Goal: Task Accomplishment & Management: Manage account settings

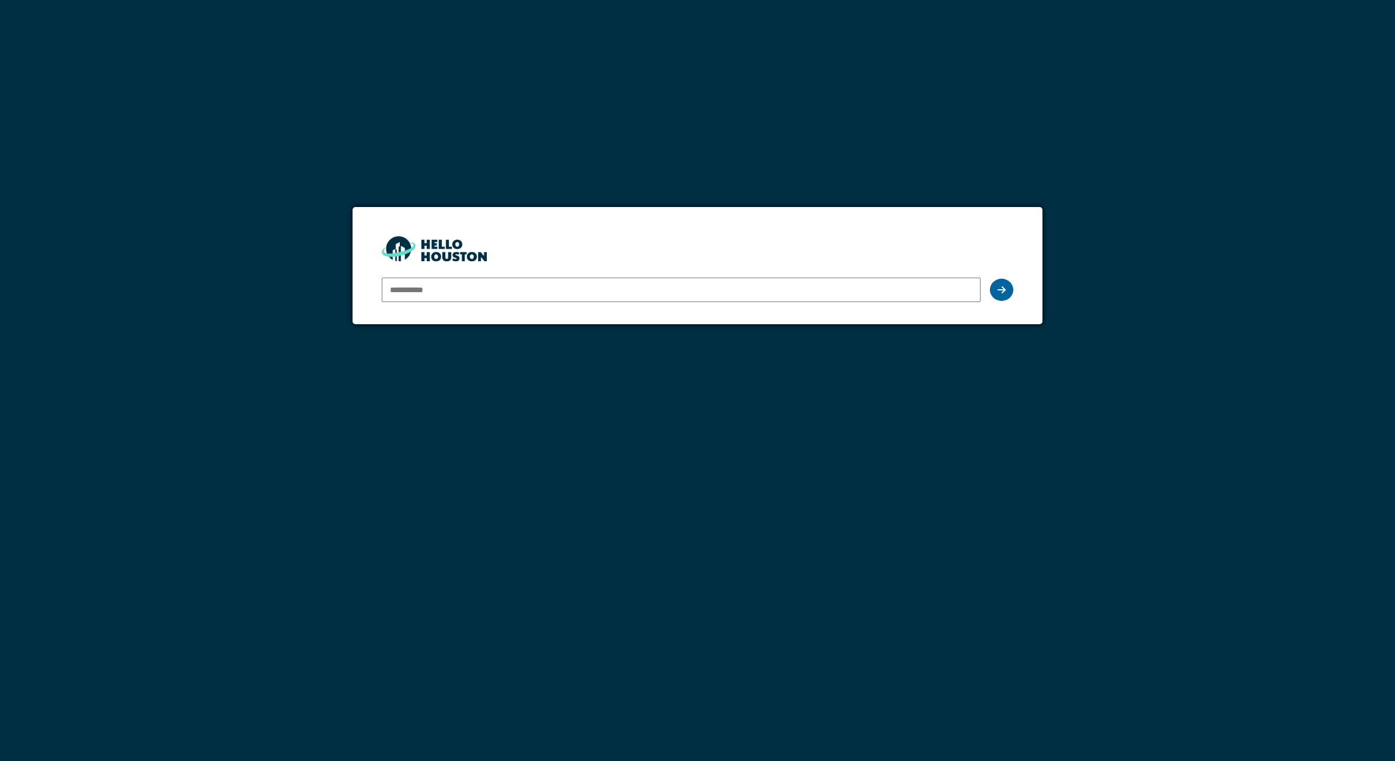
type input "**********"
click at [1004, 292] on icon at bounding box center [1001, 289] width 8 height 9
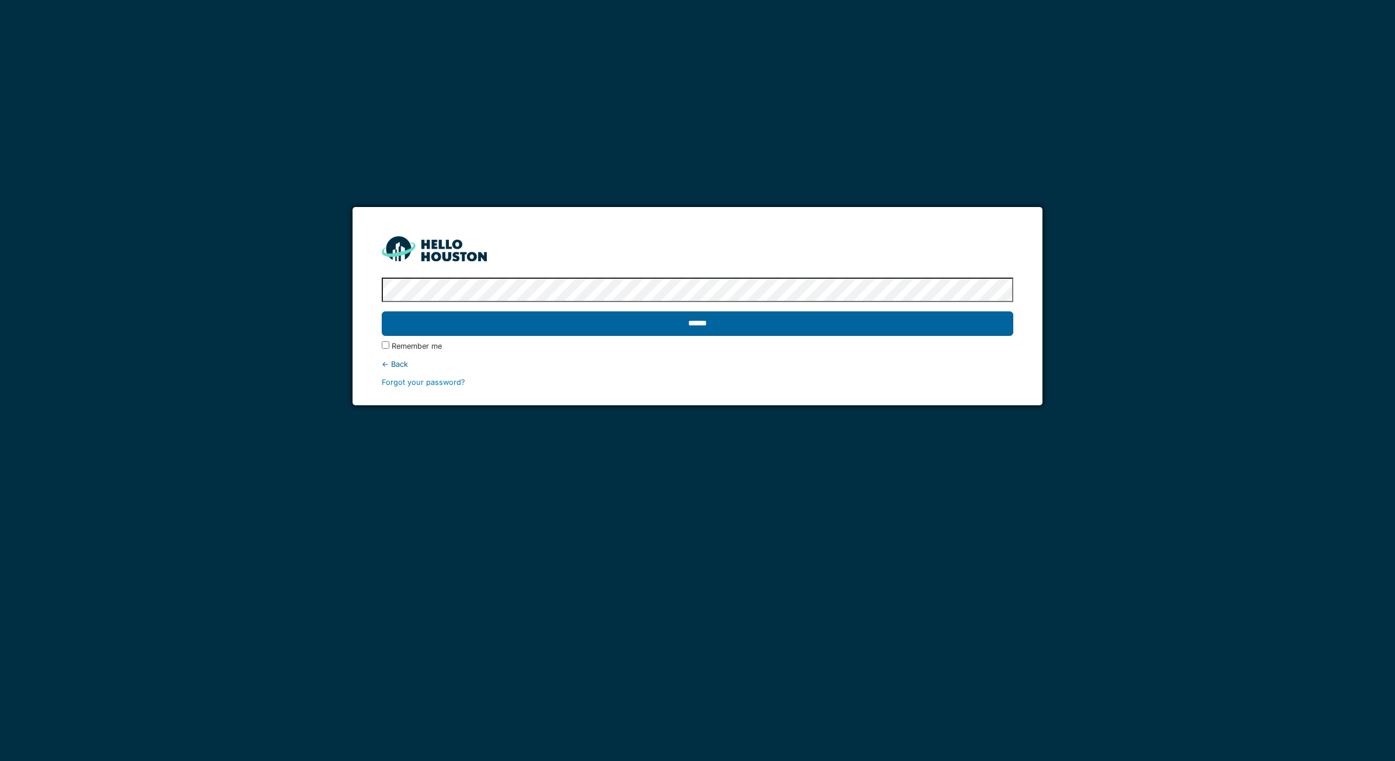
click at [594, 325] on input "******" at bounding box center [697, 324] width 631 height 25
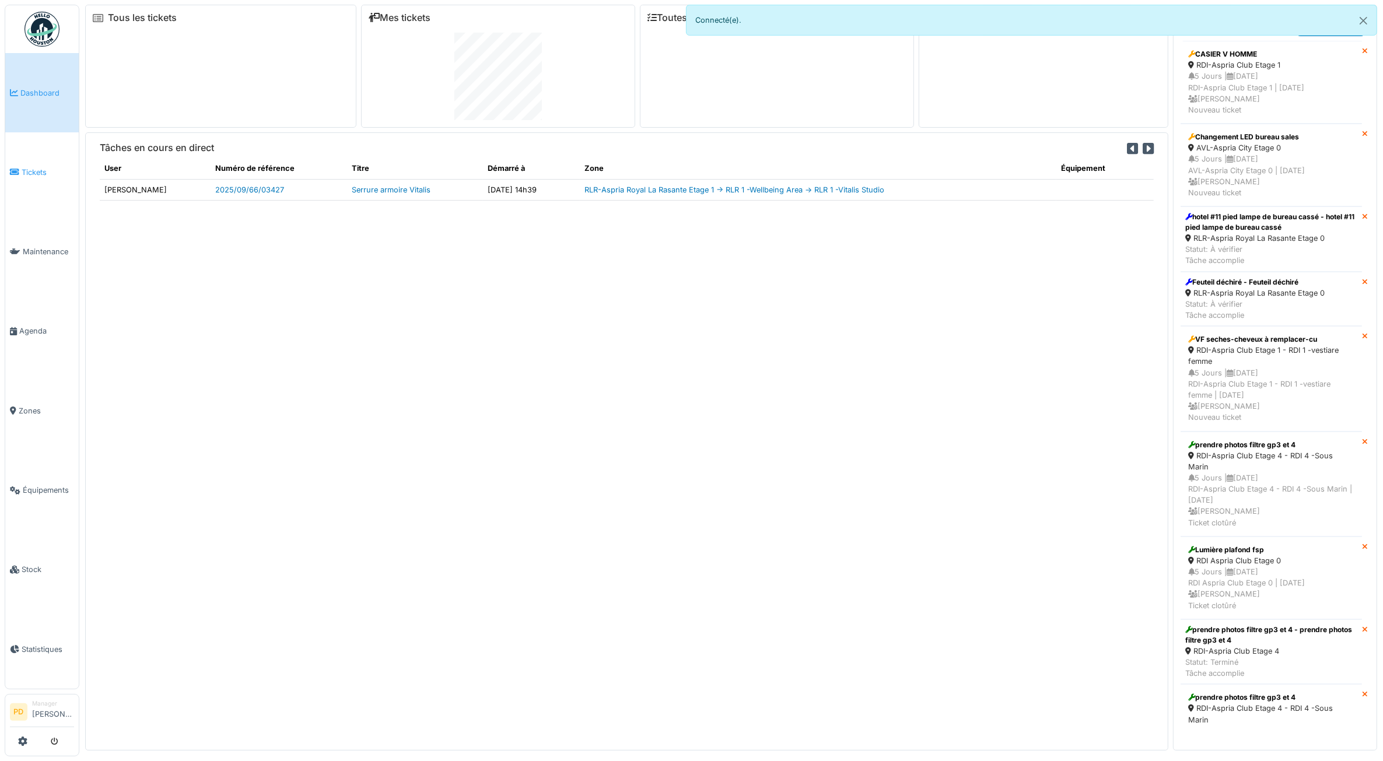
click at [34, 173] on span "Tickets" at bounding box center [48, 172] width 53 height 11
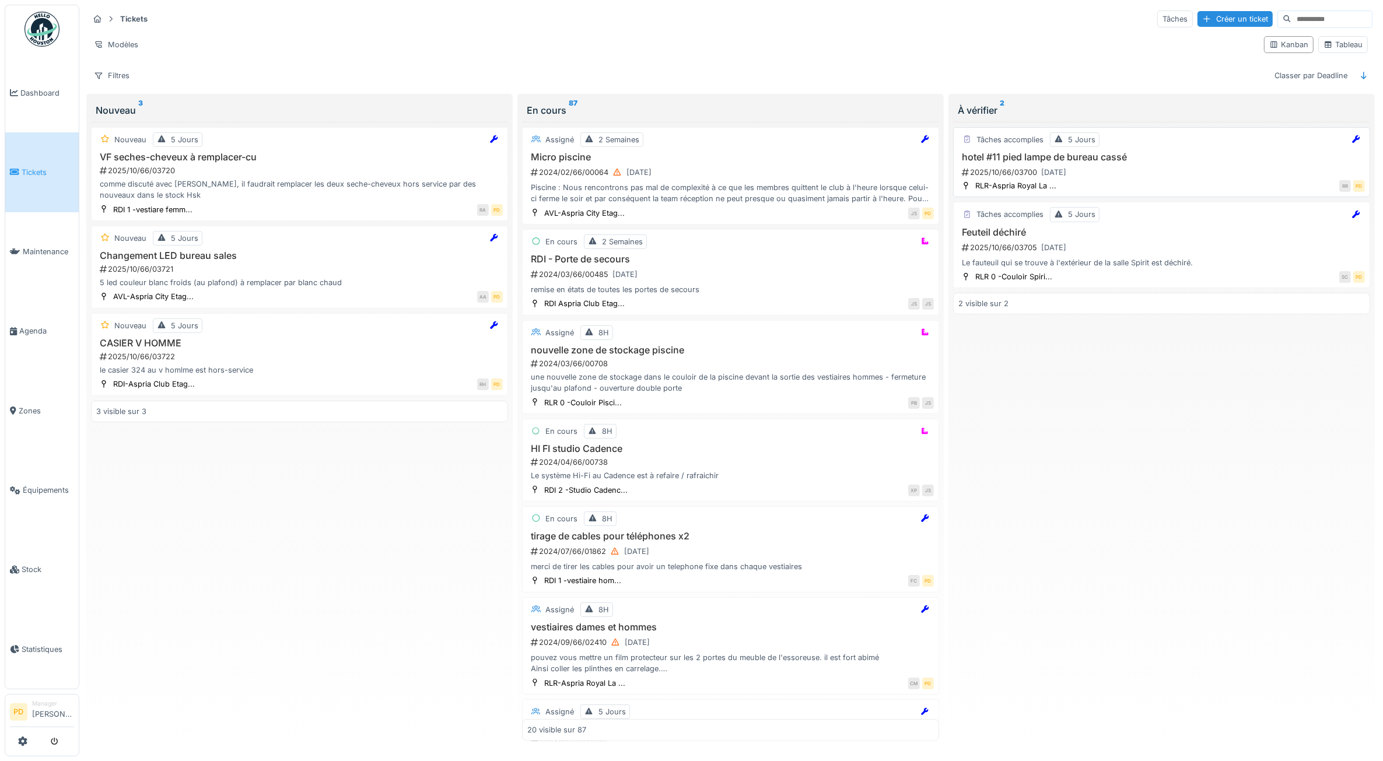
click at [1159, 158] on h3 "hotel #11 pied lampe de bureau cassé" at bounding box center [1162, 157] width 407 height 11
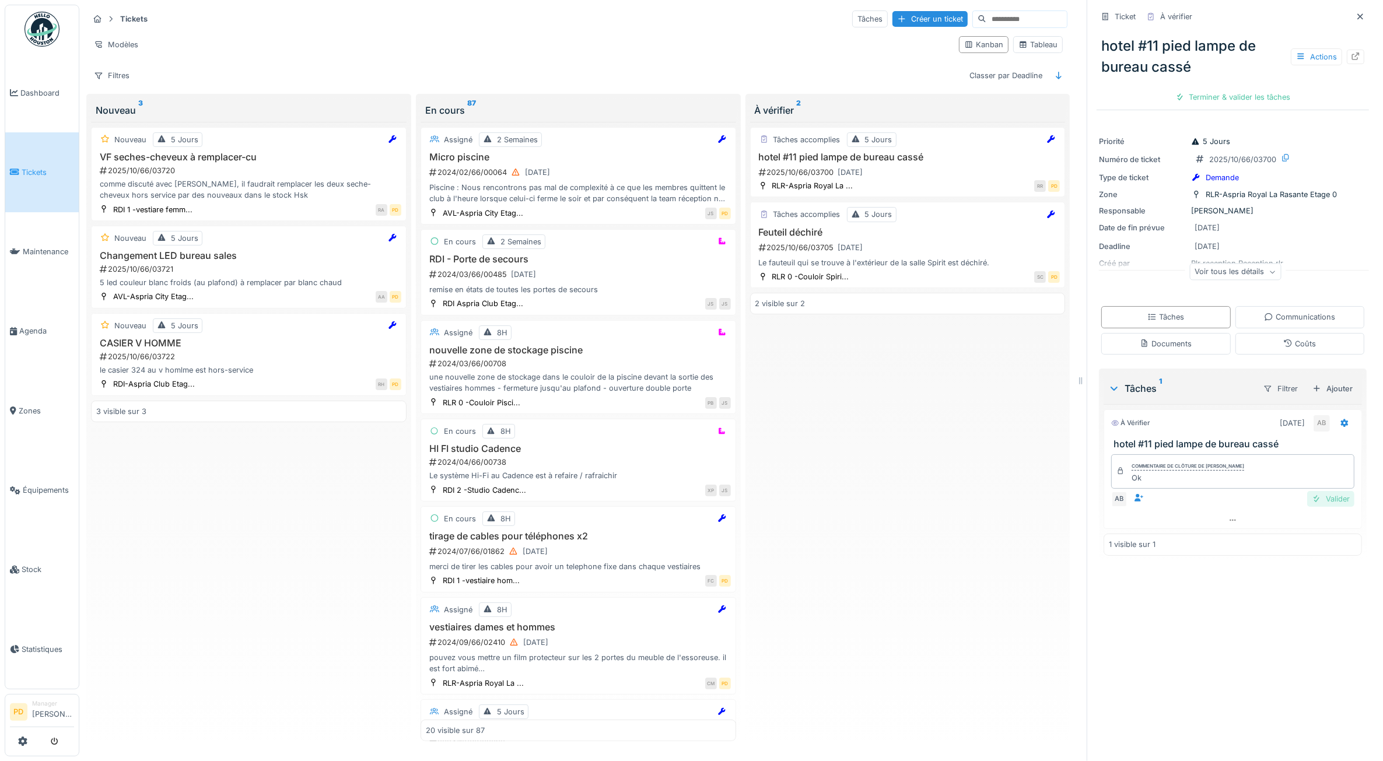
click at [1323, 502] on div "Valider" at bounding box center [1331, 499] width 47 height 16
click at [1243, 96] on div "Clôturer le ticket" at bounding box center [1233, 97] width 81 height 16
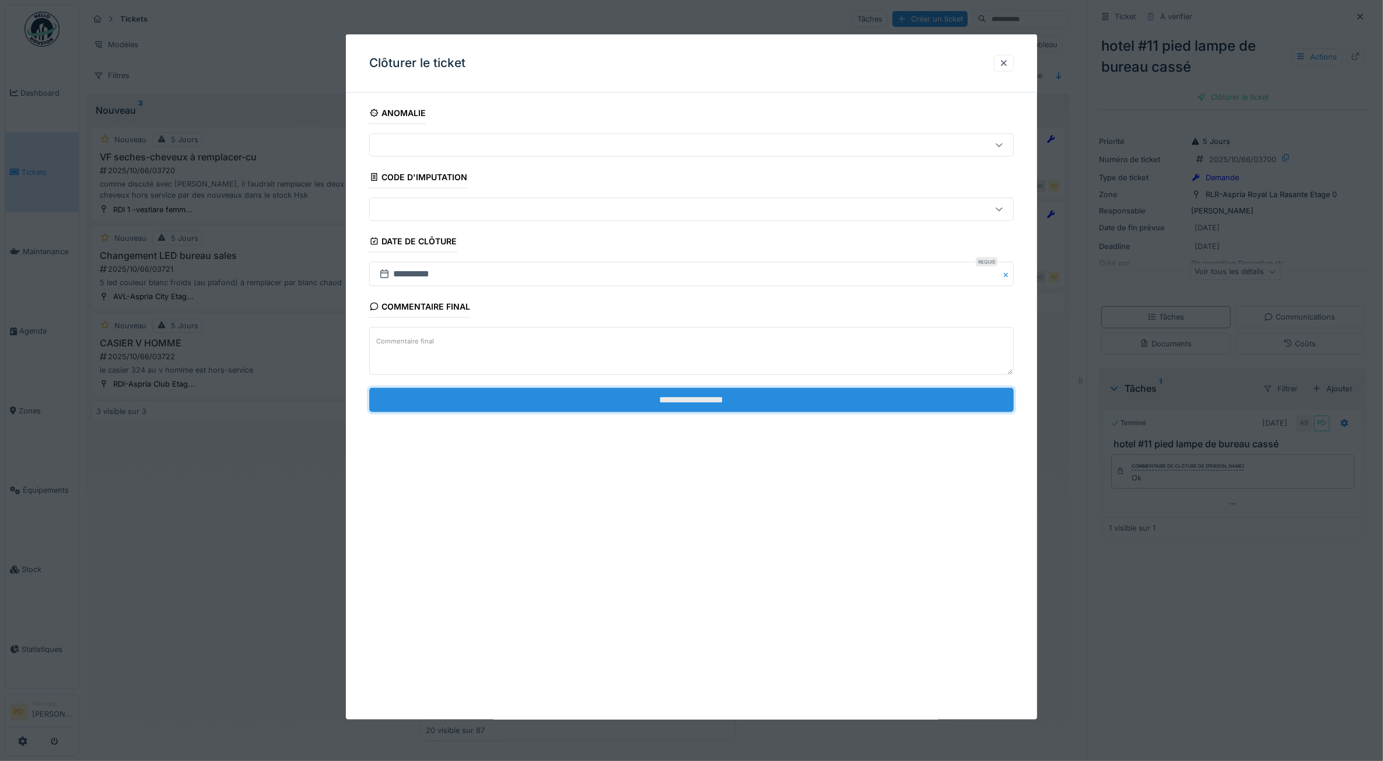
click at [838, 408] on input "**********" at bounding box center [691, 399] width 645 height 25
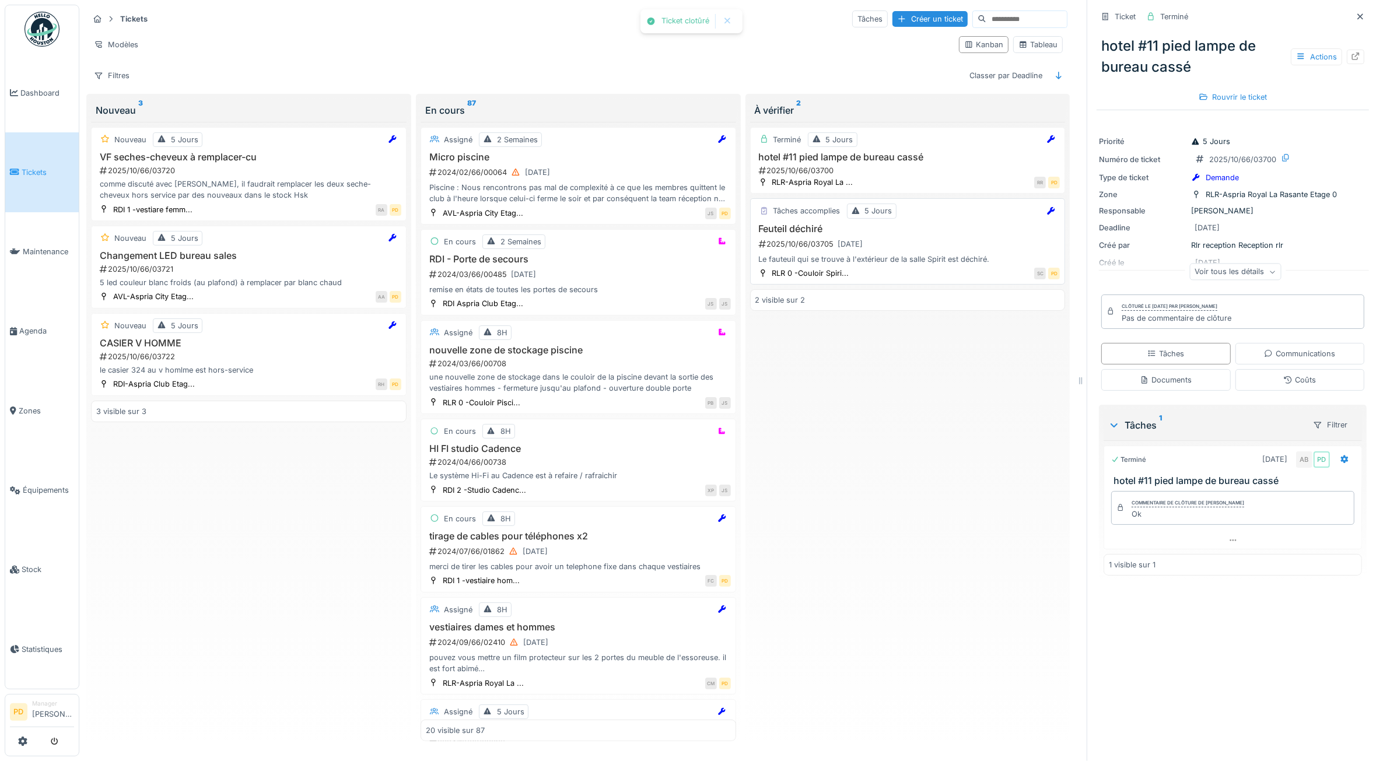
click at [880, 263] on div "Le fauteuil qui se trouve à l'extérieur de la salle Spirit est déchiré." at bounding box center [908, 259] width 305 height 11
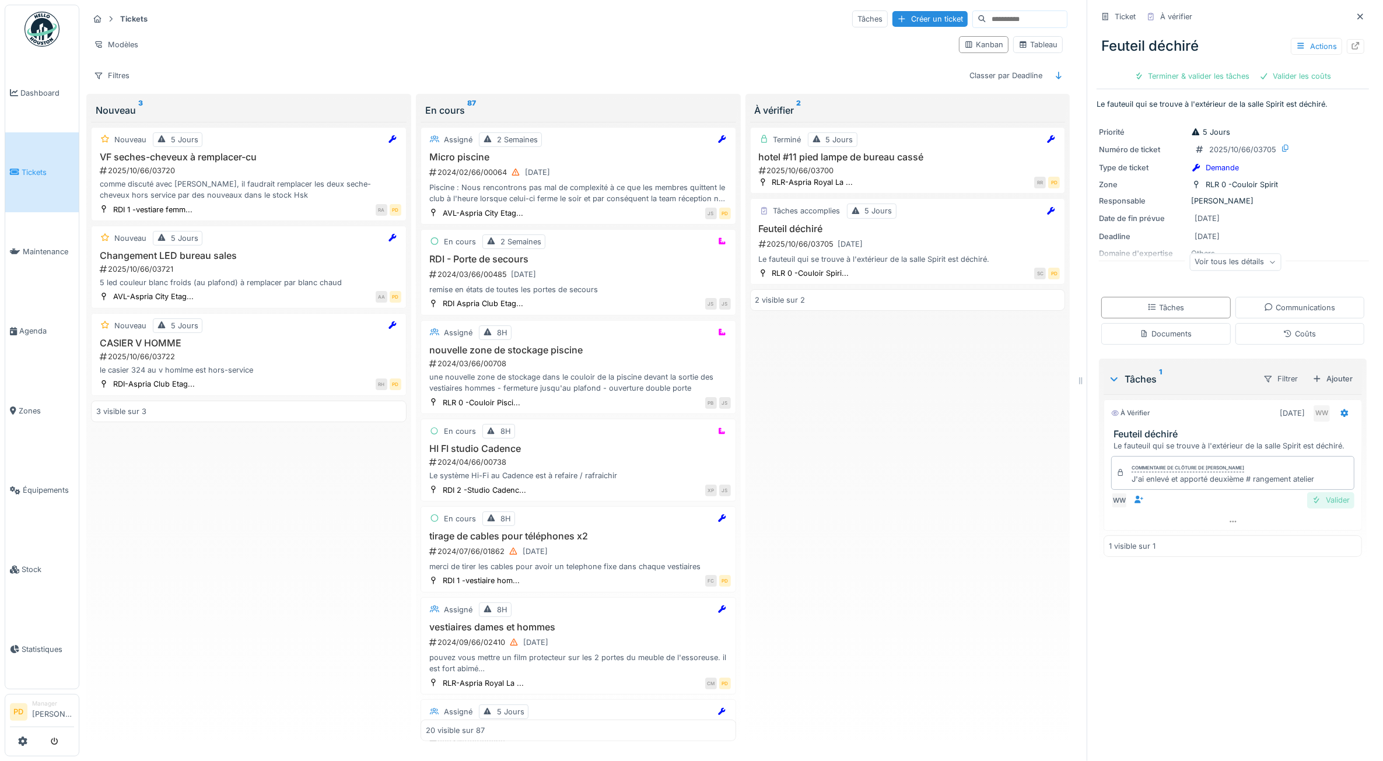
click at [1316, 505] on div "Valider" at bounding box center [1331, 500] width 47 height 16
click at [1194, 77] on div "Valider les coûts" at bounding box center [1193, 76] width 82 height 16
click at [1236, 78] on div "Clôturer le ticket" at bounding box center [1233, 76] width 81 height 16
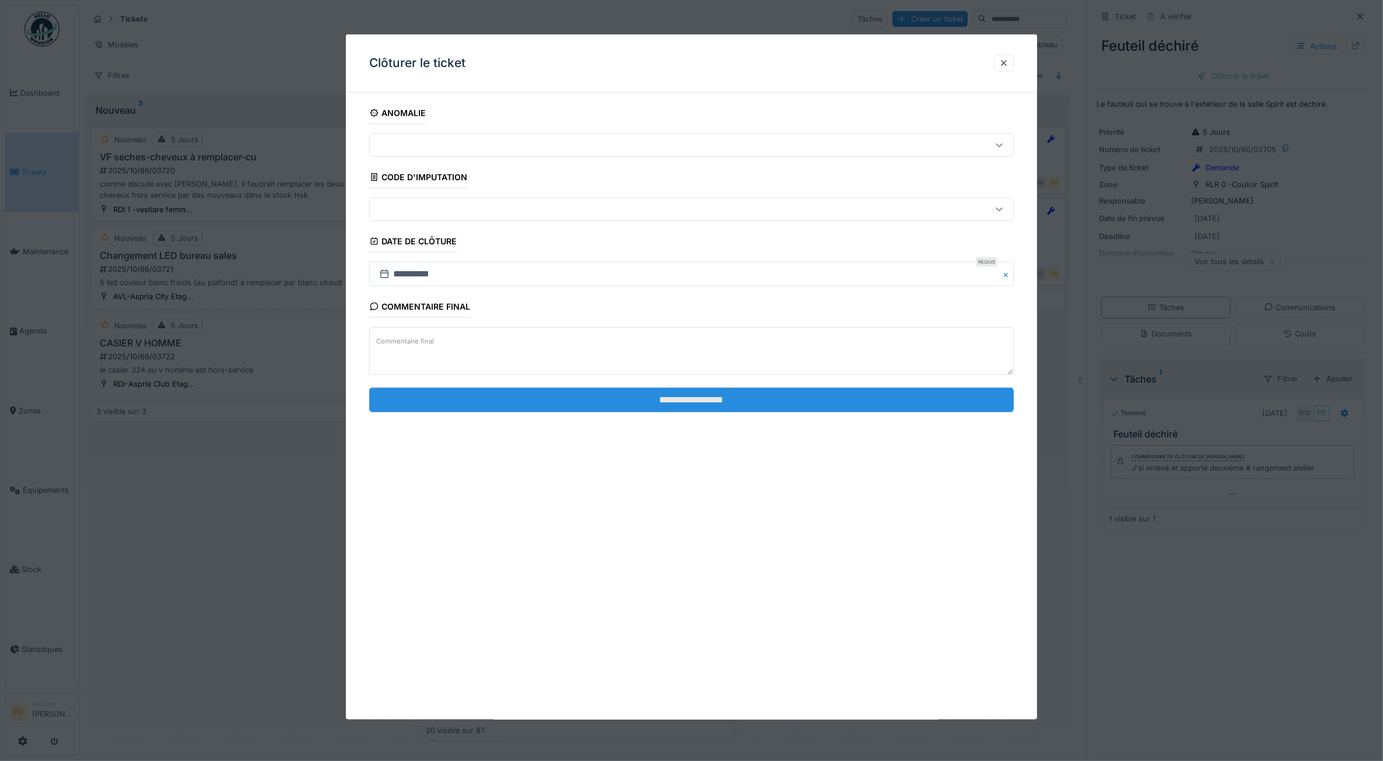
click at [772, 404] on input "**********" at bounding box center [691, 399] width 645 height 25
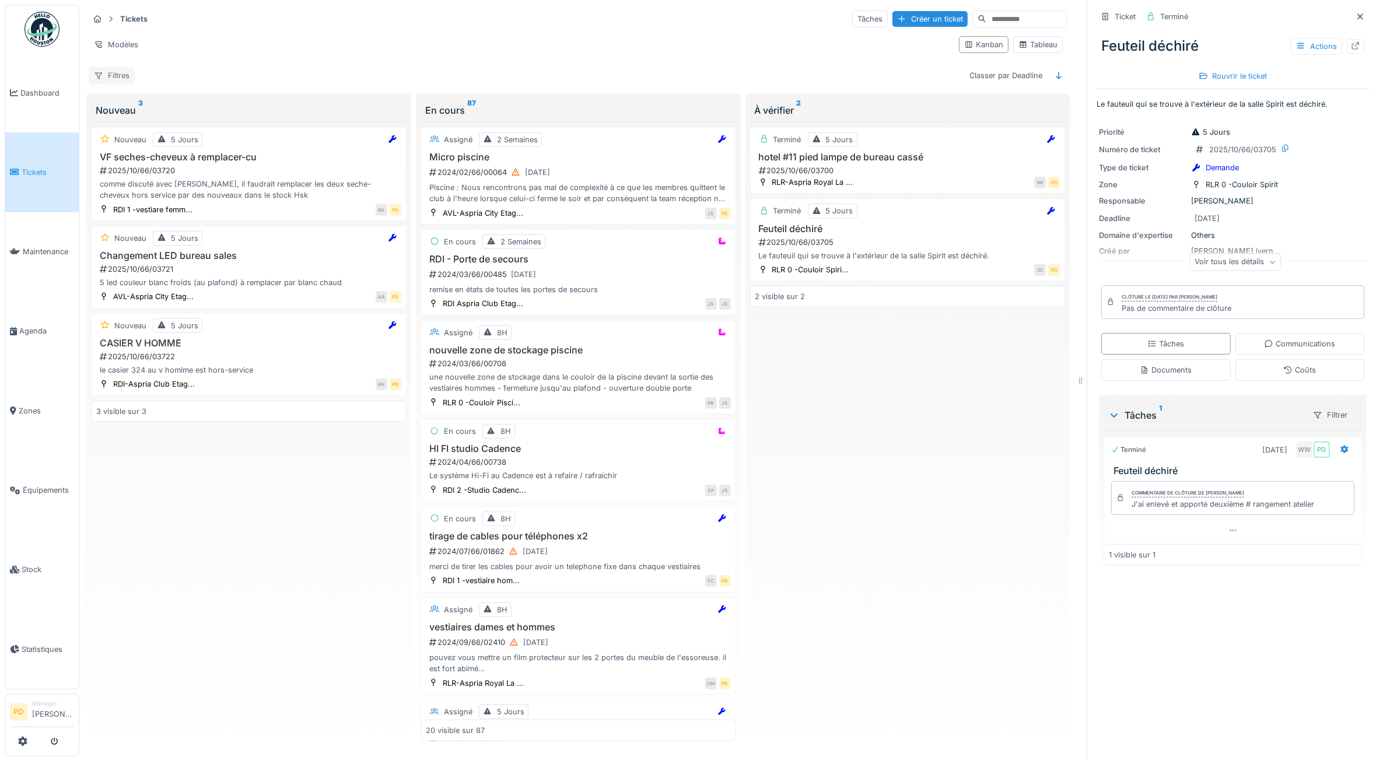
click at [125, 81] on div "Filtres" at bounding box center [112, 75] width 46 height 17
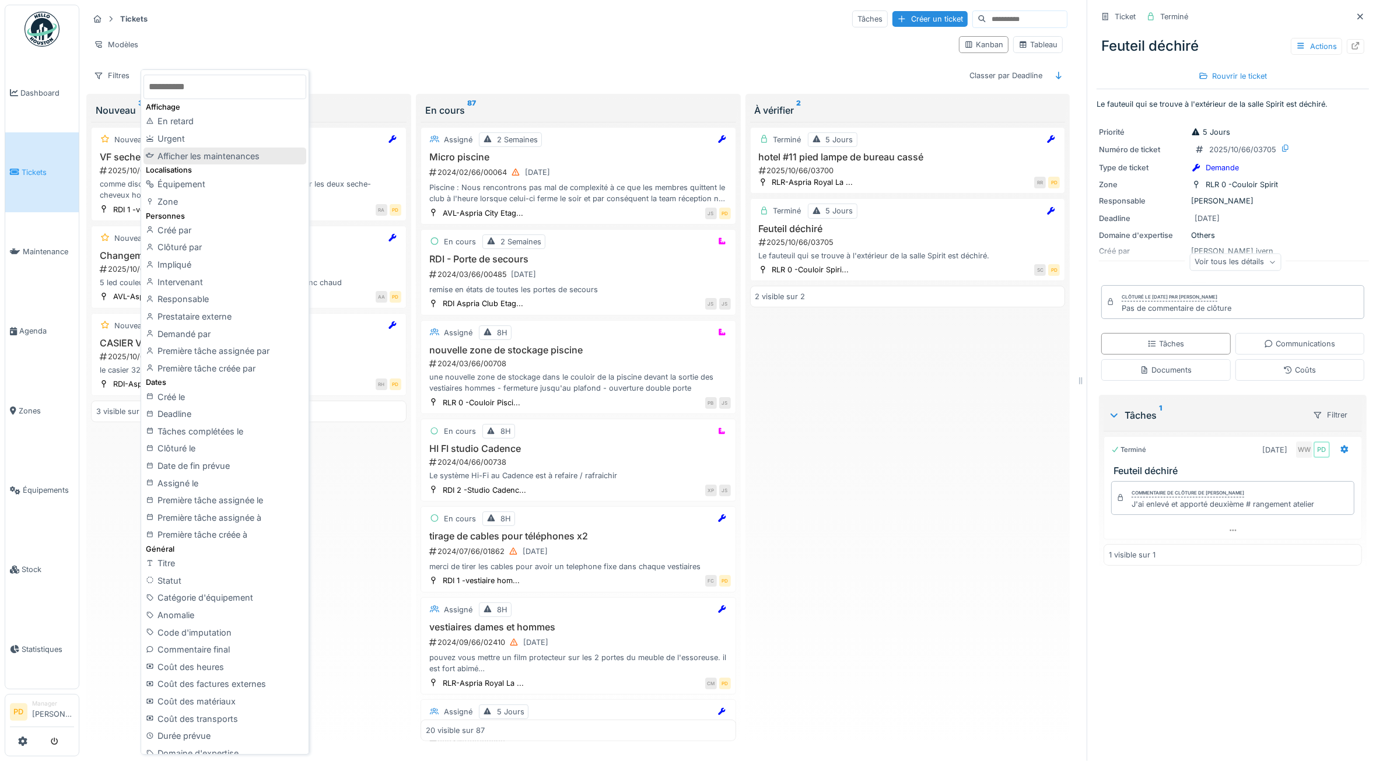
click at [217, 155] on div "Afficher les maintenances" at bounding box center [225, 157] width 162 height 18
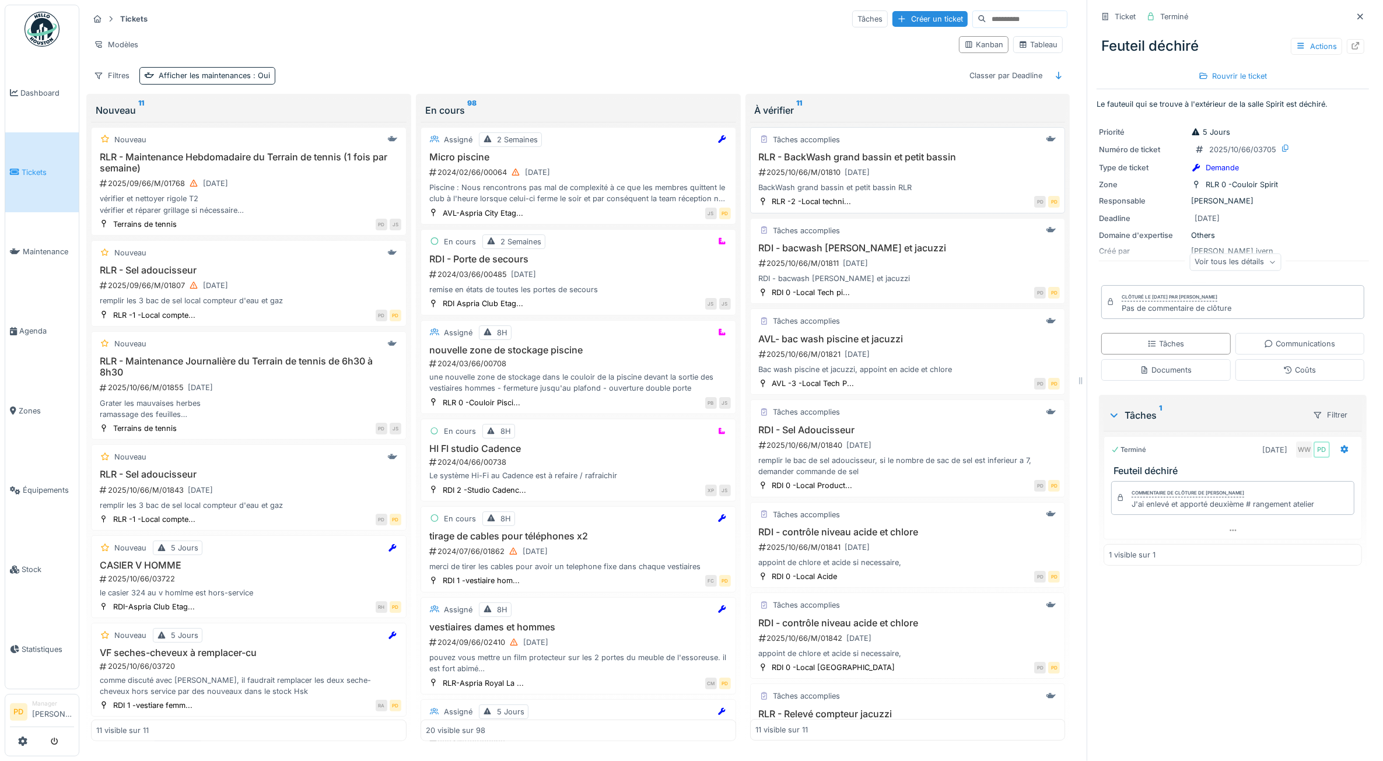
click at [913, 178] on div "2025/10/66/M/01810 06/10/2025" at bounding box center [909, 172] width 303 height 15
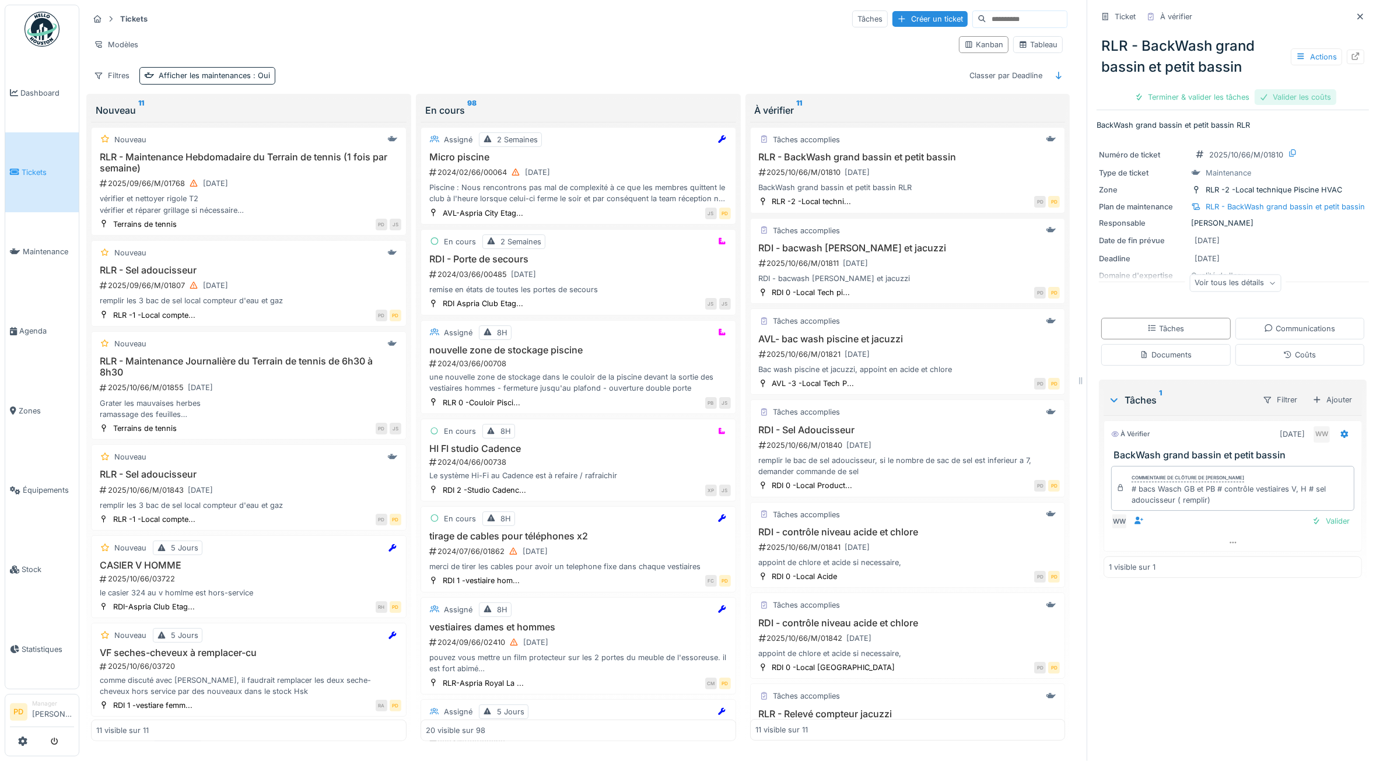
click at [1293, 104] on div "Valider les coûts" at bounding box center [1296, 97] width 82 height 16
click at [1234, 101] on div "Terminer & valider les tâches" at bounding box center [1233, 97] width 125 height 16
click at [1211, 91] on div "Clôturer le ticket" at bounding box center [1233, 97] width 81 height 16
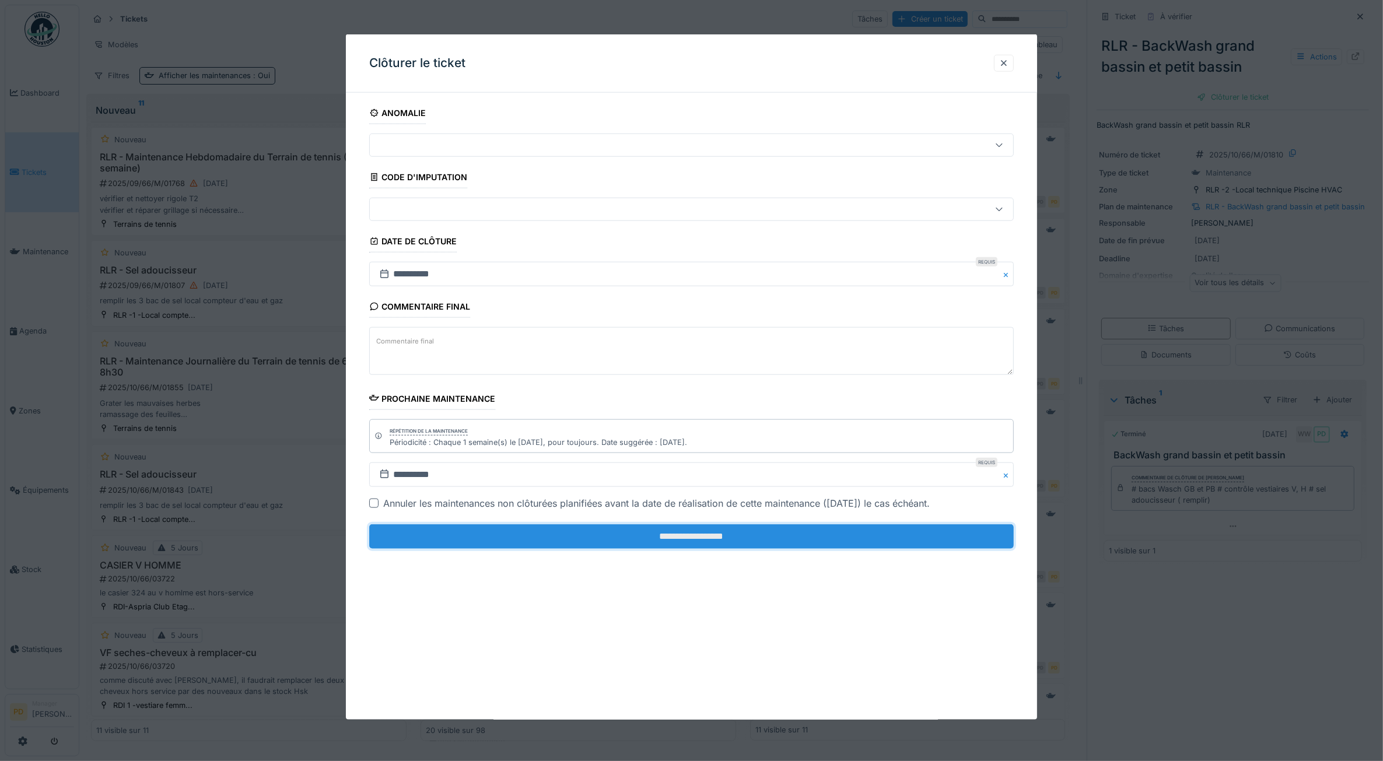
click at [893, 548] on input "**********" at bounding box center [691, 537] width 645 height 25
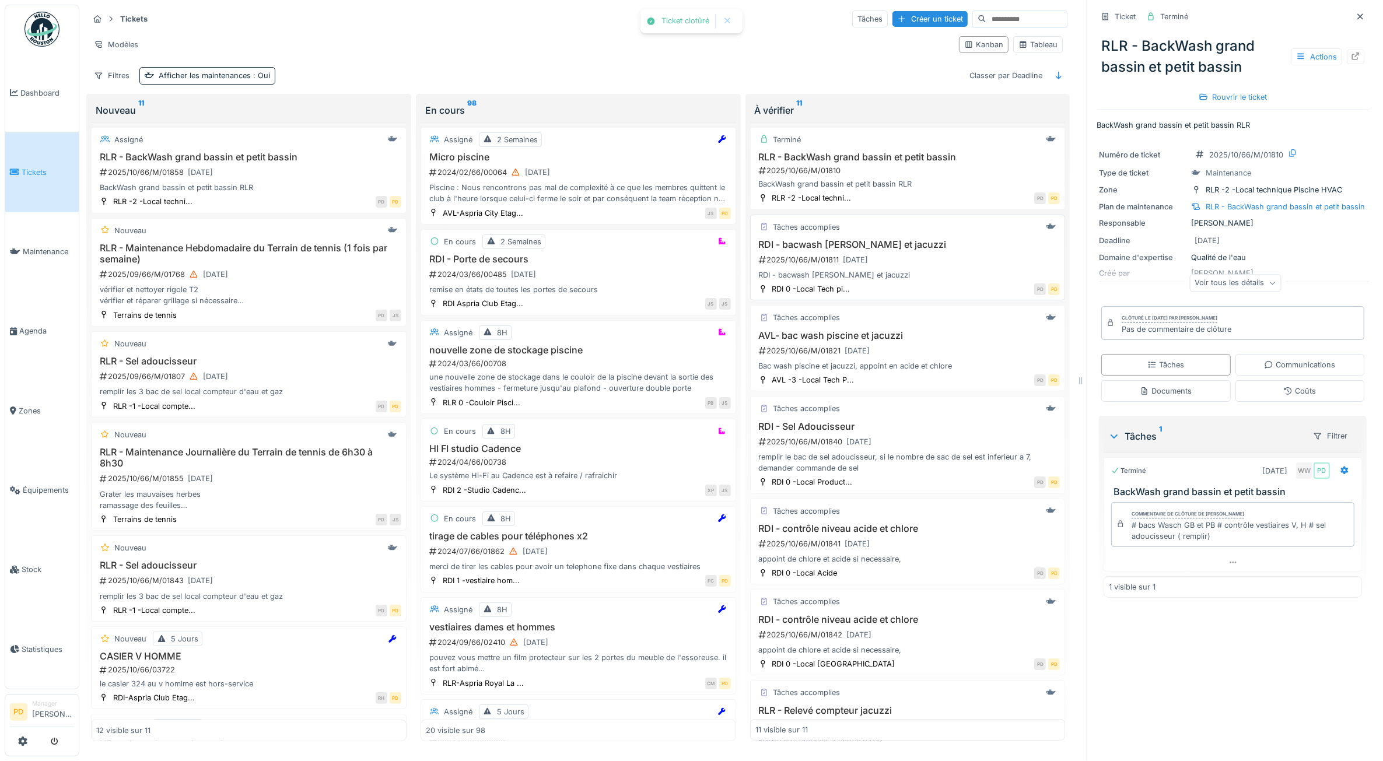
click at [897, 235] on div "Tâches accomplies" at bounding box center [908, 227] width 305 height 15
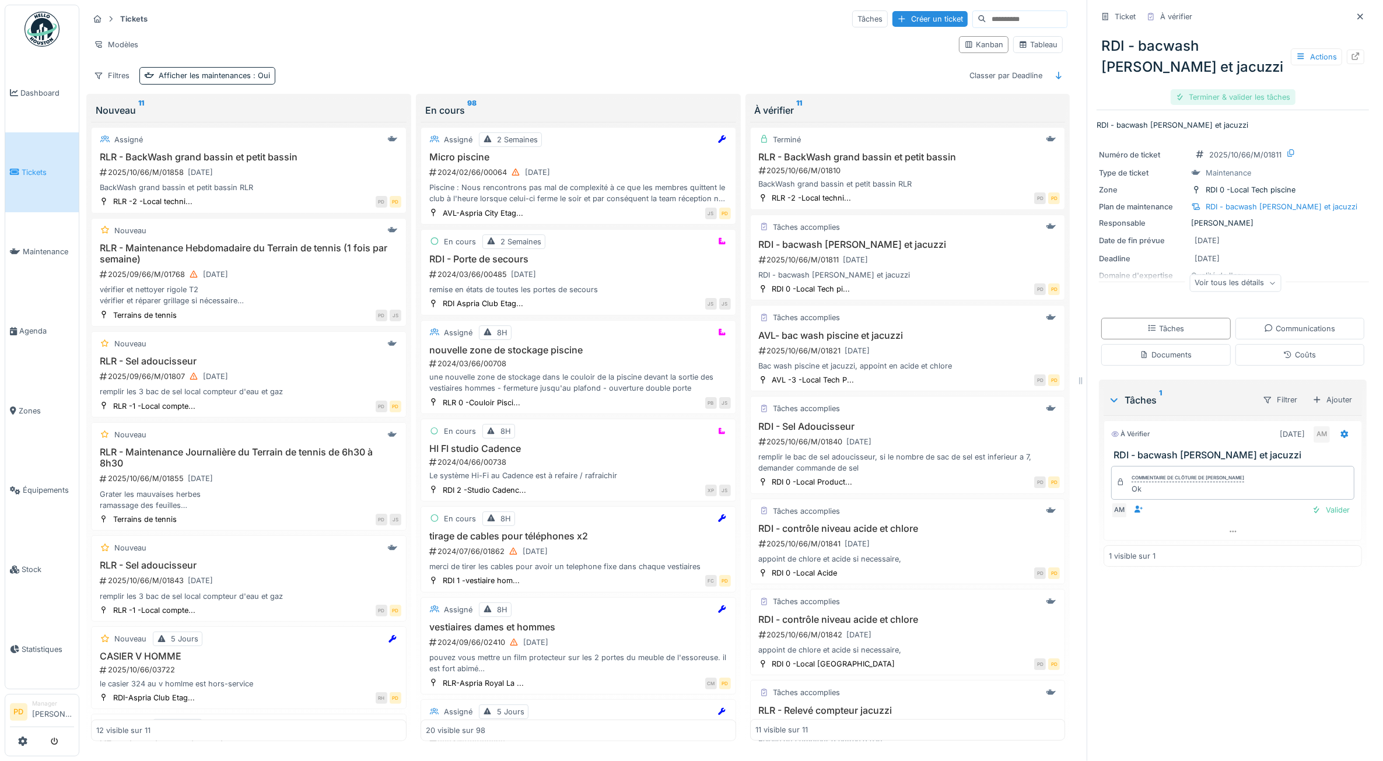
click at [1205, 95] on div "Terminer & valider les tâches" at bounding box center [1233, 97] width 125 height 16
click at [1205, 95] on div "Clôturer le ticket" at bounding box center [1233, 97] width 81 height 16
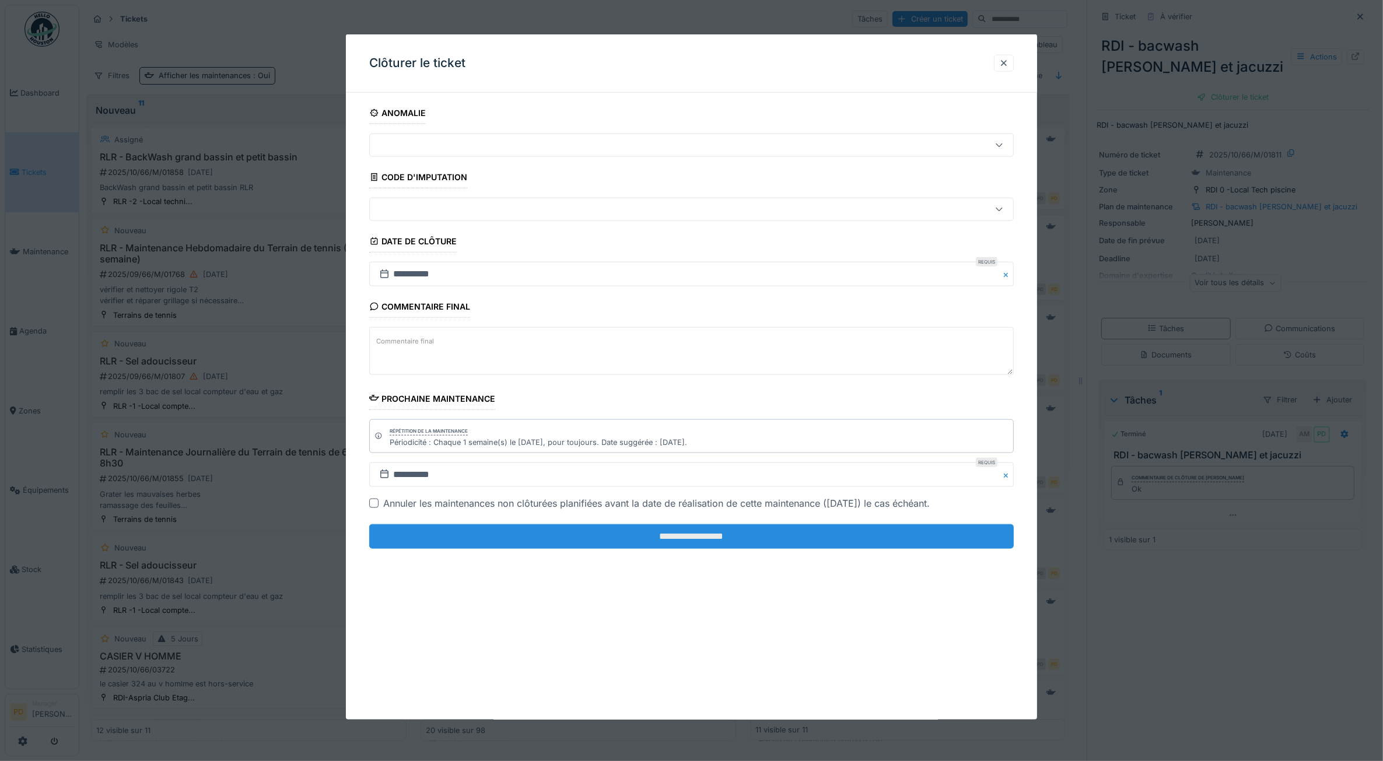
click at [912, 530] on input "**********" at bounding box center [691, 537] width 645 height 25
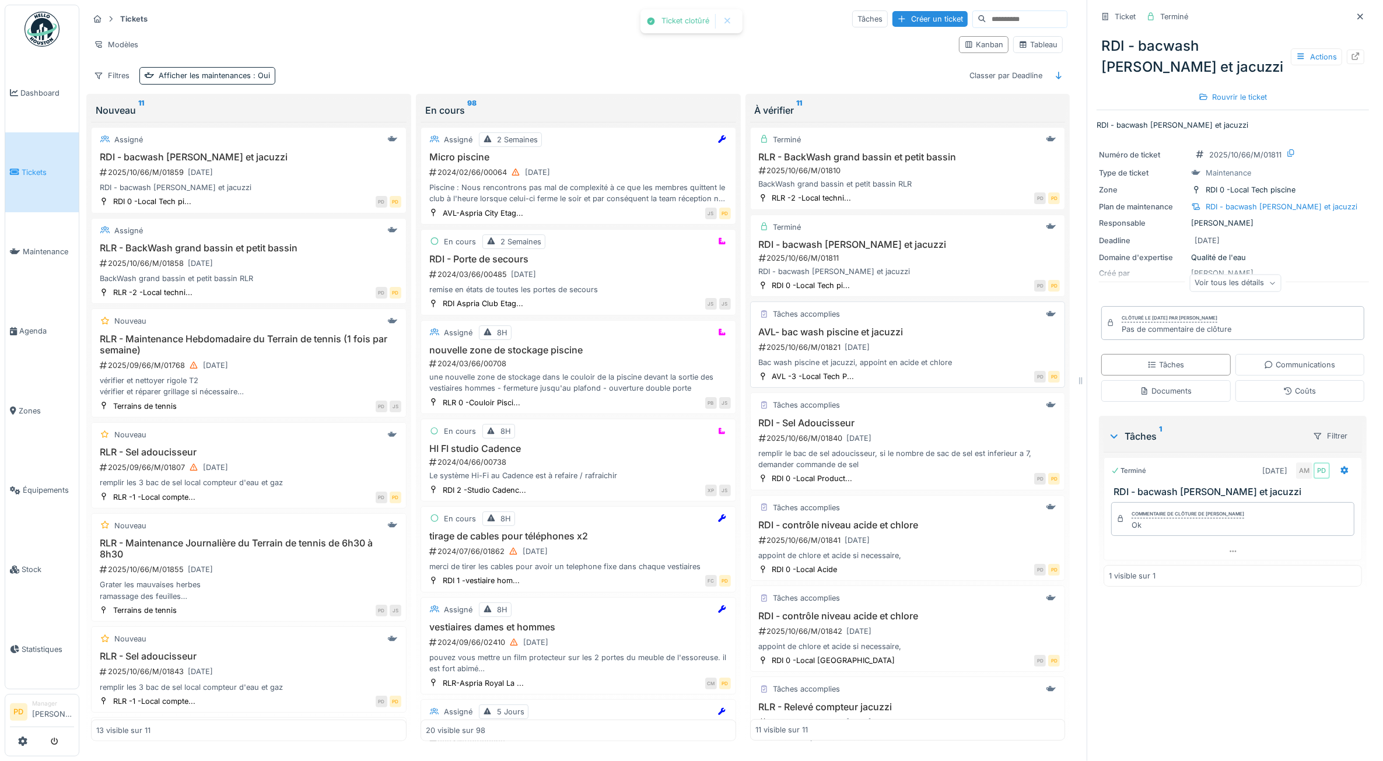
click at [920, 348] on div "2025/10/66/M/01821 06/10/2025" at bounding box center [909, 347] width 303 height 15
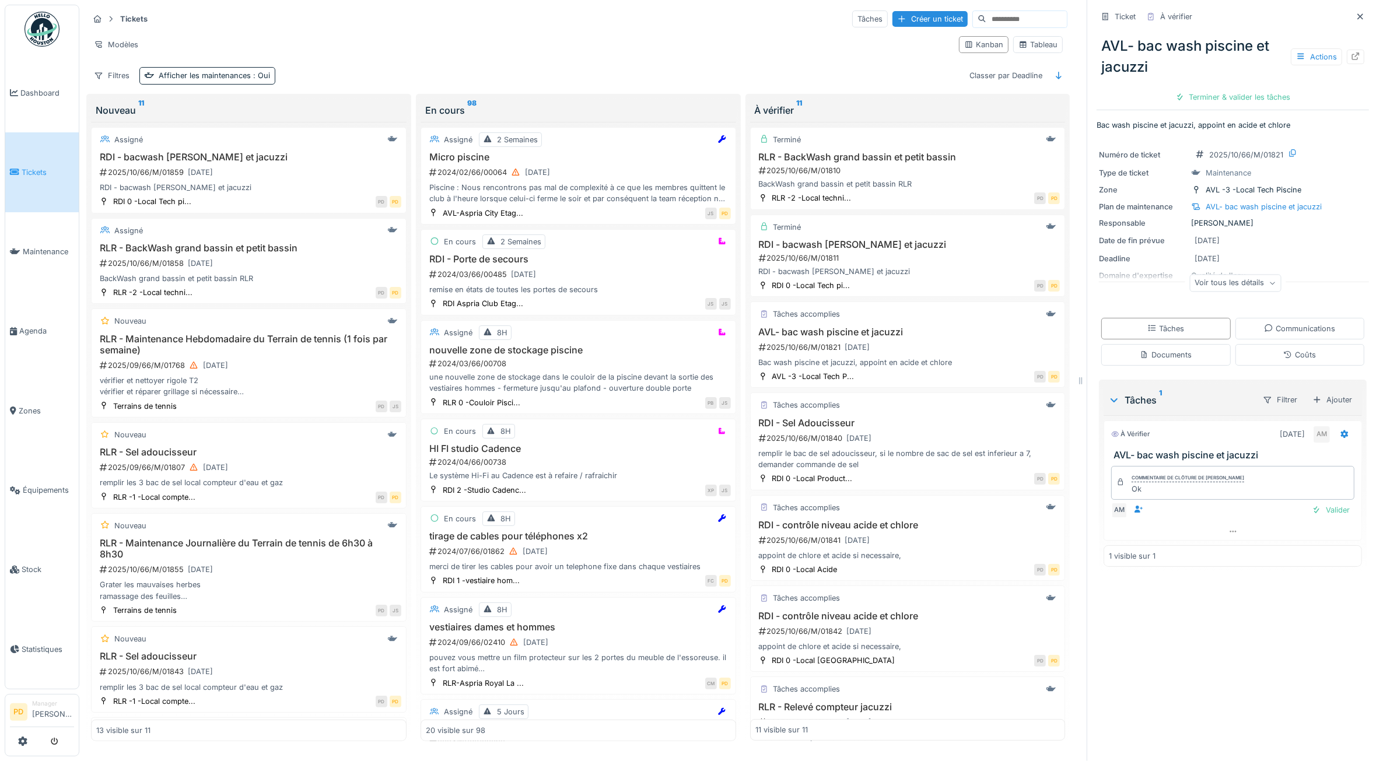
click at [1225, 88] on div "AVL- bac wash piscine et jacuzzi Actions Terminer & valider les tâches" at bounding box center [1233, 66] width 272 height 81
click at [1224, 105] on div "Terminer & valider les tâches" at bounding box center [1233, 97] width 125 height 16
click at [1205, 94] on div "Clôturer le ticket" at bounding box center [1233, 97] width 81 height 16
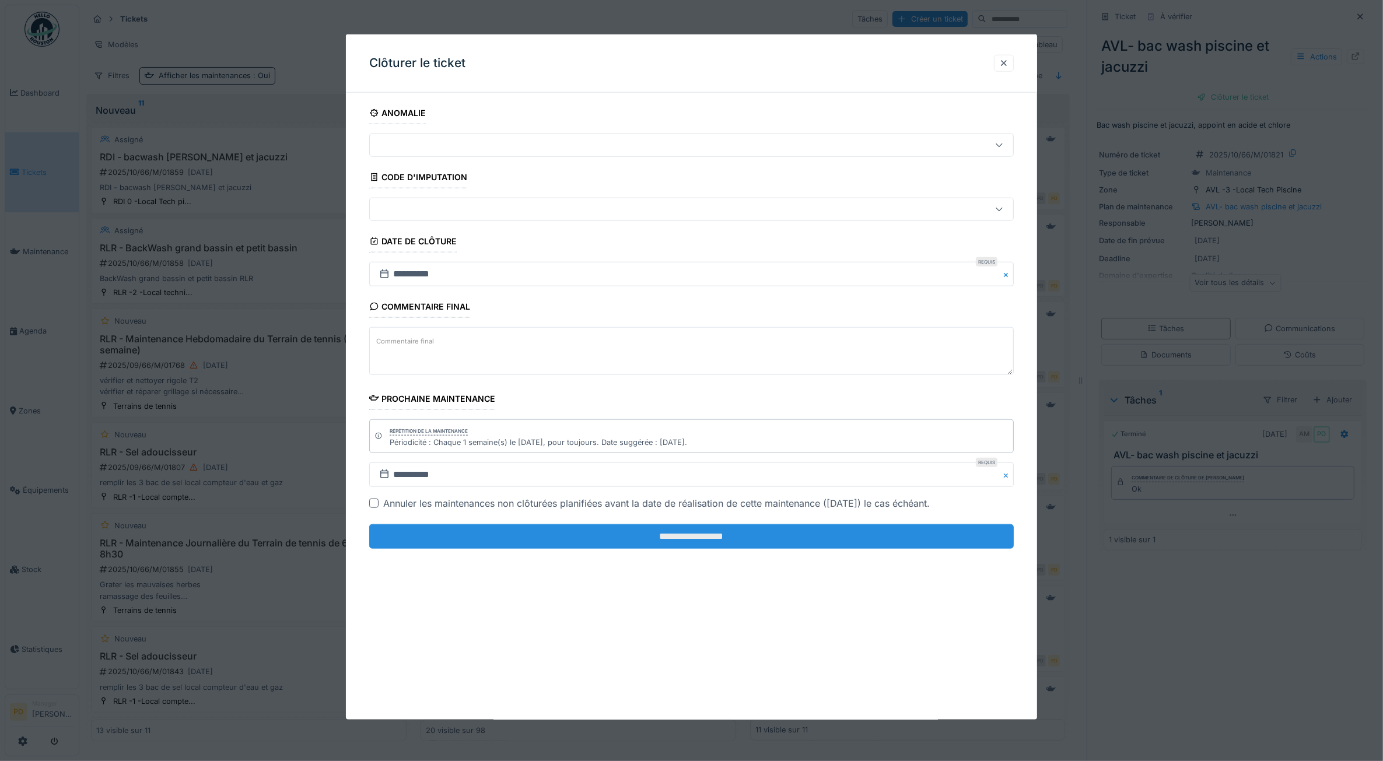
click at [766, 529] on input "**********" at bounding box center [691, 537] width 645 height 25
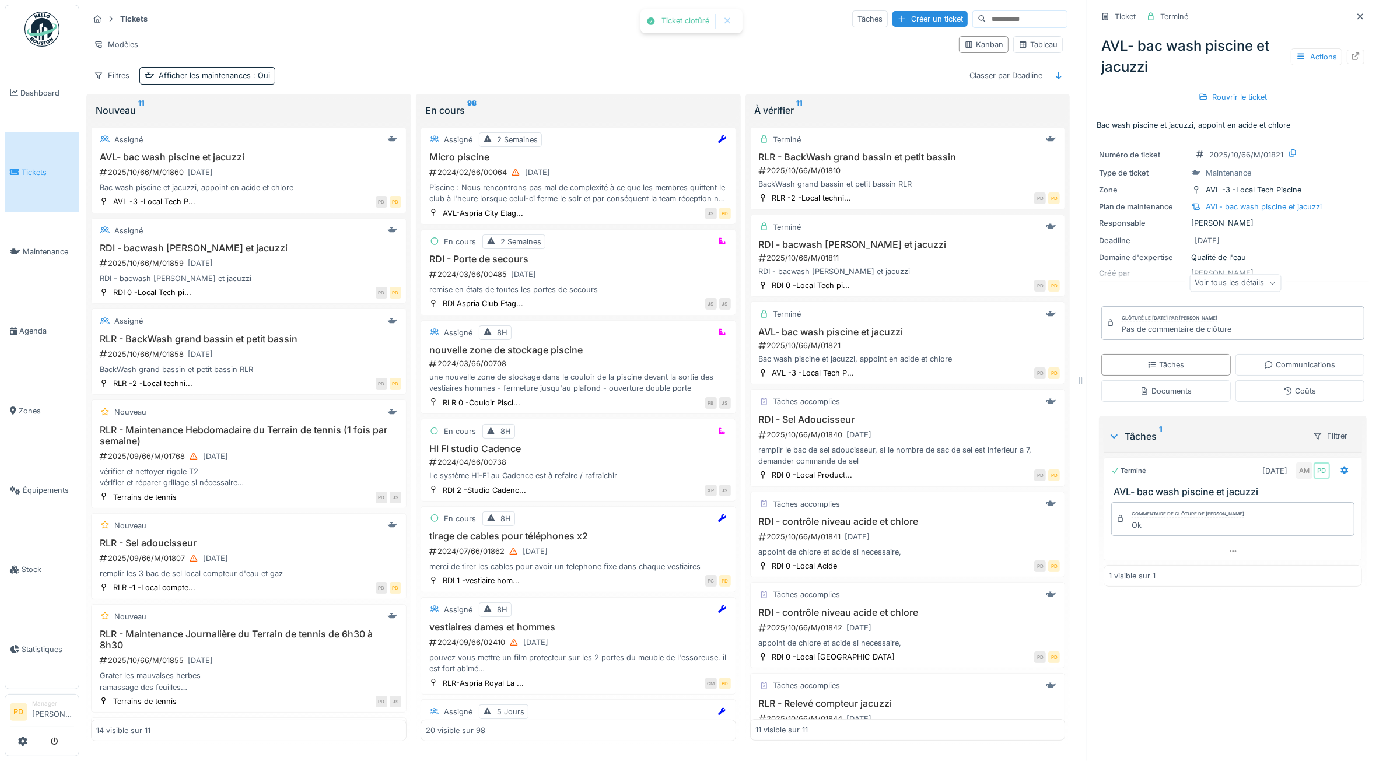
click at [762, 546] on div "Ticket clotûré Annuler Tickets Tâches Créer un ticket Modèles Kanban Tableau Fi…" at bounding box center [731, 380] width 1304 height 761
click at [850, 434] on div "[DATE]" at bounding box center [859, 435] width 33 height 15
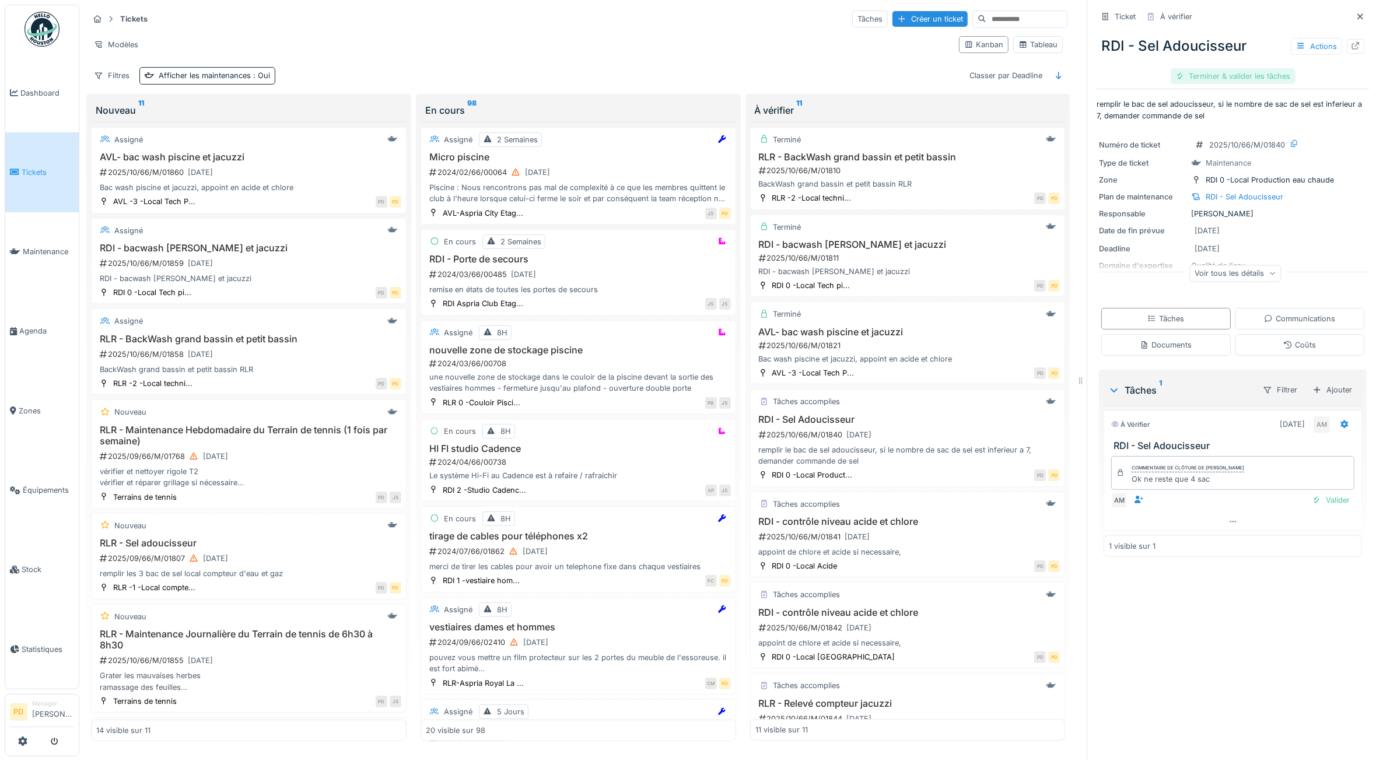
click at [1220, 77] on div "Terminer & valider les tâches" at bounding box center [1233, 76] width 125 height 16
click at [1220, 77] on div "Clôturer le ticket" at bounding box center [1233, 76] width 81 height 16
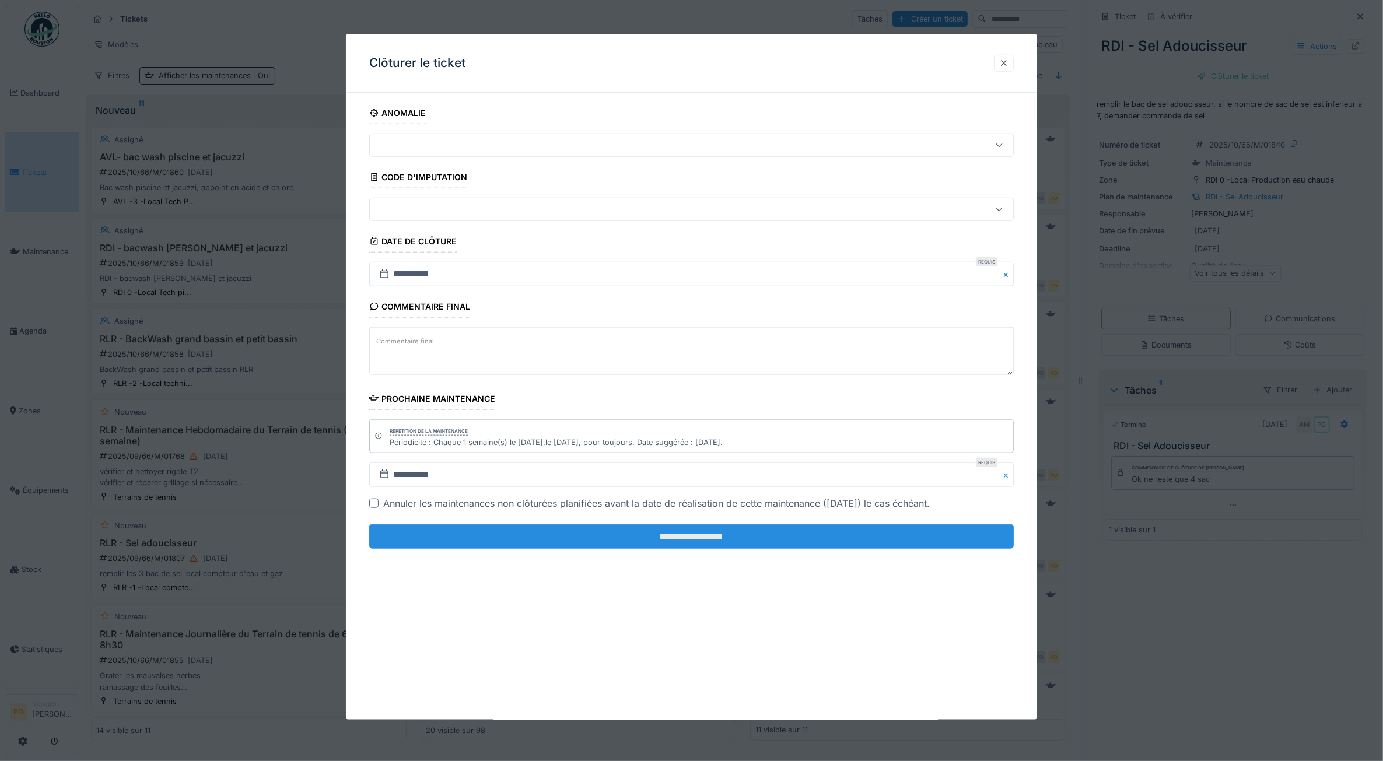
click at [806, 537] on input "**********" at bounding box center [691, 537] width 645 height 25
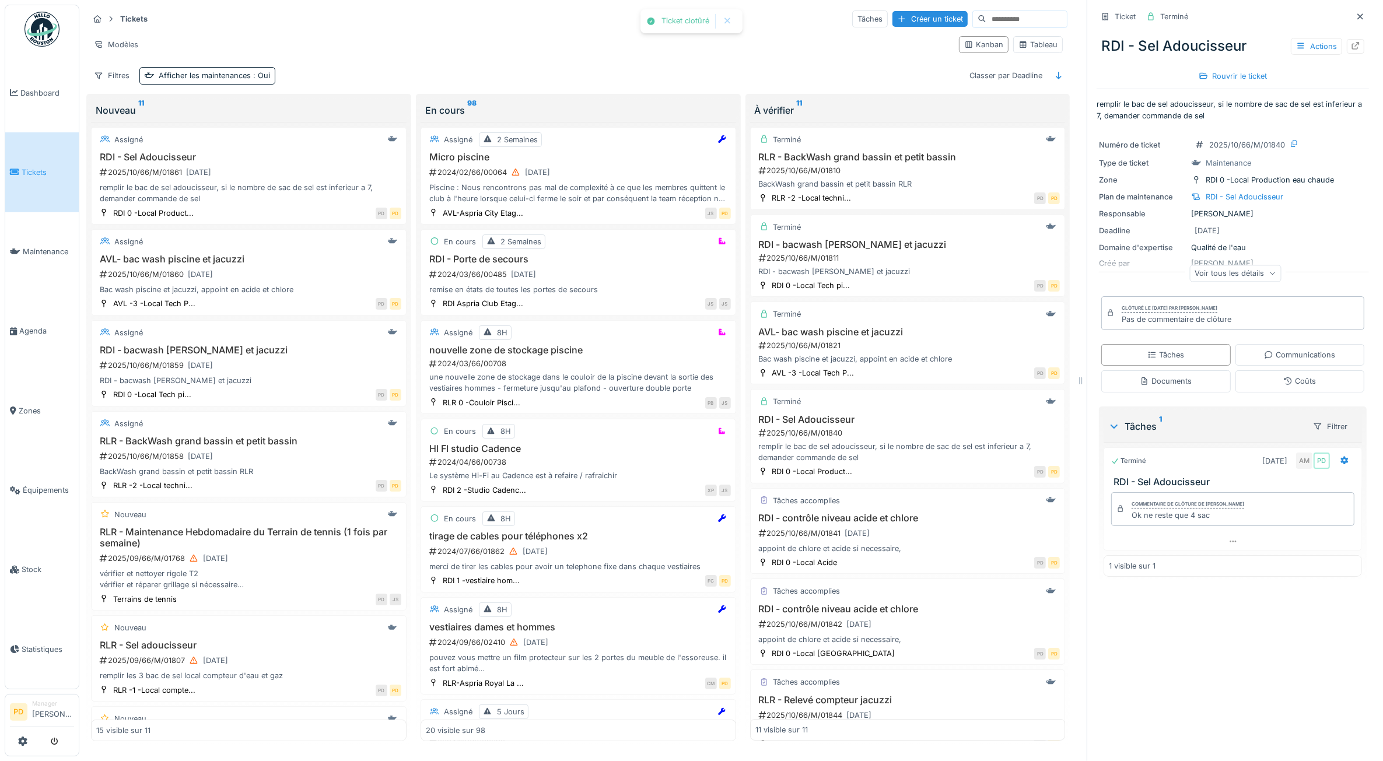
click at [40, 169] on span "Tickets" at bounding box center [48, 172] width 53 height 11
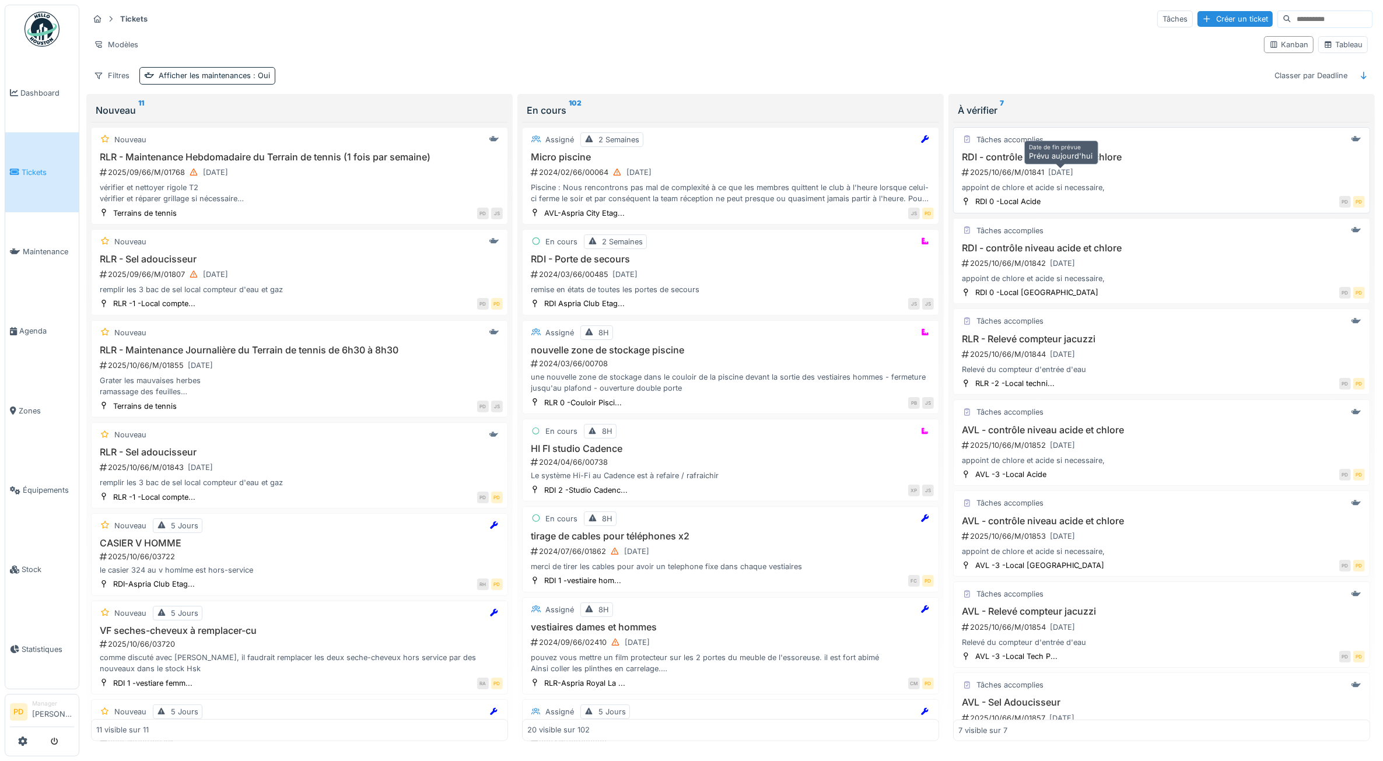
click at [1071, 169] on div "06/10/2025" at bounding box center [1060, 172] width 33 height 15
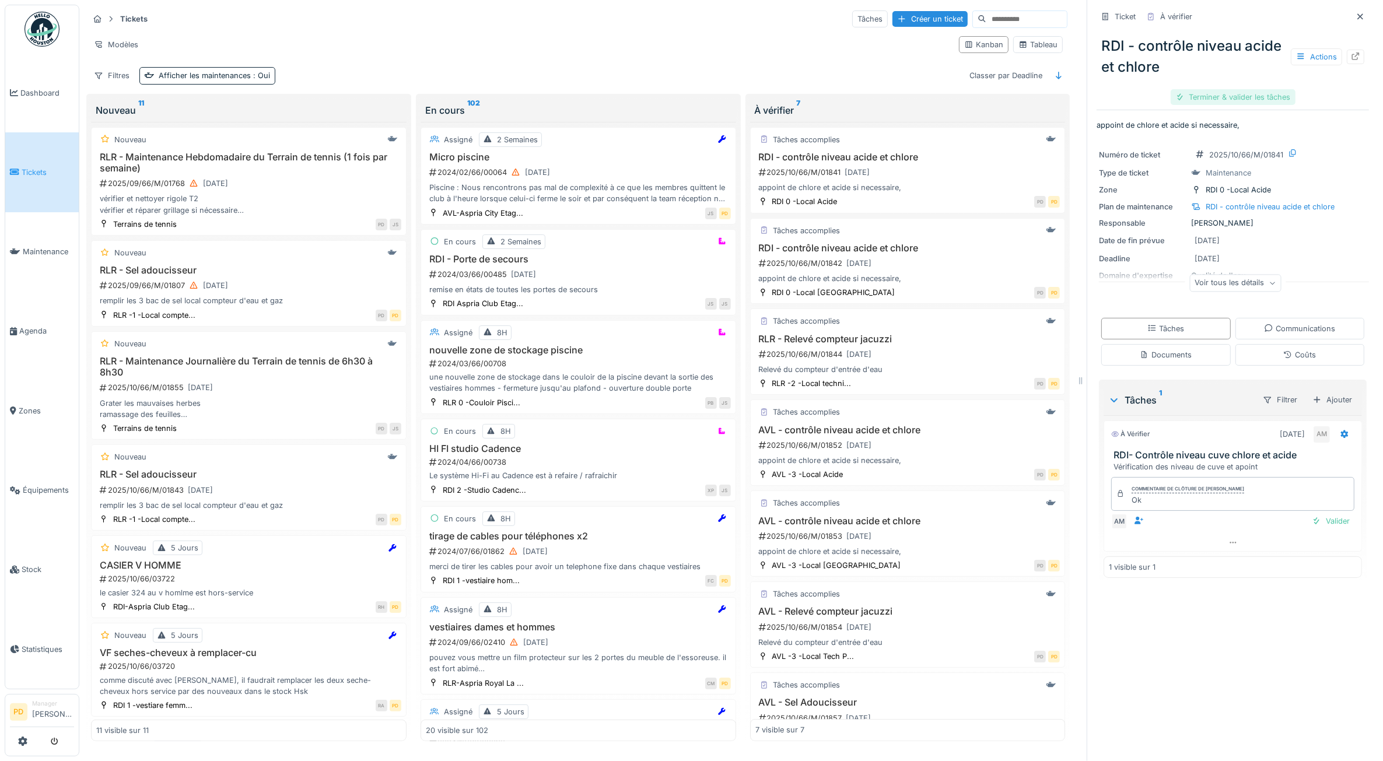
click at [1232, 100] on div "Terminer & valider les tâches" at bounding box center [1233, 97] width 125 height 16
click at [1232, 100] on div "Clôturer le ticket" at bounding box center [1233, 97] width 81 height 16
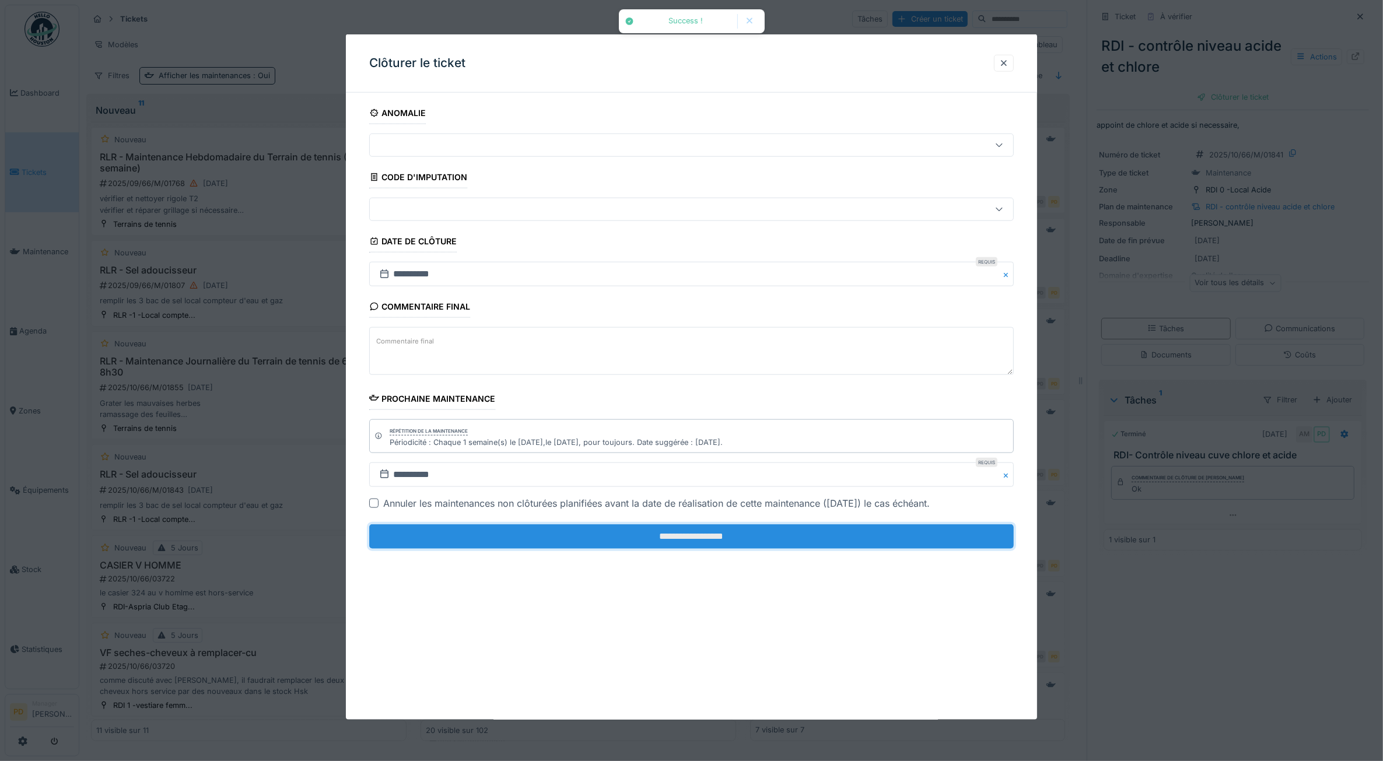
click at [763, 540] on input "**********" at bounding box center [691, 537] width 645 height 25
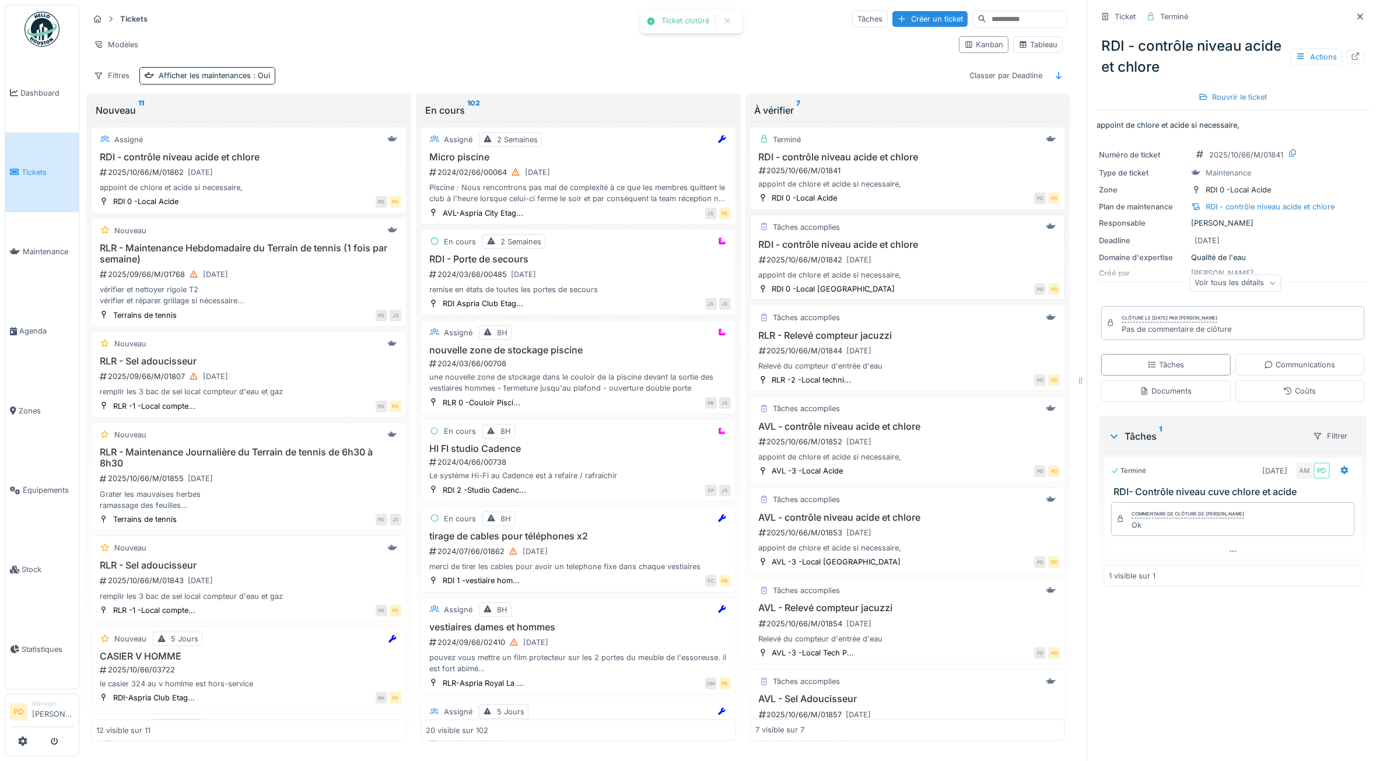
click at [926, 278] on div "appoint de chlore et acide si necessaire," at bounding box center [908, 275] width 305 height 11
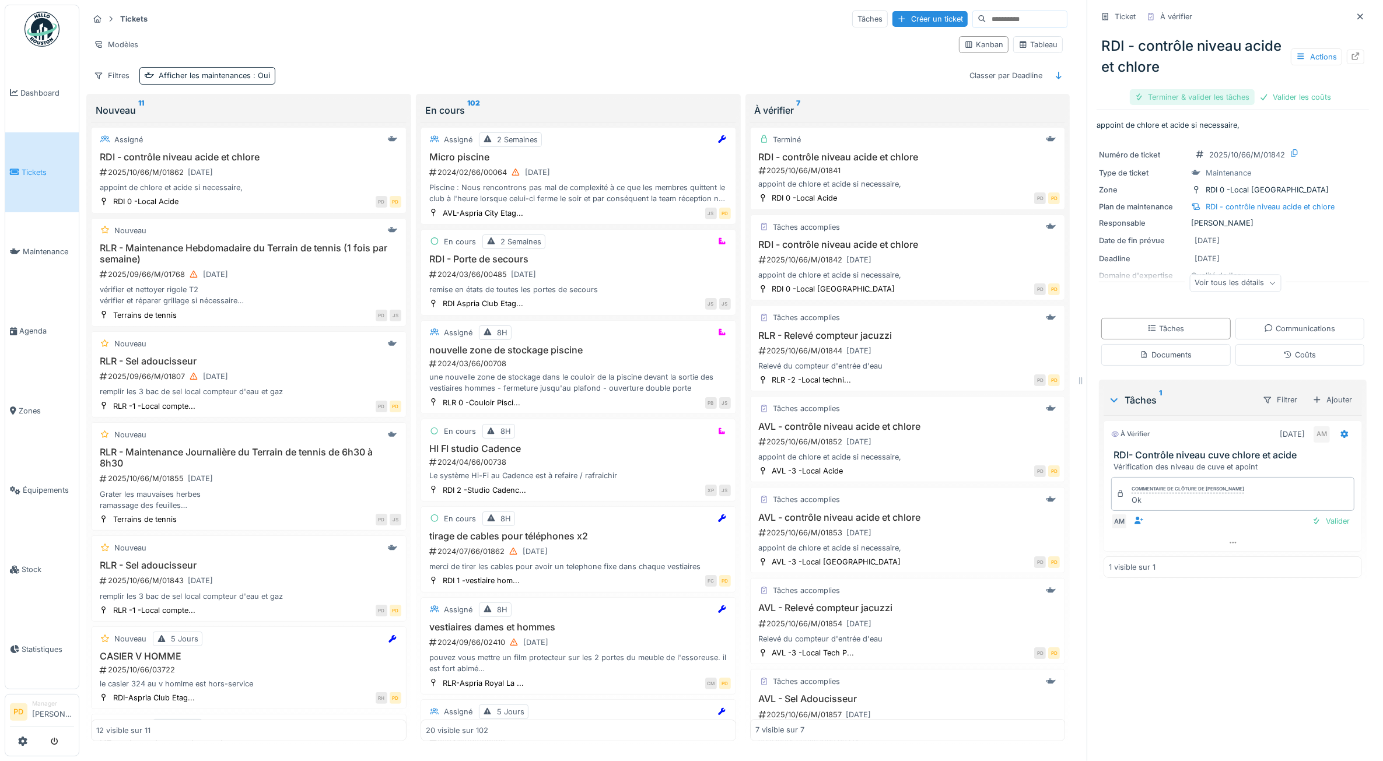
click at [1208, 104] on div "Terminer & valider les tâches" at bounding box center [1192, 97] width 125 height 16
click at [1208, 104] on div "Valider les coûts" at bounding box center [1193, 97] width 82 height 16
click at [1214, 103] on div "Clôturer le ticket" at bounding box center [1233, 97] width 81 height 16
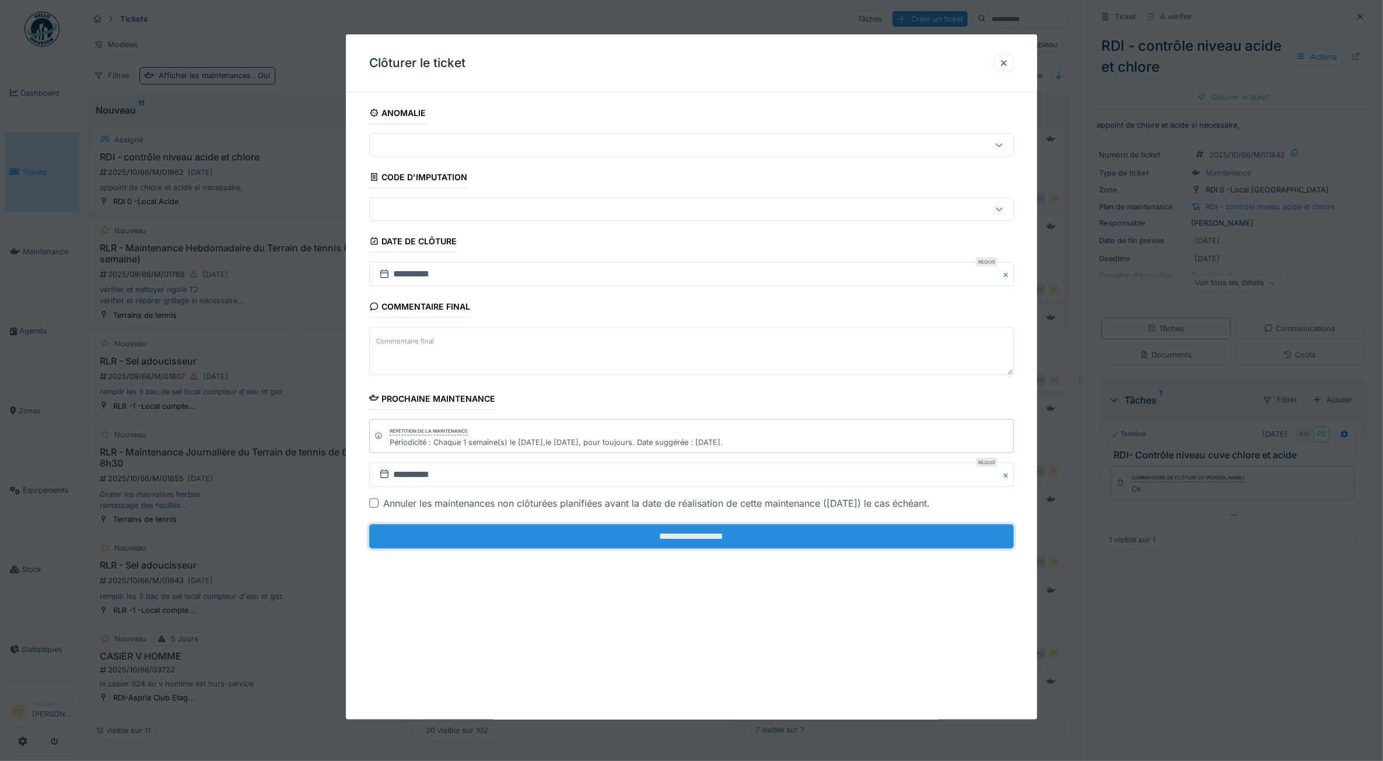
click at [839, 537] on input "**********" at bounding box center [691, 537] width 645 height 25
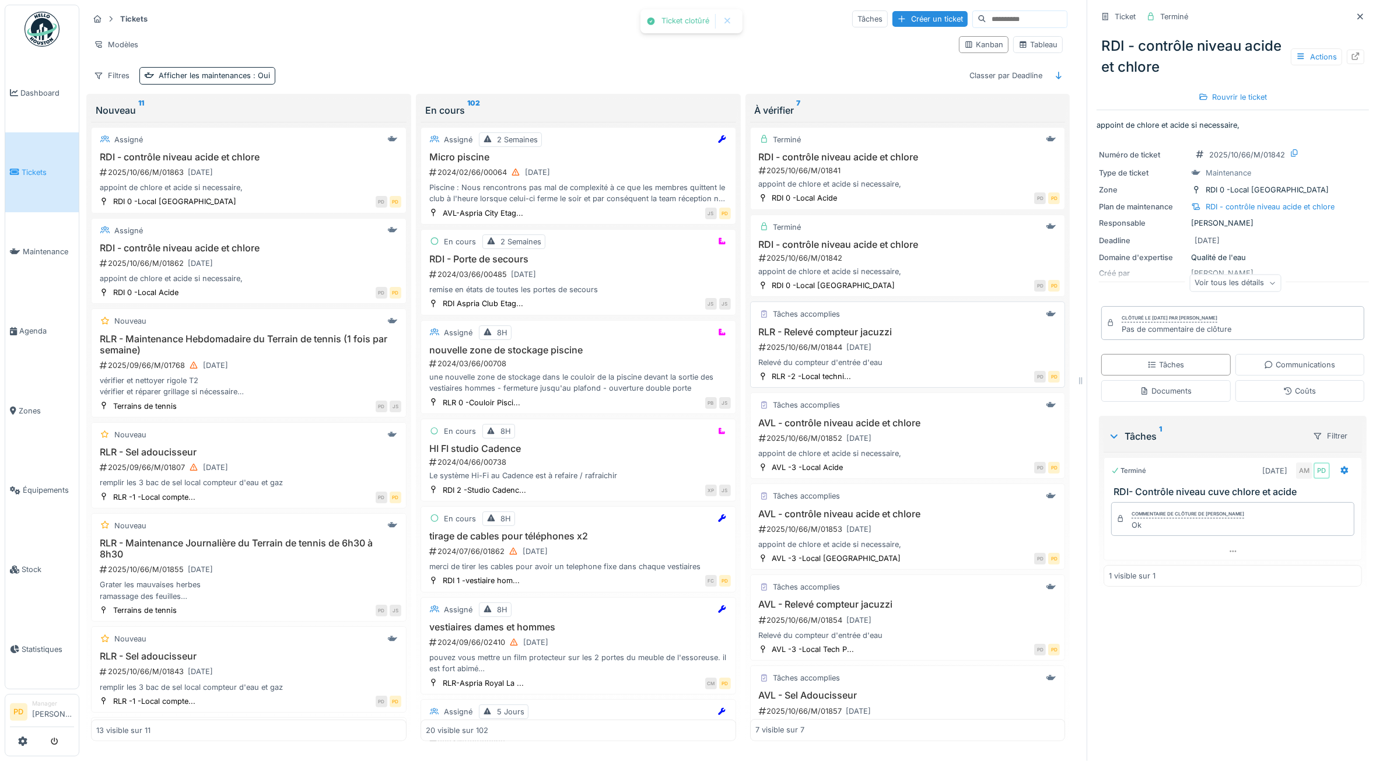
click at [852, 338] on h3 "RLR - Relevé compteur jacuzzi" at bounding box center [908, 332] width 305 height 11
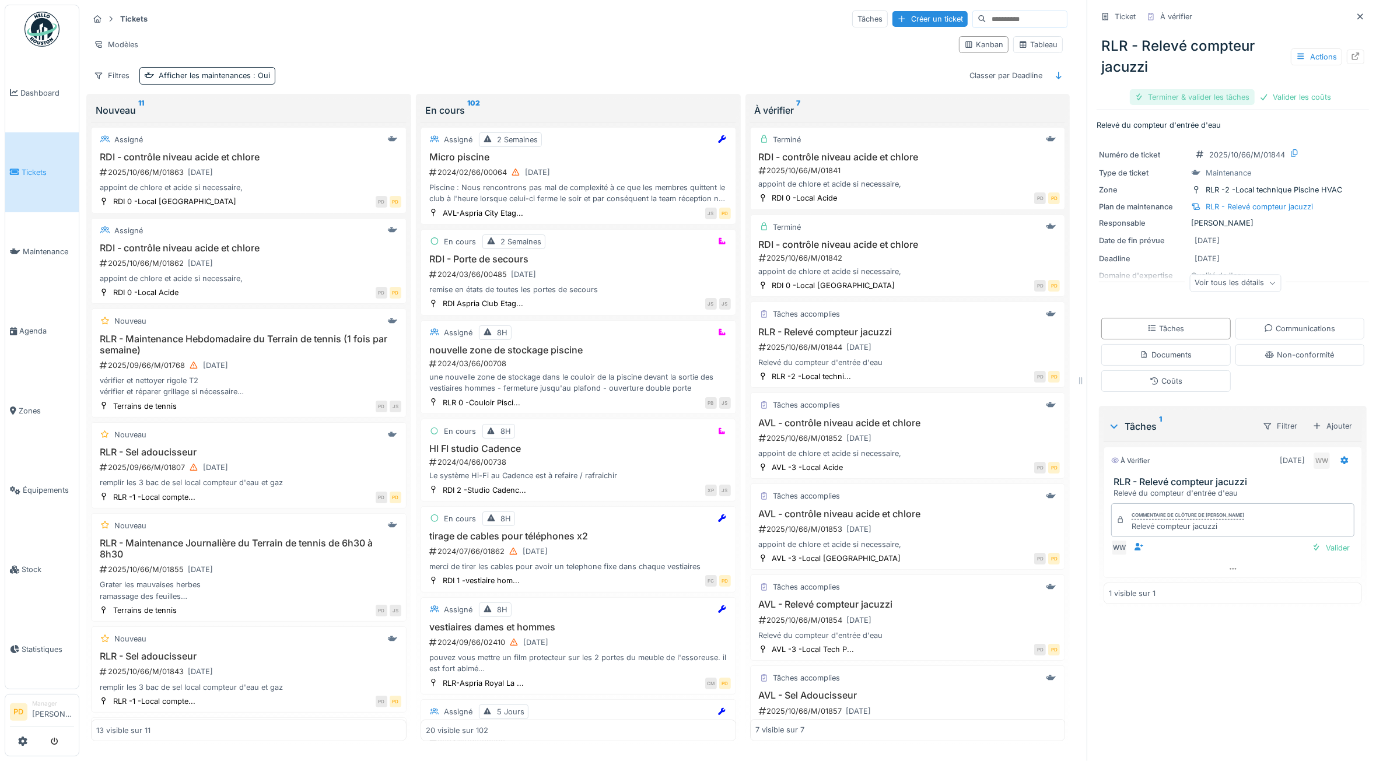
click at [1173, 97] on div "Terminer & valider les tâches" at bounding box center [1192, 97] width 125 height 16
click at [1272, 91] on div "Clôturer le ticket" at bounding box center [1273, 97] width 81 height 16
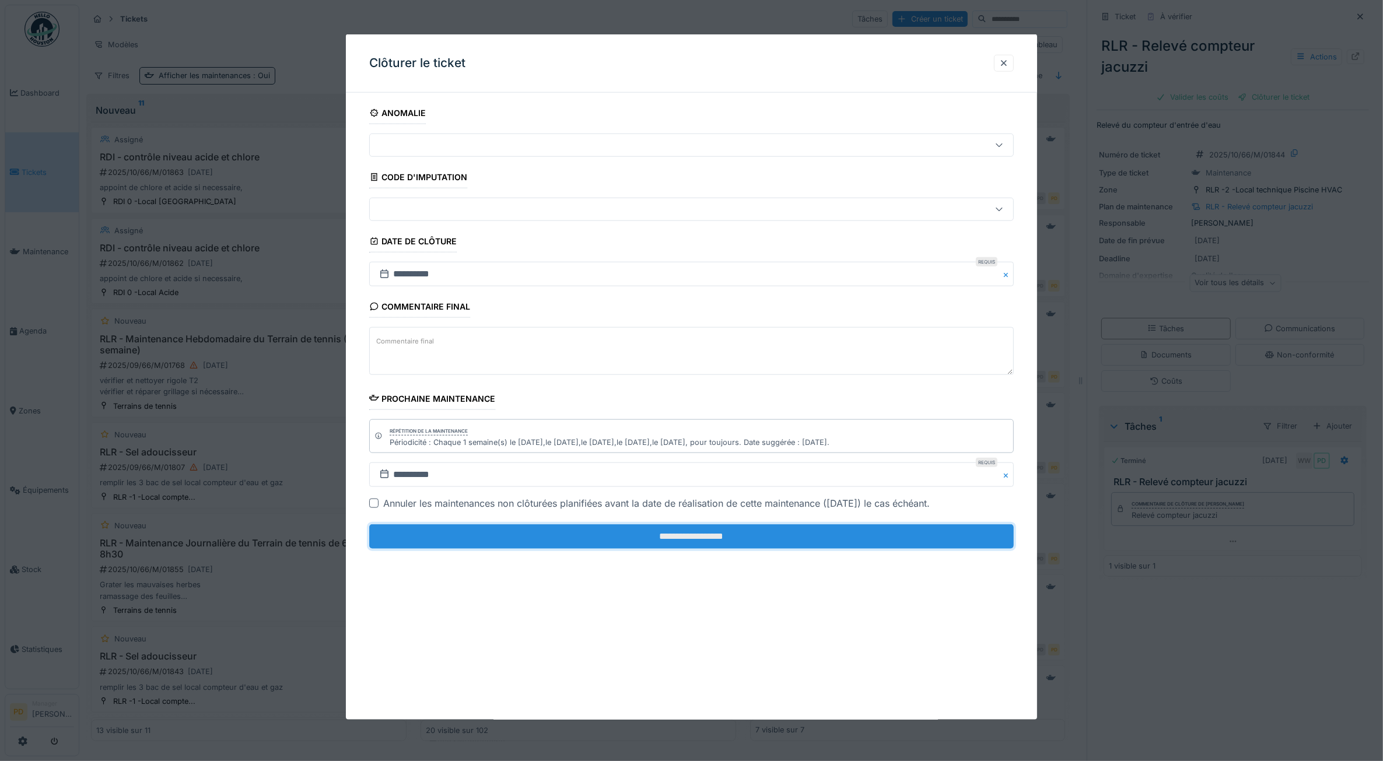
click at [938, 534] on input "**********" at bounding box center [691, 537] width 645 height 25
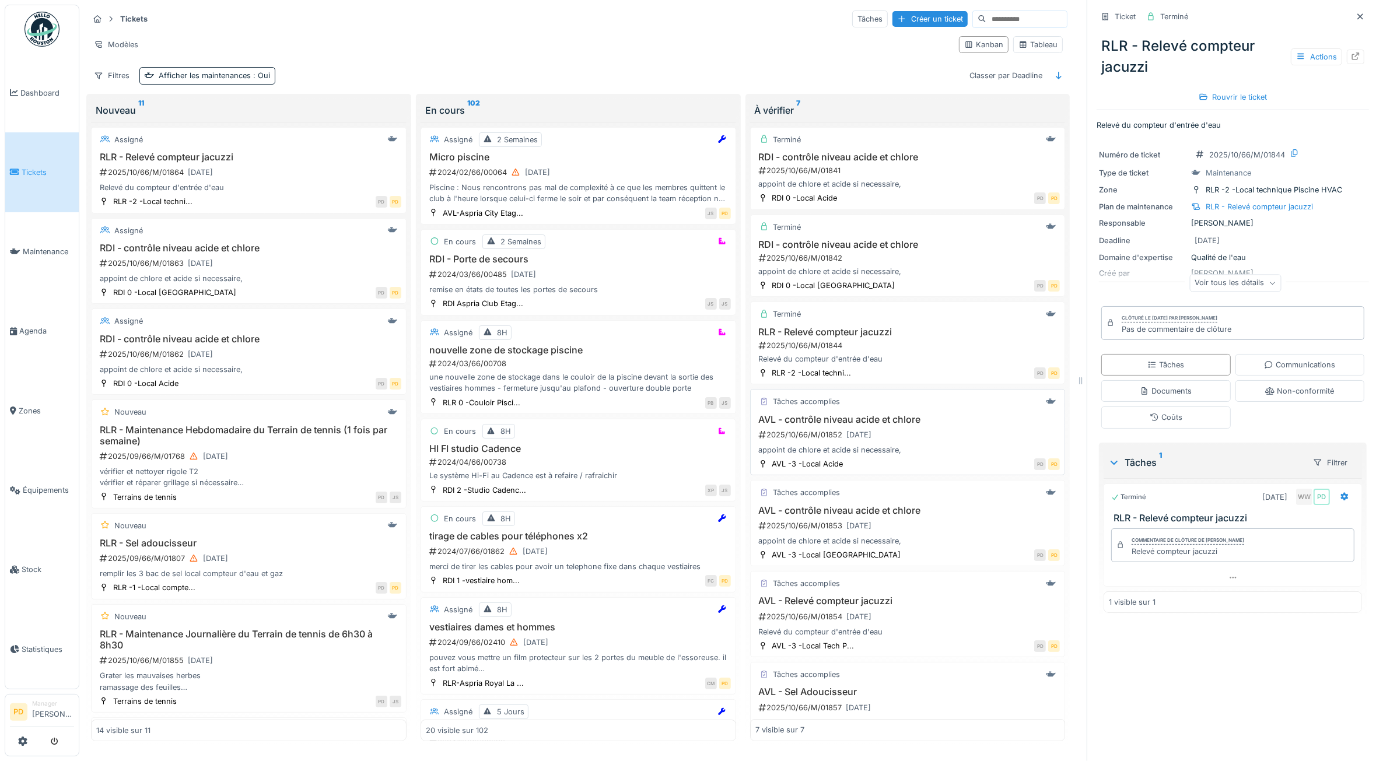
click at [864, 425] on h3 "AVL - contrôle niveau acide et chlore" at bounding box center [908, 419] width 305 height 11
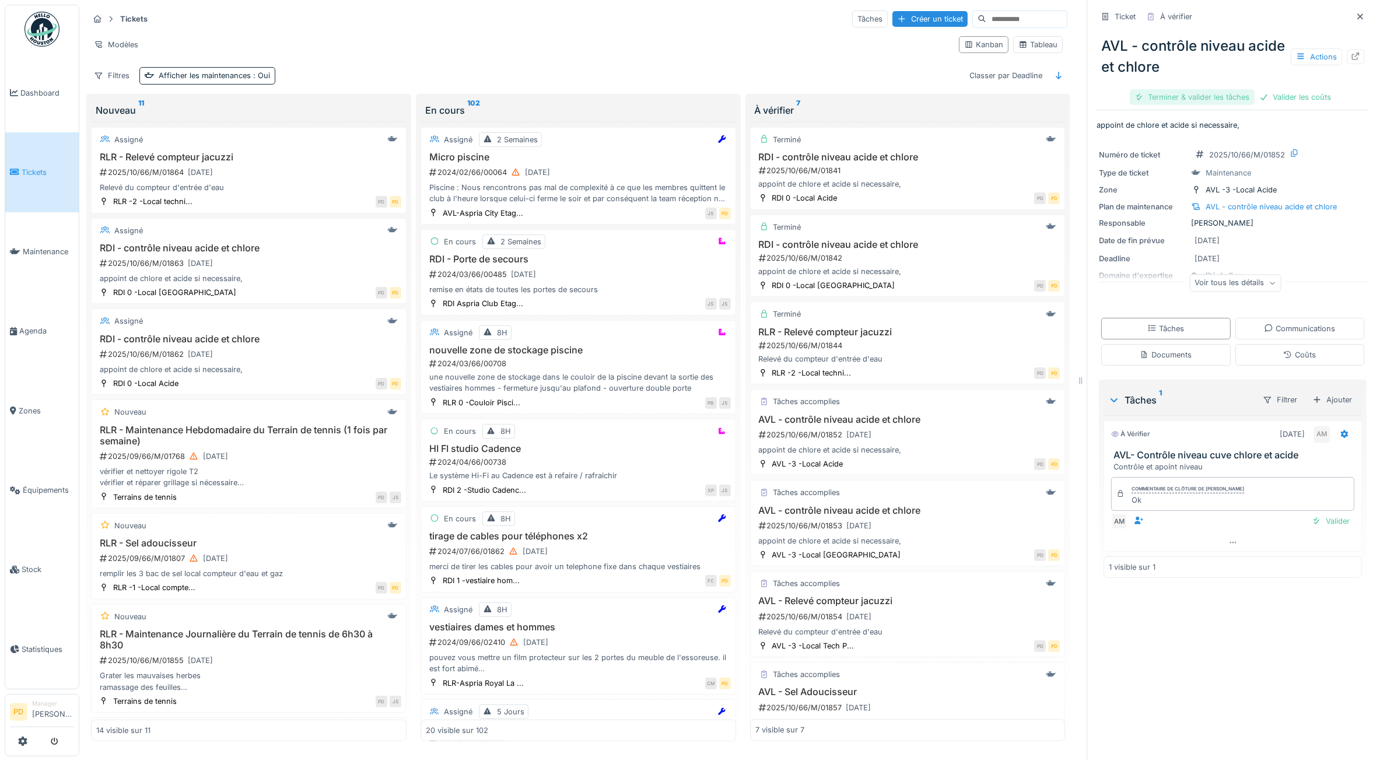
click at [1170, 97] on div "Terminer & valider les tâches" at bounding box center [1192, 97] width 125 height 16
click at [1269, 98] on div "Clôturer le ticket" at bounding box center [1273, 97] width 81 height 16
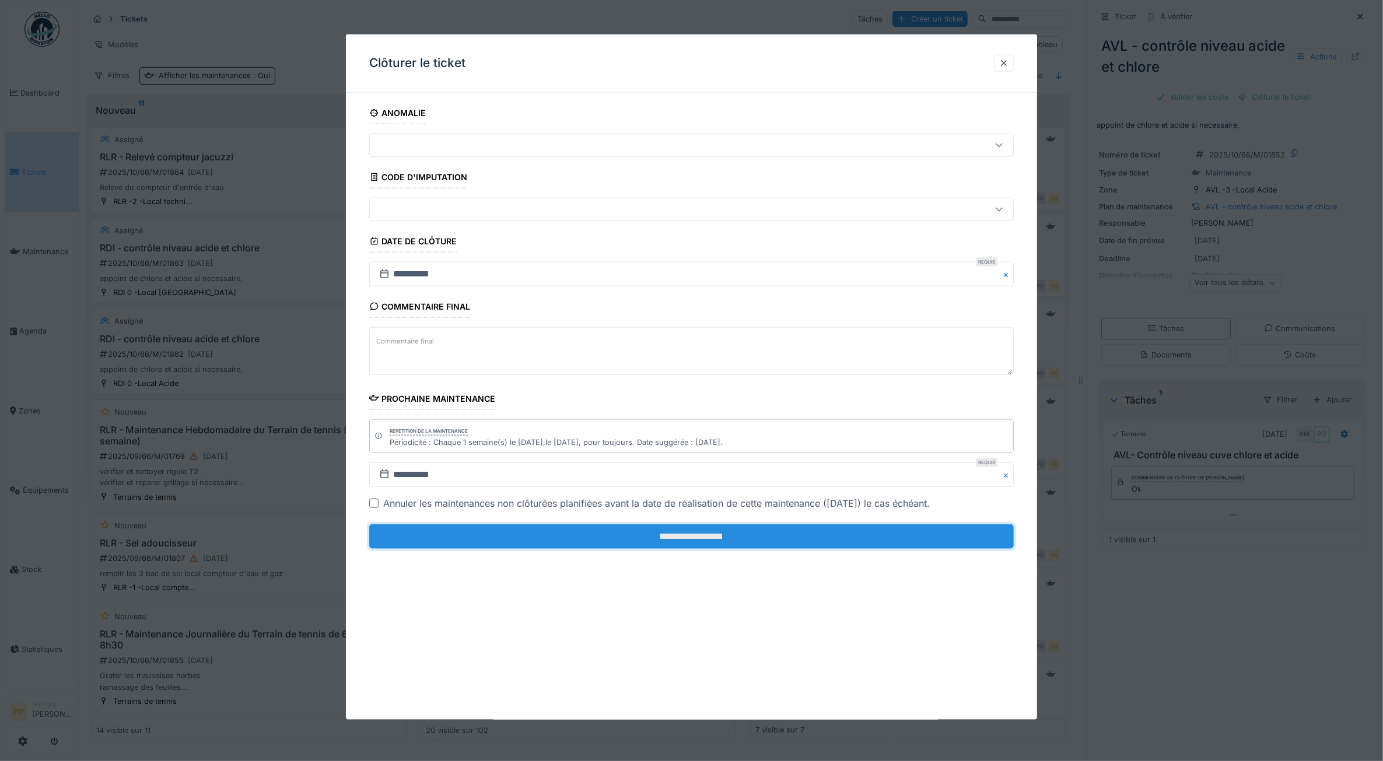
click at [892, 544] on input "**********" at bounding box center [691, 537] width 645 height 25
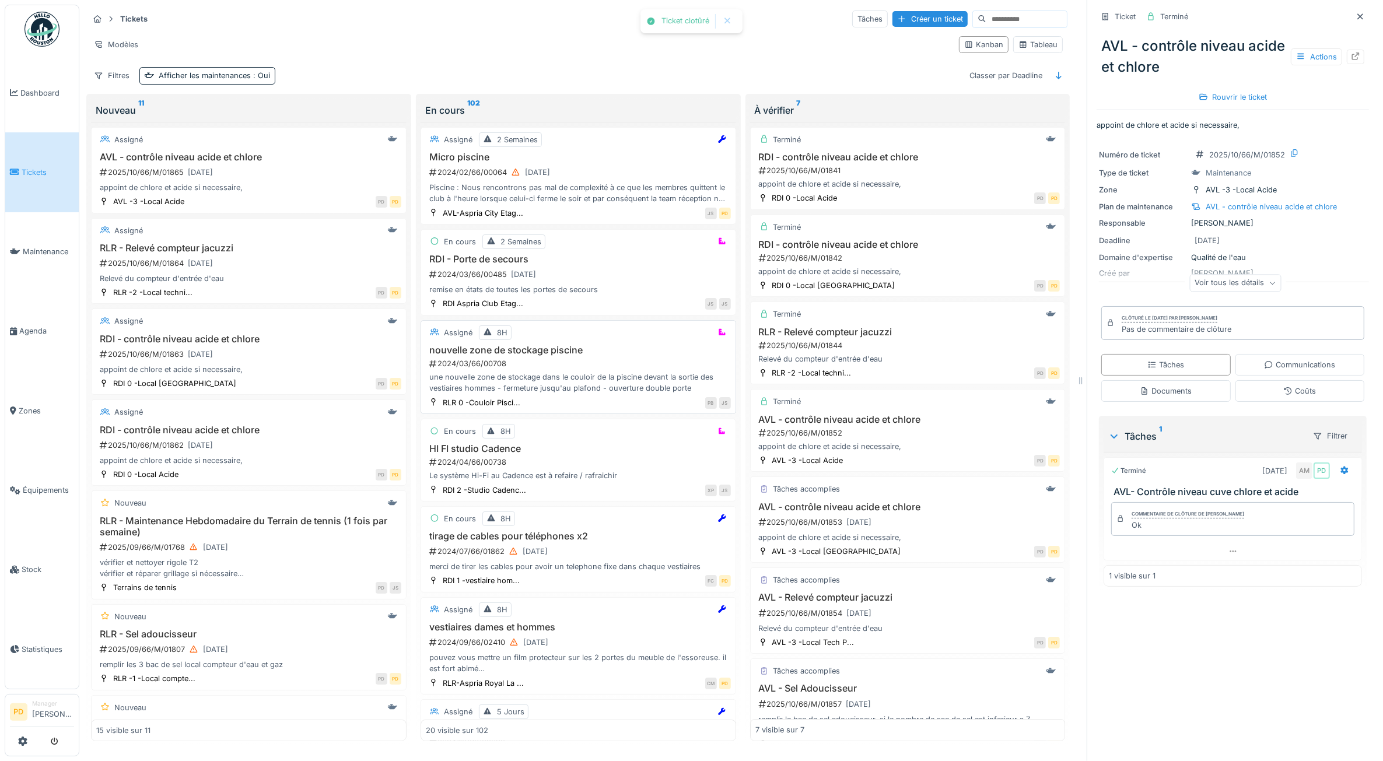
scroll to position [10, 0]
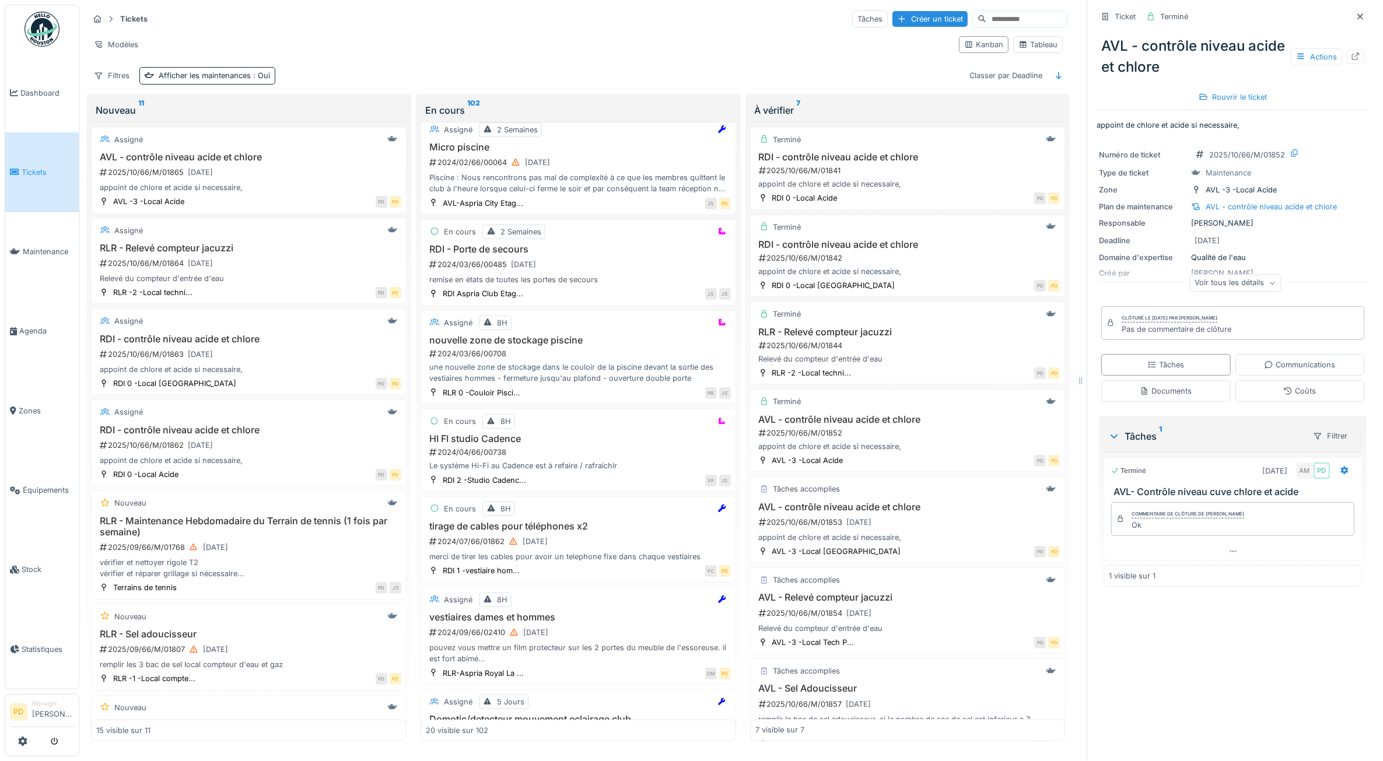
click at [32, 168] on span "Tickets" at bounding box center [48, 172] width 53 height 11
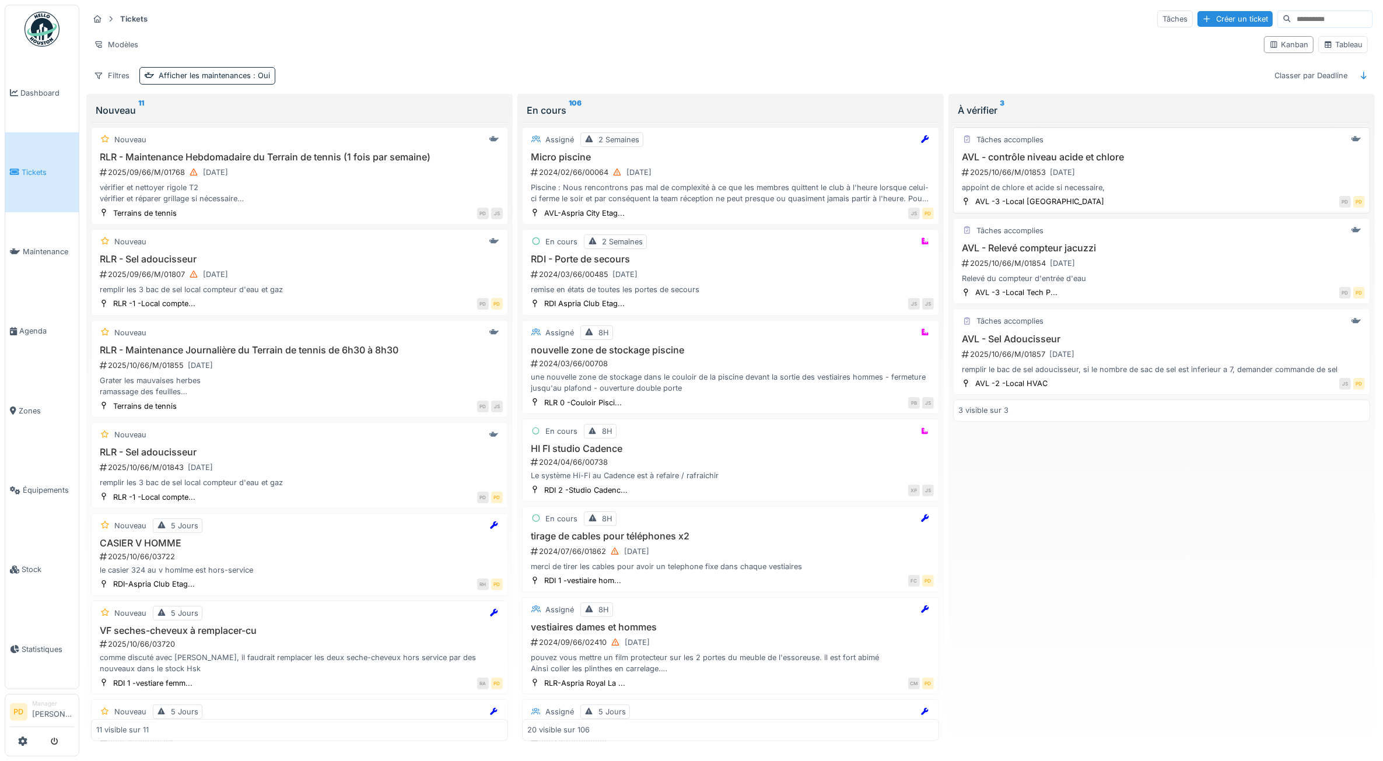
click at [1070, 161] on h3 "AVL - contrôle niveau acide et chlore" at bounding box center [1162, 157] width 407 height 11
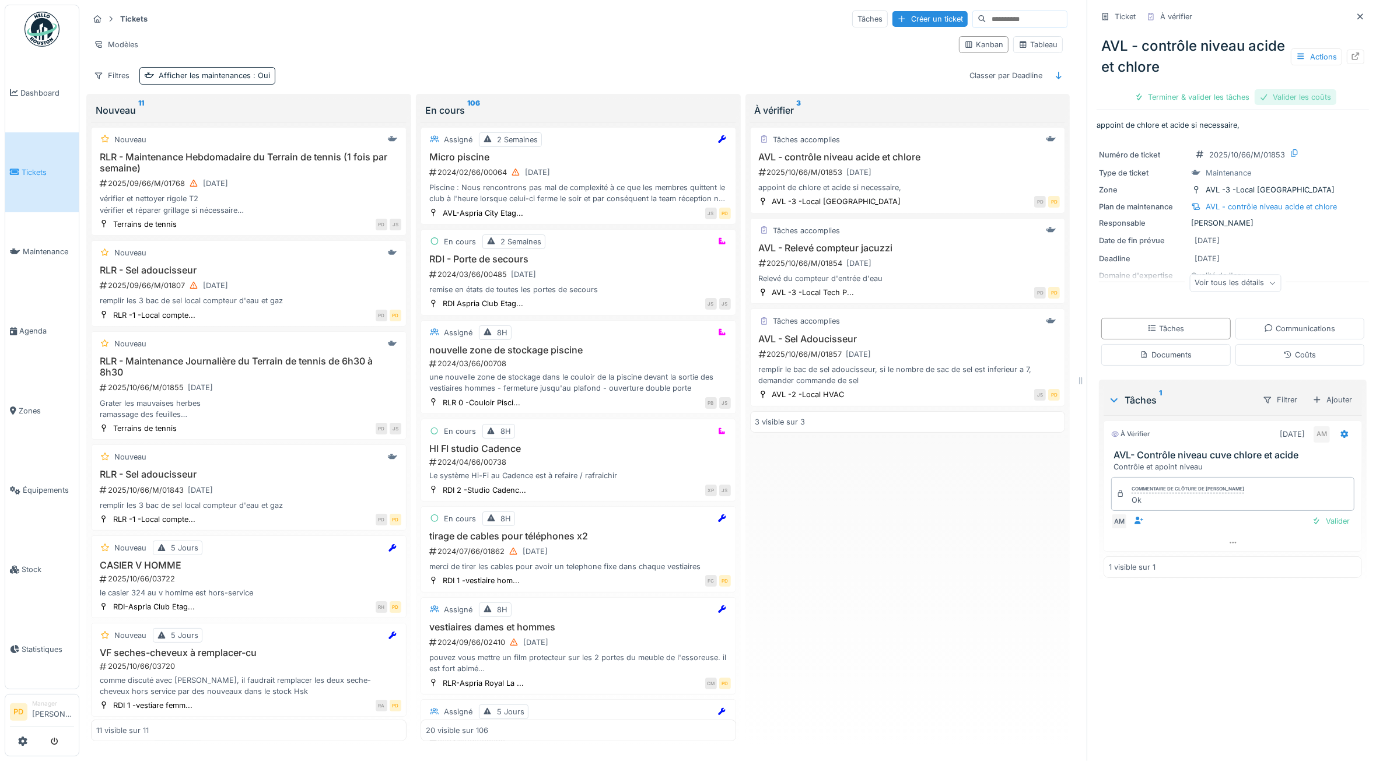
click at [1278, 98] on div "Valider les coûts" at bounding box center [1296, 97] width 82 height 16
click at [1246, 98] on div "Terminer & valider les tâches" at bounding box center [1233, 97] width 125 height 16
click at [1224, 100] on div "Clôturer le ticket" at bounding box center [1233, 97] width 81 height 16
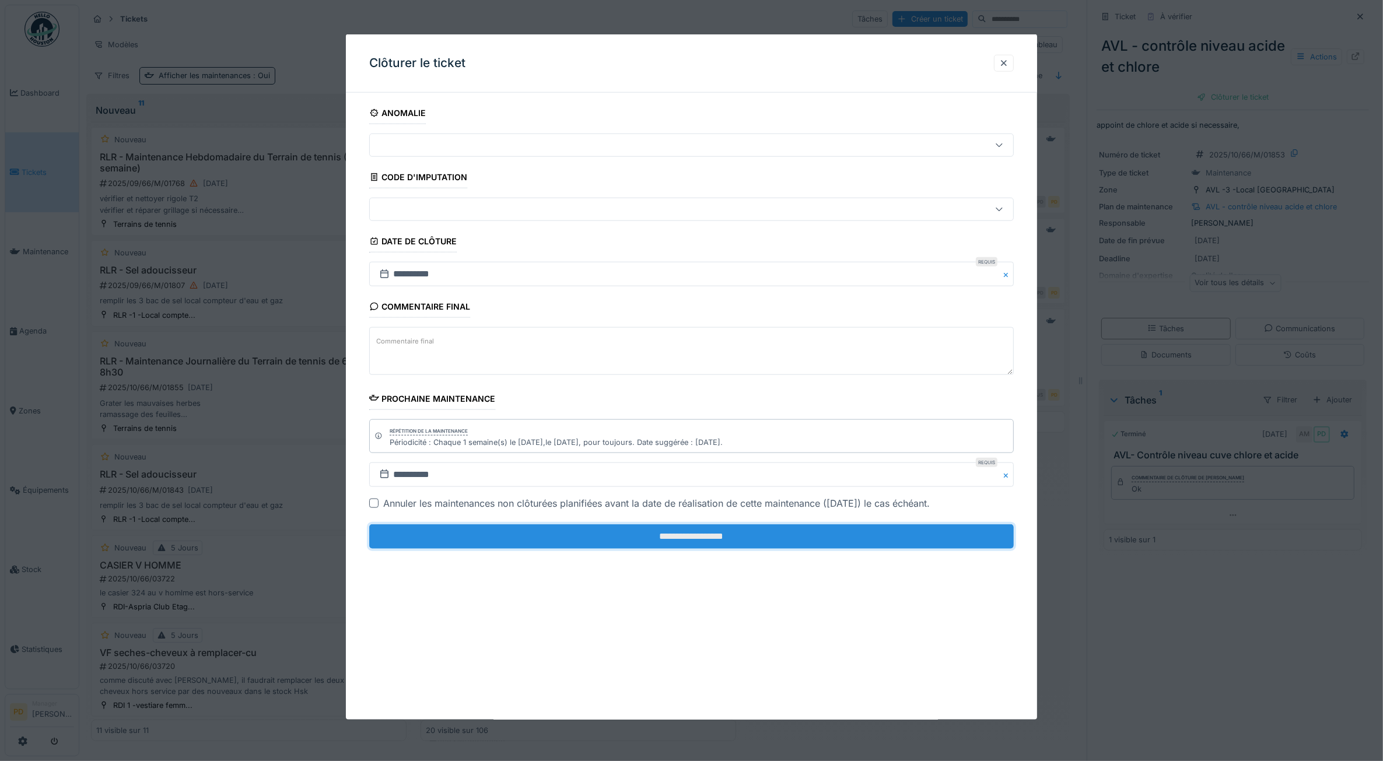
click at [759, 543] on input "**********" at bounding box center [691, 537] width 645 height 25
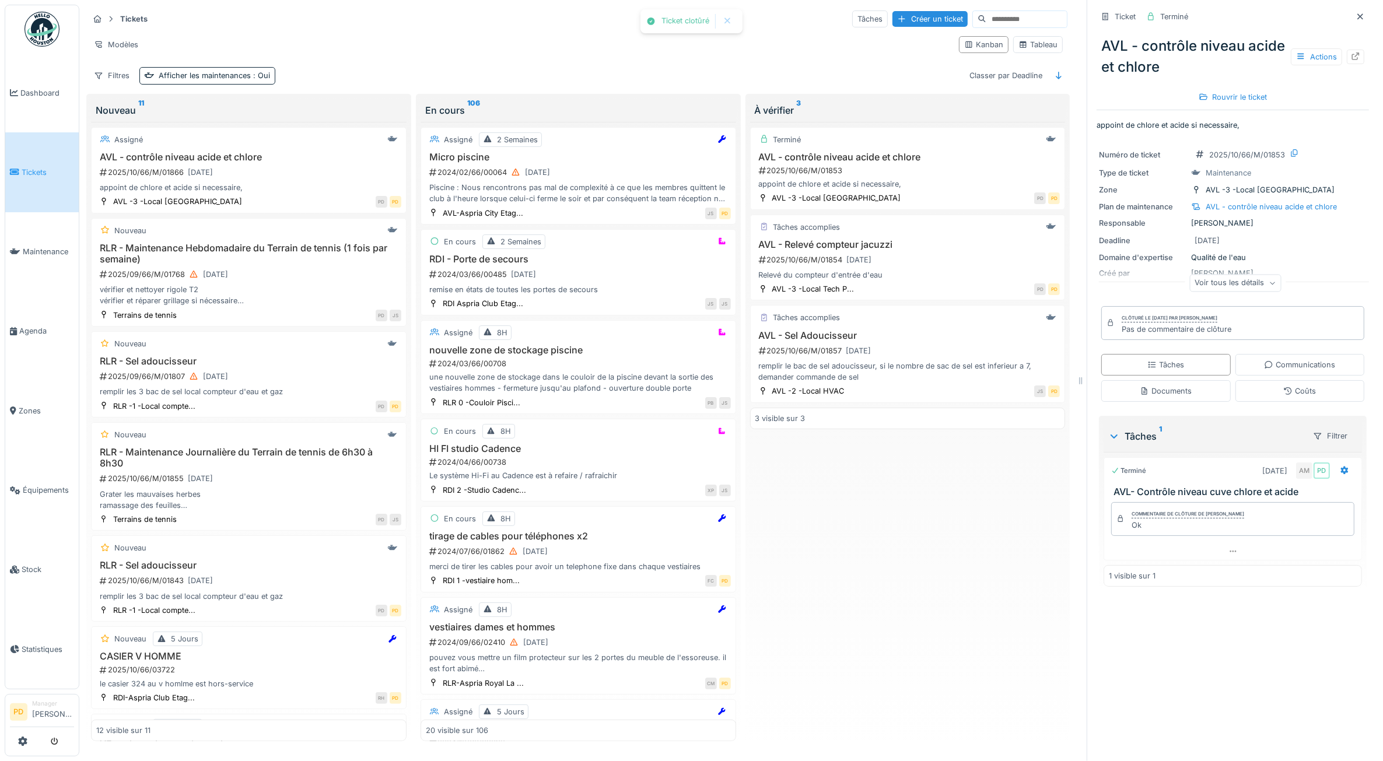
click at [37, 162] on link "Tickets" at bounding box center [42, 171] width 74 height 79
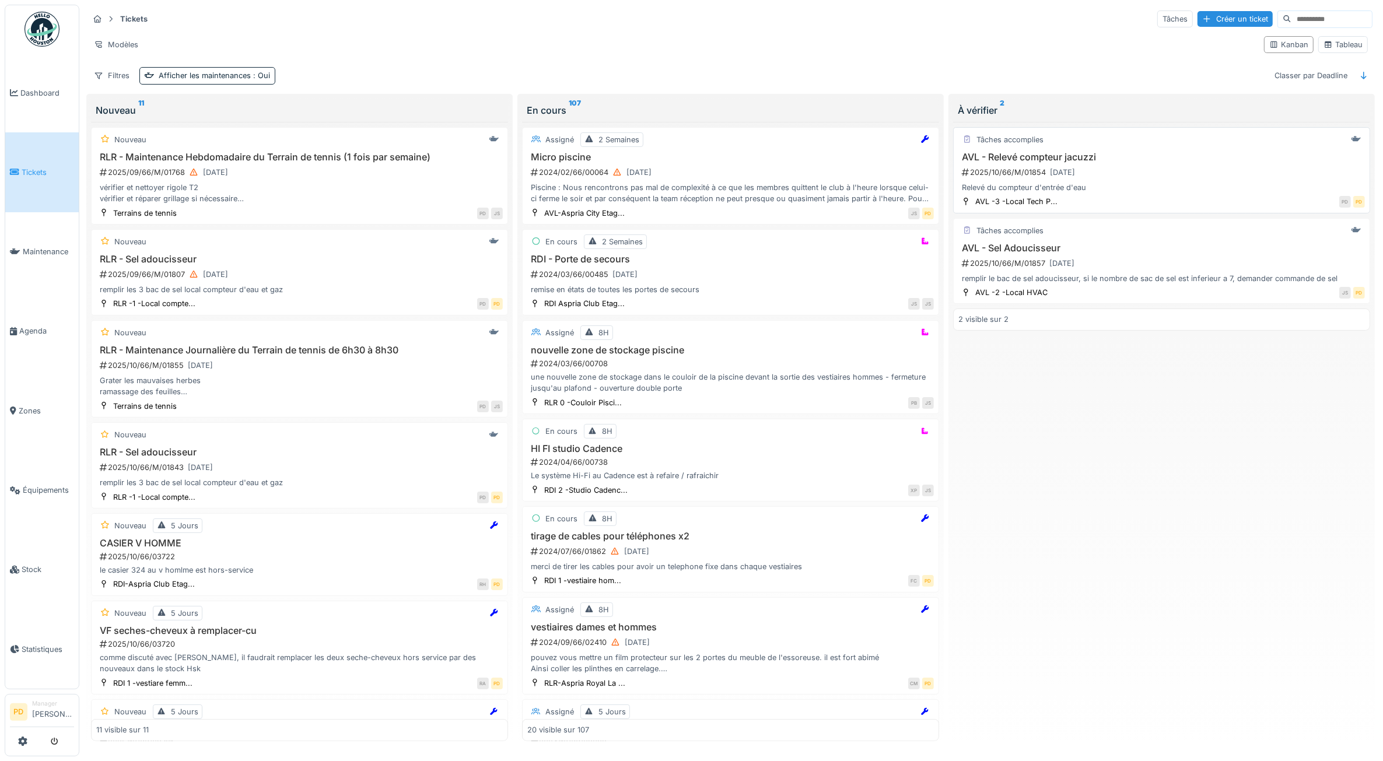
click at [1074, 187] on div "Relevé du compteur d'entrée d'eau" at bounding box center [1162, 187] width 407 height 11
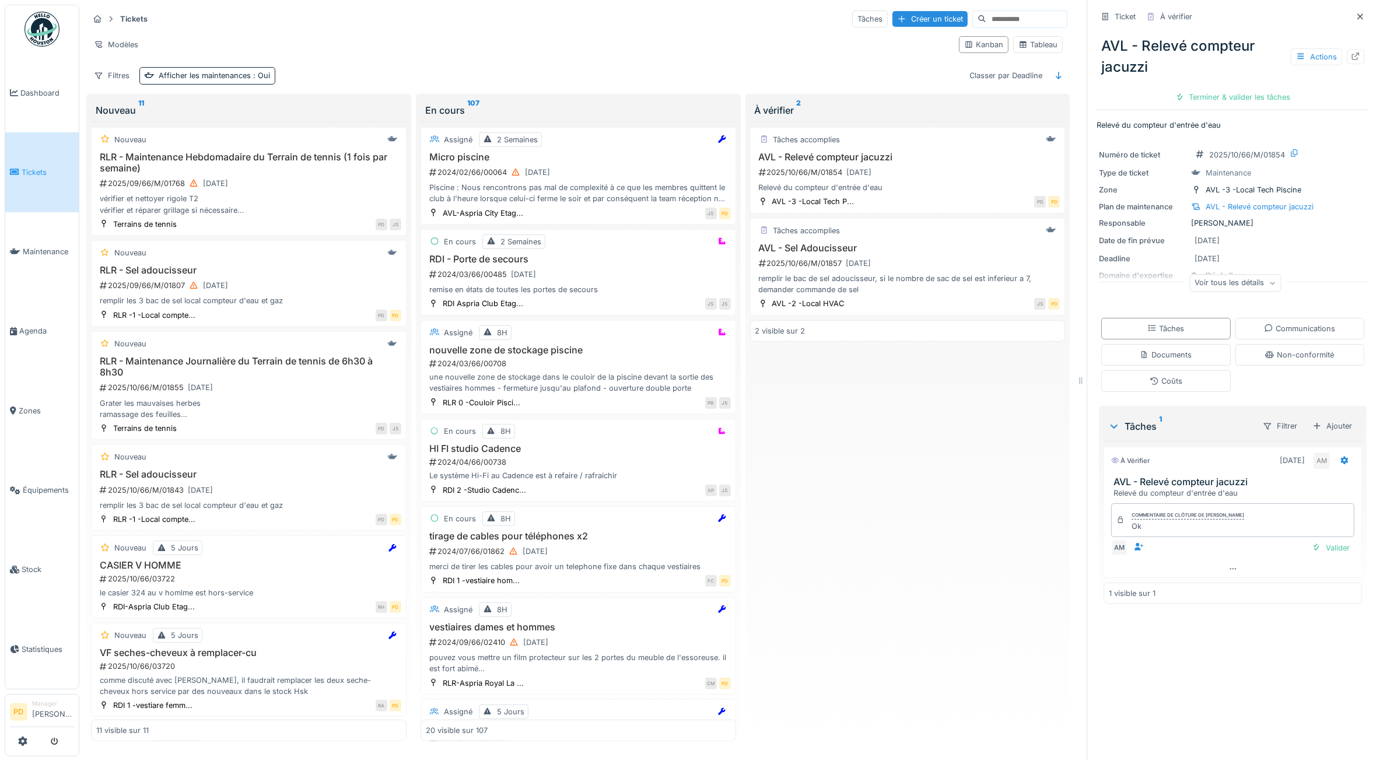
click at [1203, 110] on div "Ticket À vérifier AVL - Relevé compteur jacuzzi Actions Terminer & valider les …" at bounding box center [1233, 58] width 272 height 106
click at [1208, 103] on div "Terminer & valider les tâches" at bounding box center [1233, 97] width 125 height 16
click at [1221, 97] on div "Clôturer le ticket" at bounding box center [1233, 97] width 81 height 16
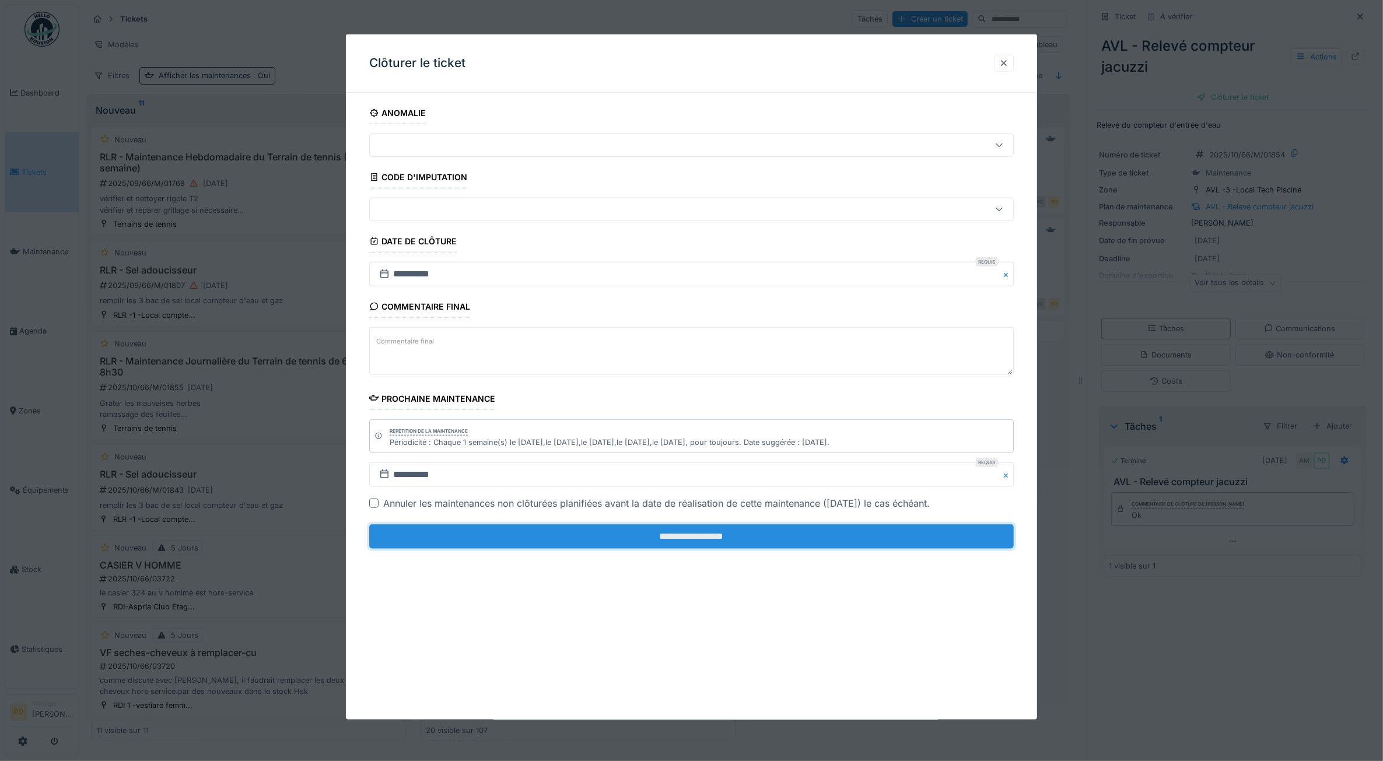
click at [806, 537] on input "**********" at bounding box center [691, 537] width 645 height 25
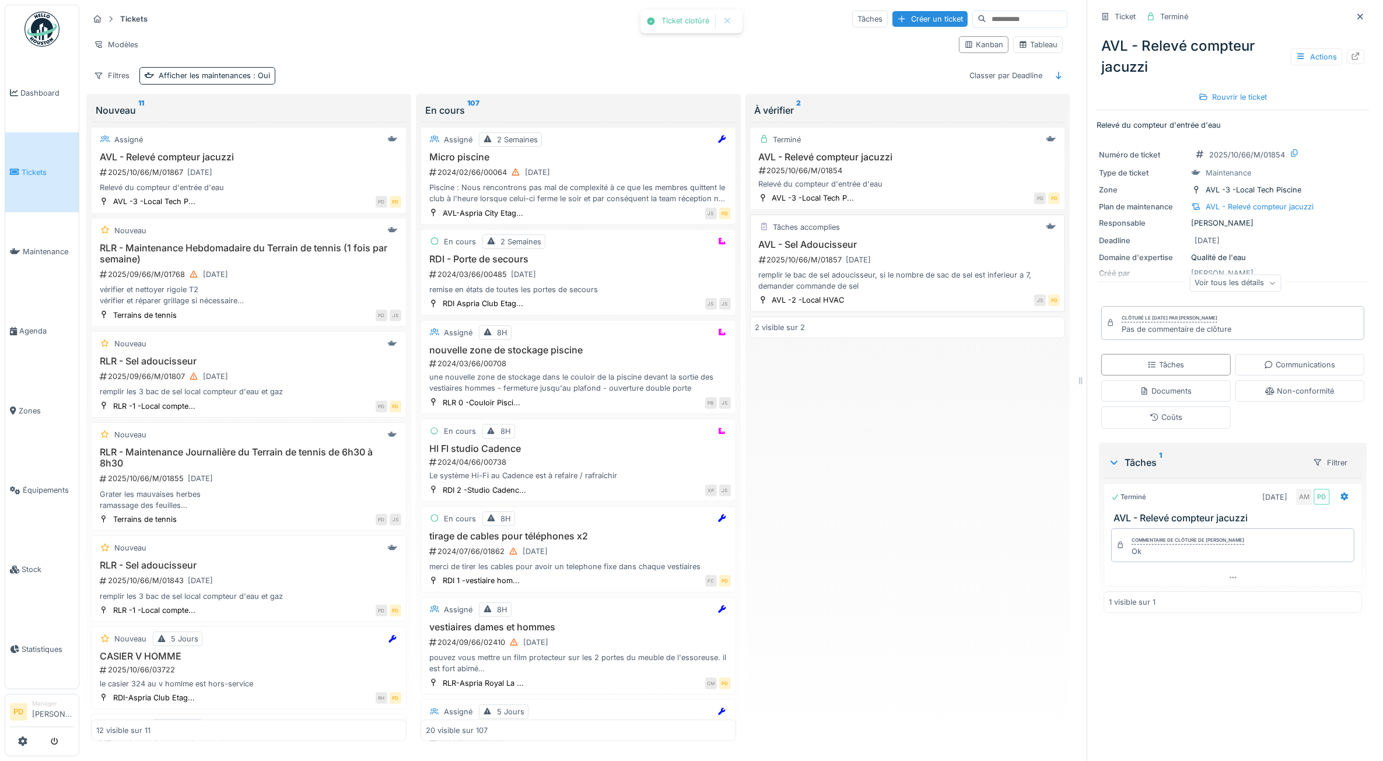
click at [903, 258] on div "2025/10/66/M/01857 06/10/2025" at bounding box center [909, 260] width 303 height 15
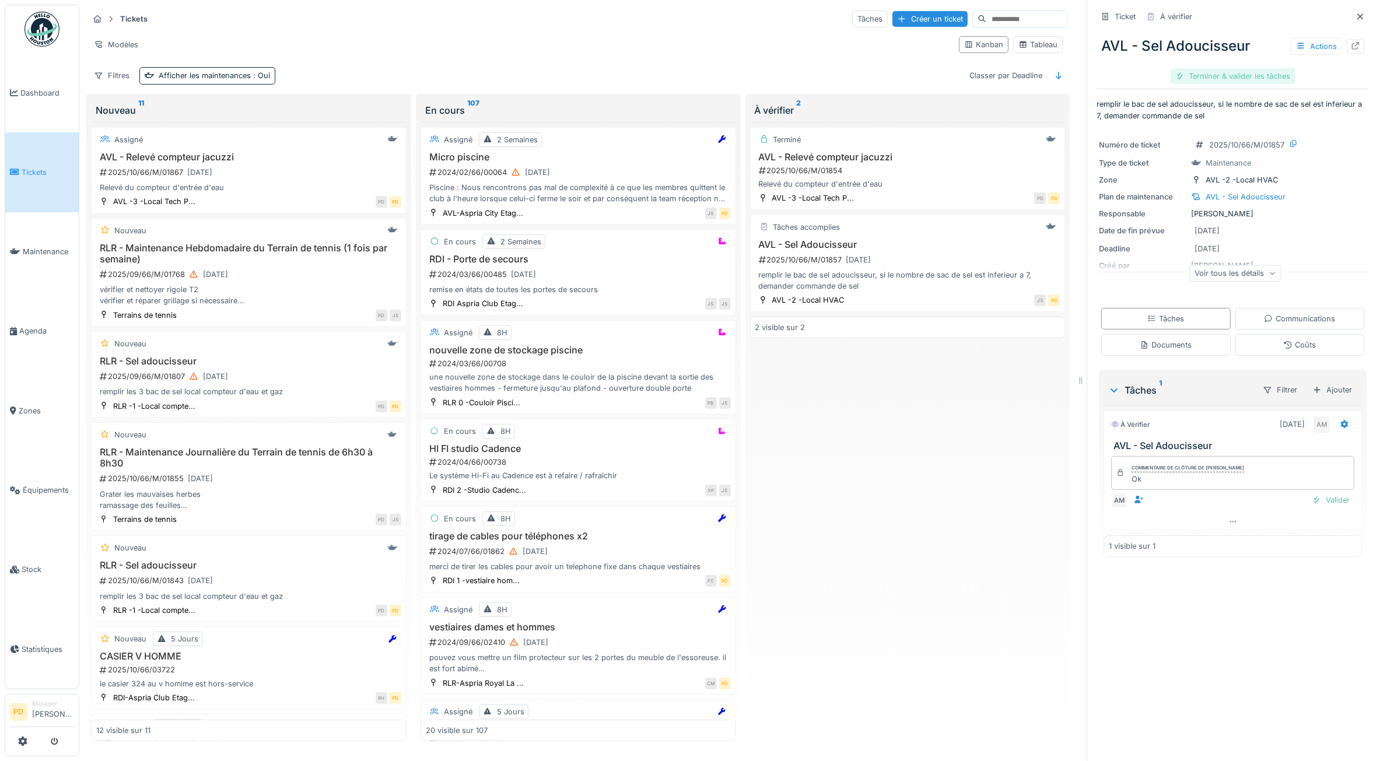
click at [1203, 74] on div "Terminer & valider les tâches" at bounding box center [1233, 76] width 125 height 16
click at [1206, 76] on div "Clôturer le ticket" at bounding box center [1233, 76] width 81 height 16
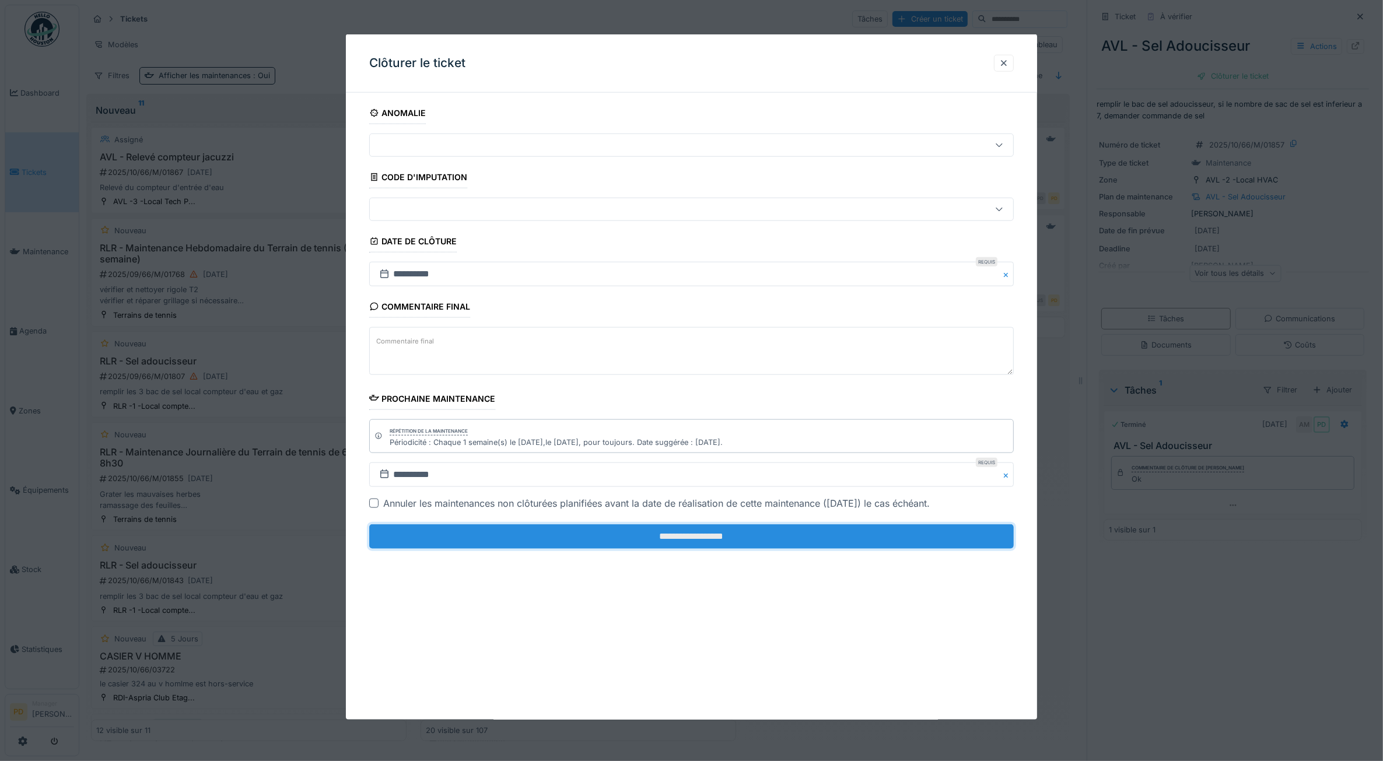
click at [717, 536] on input "**********" at bounding box center [691, 537] width 645 height 25
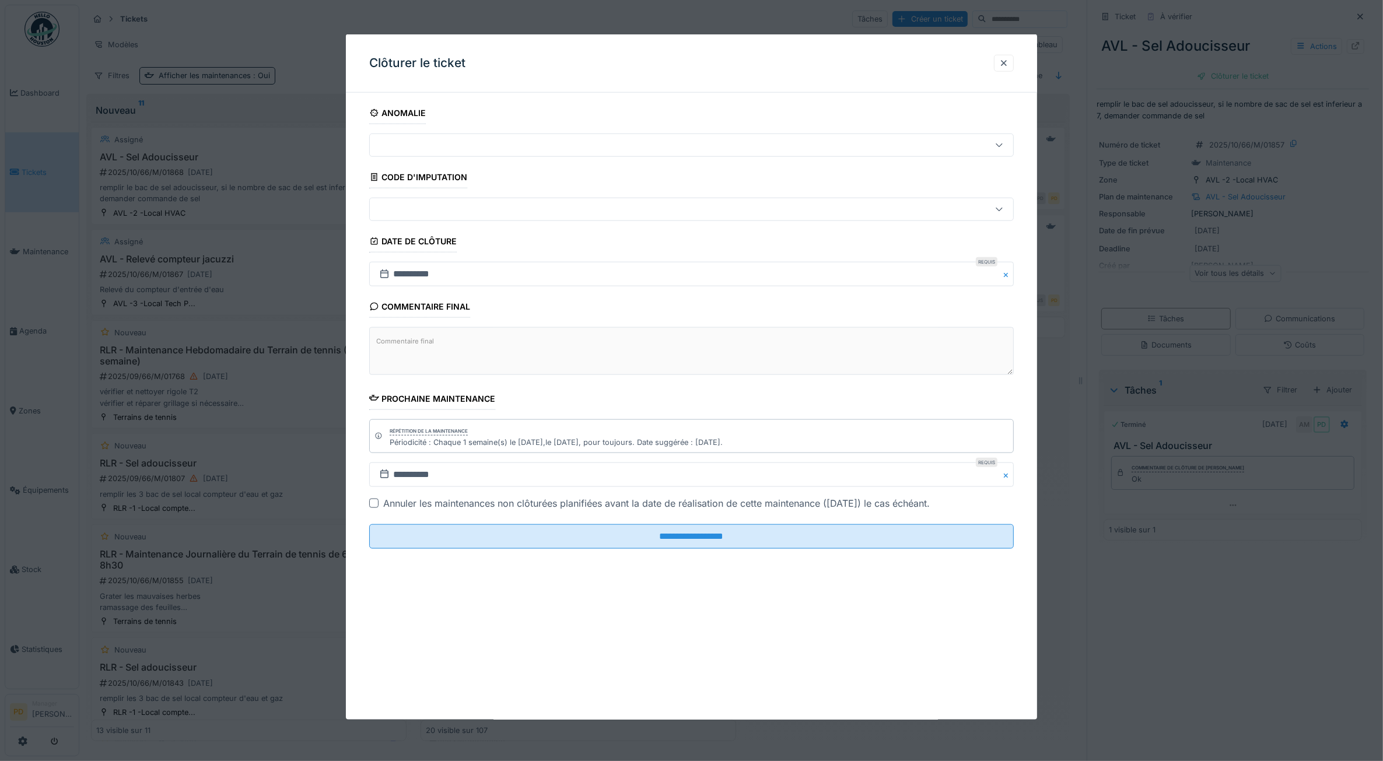
click at [29, 170] on div at bounding box center [691, 380] width 1383 height 761
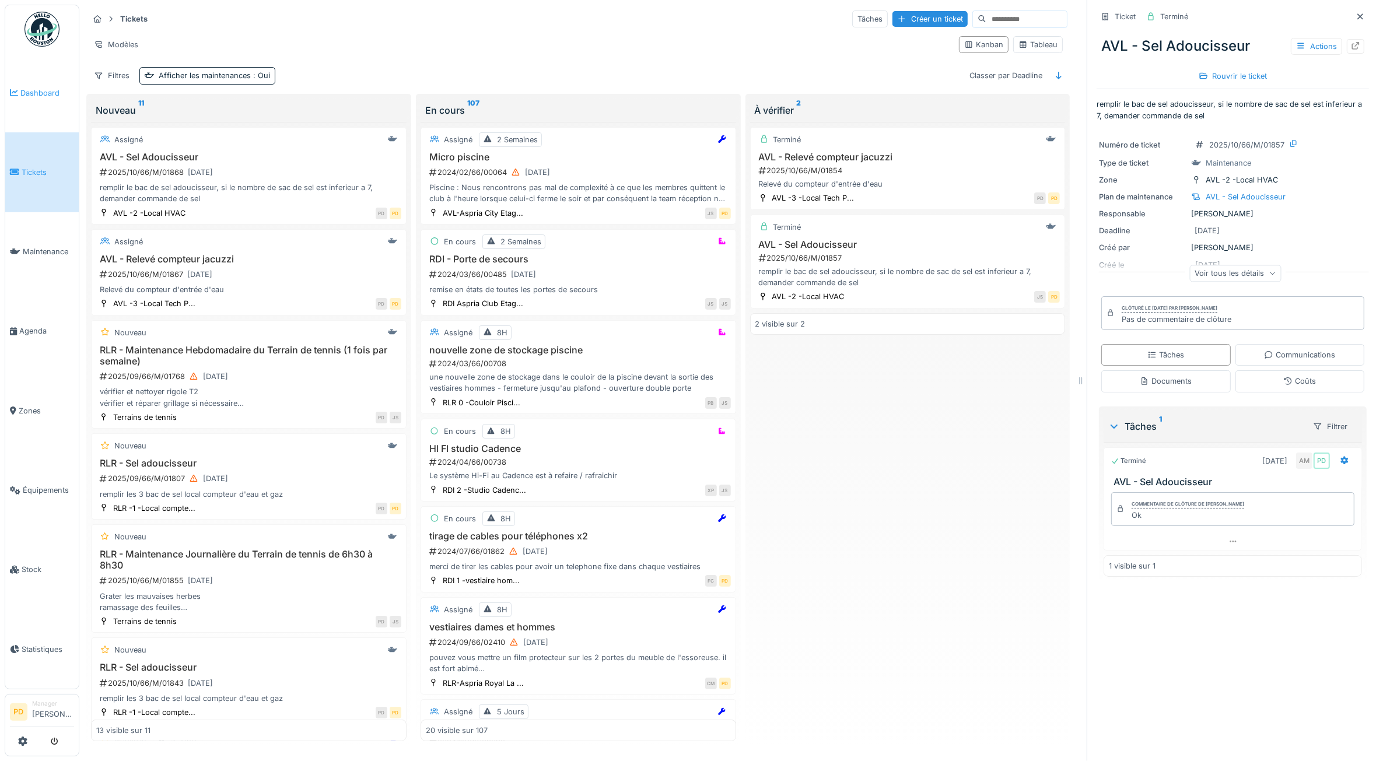
click at [32, 97] on span "Dashboard" at bounding box center [47, 93] width 54 height 11
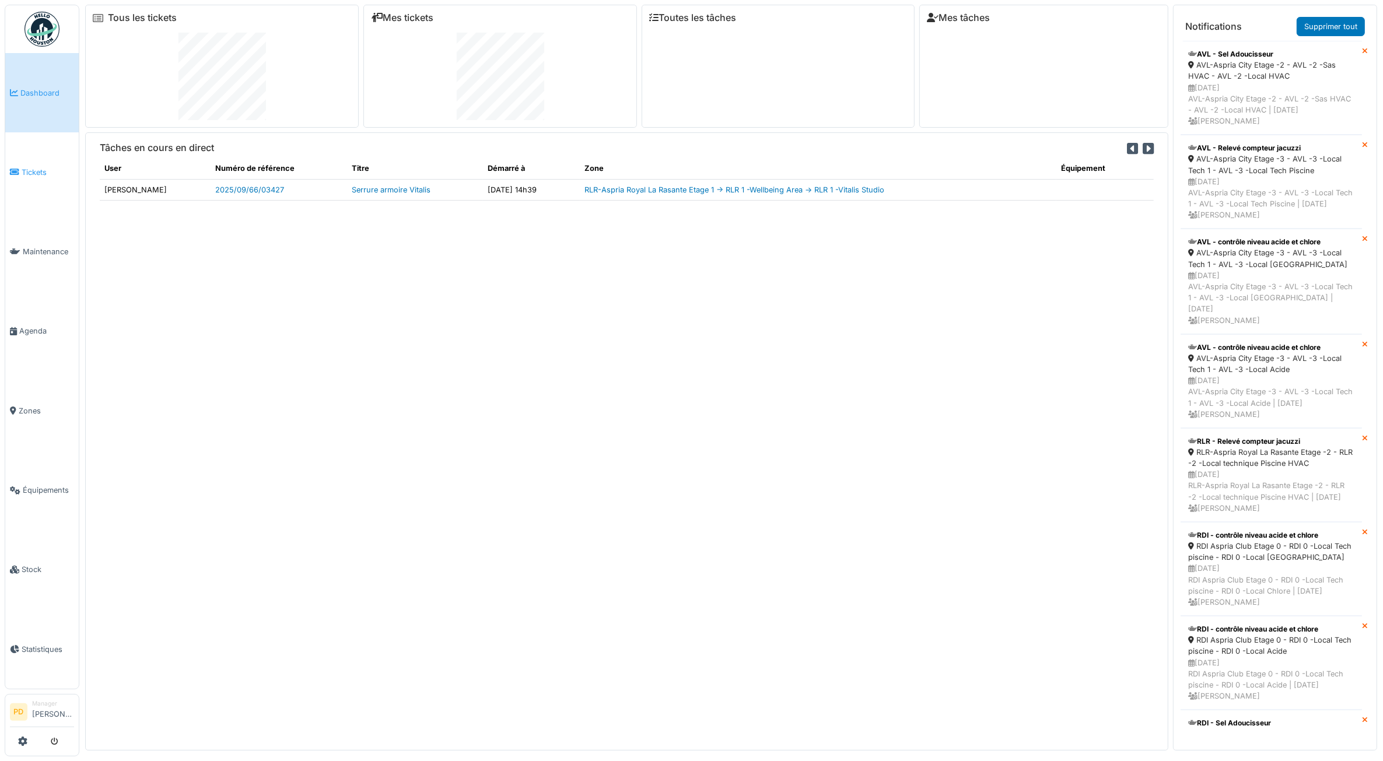
click at [32, 180] on link "Tickets" at bounding box center [42, 171] width 74 height 79
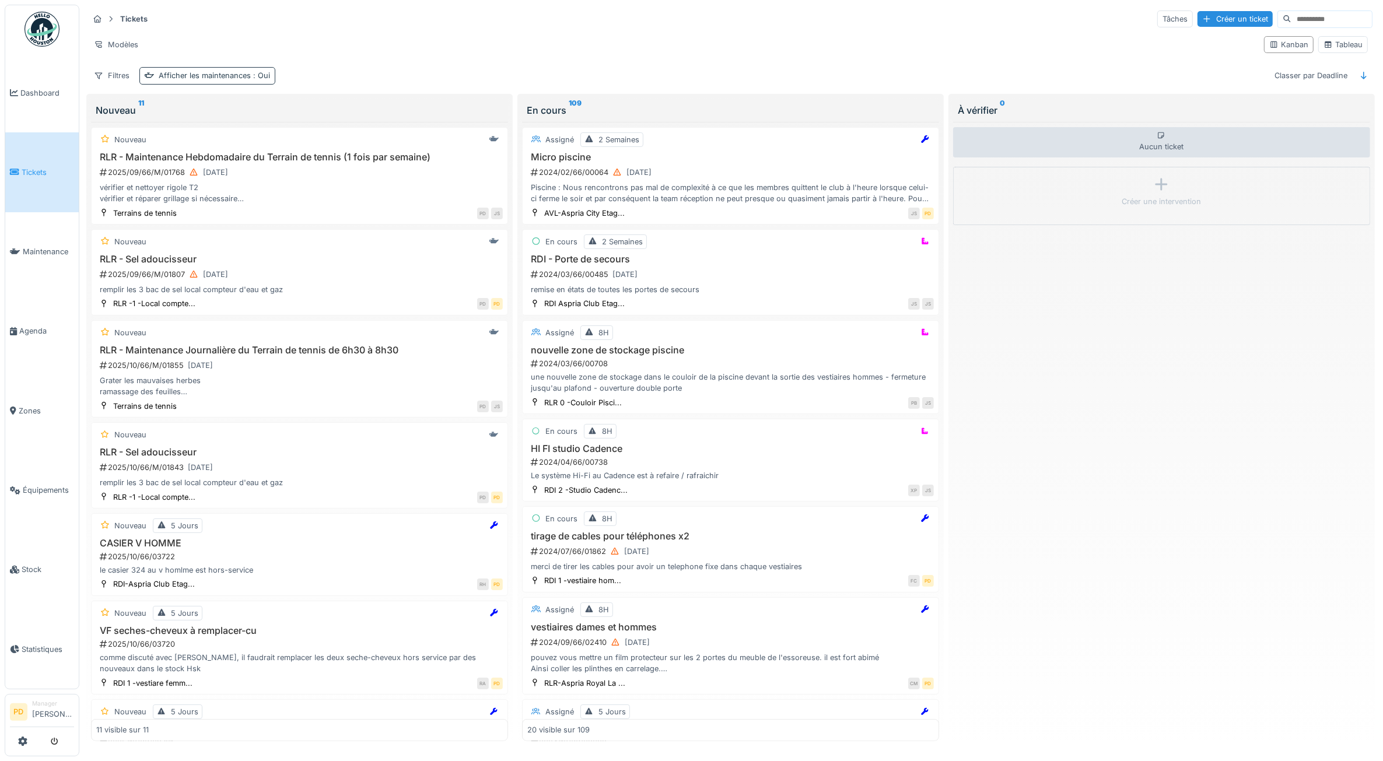
click at [233, 79] on div "Afficher les maintenances : Oui" at bounding box center [214, 75] width 111 height 11
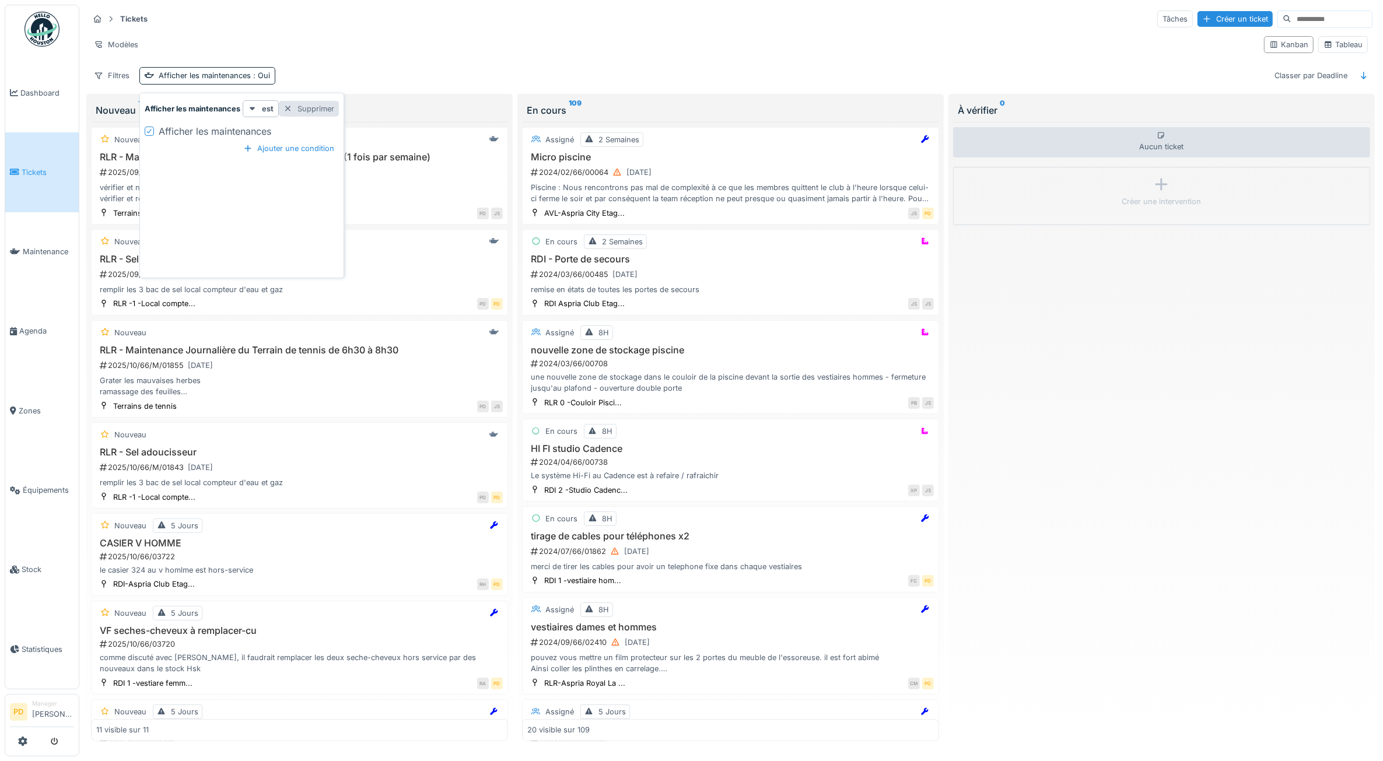
click at [321, 112] on div "Supprimer" at bounding box center [309, 109] width 60 height 16
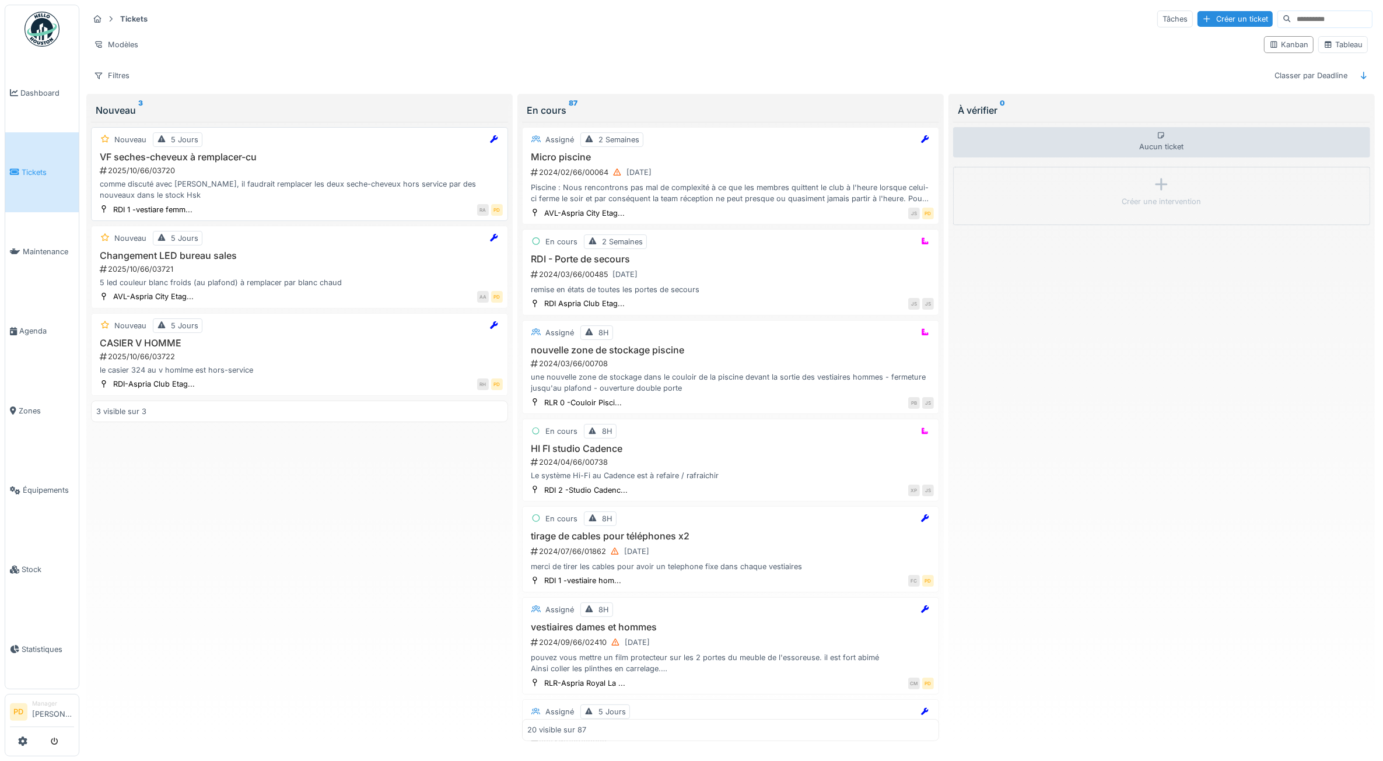
click at [338, 170] on div "2025/10/66/03720" at bounding box center [301, 170] width 404 height 11
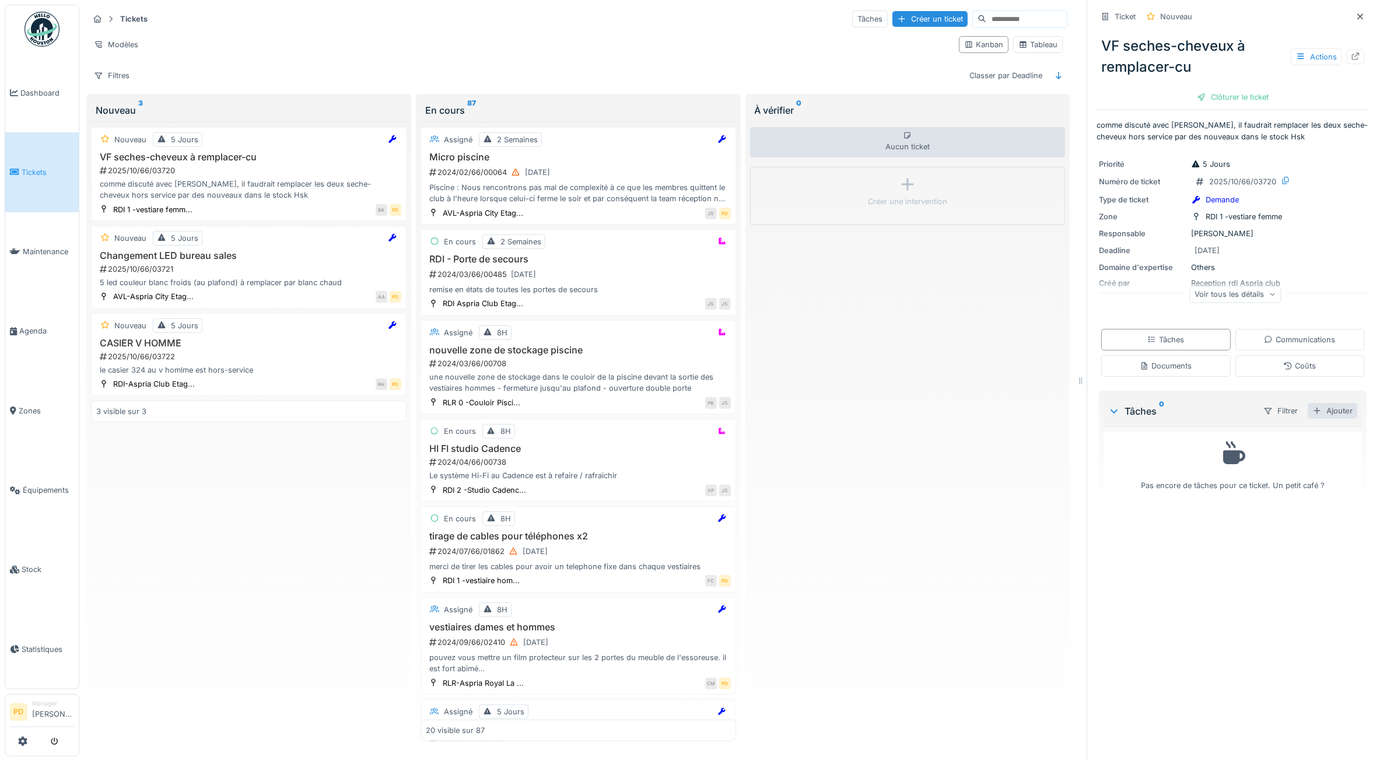
click at [1317, 413] on div "Ajouter" at bounding box center [1333, 411] width 50 height 16
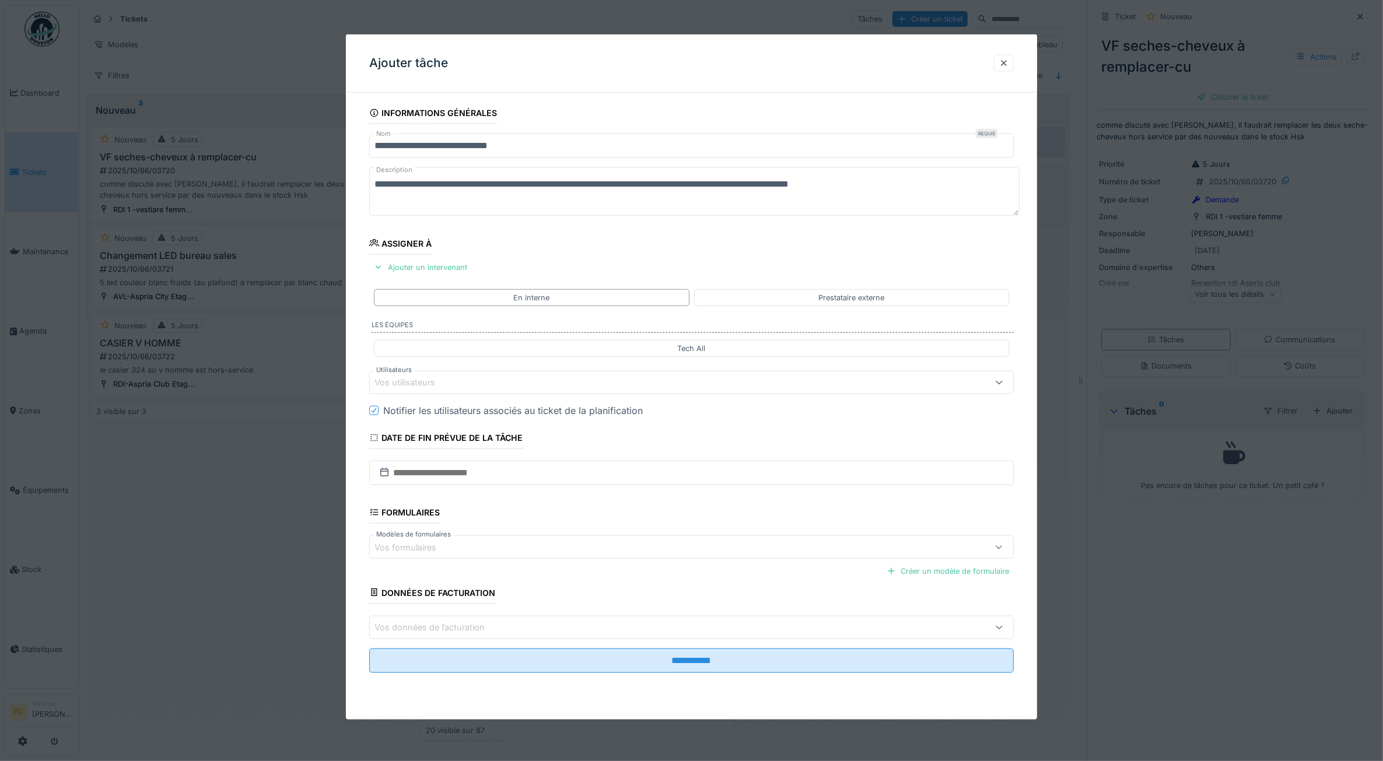
click at [483, 384] on div "Vos utilisateurs" at bounding box center [656, 382] width 562 height 13
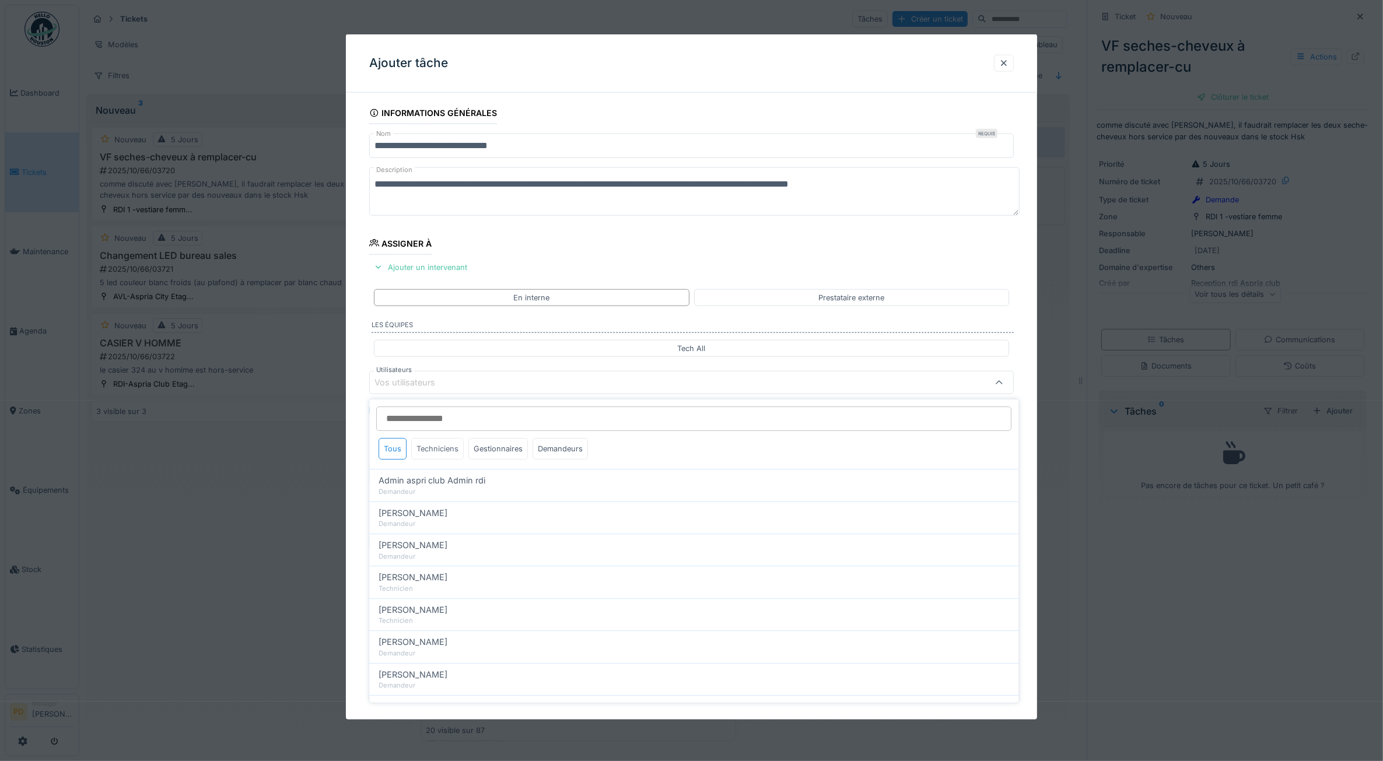
click at [442, 450] on div "Techniciens" at bounding box center [438, 449] width 53 height 22
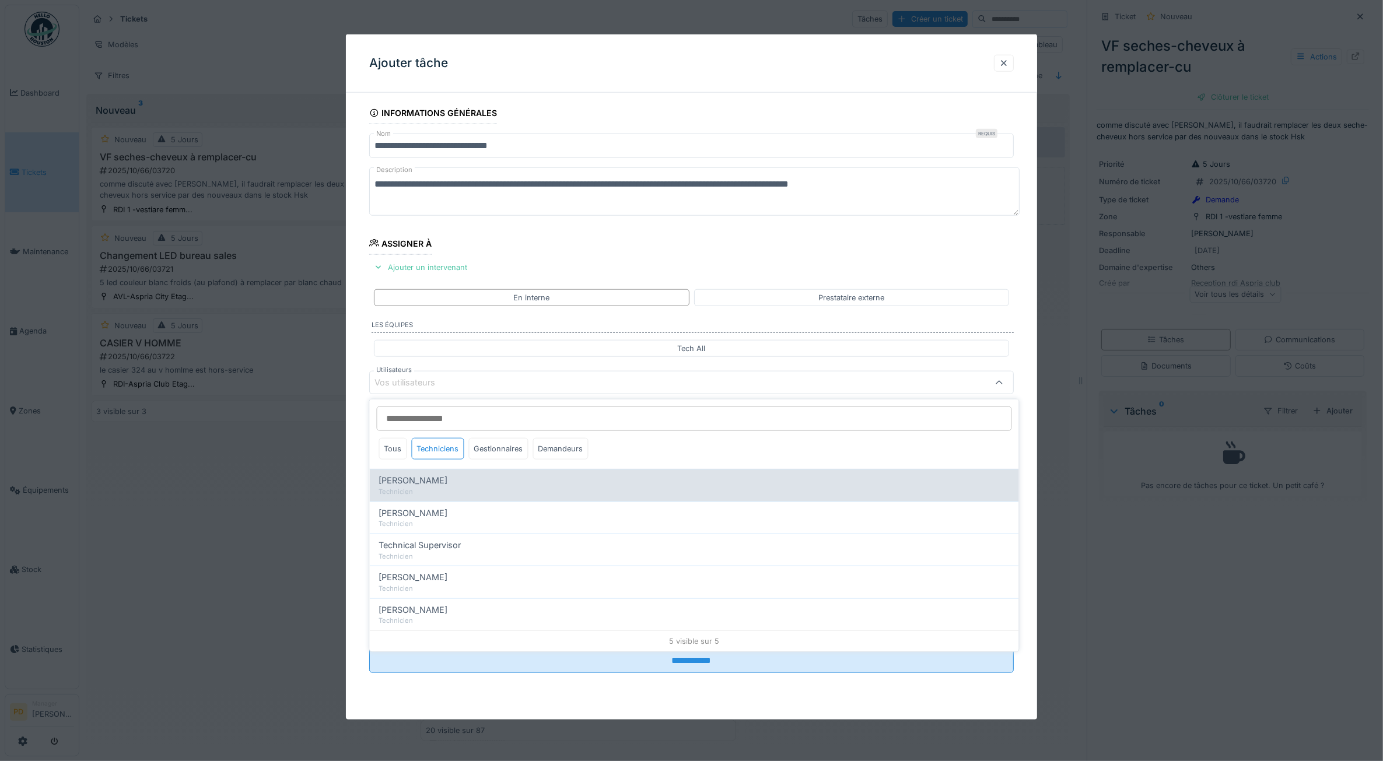
click at [434, 488] on div "Technicien" at bounding box center [694, 492] width 631 height 10
type input "*****"
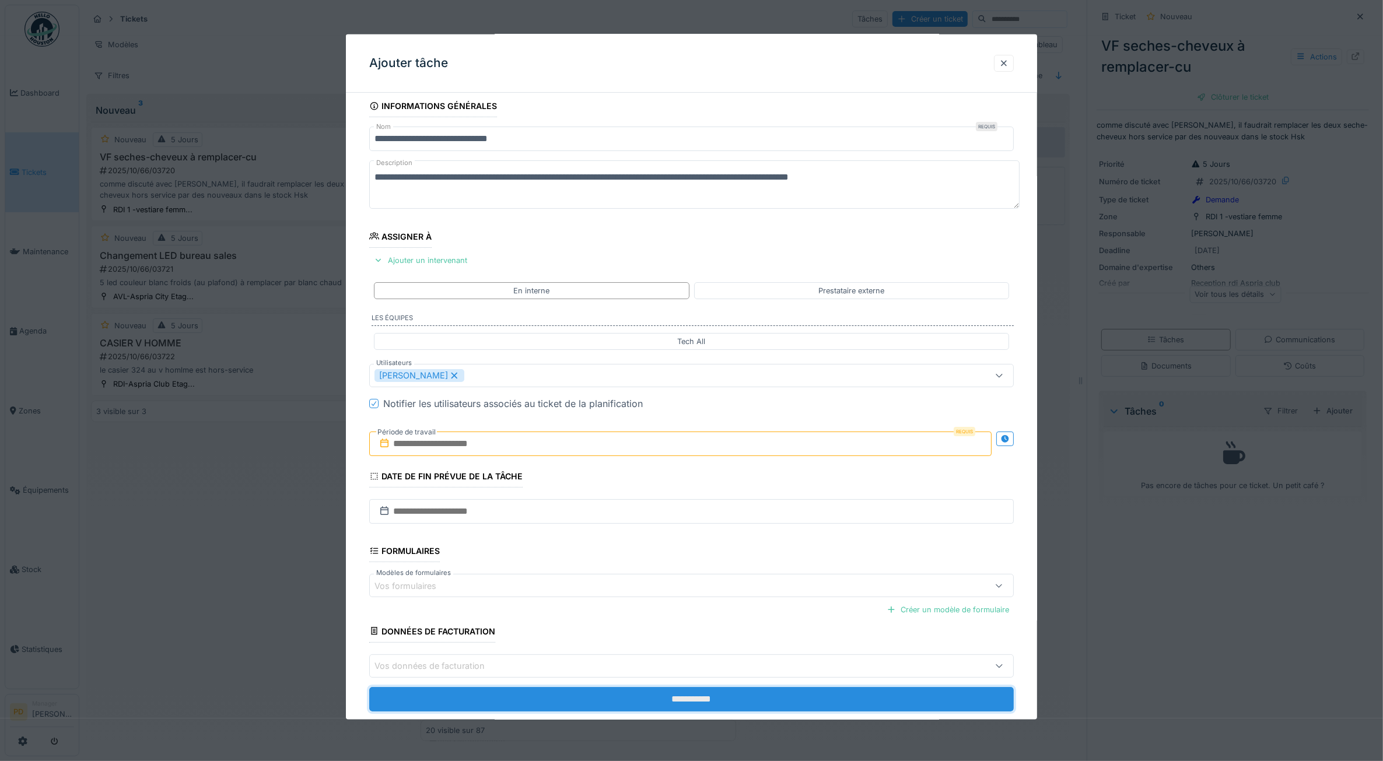
click at [657, 697] on input "**********" at bounding box center [691, 699] width 645 height 25
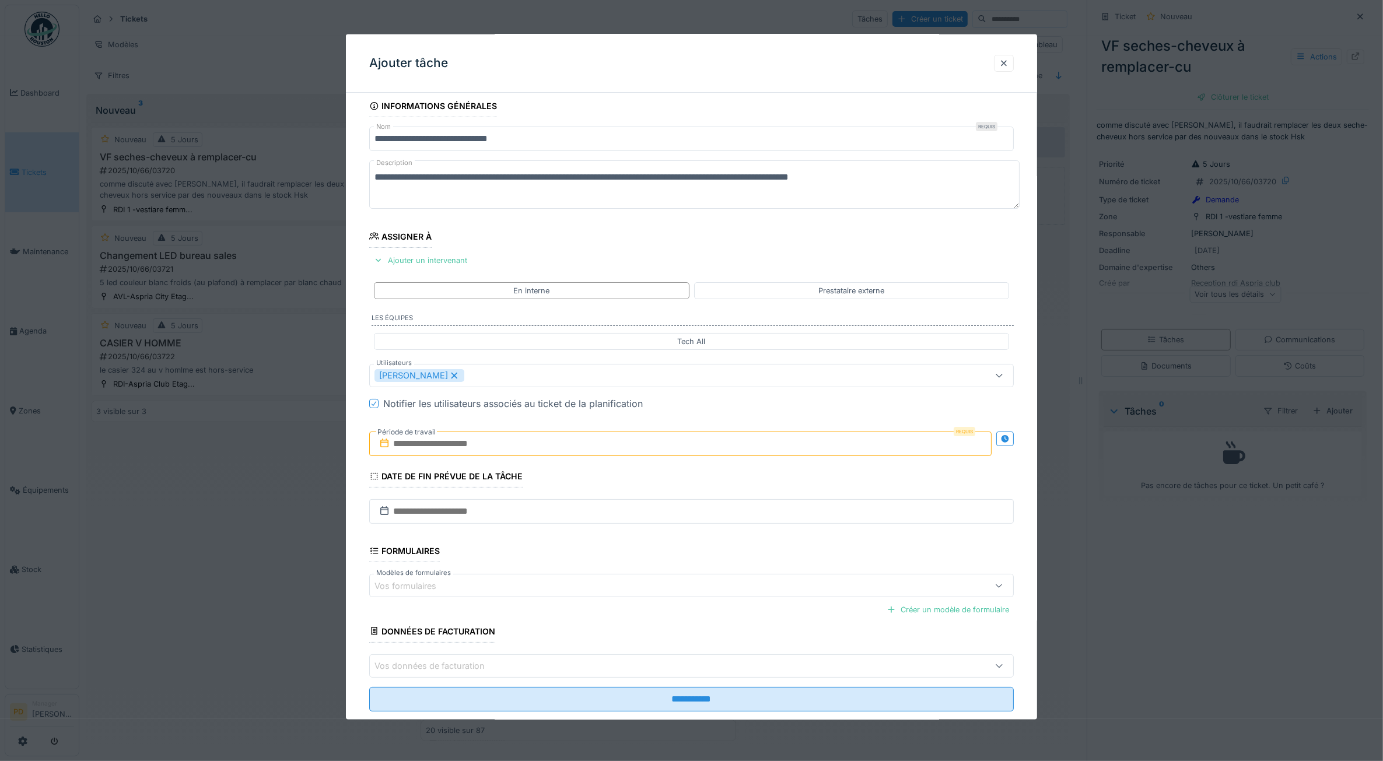
click at [546, 449] on input "text" at bounding box center [680, 444] width 623 height 25
click at [644, 539] on div "7" at bounding box center [646, 540] width 16 height 16
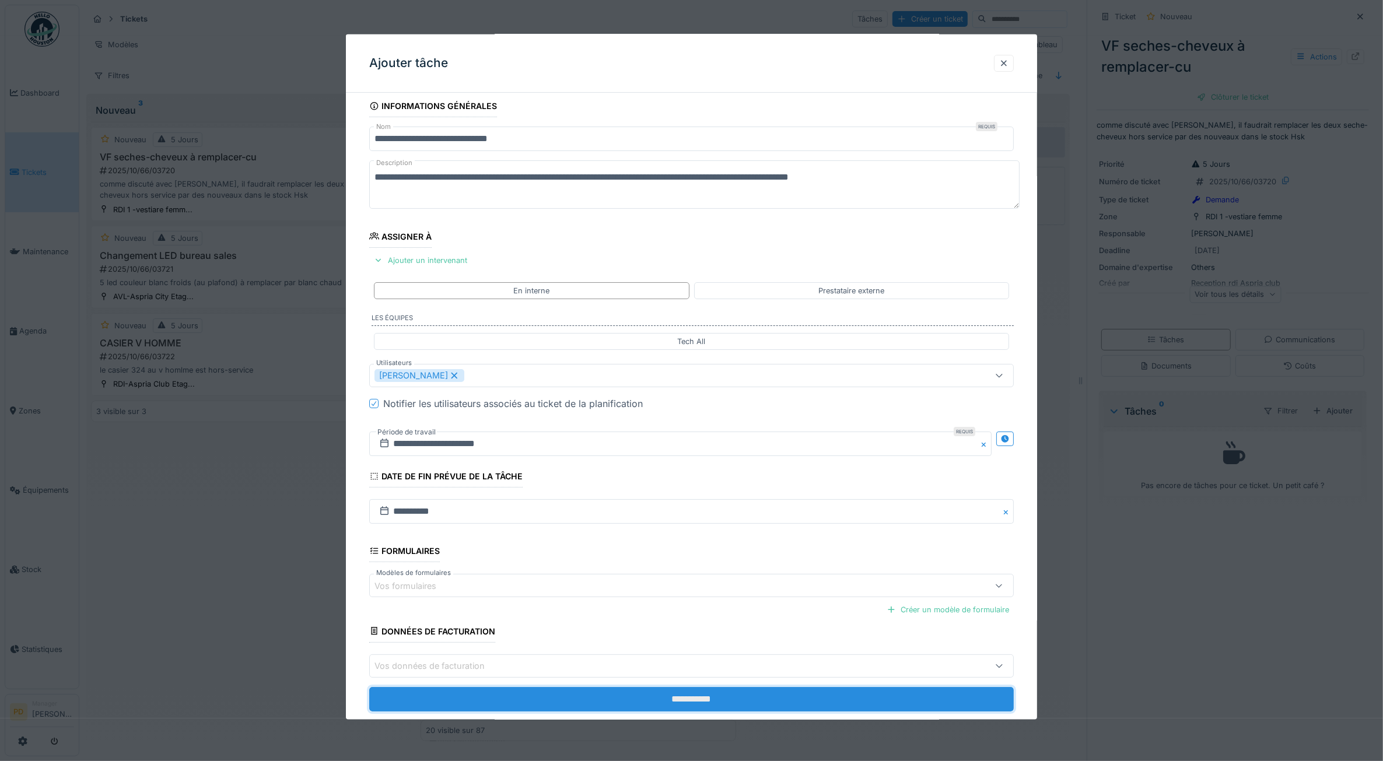
click at [655, 699] on input "**********" at bounding box center [691, 699] width 645 height 25
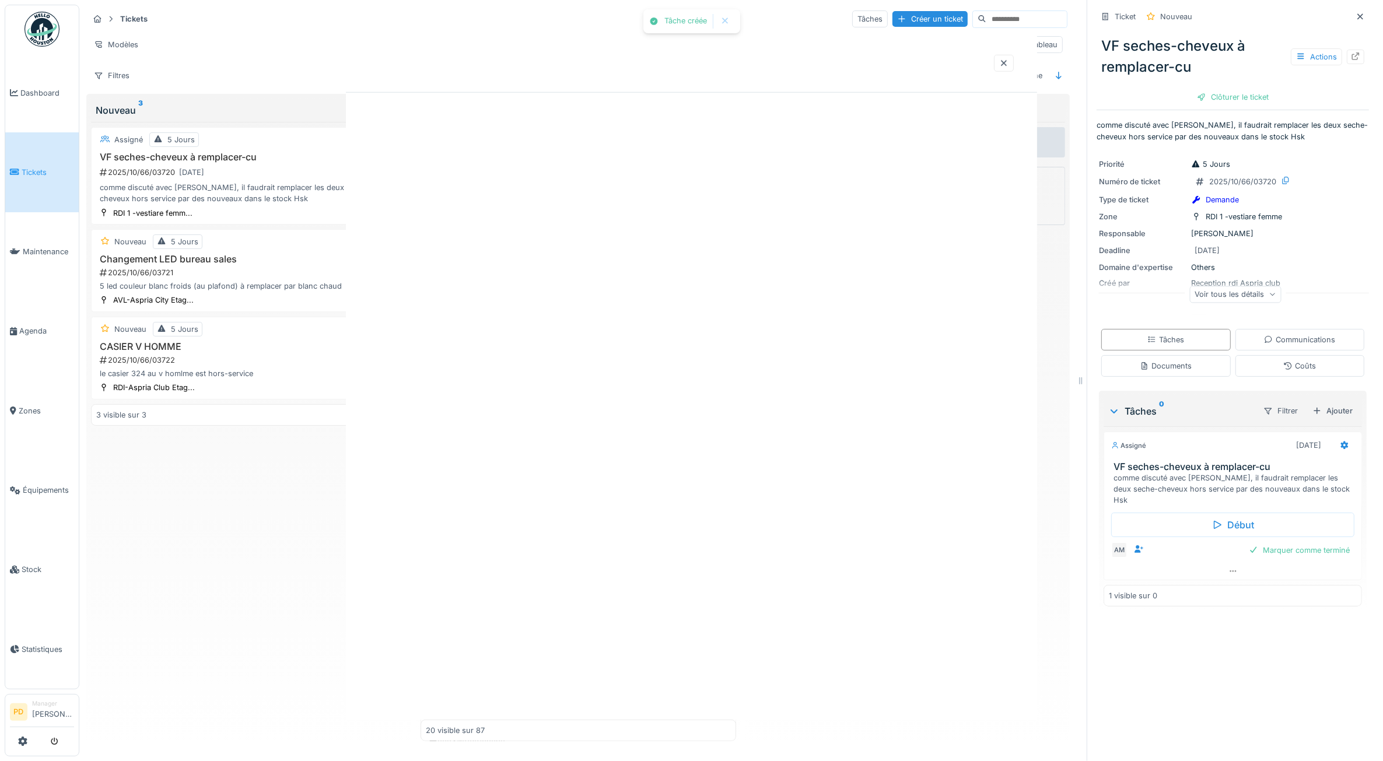
scroll to position [0, 0]
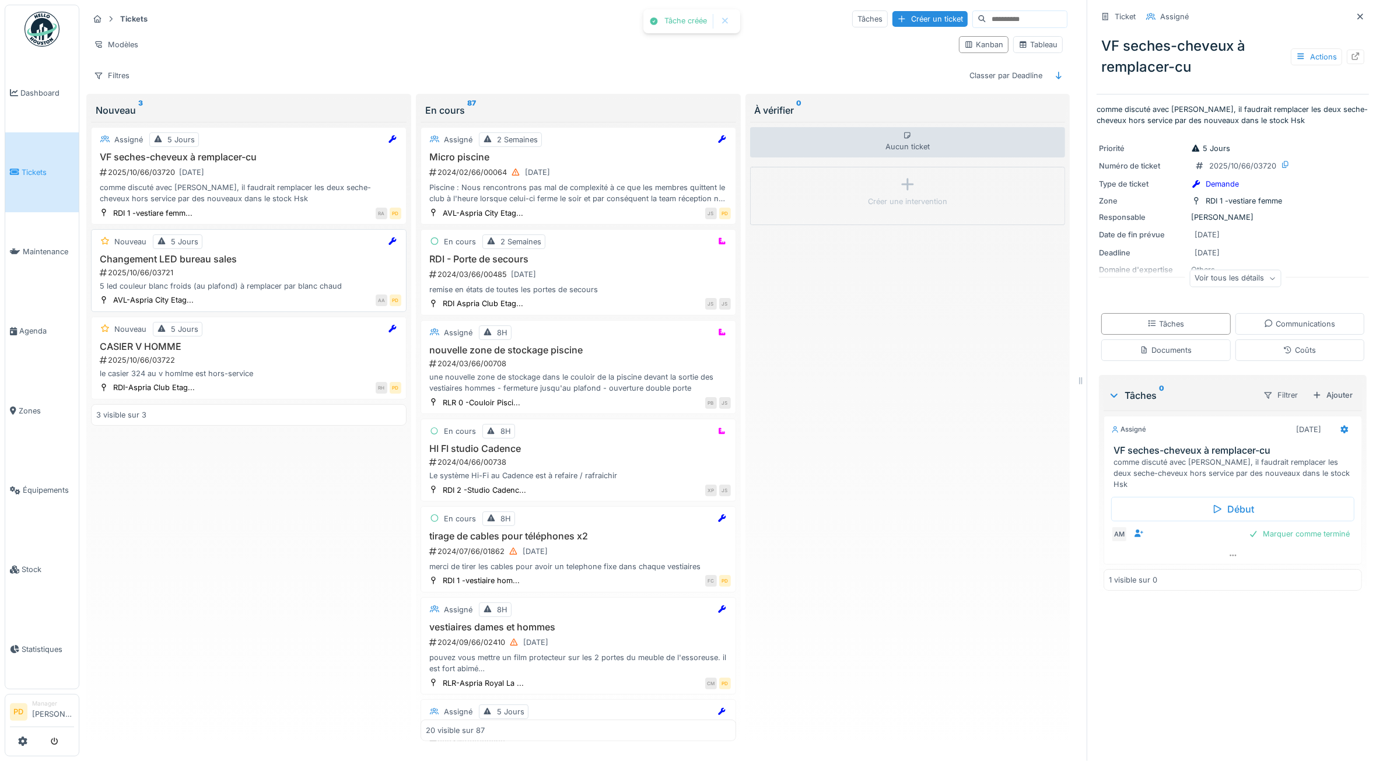
click at [250, 278] on div "2025/10/66/03721" at bounding box center [250, 272] width 303 height 11
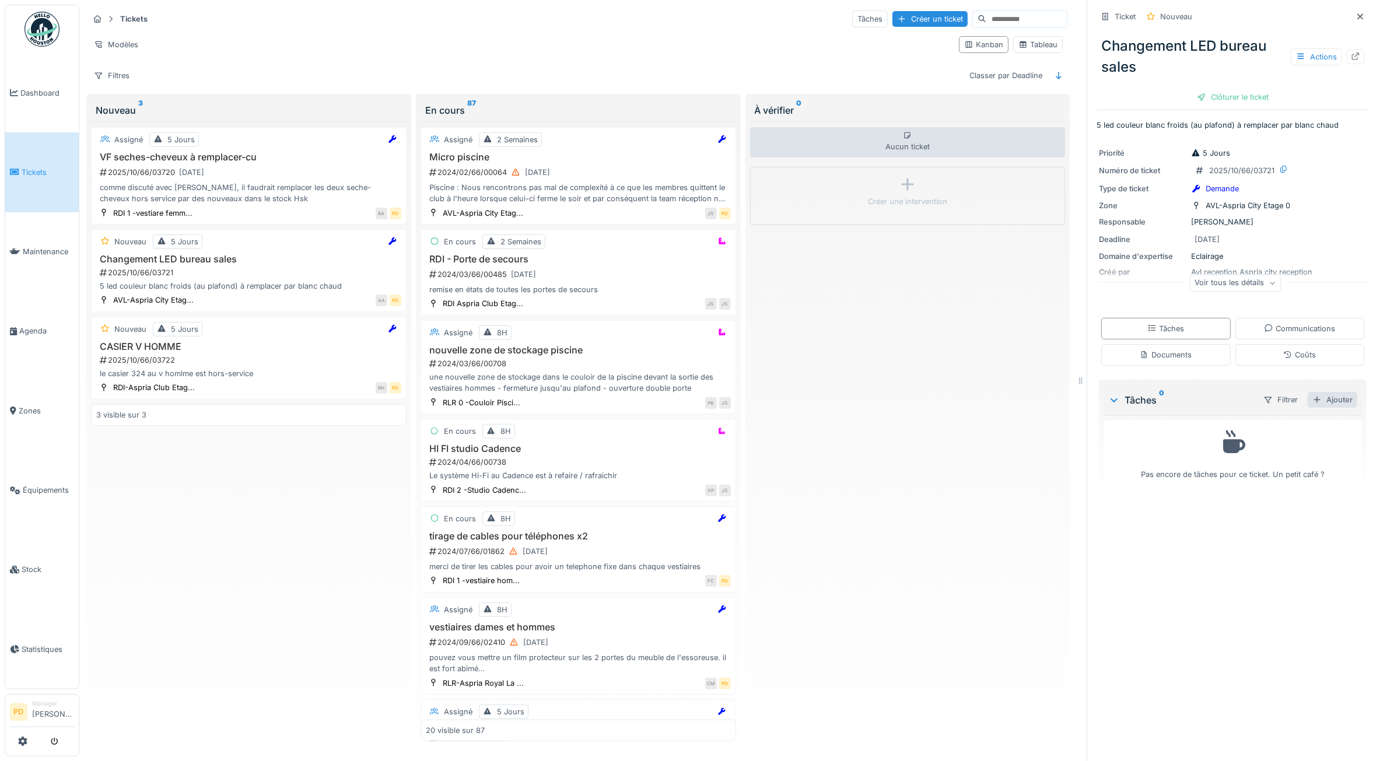
click at [1322, 397] on div "Ajouter" at bounding box center [1333, 400] width 50 height 16
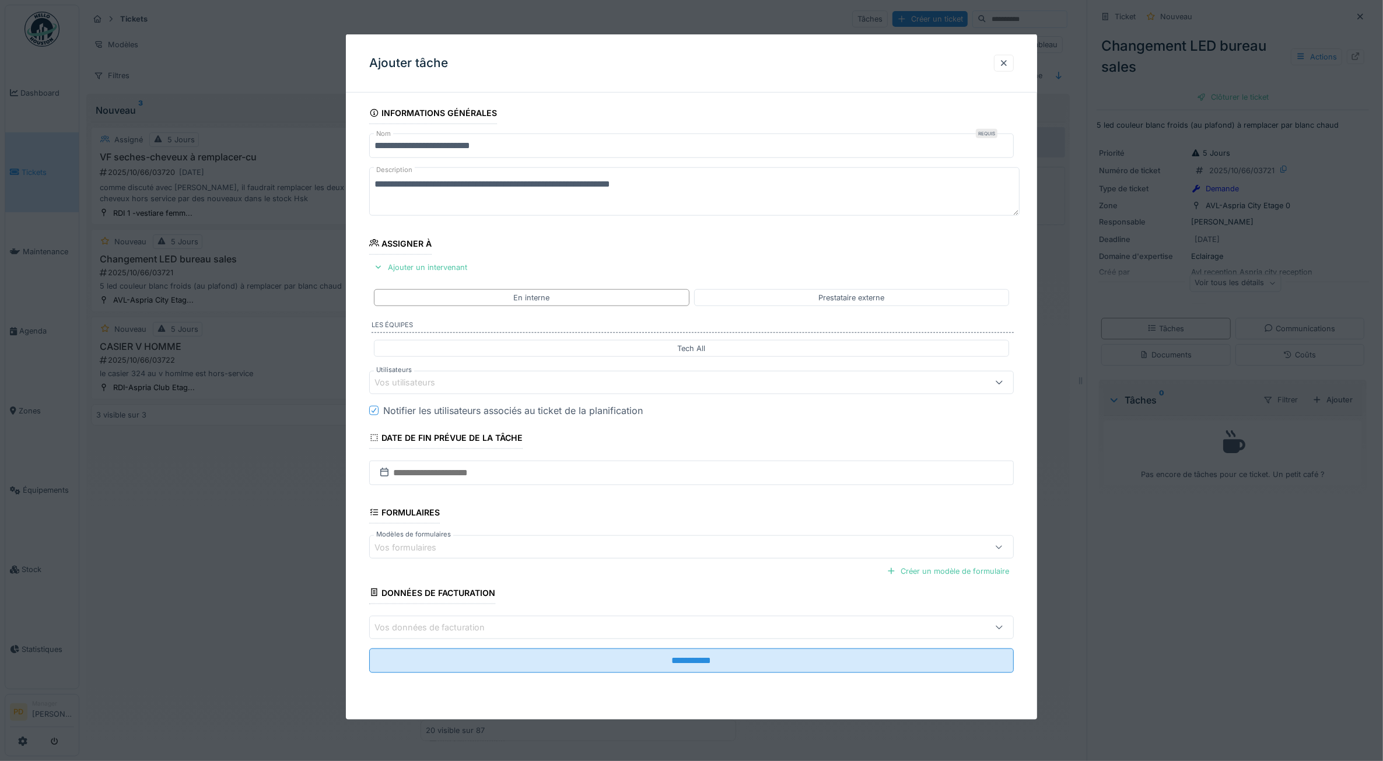
click at [537, 391] on div "Vos utilisateurs" at bounding box center [691, 382] width 645 height 23
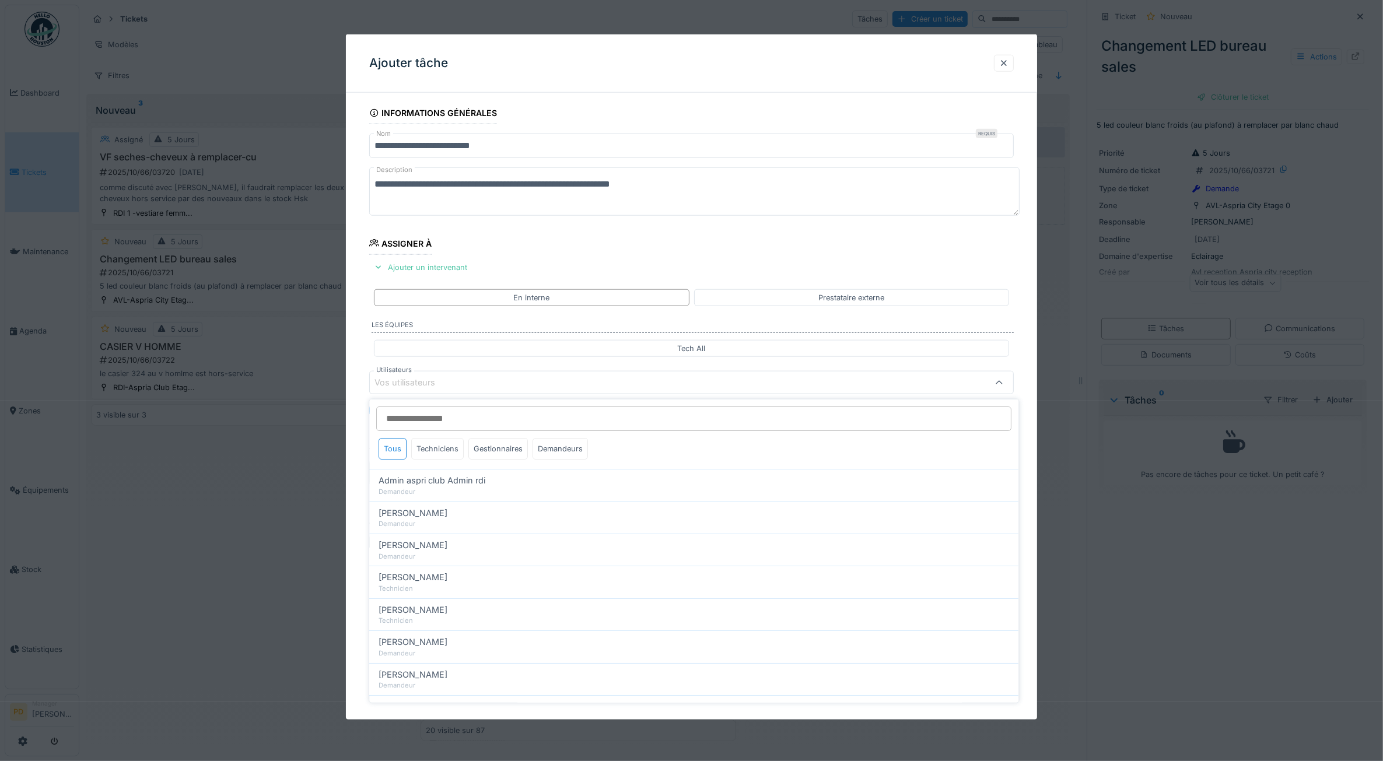
click at [451, 443] on div "Techniciens" at bounding box center [438, 449] width 53 height 22
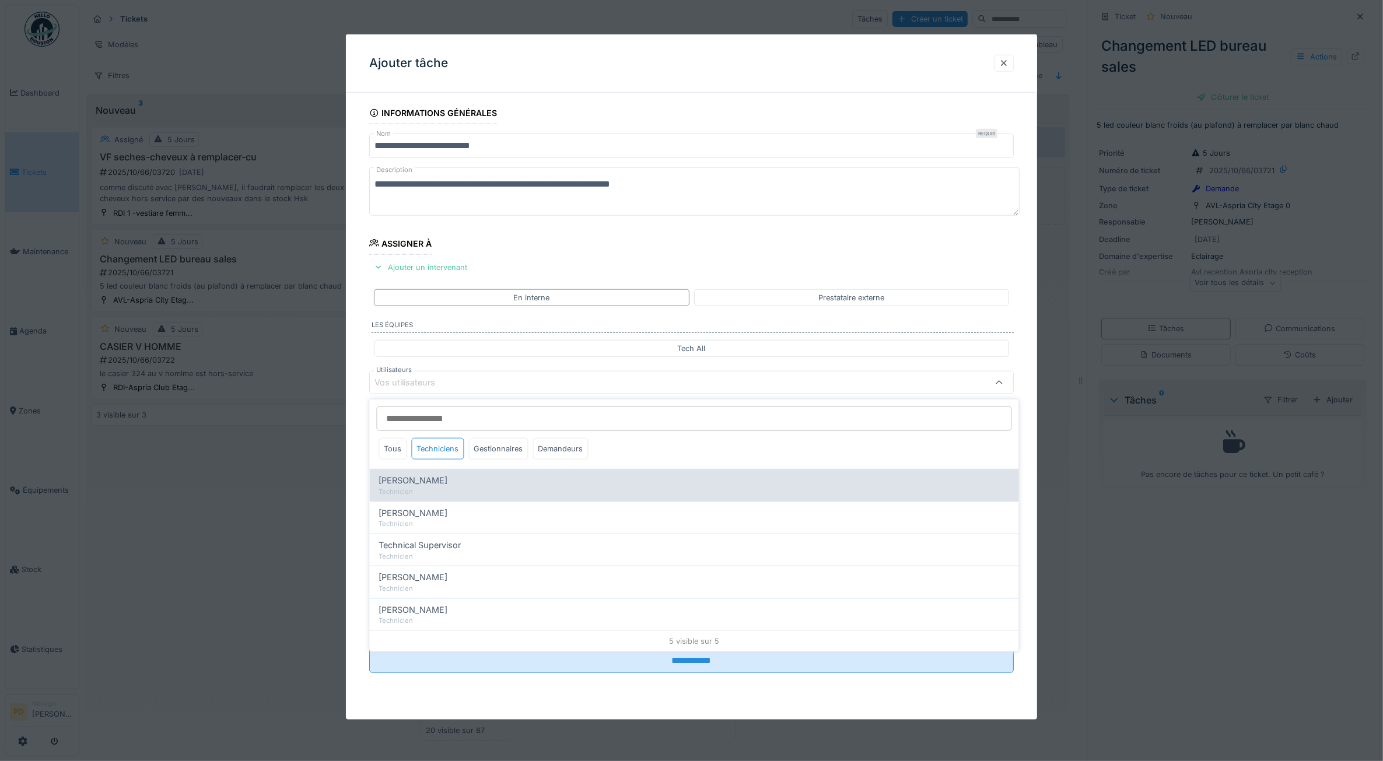
click at [441, 488] on div "Technicien" at bounding box center [694, 492] width 631 height 10
type input "*****"
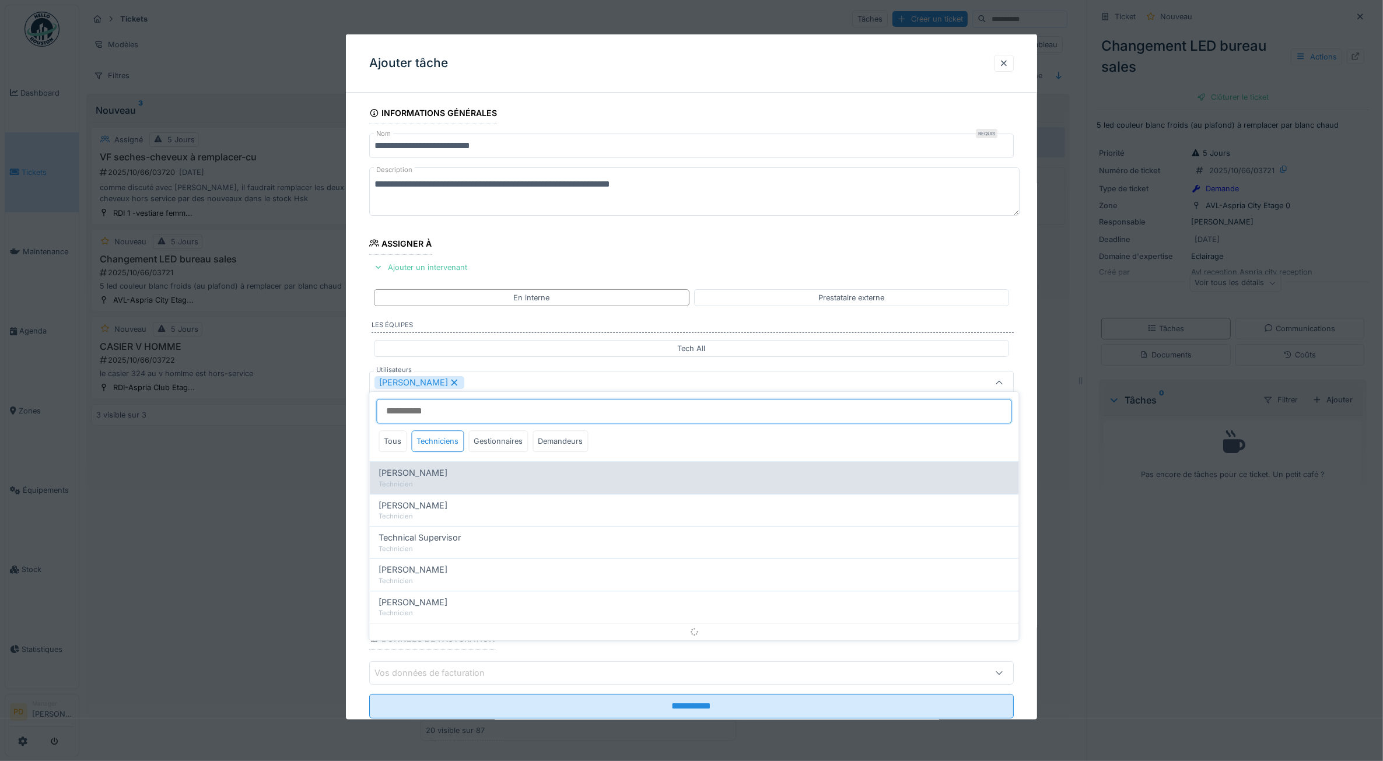
scroll to position [7, 0]
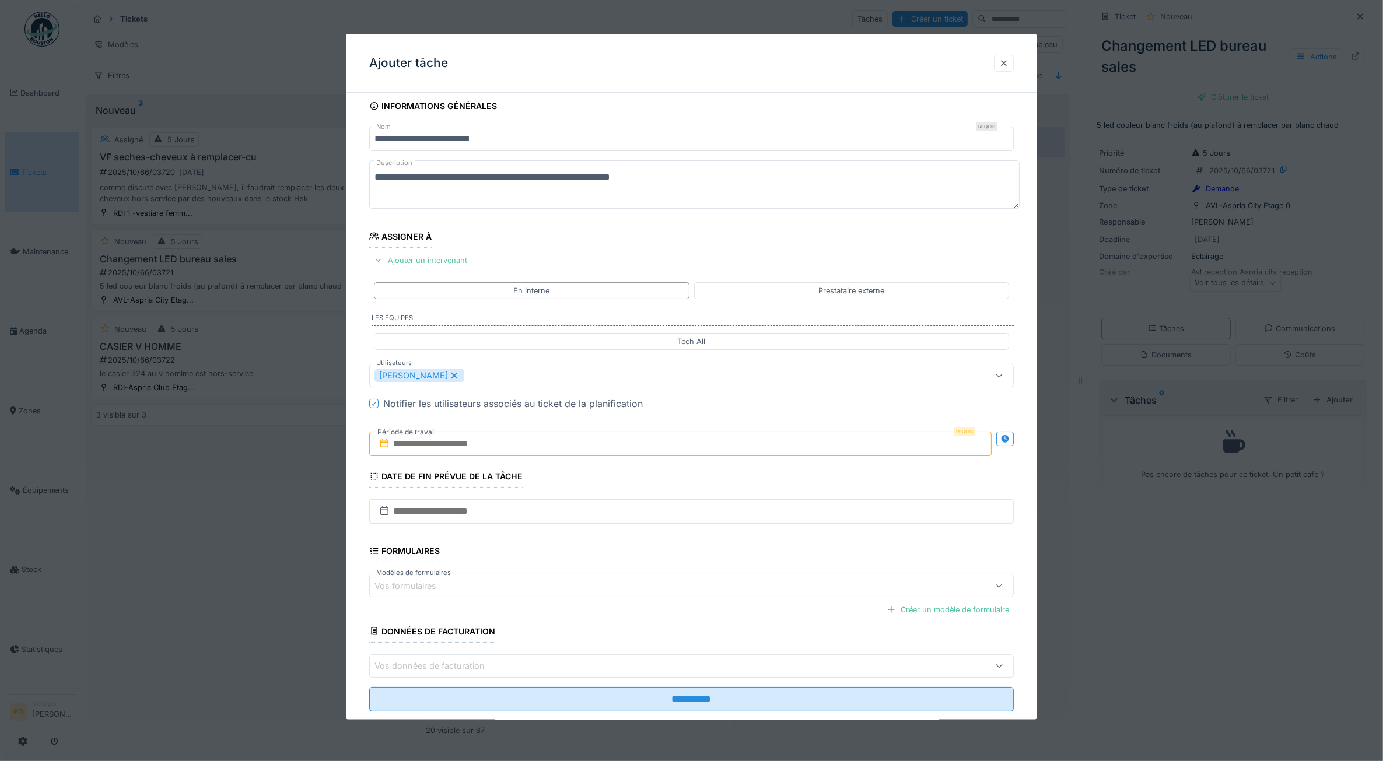
click at [359, 506] on div "**********" at bounding box center [692, 419] width 692 height 649
click at [447, 448] on input "text" at bounding box center [680, 444] width 623 height 25
click at [644, 546] on div "7" at bounding box center [646, 540] width 16 height 16
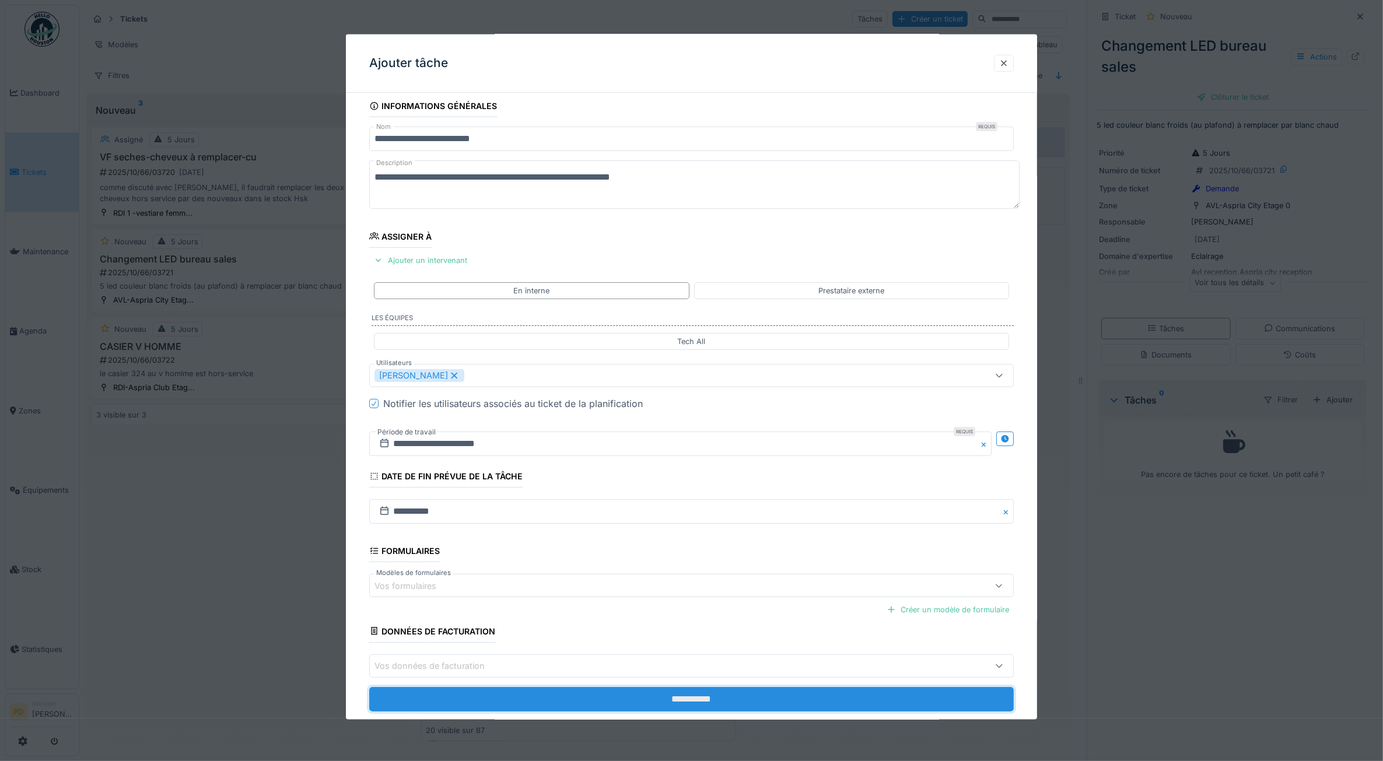
click at [658, 697] on input "**********" at bounding box center [691, 699] width 645 height 25
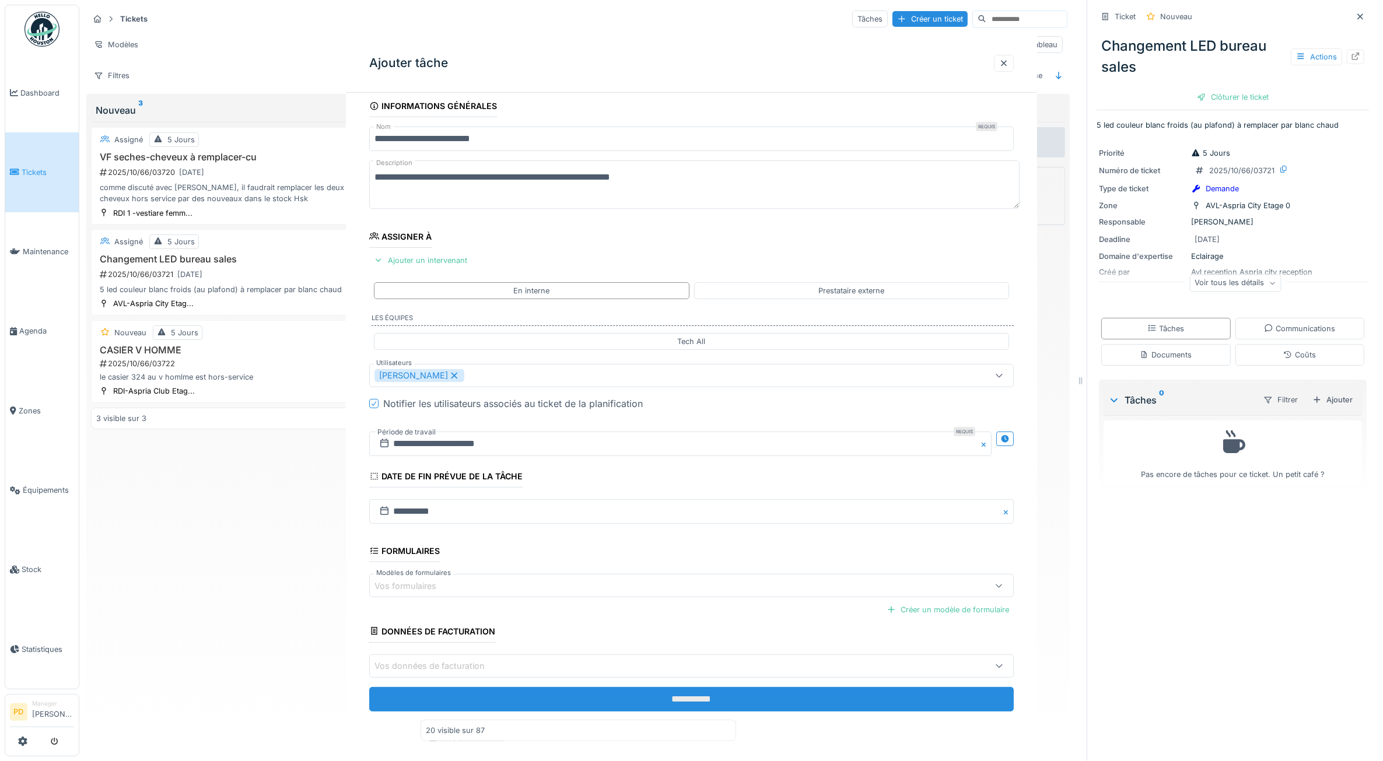
scroll to position [0, 0]
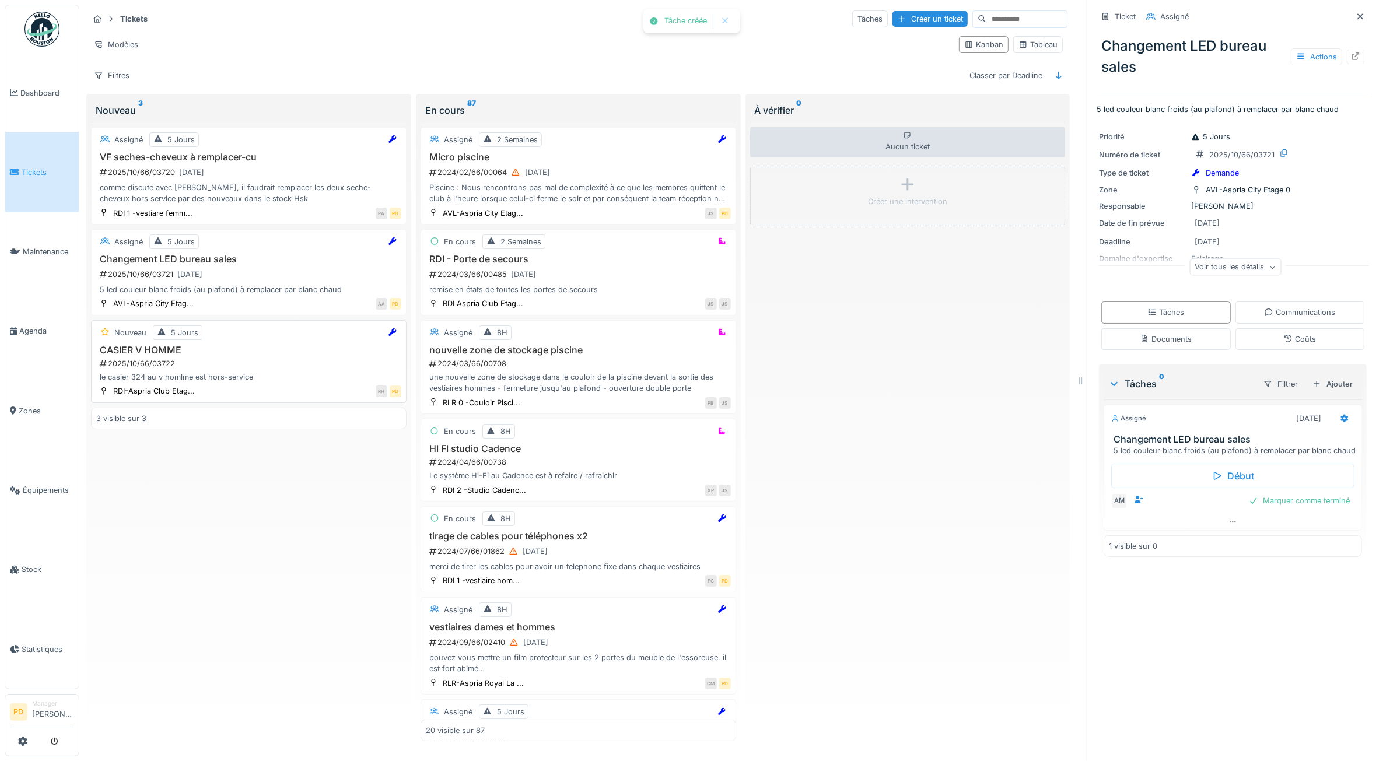
click at [240, 366] on div "2025/10/66/03722" at bounding box center [250, 363] width 303 height 11
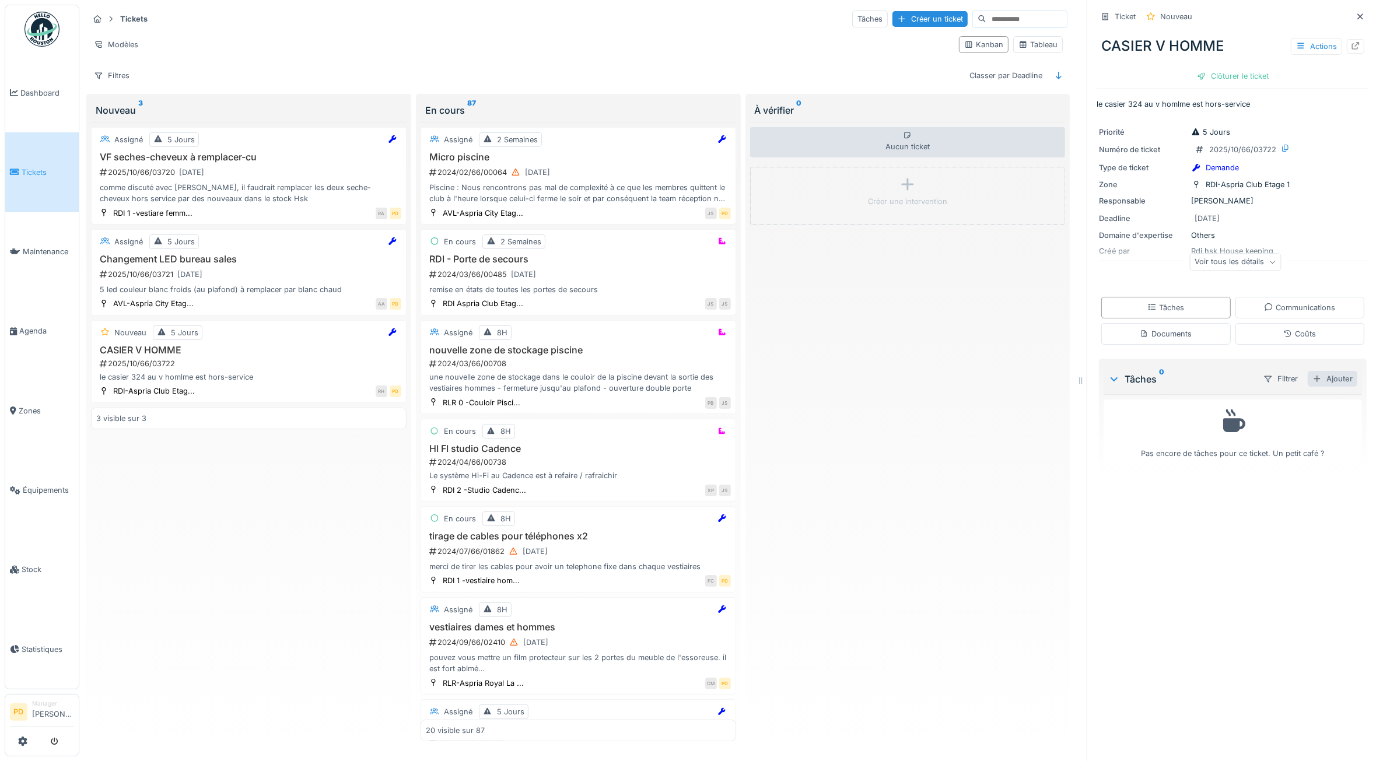
click at [1327, 381] on div "Ajouter" at bounding box center [1333, 379] width 50 height 16
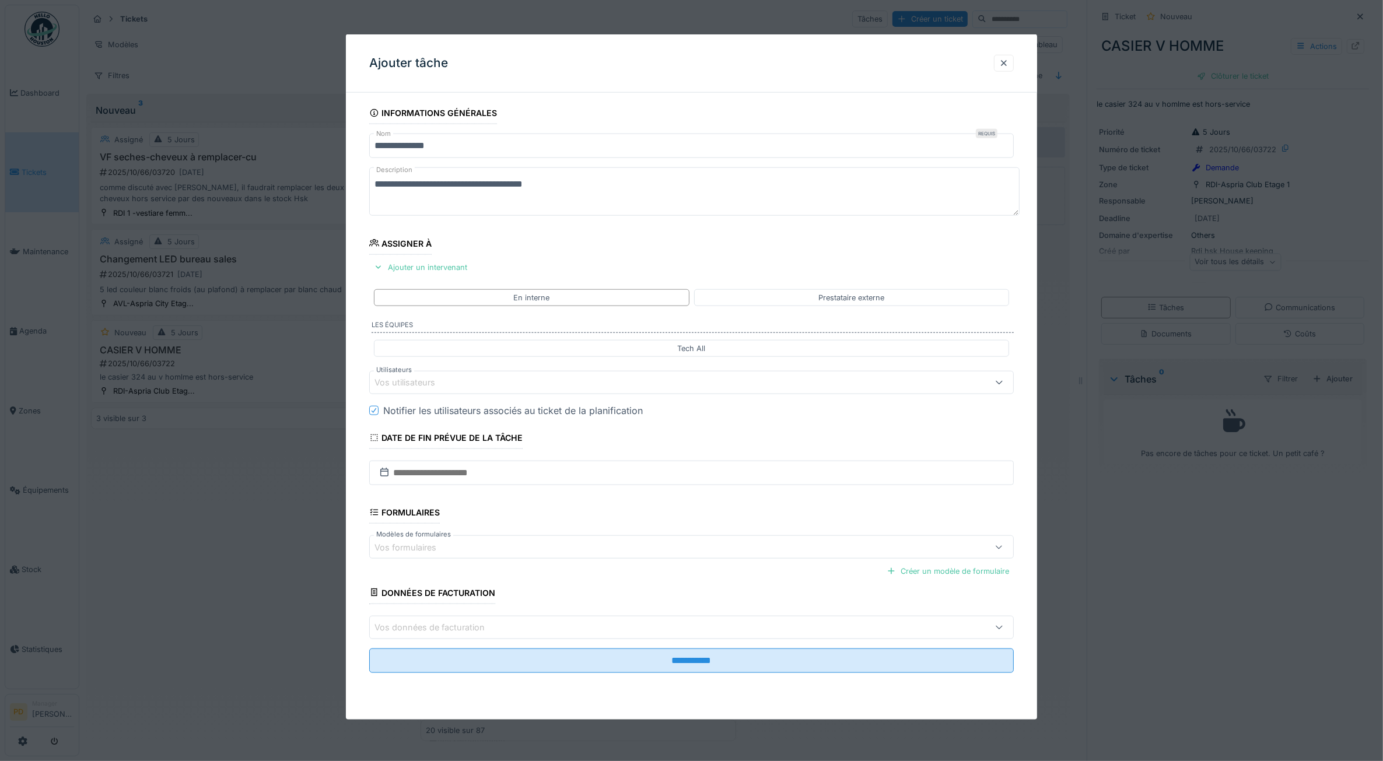
click at [480, 389] on div "Vos utilisateurs" at bounding box center [656, 382] width 562 height 13
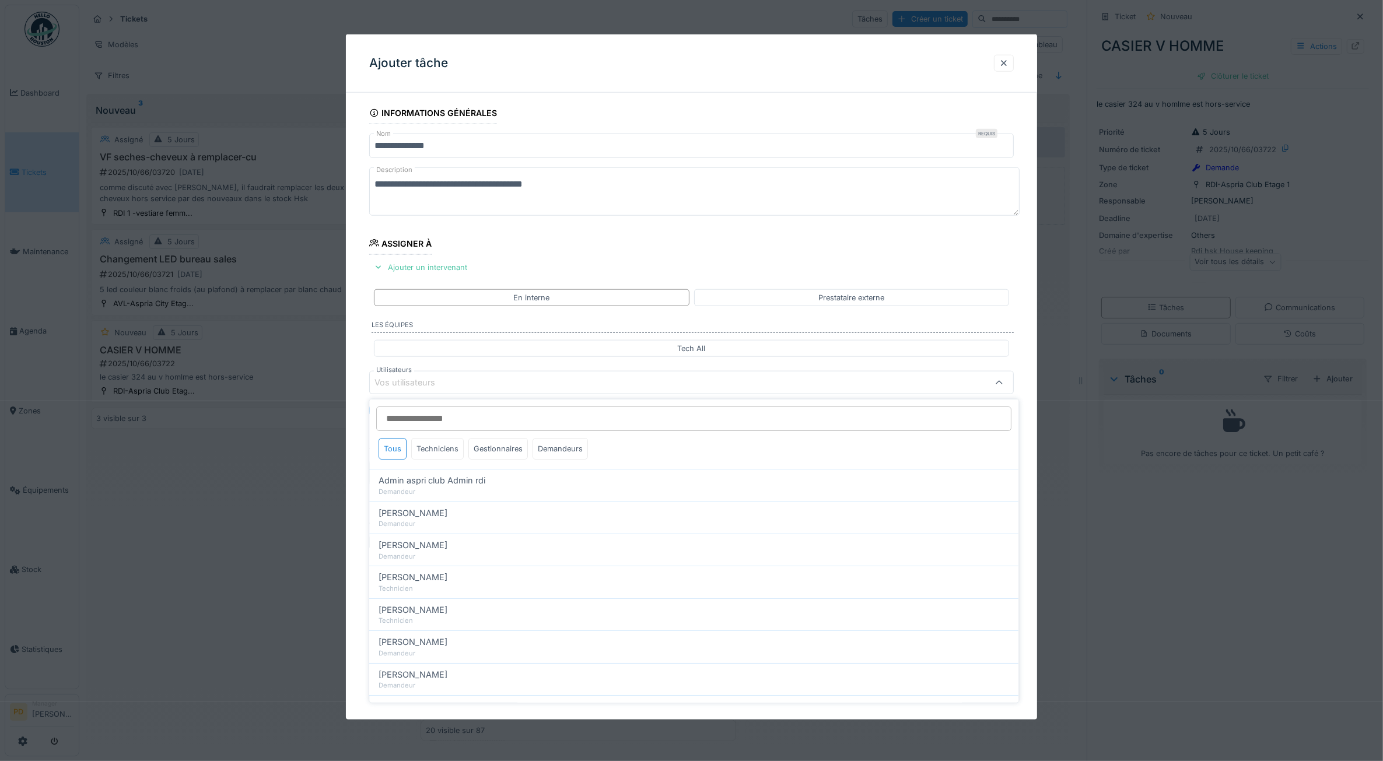
click at [445, 456] on div "Techniciens" at bounding box center [438, 449] width 53 height 22
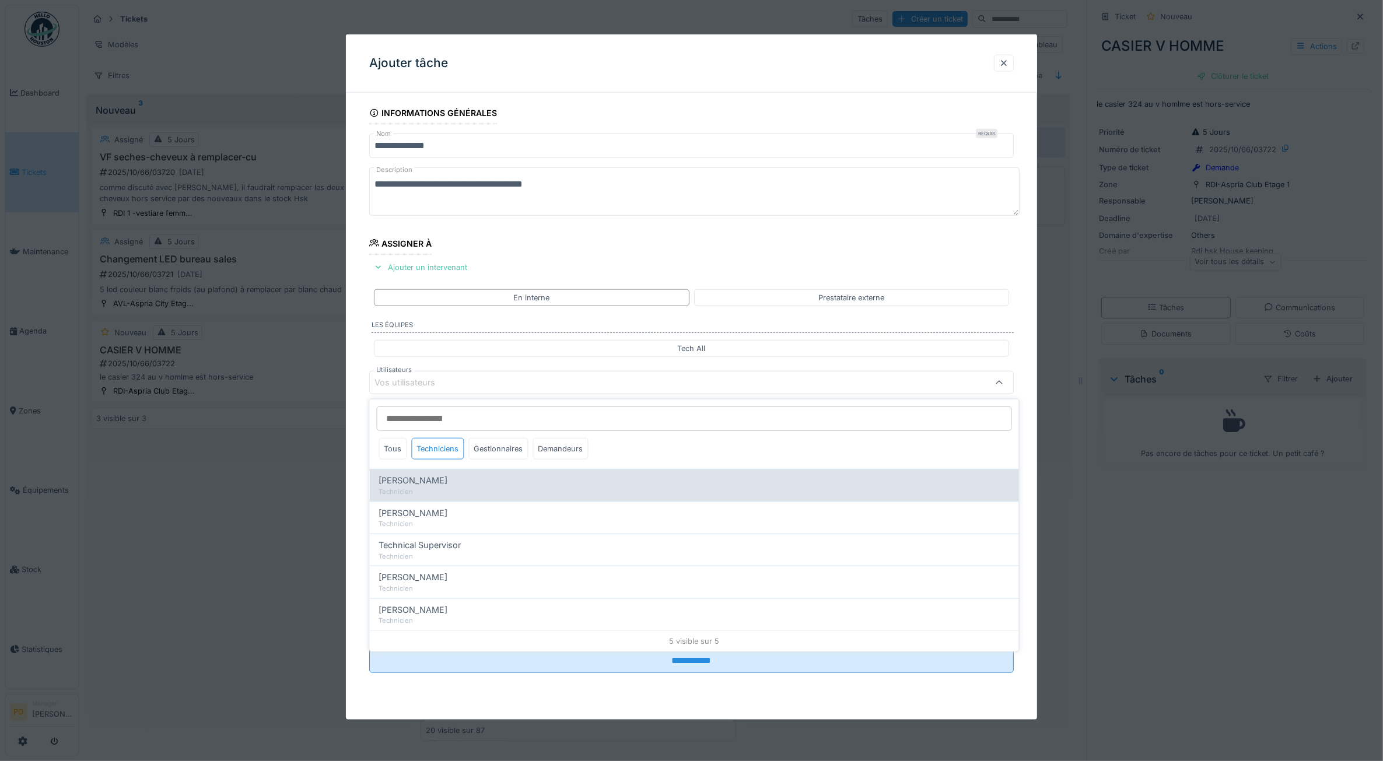
click at [441, 494] on div "Technicien" at bounding box center [694, 492] width 631 height 10
type input "*****"
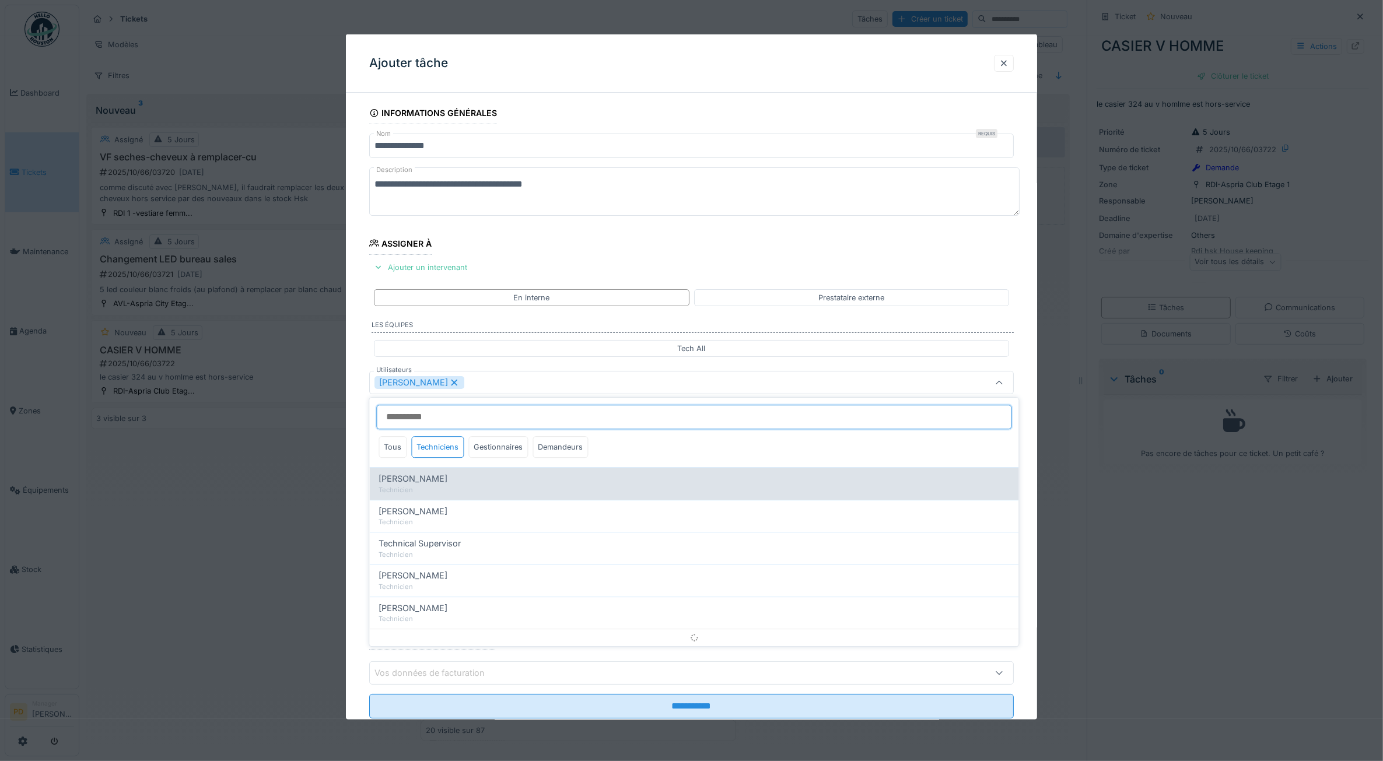
scroll to position [7, 0]
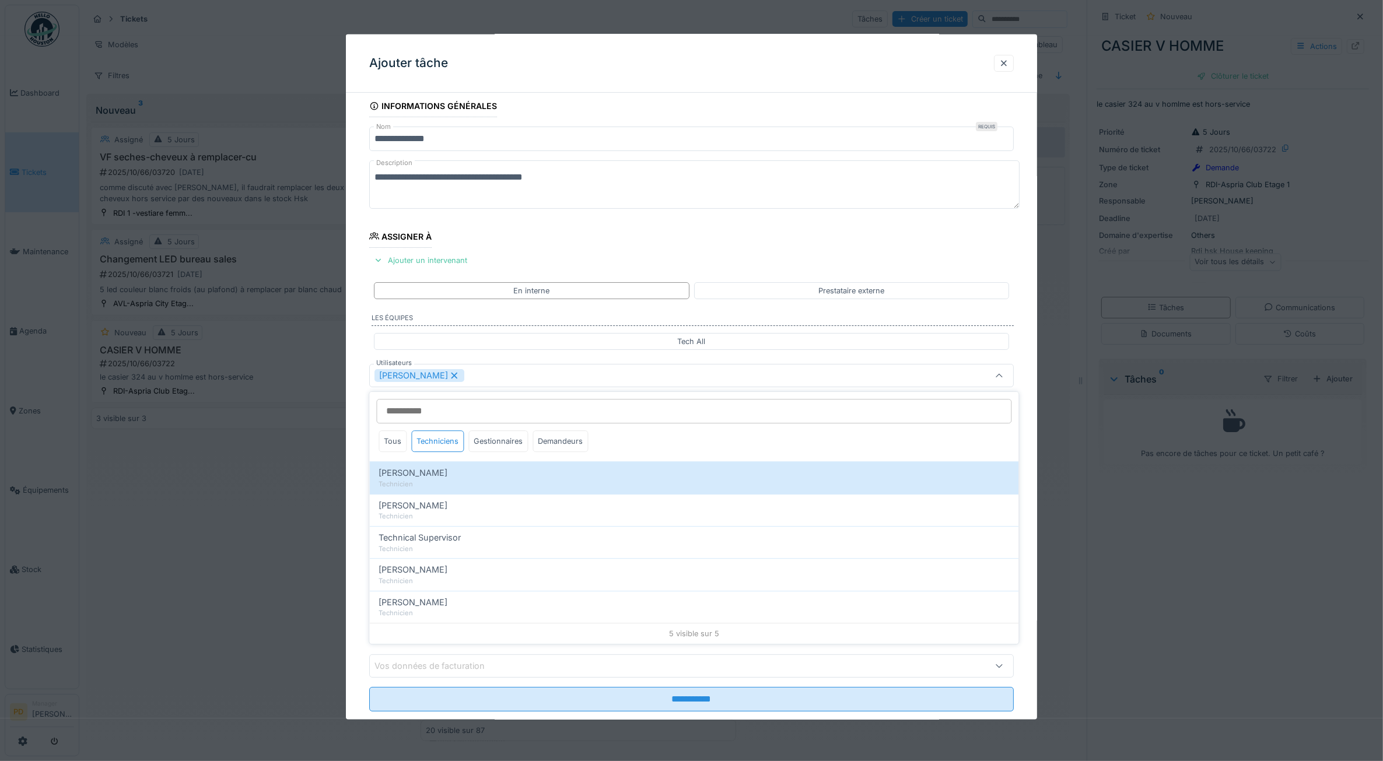
click at [361, 518] on div "**********" at bounding box center [692, 419] width 692 height 649
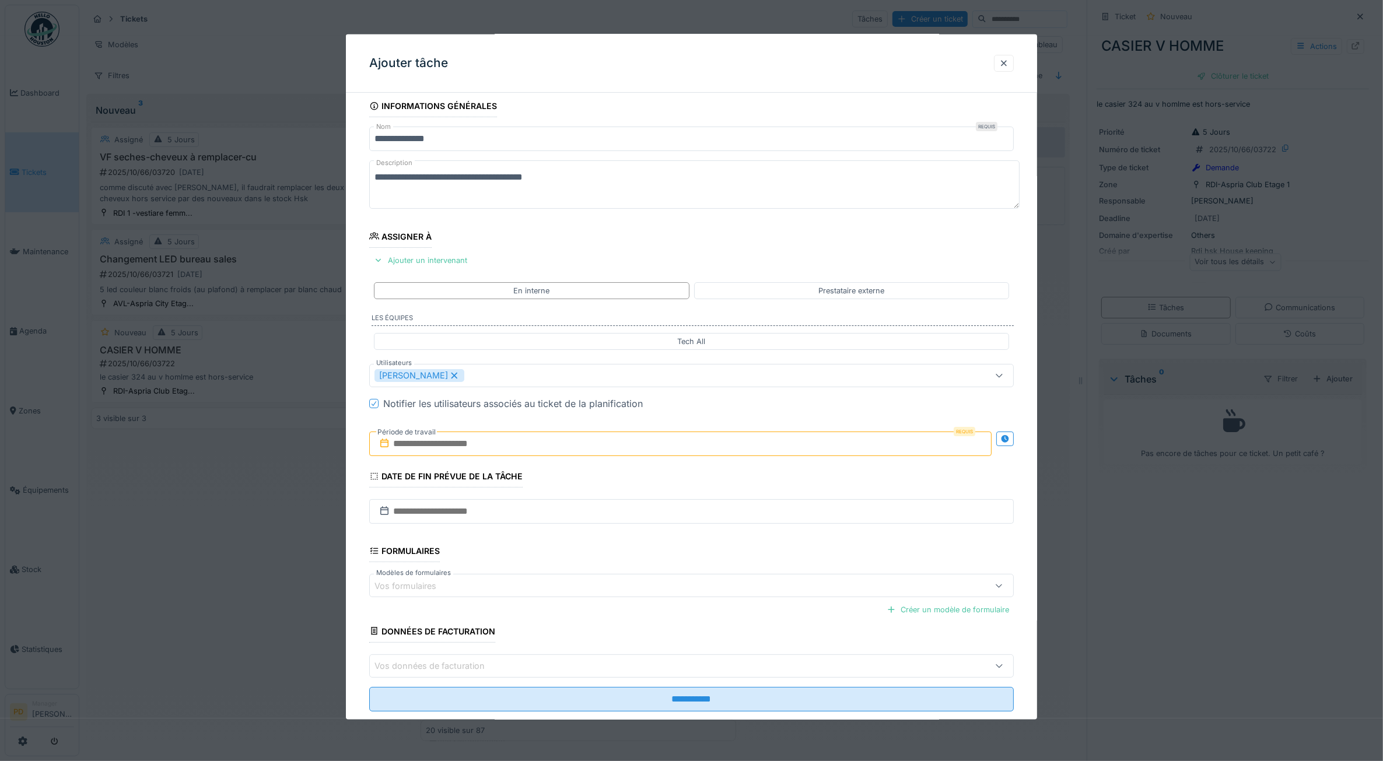
click at [439, 444] on input "text" at bounding box center [680, 444] width 623 height 25
click at [643, 539] on div "7" at bounding box center [646, 540] width 16 height 16
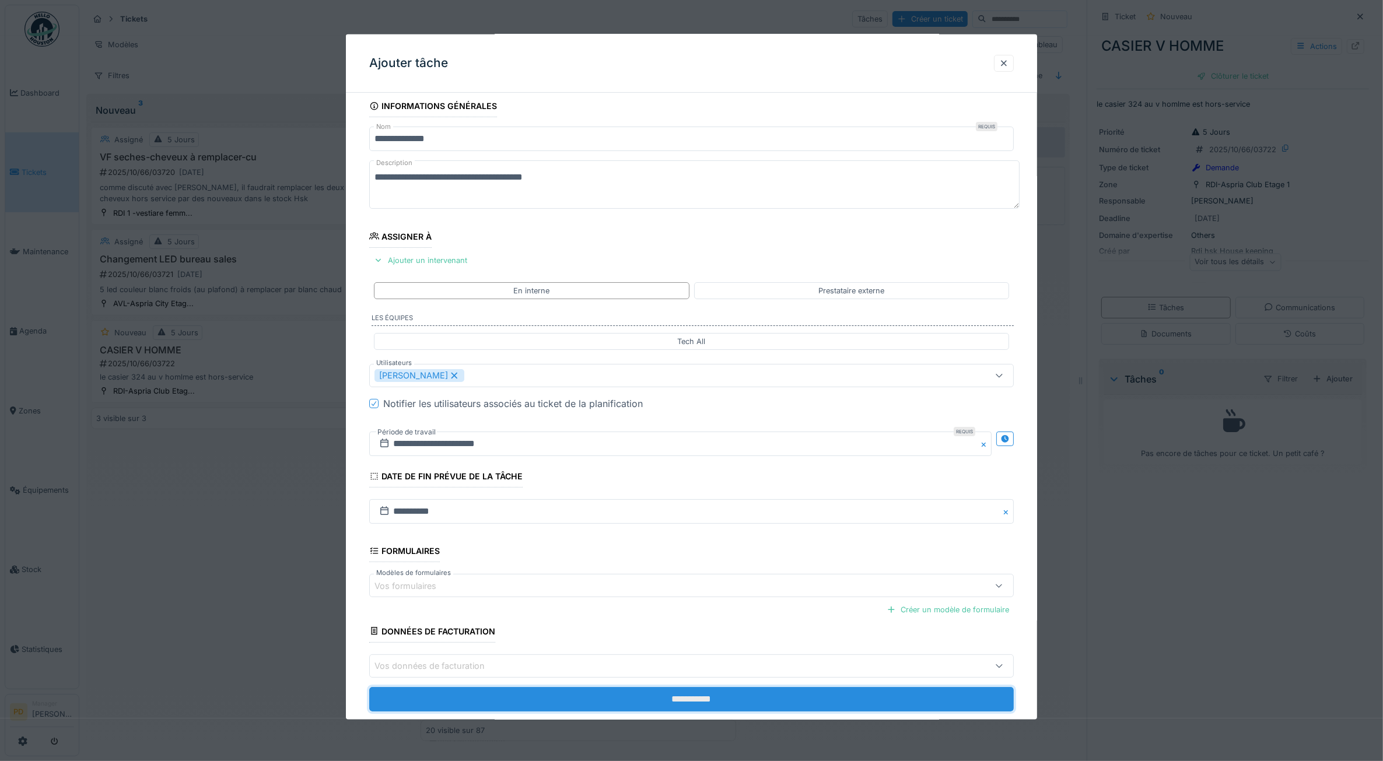
click at [640, 698] on input "**********" at bounding box center [691, 699] width 645 height 25
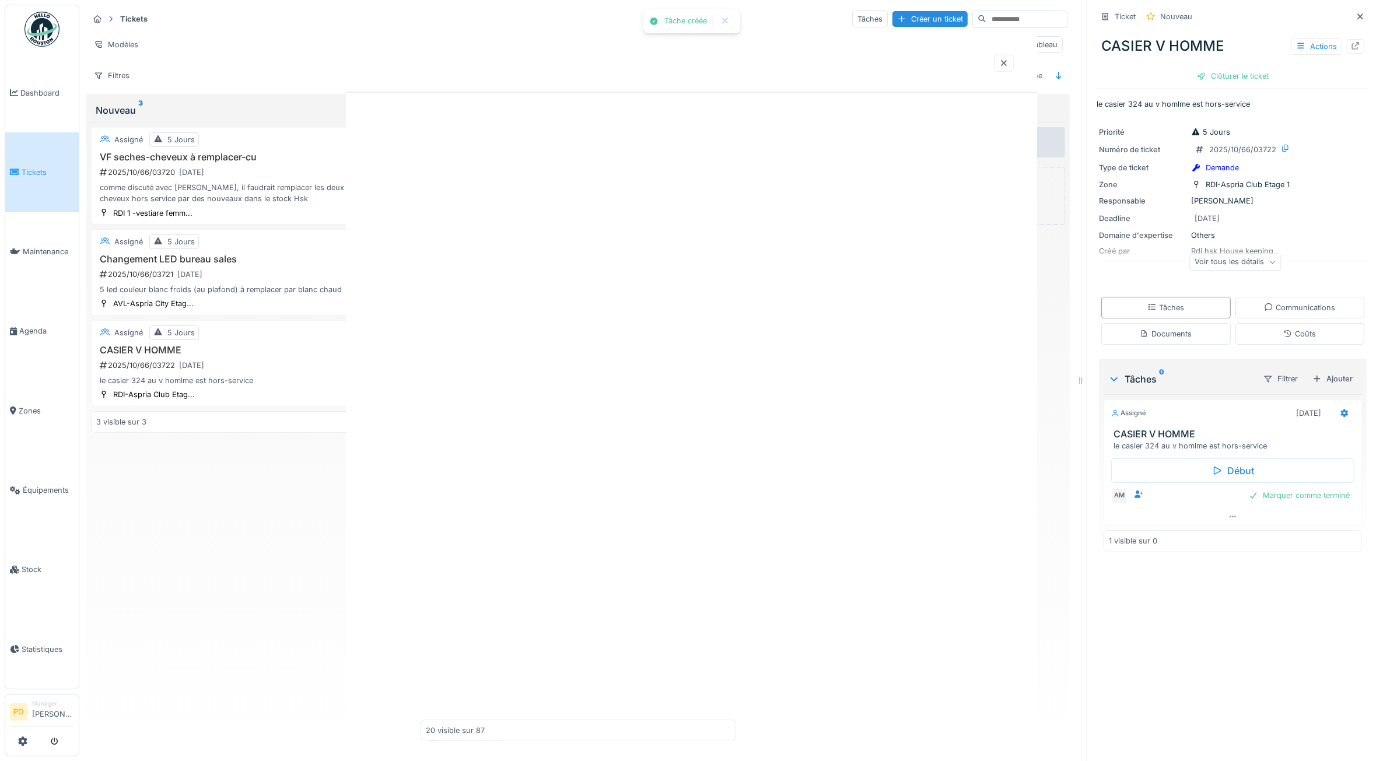
scroll to position [0, 0]
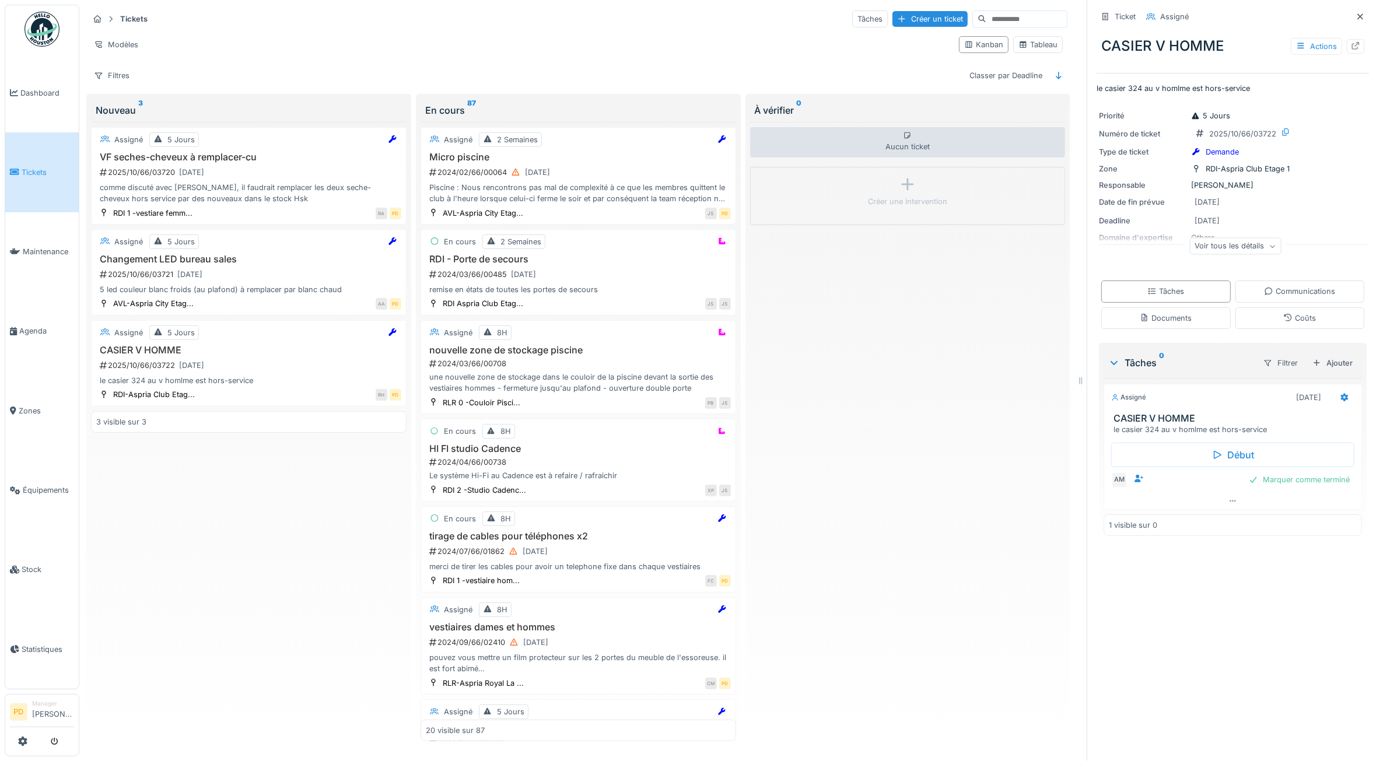
click at [37, 179] on link "Tickets" at bounding box center [42, 171] width 74 height 79
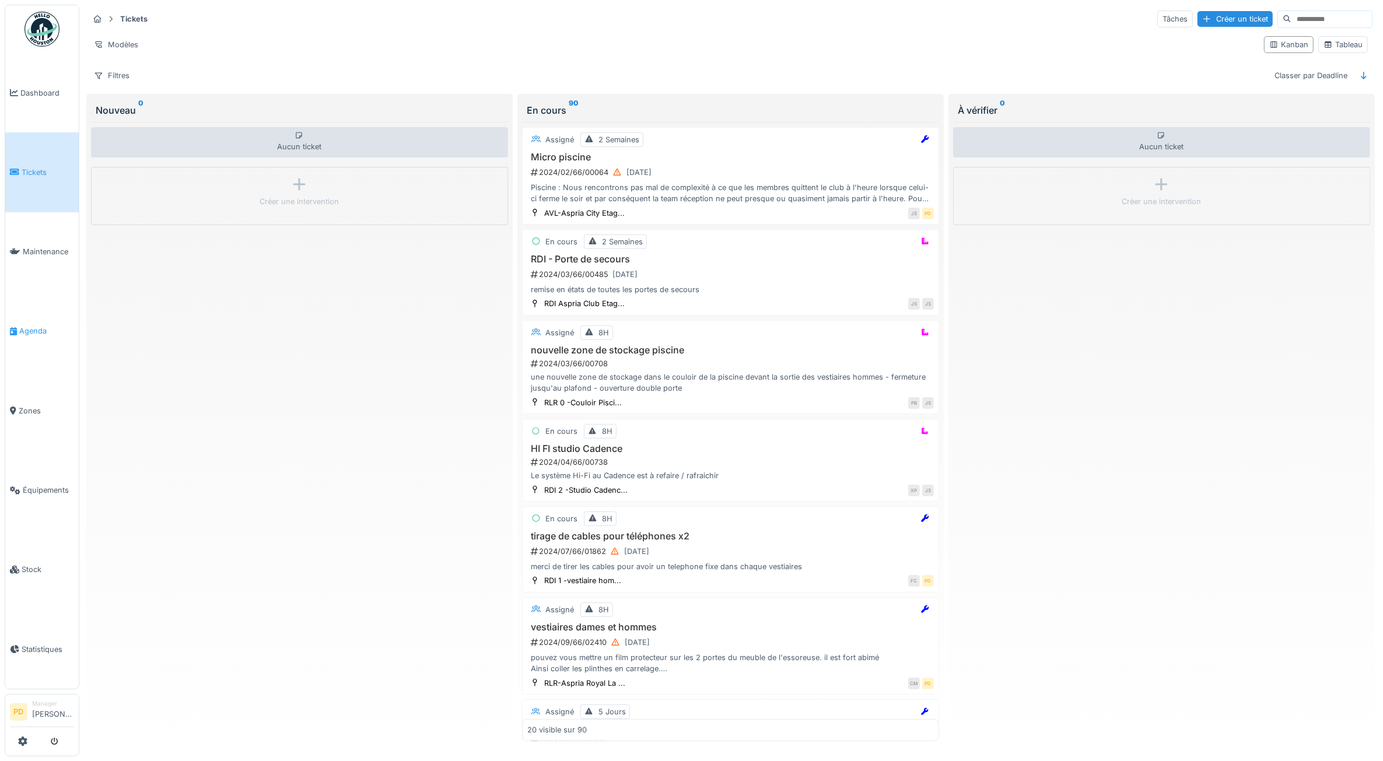
click at [36, 327] on span "Agenda" at bounding box center [46, 331] width 55 height 11
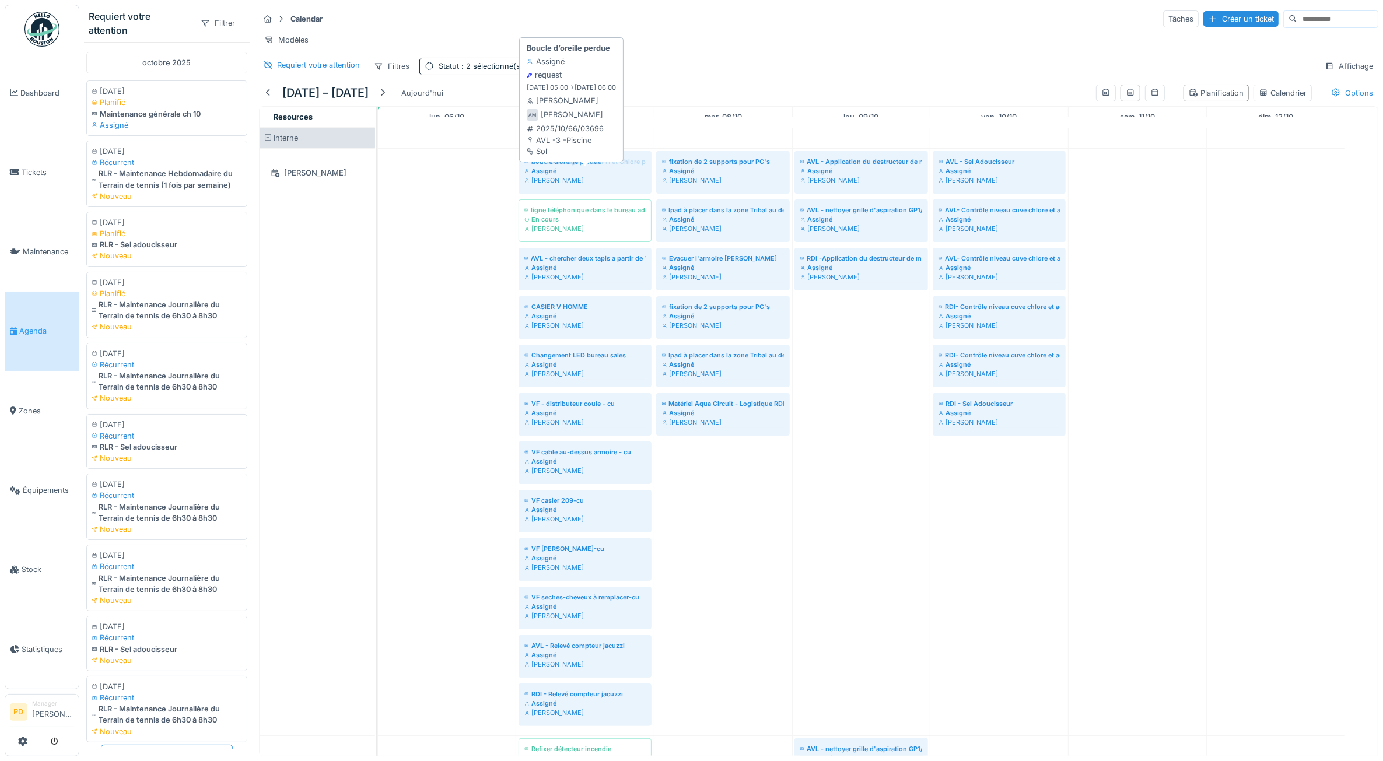
drag, startPoint x: 442, startPoint y: 188, endPoint x: 553, endPoint y: 188, distance: 110.3
click at [378, 188] on div "Boucle d’oreille perdue Assigné [PERSON_NAME] AVL - Calibrage sonde PH et [PERS…" at bounding box center [378, 442] width 0 height 587
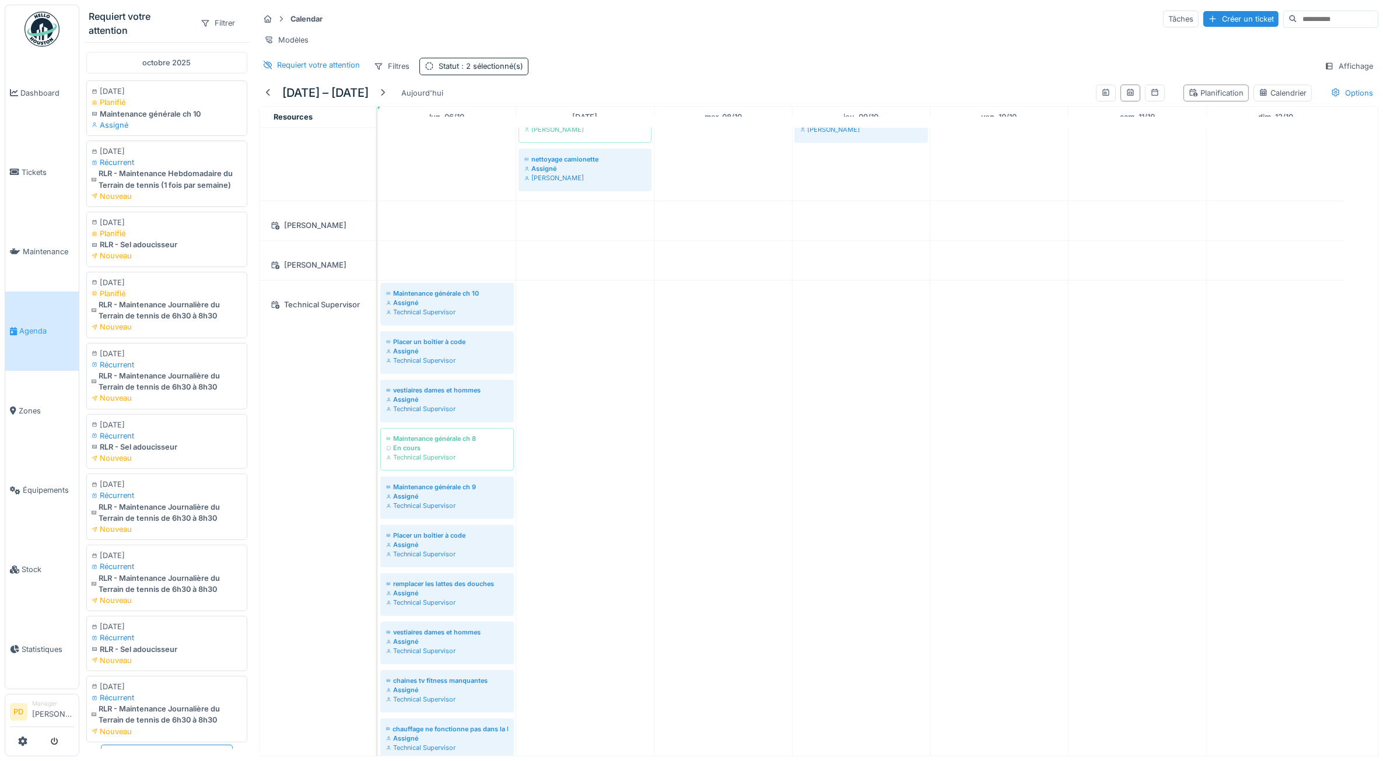
scroll to position [690, 0]
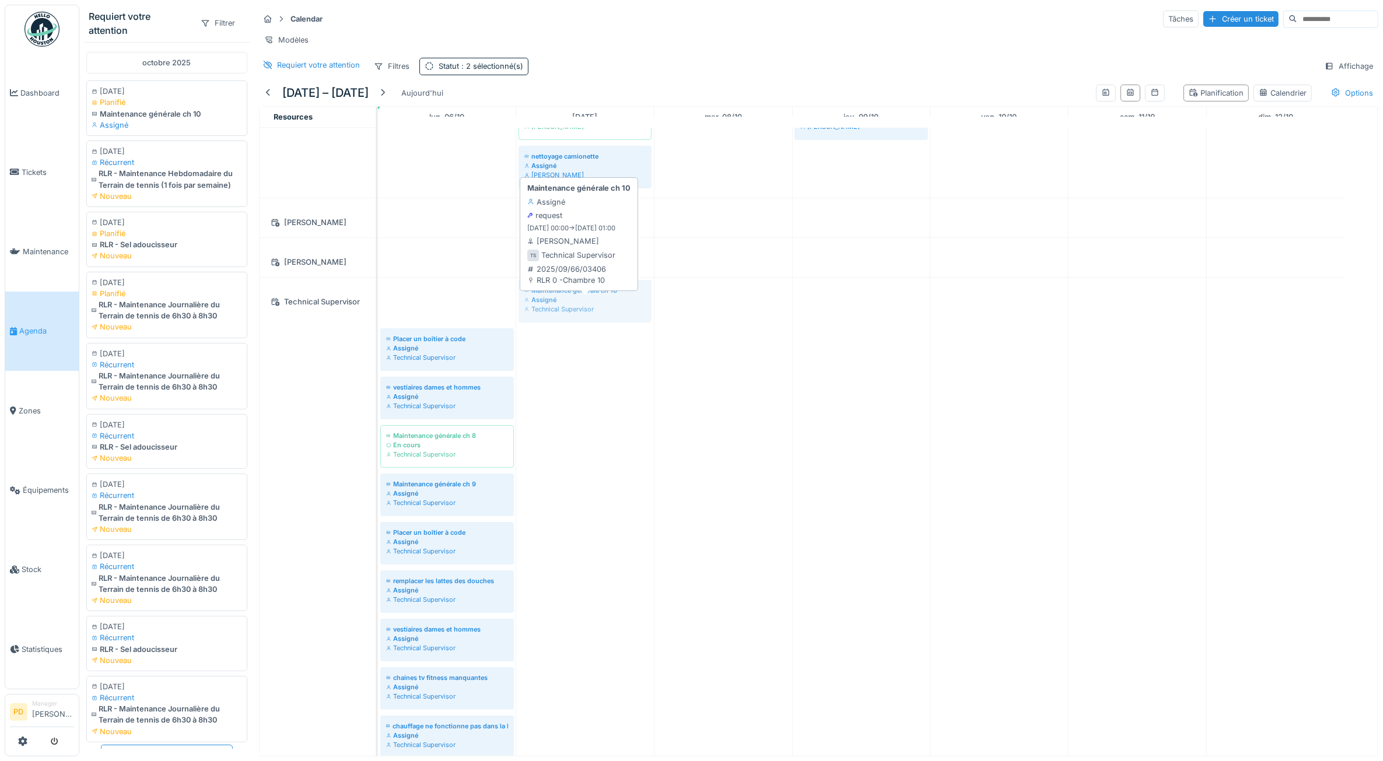
drag, startPoint x: 469, startPoint y: 317, endPoint x: 568, endPoint y: 328, distance: 99.8
click at [378, 328] on div "Maintenance générale ch 10 Assigné Technical Supervisor Placer un boîtier à cod…" at bounding box center [378, 668] width 0 height 781
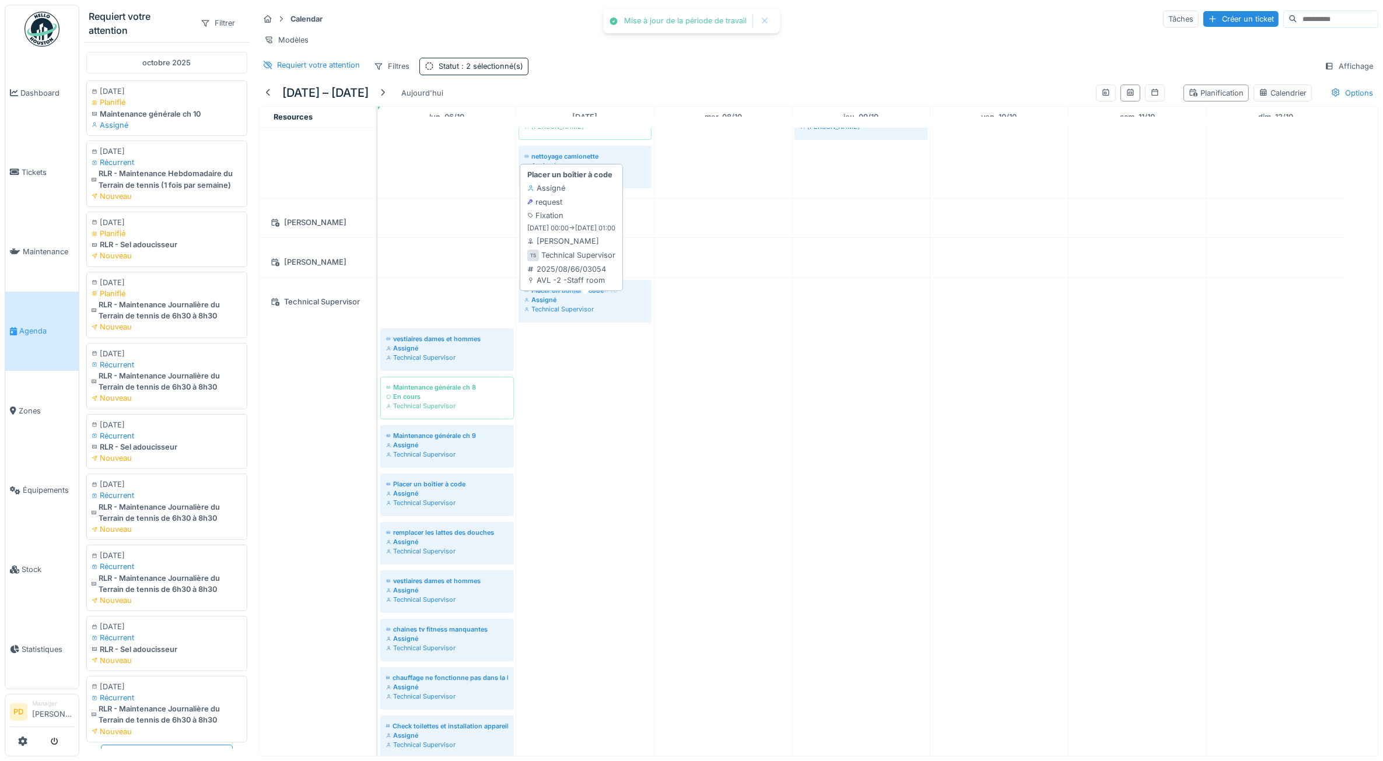
drag, startPoint x: 473, startPoint y: 324, endPoint x: 566, endPoint y: 324, distance: 93.4
click at [378, 324] on div "Placer un boîtier à code Assigné Technical Supervisor Maintenance générale ch 1…" at bounding box center [378, 644] width 0 height 732
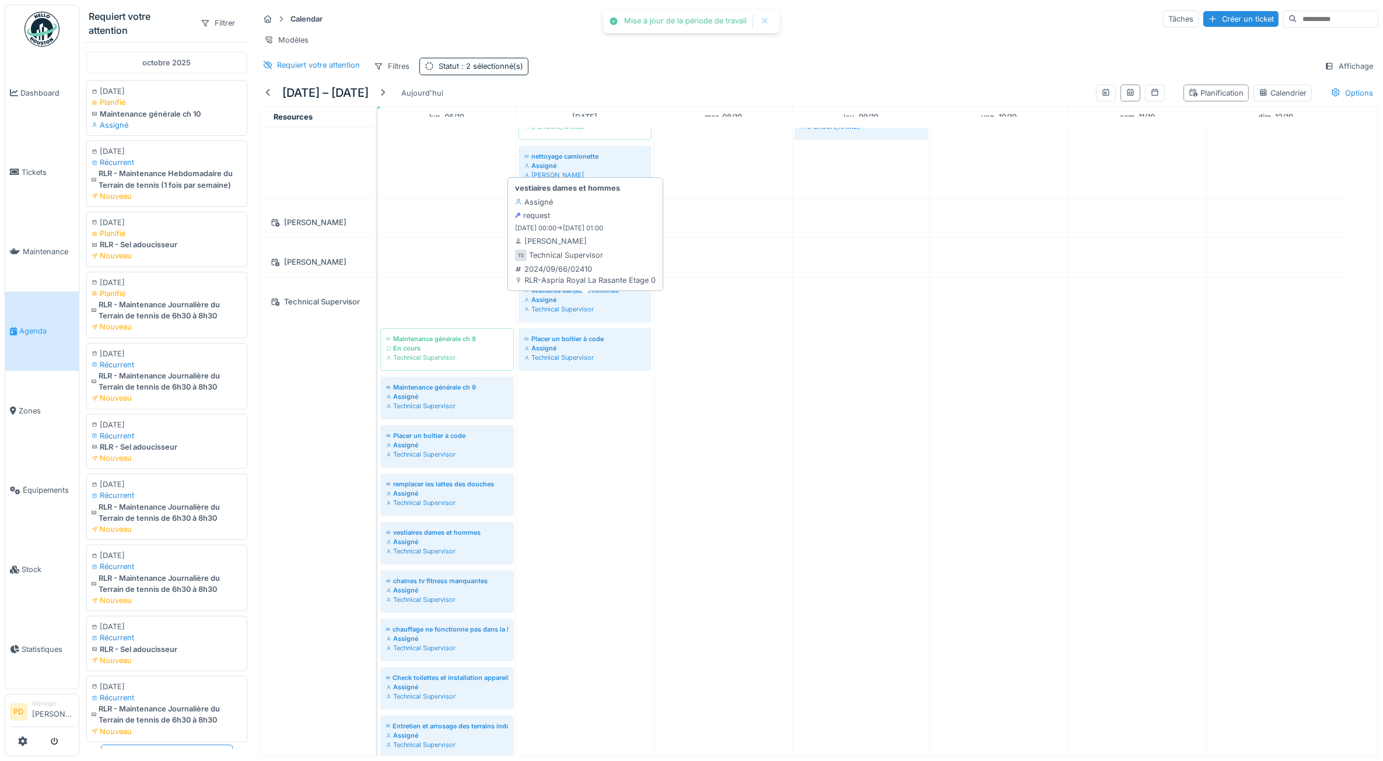
drag, startPoint x: 480, startPoint y: 310, endPoint x: 572, endPoint y: 327, distance: 93.2
click at [378, 327] on div "vestiaires dames et hommes Assigné Technical Supervisor Maintenance générale ch…" at bounding box center [378, 620] width 0 height 684
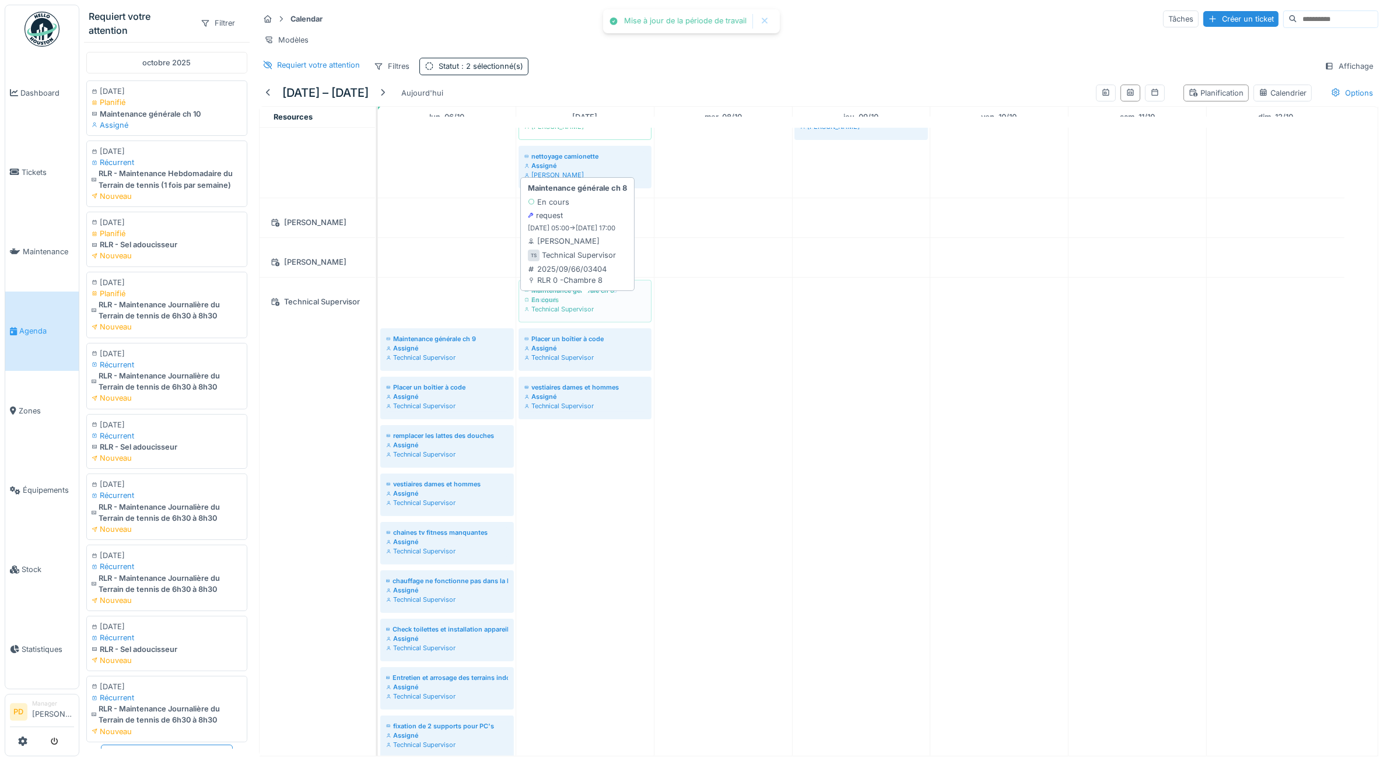
drag, startPoint x: 520, startPoint y: 324, endPoint x: 565, endPoint y: 330, distance: 45.3
click at [378, 330] on div "Maintenance générale ch 8 En cours Technical Supervisor Maintenance générale ch…" at bounding box center [378, 595] width 0 height 635
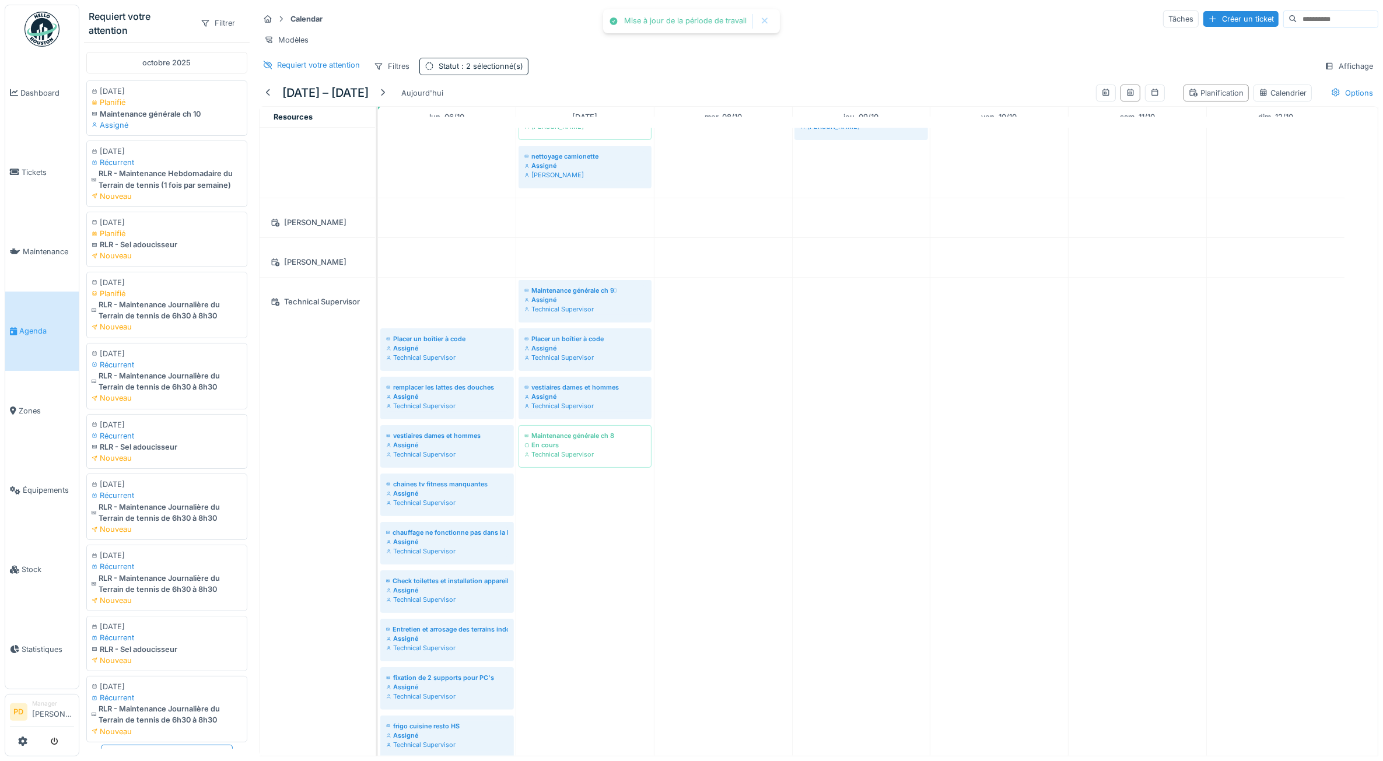
click at [378, 333] on div "Maintenance générale ch 9 Assigné Technical Supervisor Maintenance générale ch …" at bounding box center [378, 571] width 0 height 587
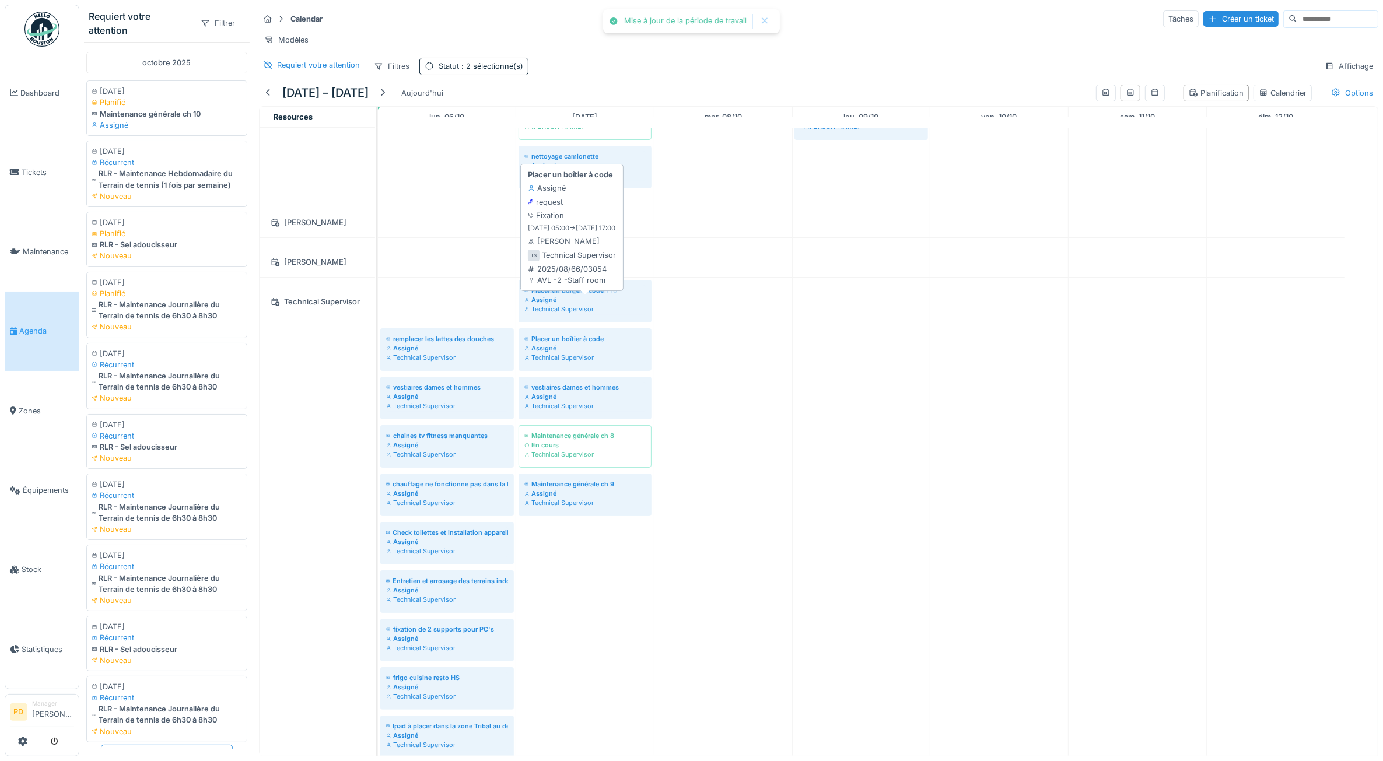
drag, startPoint x: 474, startPoint y: 325, endPoint x: 548, endPoint y: 328, distance: 74.8
click at [378, 328] on div "Placer un boîtier à code Assigné Technical Supervisor Maintenance générale ch 1…" at bounding box center [378, 547] width 0 height 539
drag, startPoint x: 474, startPoint y: 316, endPoint x: 555, endPoint y: 320, distance: 81.8
click at [378, 320] on div "remplacer les lattes des douches Assigné Technical Supervisor Maintenance génér…" at bounding box center [378, 523] width 0 height 490
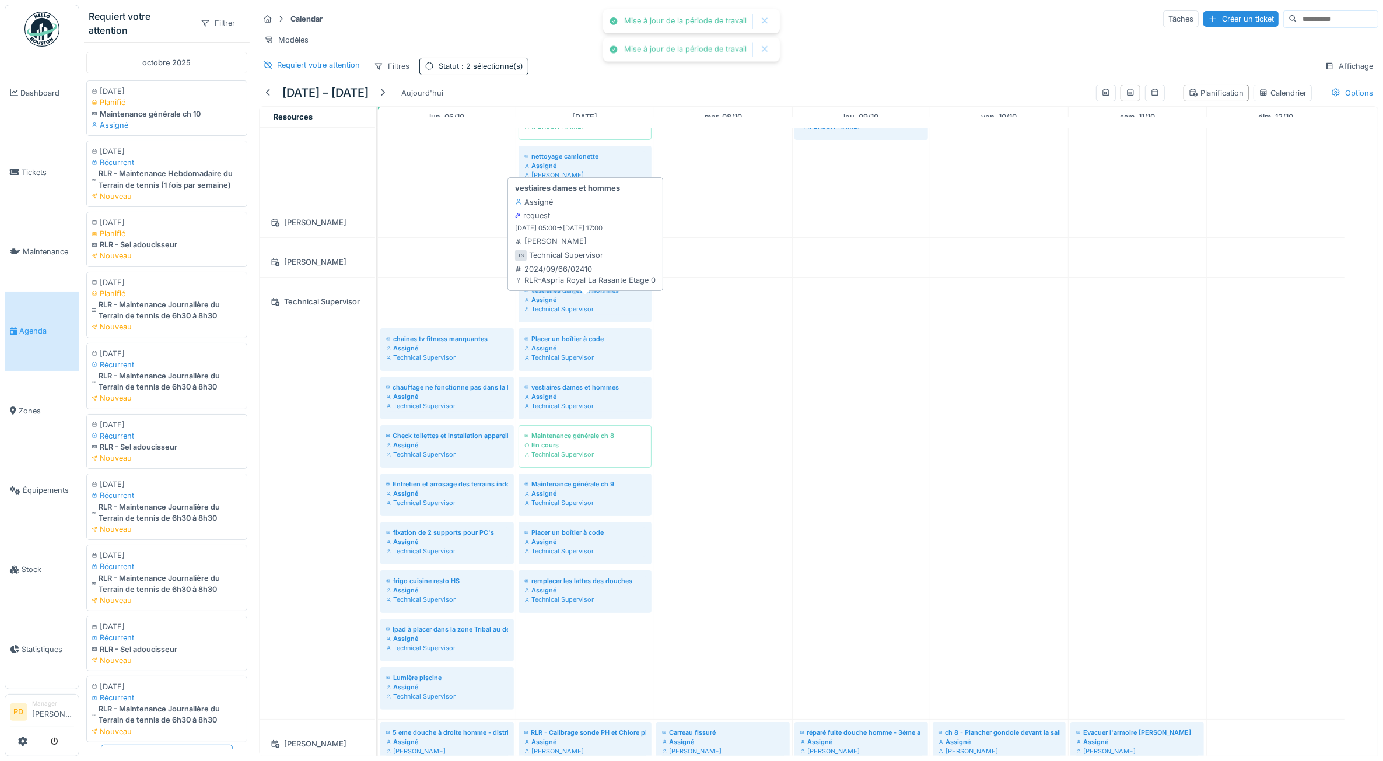
drag, startPoint x: 473, startPoint y: 321, endPoint x: 544, endPoint y: 324, distance: 70.7
click at [378, 324] on div "vestiaires dames et hommes Assigné Technical Supervisor Maintenance générale ch…" at bounding box center [378, 499] width 0 height 442
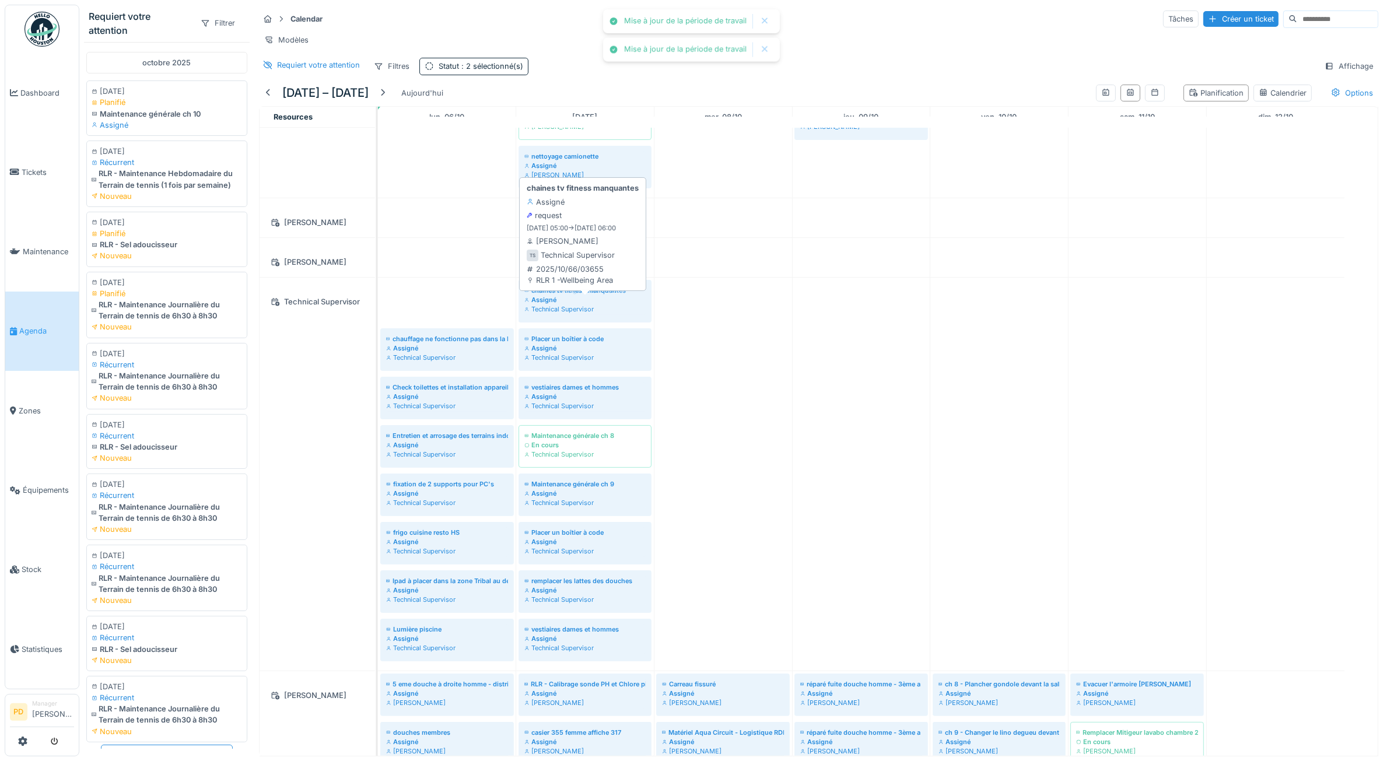
drag, startPoint x: 468, startPoint y: 319, endPoint x: 555, endPoint y: 322, distance: 87.6
click at [378, 322] on div "chaines tv fitness manquantes Assigné Technical Supervisor Maintenance générale…" at bounding box center [378, 474] width 0 height 393
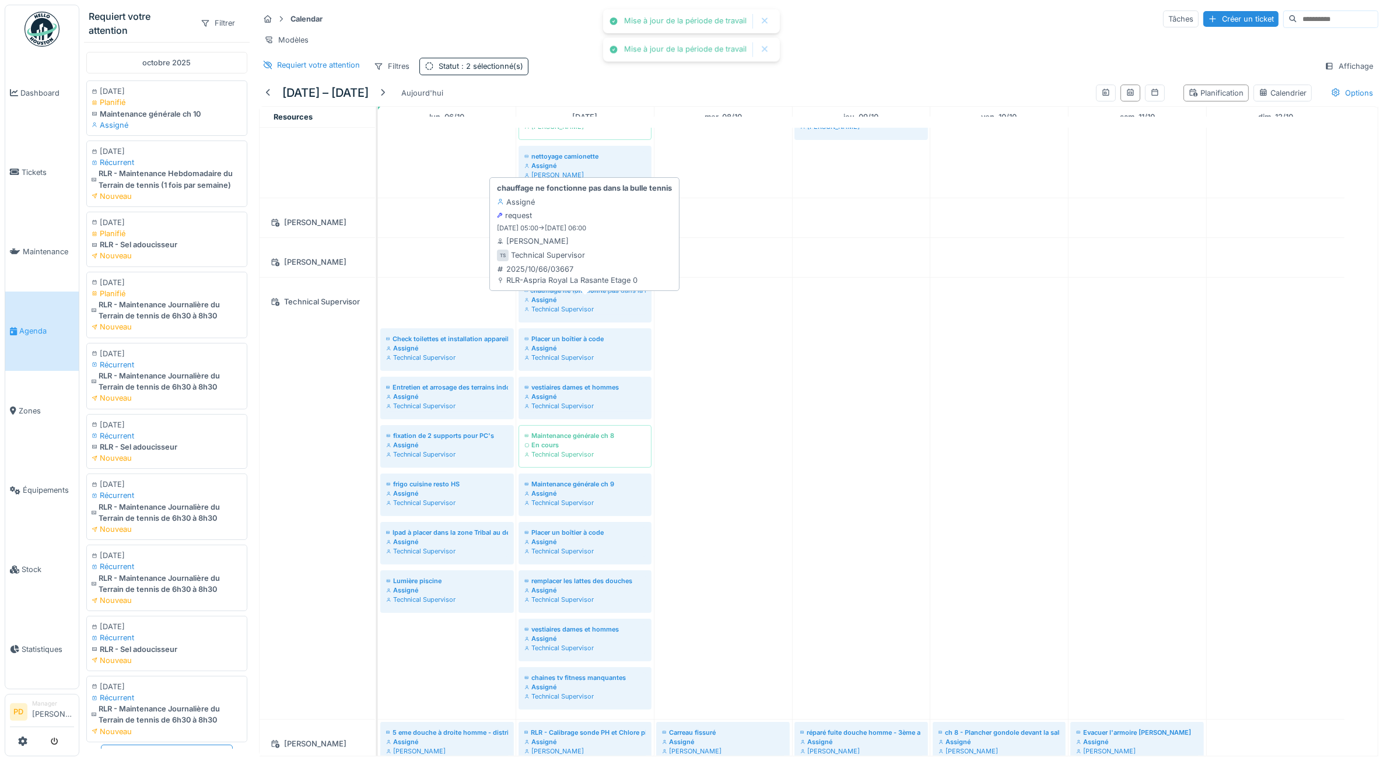
drag, startPoint x: 463, startPoint y: 318, endPoint x: 555, endPoint y: 319, distance: 92.8
click at [378, 319] on div "chauffage ne fonctionne pas dans la bulle tennis Assigné Technical Supervisor M…" at bounding box center [378, 499] width 0 height 442
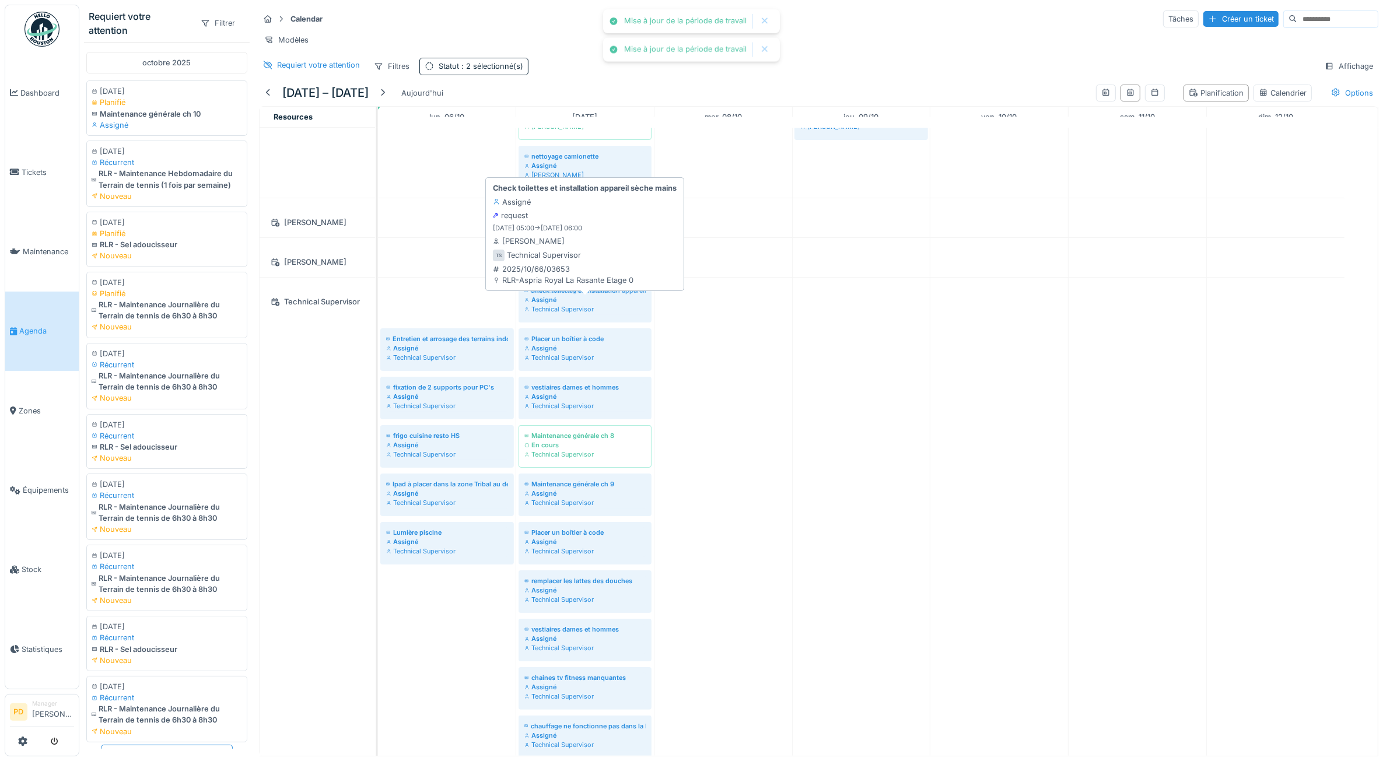
drag, startPoint x: 483, startPoint y: 314, endPoint x: 555, endPoint y: 320, distance: 72.6
click at [378, 320] on div "Check toilettes et installation appareil sèche mains Assigné Technical Supervis…" at bounding box center [378, 523] width 0 height 490
drag, startPoint x: 477, startPoint y: 316, endPoint x: 559, endPoint y: 315, distance: 81.7
click at [378, 315] on div "Entretien et arrosage des terrains indoor 5, 6, 7 Assigné Technical Supervisor …" at bounding box center [378, 547] width 0 height 539
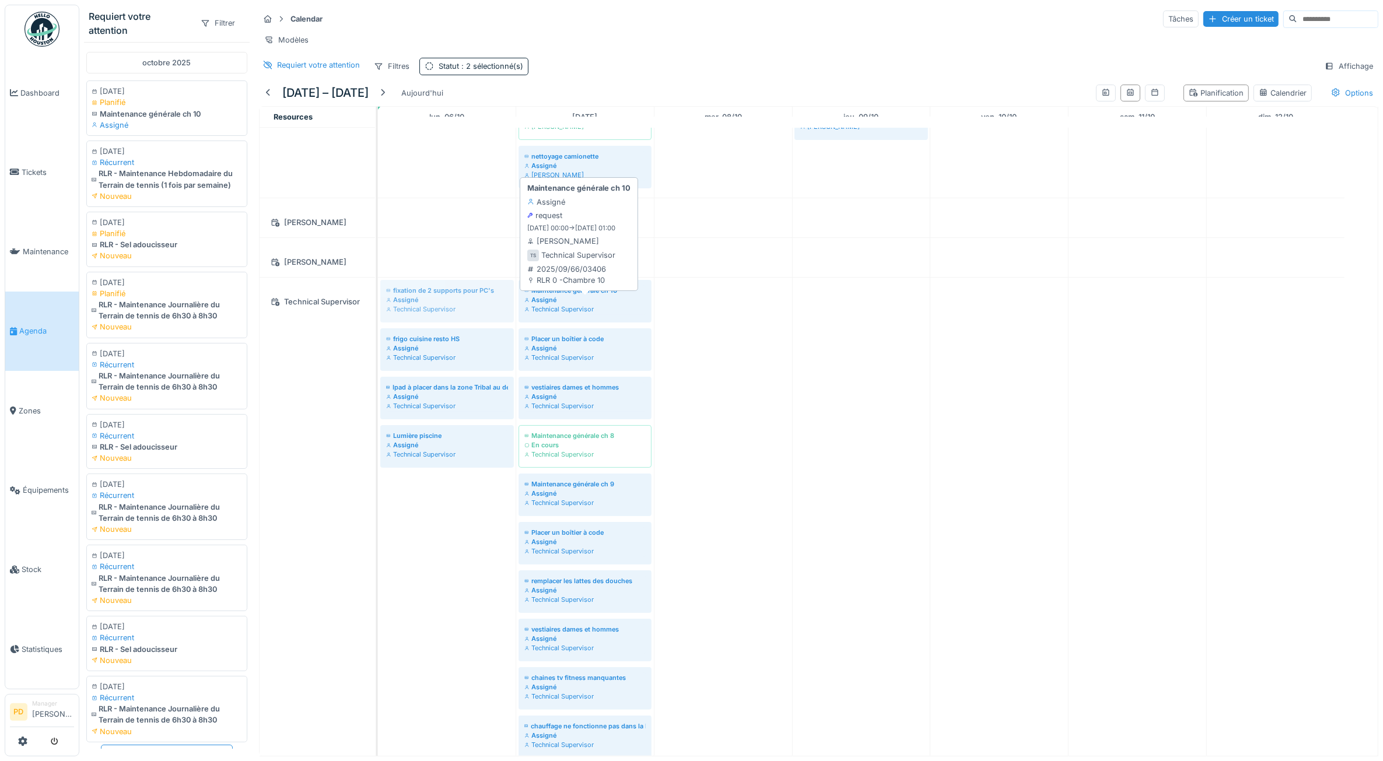
drag, startPoint x: 470, startPoint y: 311, endPoint x: 526, endPoint y: 316, distance: 56.8
click at [378, 316] on div "fixation de 2 supports pour PC's Assigné Technical Supervisor Maintenance génér…" at bounding box center [378, 571] width 0 height 587
drag, startPoint x: 464, startPoint y: 327, endPoint x: 532, endPoint y: 327, distance: 67.7
click at [378, 327] on div "fixation de 2 supports pour PC's Assigné Technical Supervisor Maintenance génér…" at bounding box center [378, 571] width 0 height 587
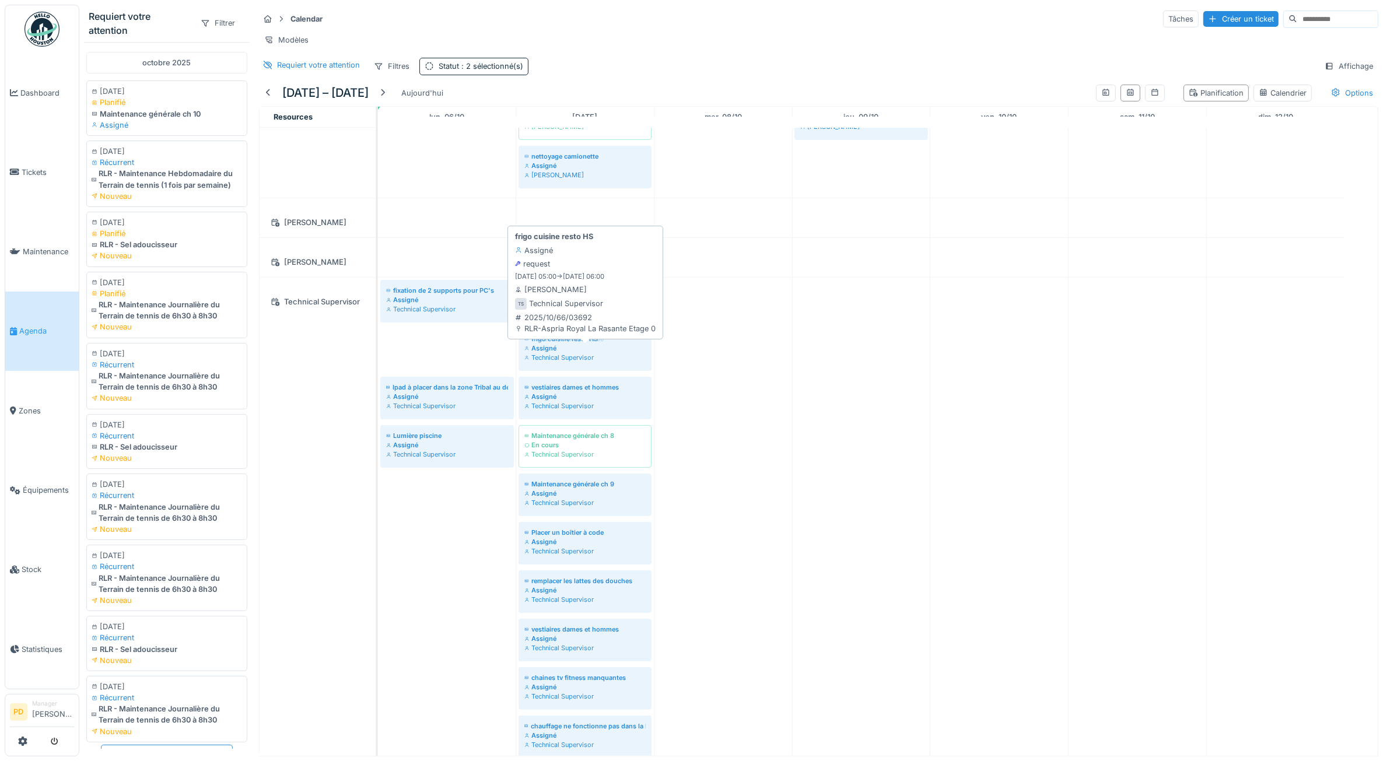
drag, startPoint x: 476, startPoint y: 352, endPoint x: 555, endPoint y: 375, distance: 82.6
click at [378, 375] on div "fixation de 2 supports pour PC's Assigné Technical Supervisor Maintenance génér…" at bounding box center [378, 571] width 0 height 587
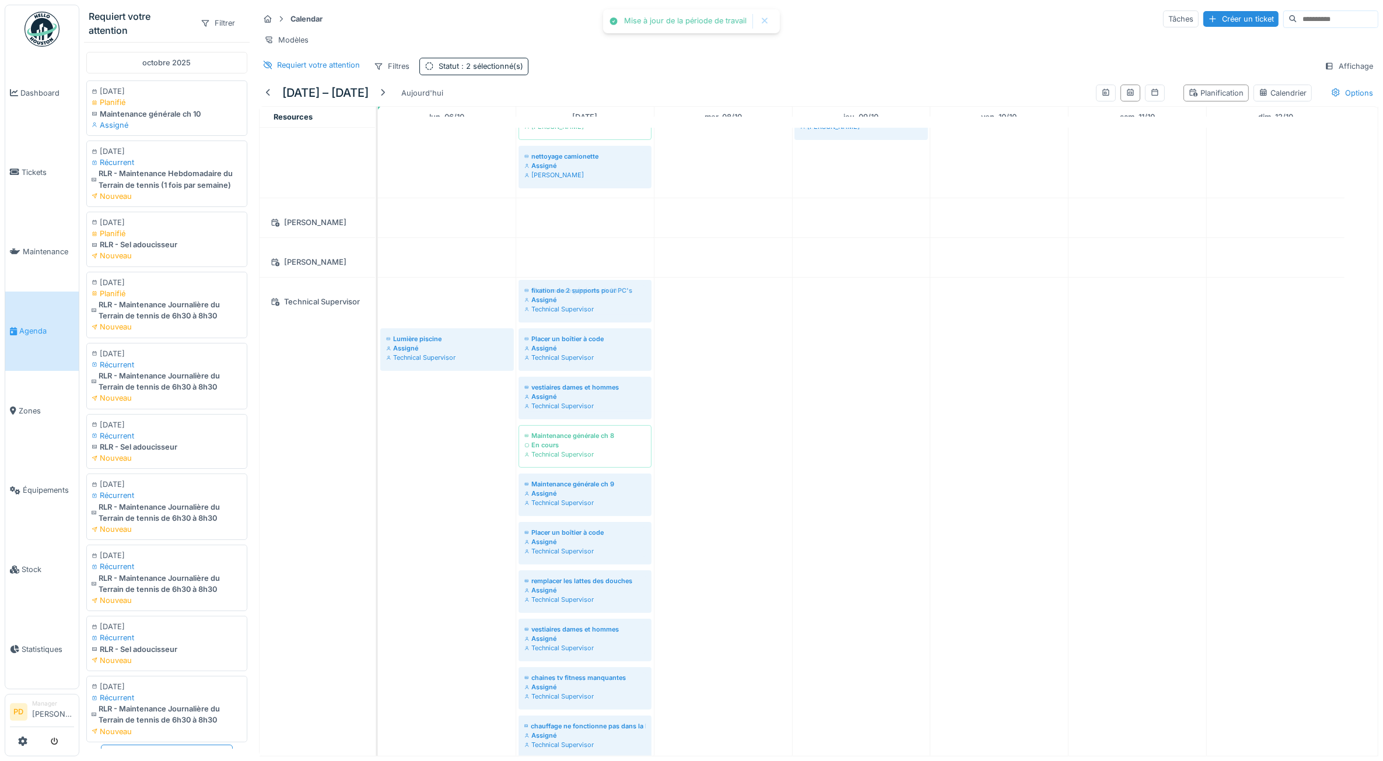
drag, startPoint x: 471, startPoint y: 324, endPoint x: 549, endPoint y: 331, distance: 77.9
click at [378, 331] on div "fixation de 2 supports pour PC's Assigné Technical Supervisor Maintenance génér…" at bounding box center [378, 620] width 0 height 684
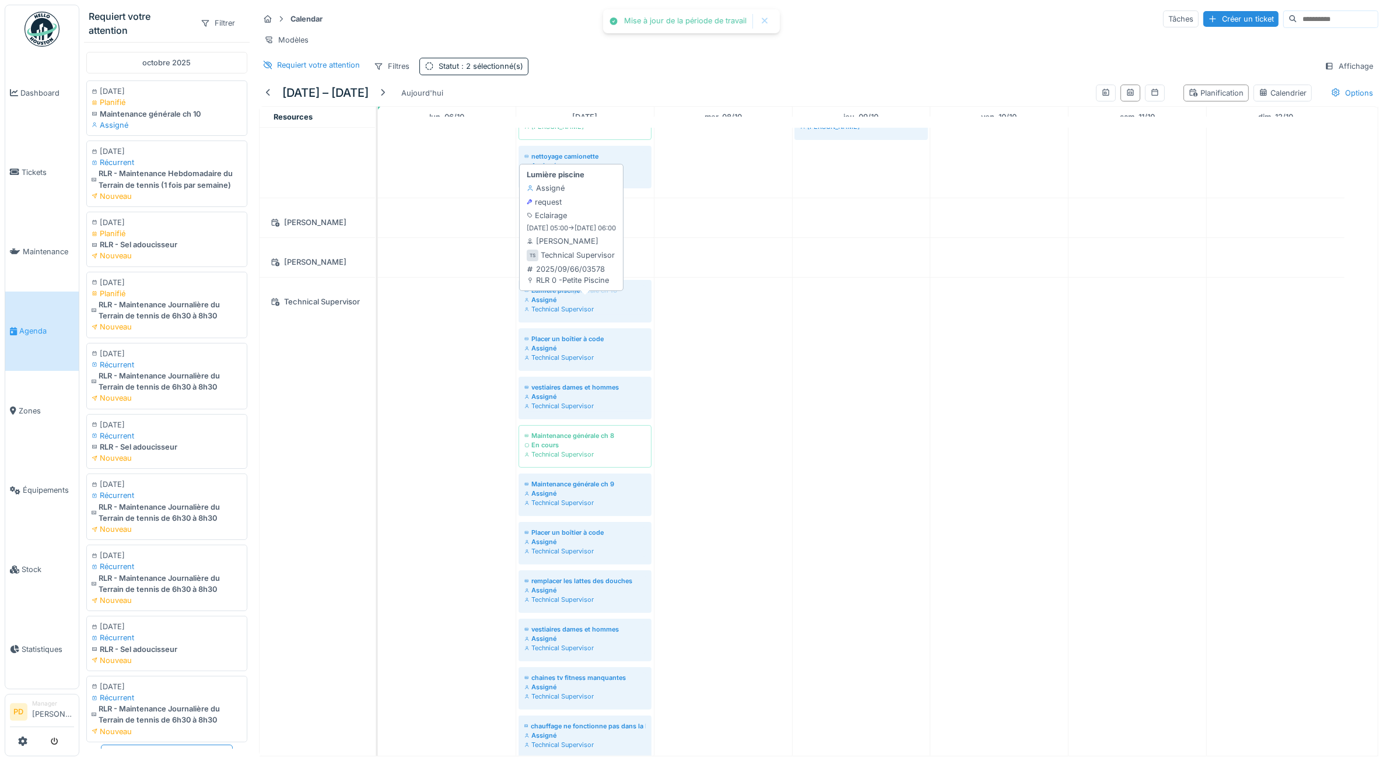
drag, startPoint x: 473, startPoint y: 325, endPoint x: 543, endPoint y: 328, distance: 70.7
click at [378, 328] on div "Lumière piscine Assigné Technical Supervisor Maintenance générale ch 10 Assigné…" at bounding box center [378, 644] width 0 height 732
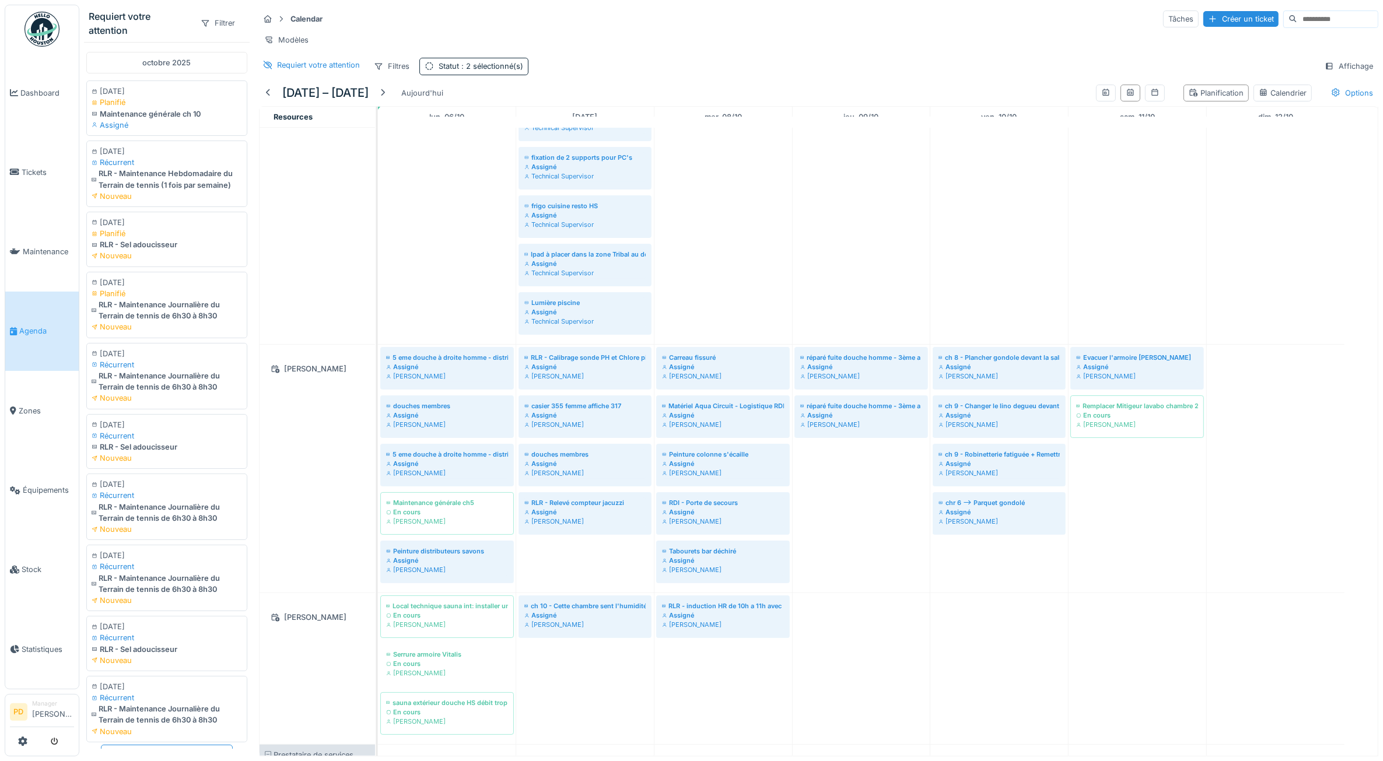
scroll to position [1425, 0]
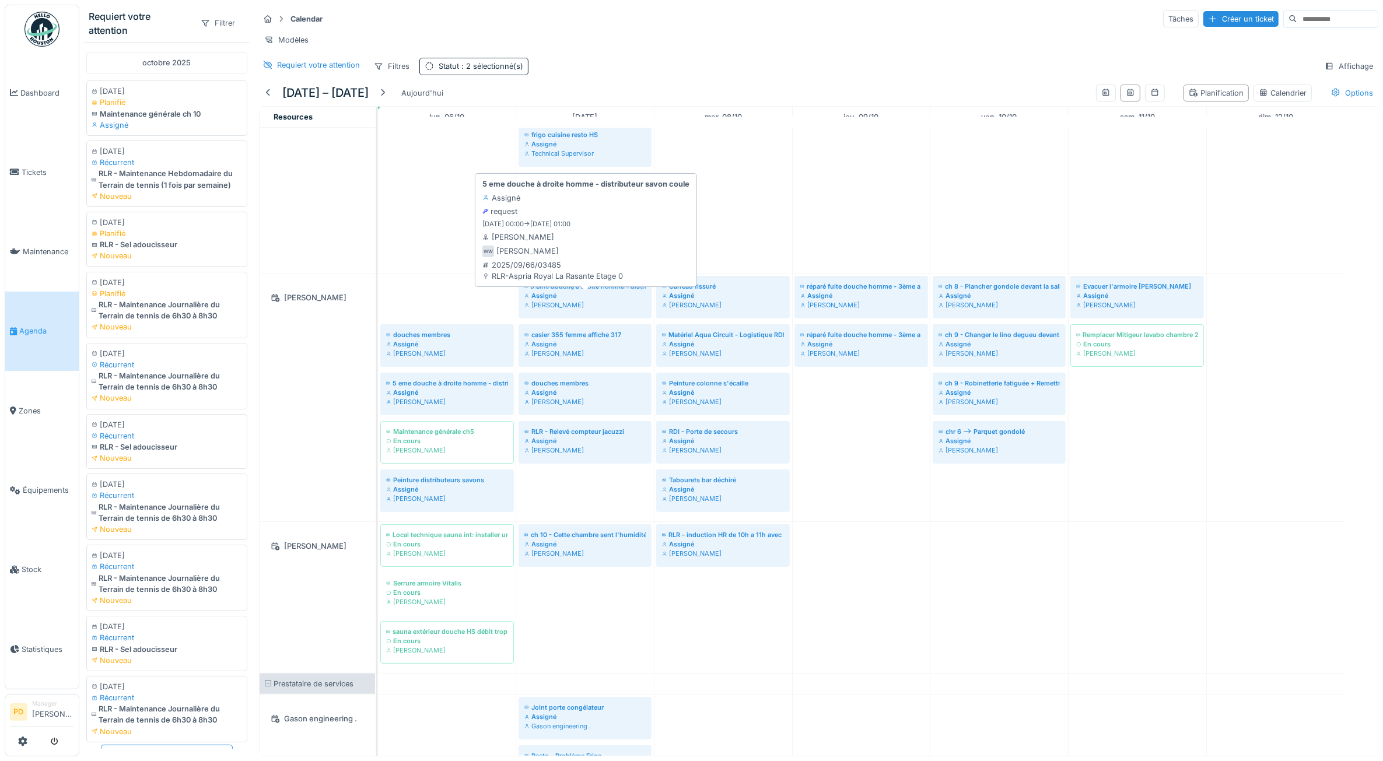
drag, startPoint x: 448, startPoint y: 315, endPoint x: 517, endPoint y: 314, distance: 69.4
click at [378, 314] on div "5 eme douche à droite homme - distributeur savon coule Assigné Wojciech Wieroze…" at bounding box center [378, 398] width 0 height 248
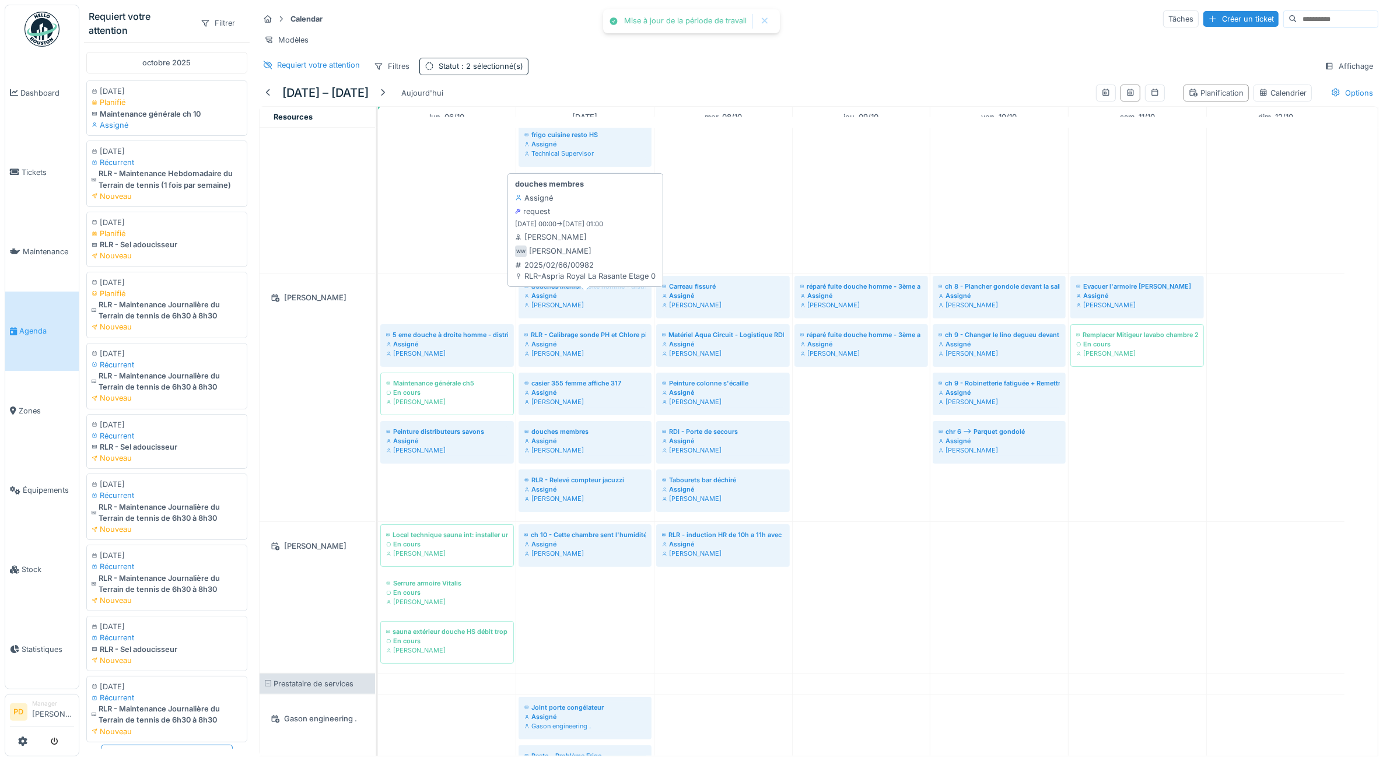
drag, startPoint x: 470, startPoint y: 303, endPoint x: 555, endPoint y: 306, distance: 85.2
click at [378, 306] on div "douches membres Assigné Wojciech Wierozebski 5 eme douche à droite homme - dist…" at bounding box center [378, 398] width 0 height 248
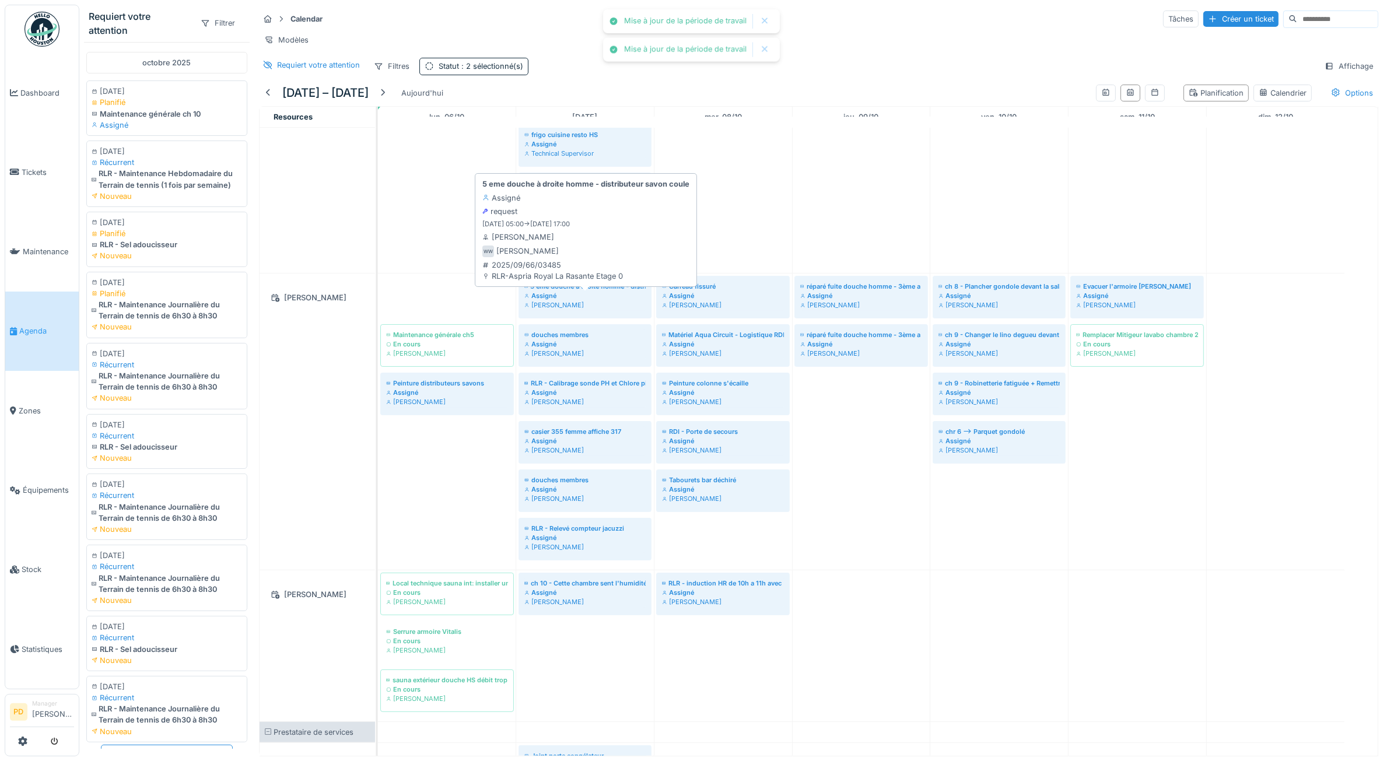
drag, startPoint x: 464, startPoint y: 304, endPoint x: 551, endPoint y: 307, distance: 87.0
click at [378, 307] on div "5 eme douche à droite homme - distributeur savon coule Assigné Wojciech Wieroze…" at bounding box center [378, 422] width 0 height 296
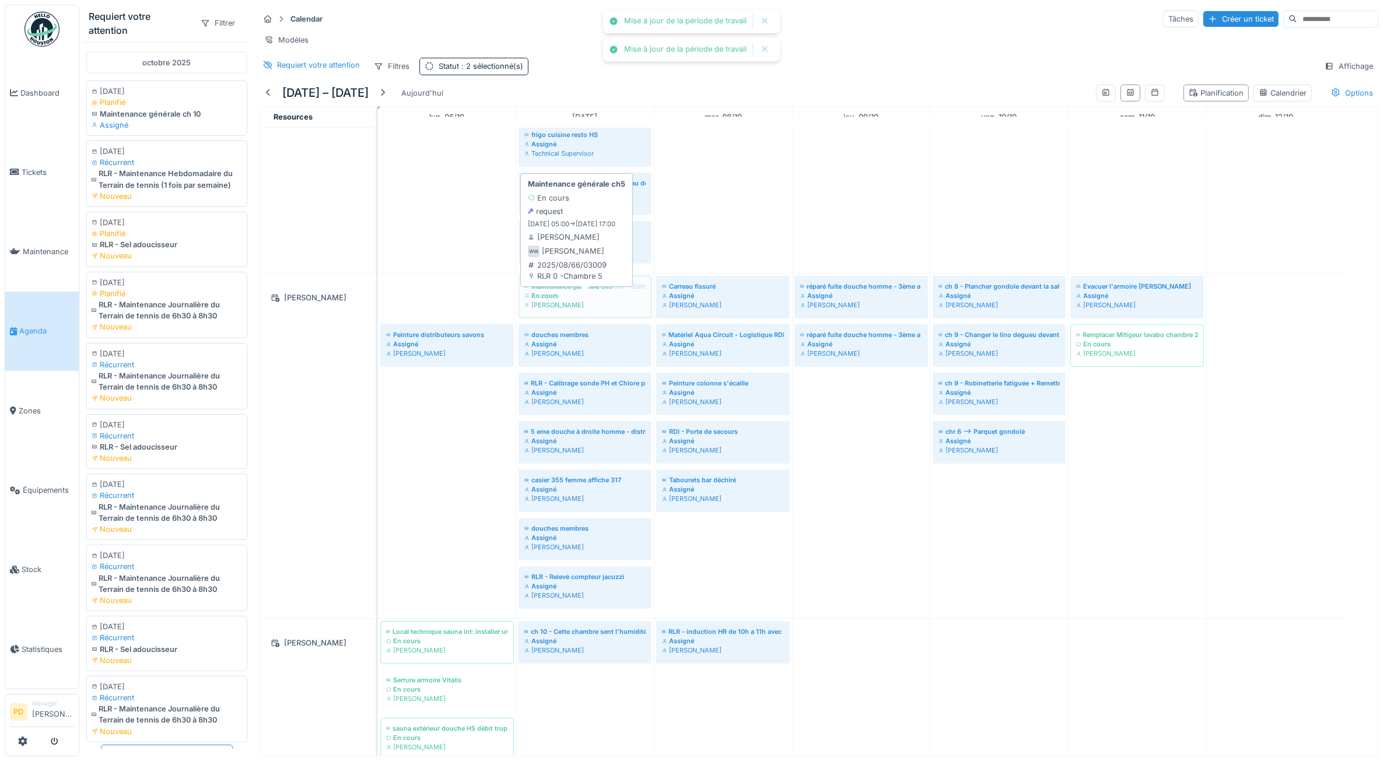
drag, startPoint x: 470, startPoint y: 303, endPoint x: 555, endPoint y: 310, distance: 85.5
click at [378, 310] on div "Maintenance générale ch5 En cours Wojciech Wierozebski 5 eme douche à droite ho…" at bounding box center [378, 446] width 0 height 345
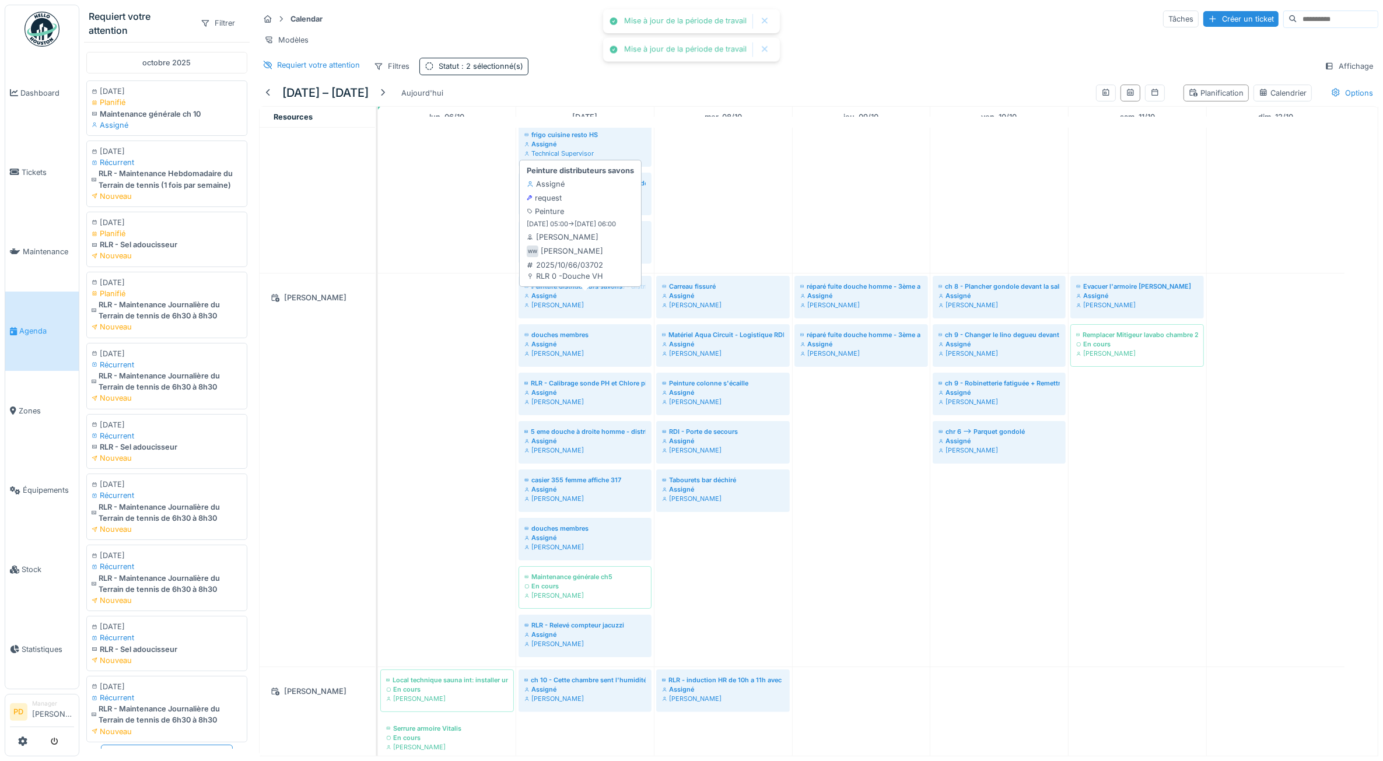
drag, startPoint x: 467, startPoint y: 305, endPoint x: 550, endPoint y: 314, distance: 83.4
click at [378, 314] on div "Peinture distributeurs savons Assigné Wojciech Wierozebski 5 eme douche à droit…" at bounding box center [378, 470] width 0 height 393
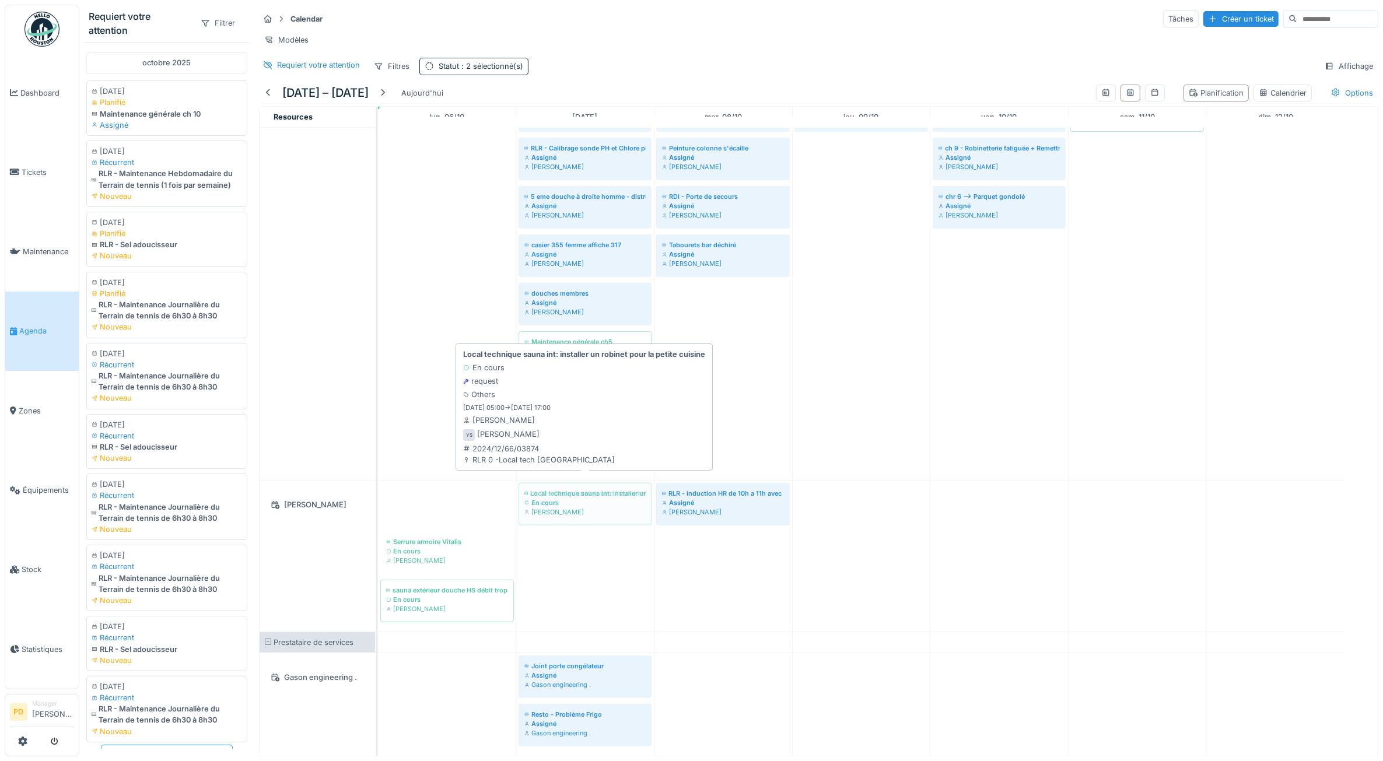
drag, startPoint x: 462, startPoint y: 499, endPoint x: 541, endPoint y: 502, distance: 79.4
click at [378, 502] on div "Local technique sauna int: installer un robinet pour la petite cuisine En cours…" at bounding box center [378, 556] width 0 height 151
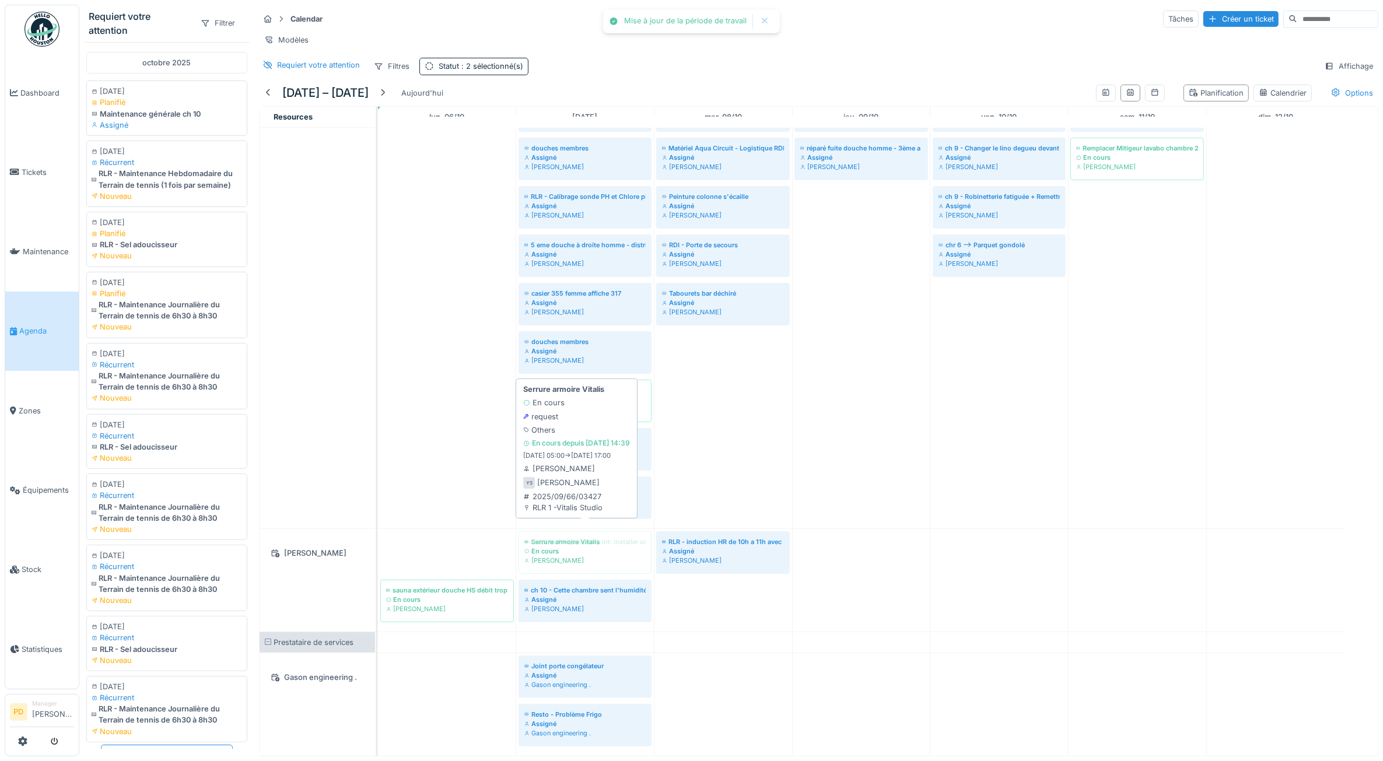
drag, startPoint x: 453, startPoint y: 532, endPoint x: 532, endPoint y: 543, distance: 79.5
click at [378, 543] on div "Serrure armoire Vitalis En cours Yusuf Siamar Local technique sauna int: instal…" at bounding box center [378, 580] width 0 height 103
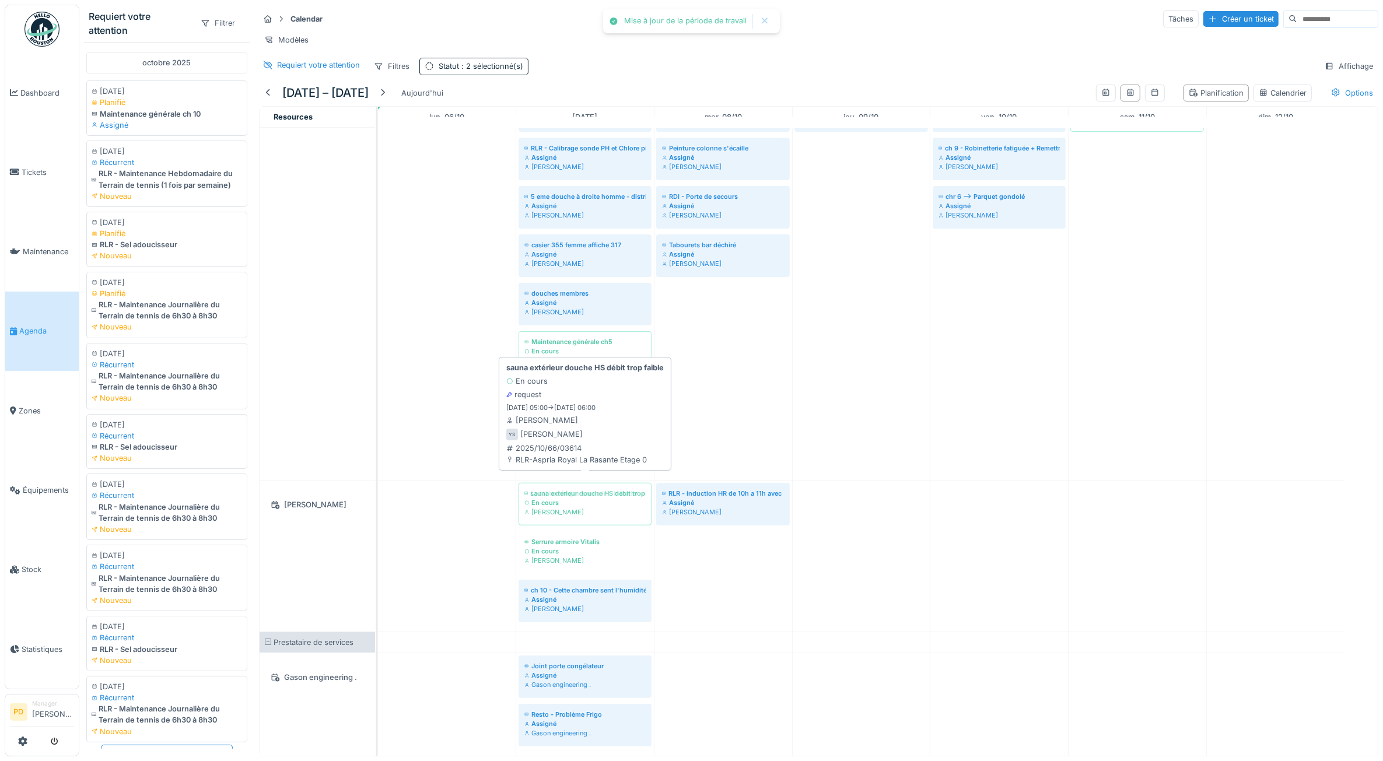
drag, startPoint x: 448, startPoint y: 499, endPoint x: 532, endPoint y: 499, distance: 84.0
click at [378, 499] on div "sauna extérieur douche HS débit trop faible En cours Yusuf Siamar Local techniq…" at bounding box center [378, 556] width 0 height 151
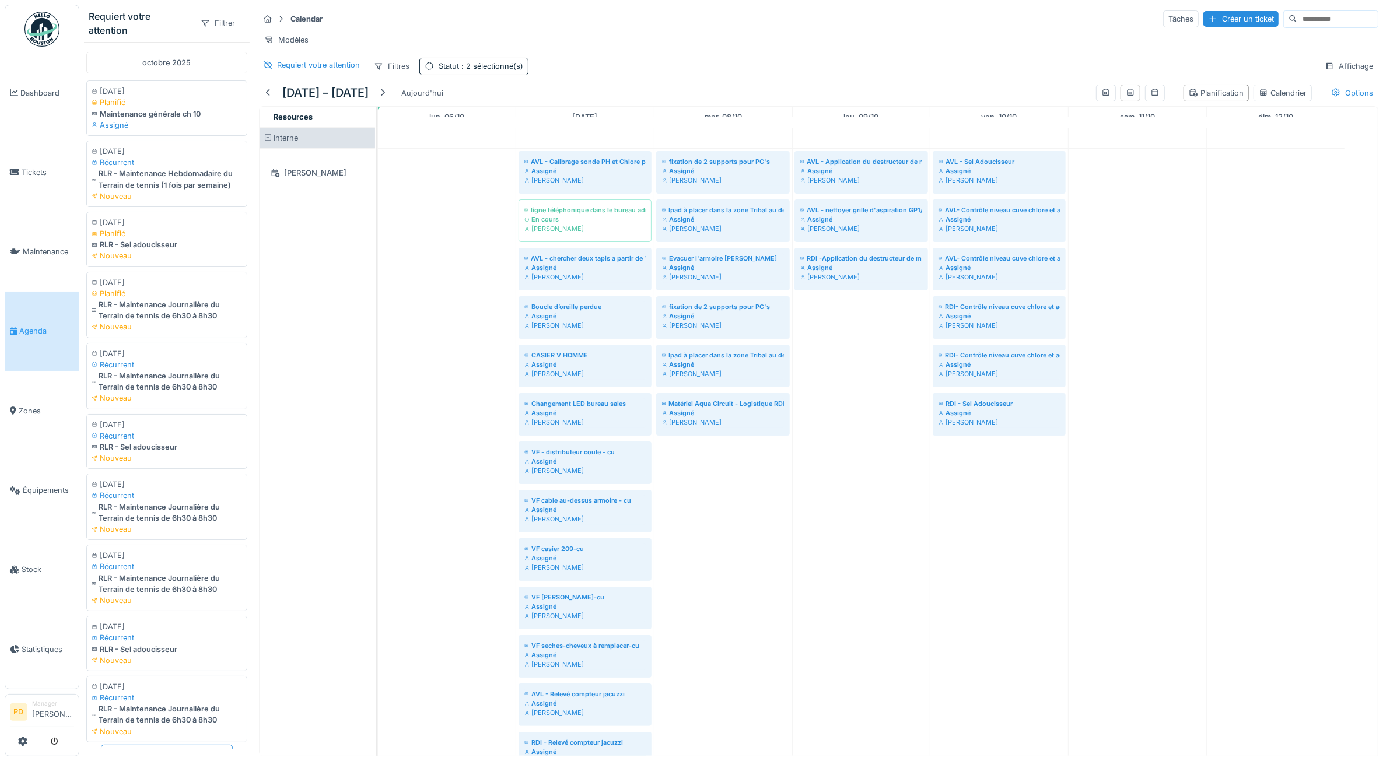
click at [32, 326] on span "Agenda" at bounding box center [46, 331] width 55 height 11
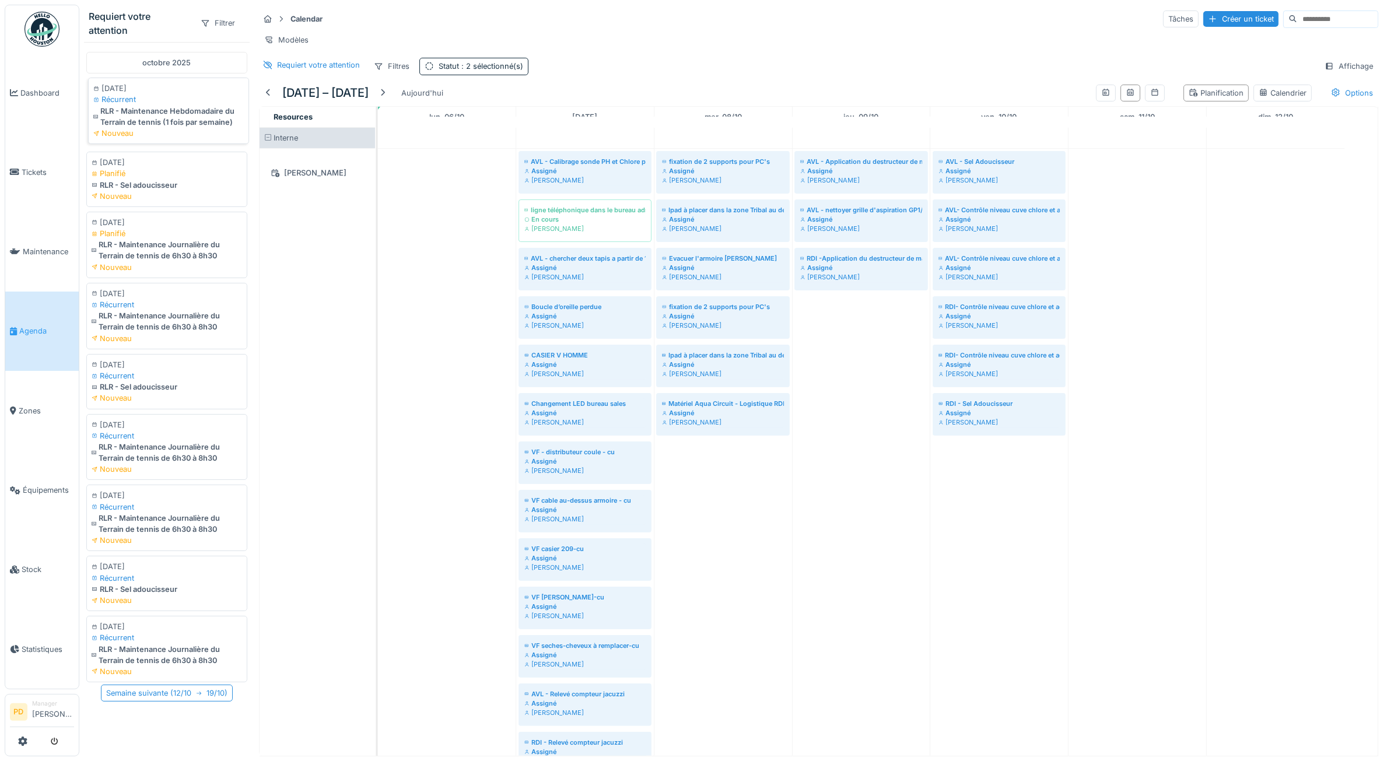
click at [162, 121] on div "RLR - Maintenance Hebdomadaire du Terrain de tennis (1 fois par semaine)" at bounding box center [168, 117] width 151 height 22
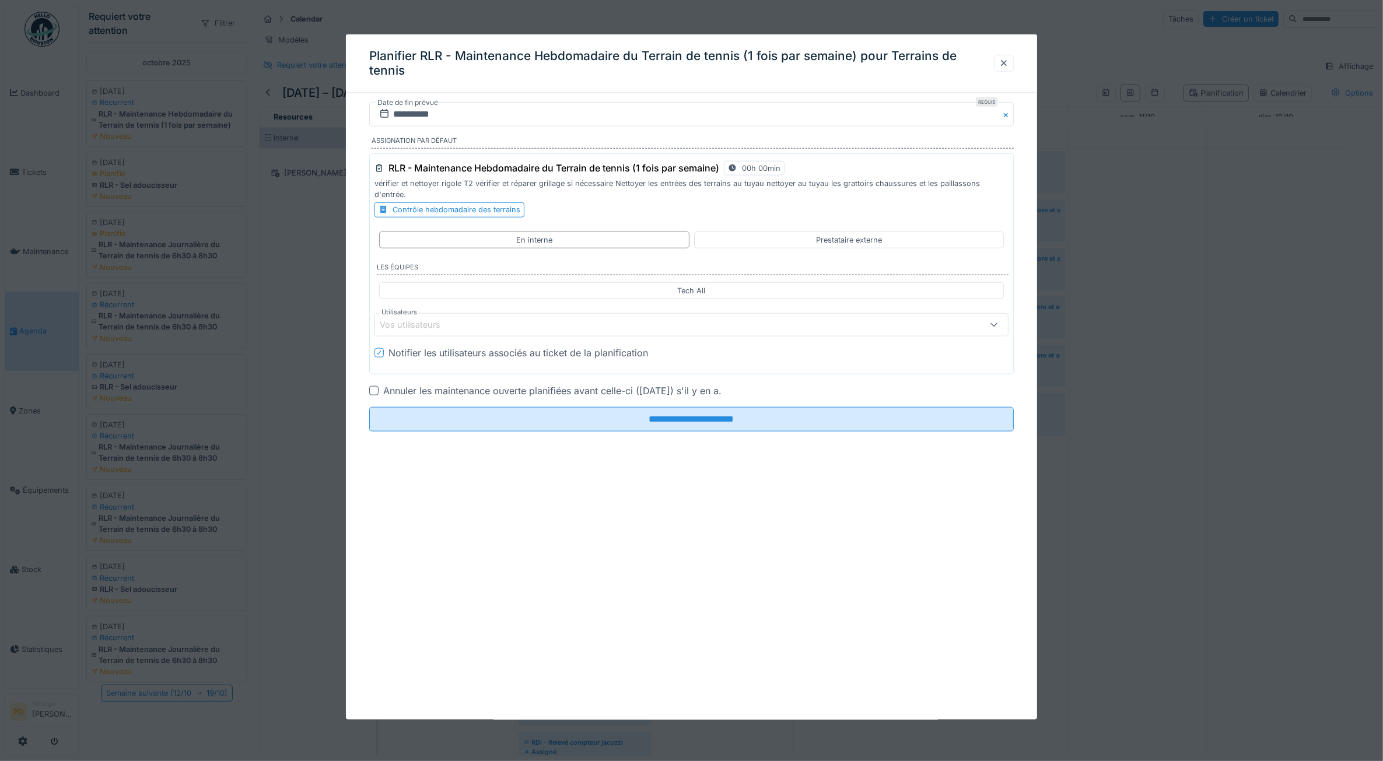
click at [373, 386] on div at bounding box center [373, 390] width 9 height 9
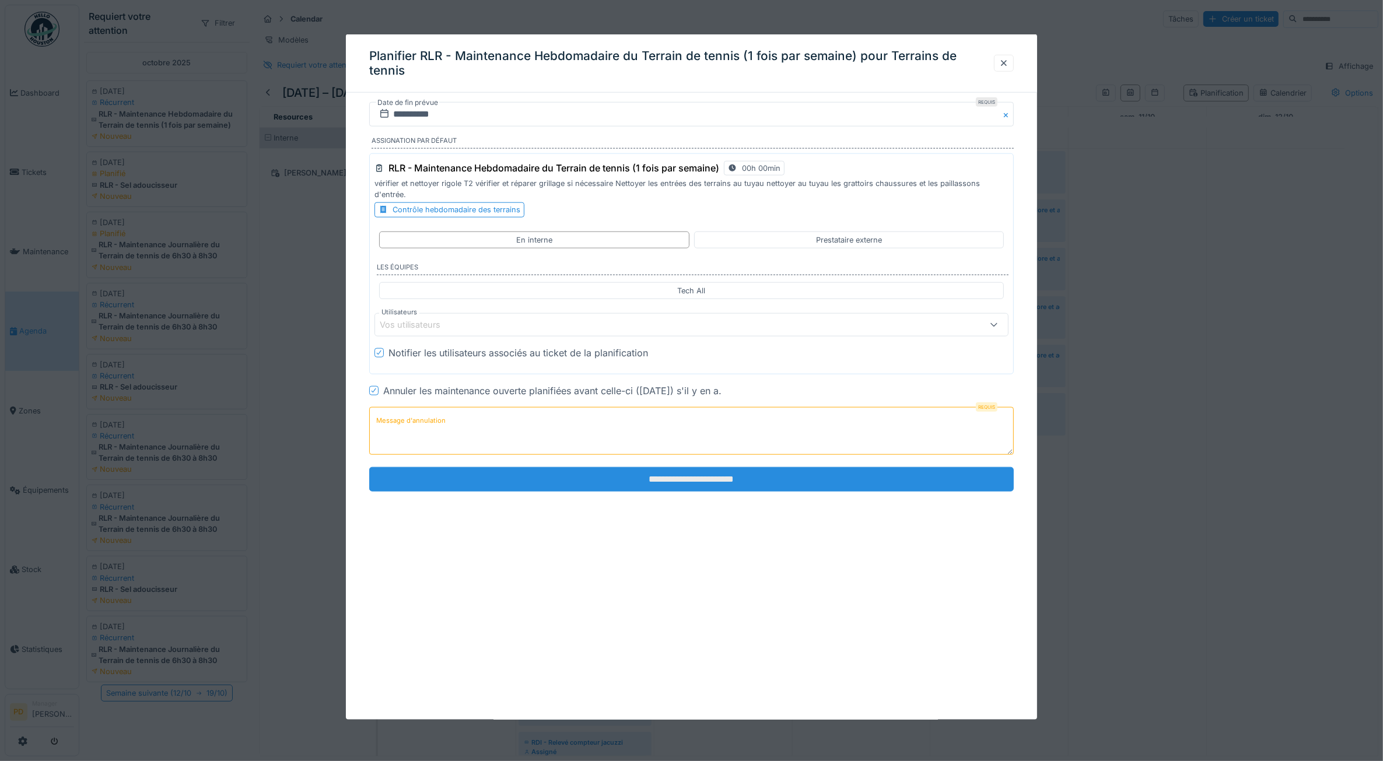
click at [617, 474] on input "**********" at bounding box center [691, 479] width 645 height 25
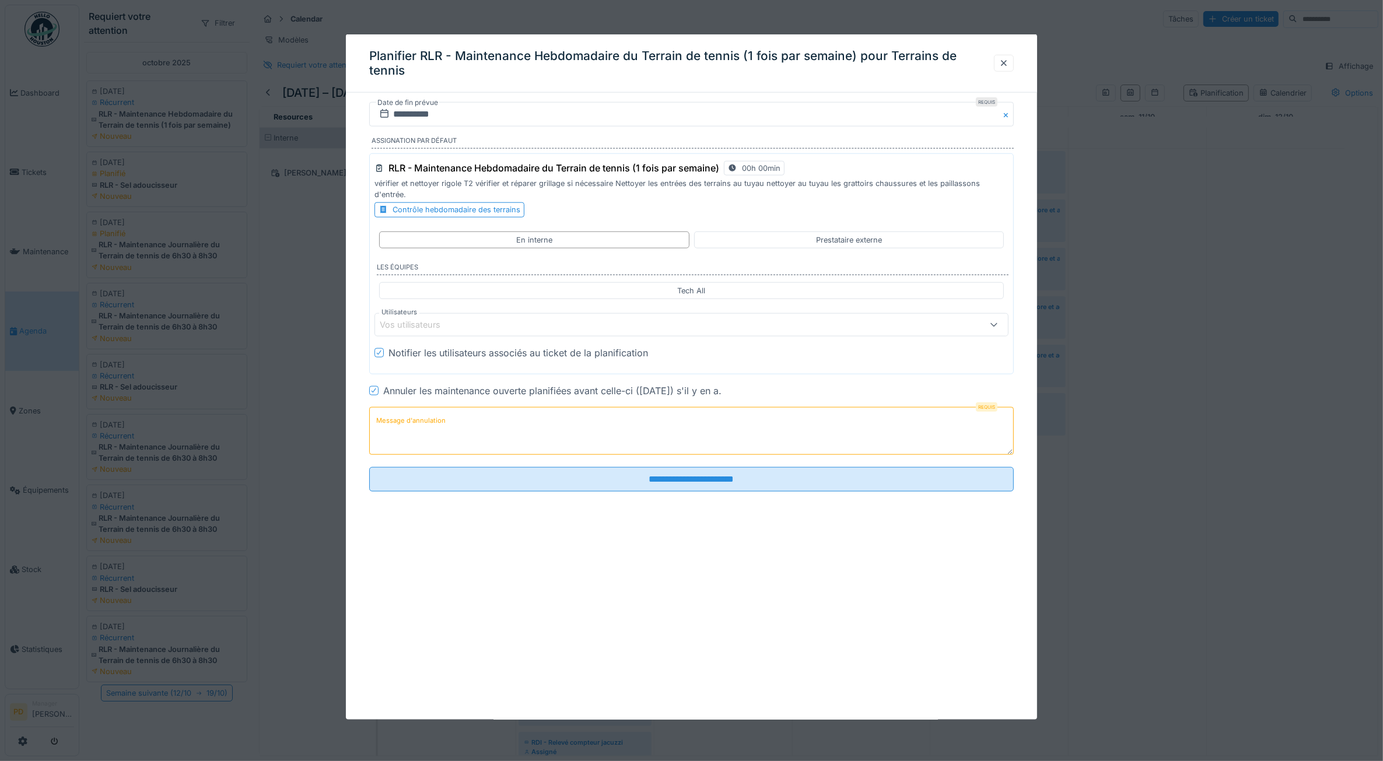
click at [592, 443] on textarea "Message d'annulation" at bounding box center [691, 431] width 645 height 48
type textarea "*"
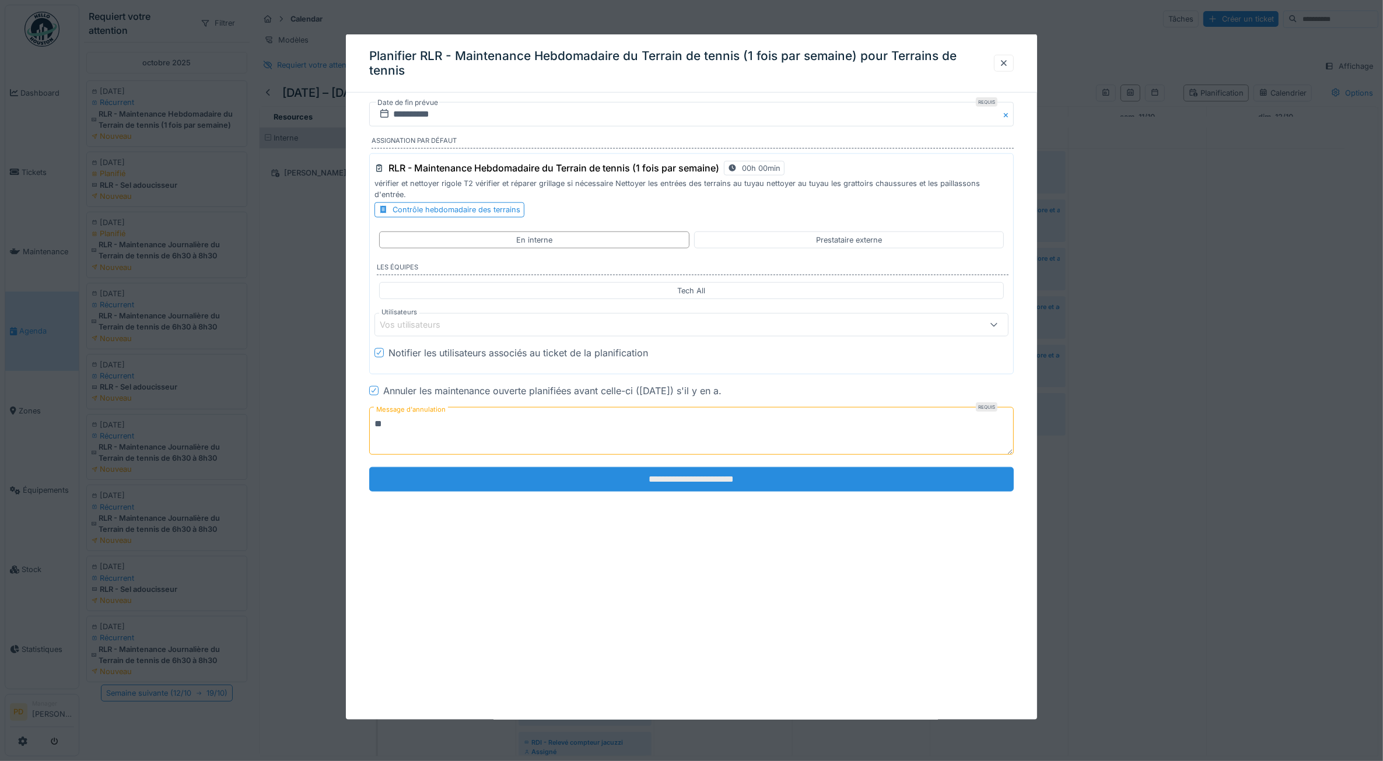
type textarea "**"
click at [665, 477] on input "**********" at bounding box center [691, 479] width 645 height 25
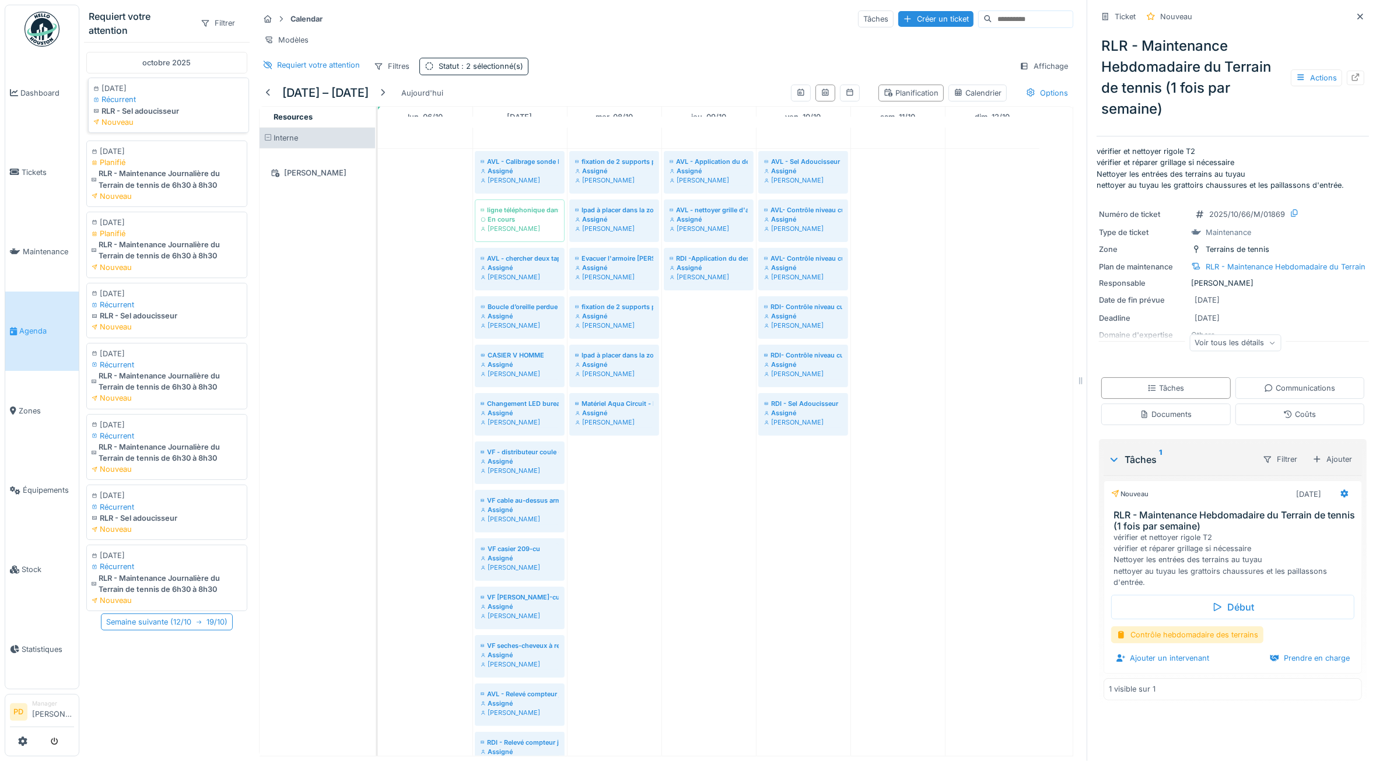
click at [165, 118] on div "Nouveau" at bounding box center [168, 122] width 151 height 11
click at [1298, 81] on div "Actions" at bounding box center [1316, 77] width 51 height 17
click at [1226, 249] on div "Annuler le ticket" at bounding box center [1217, 260] width 114 height 22
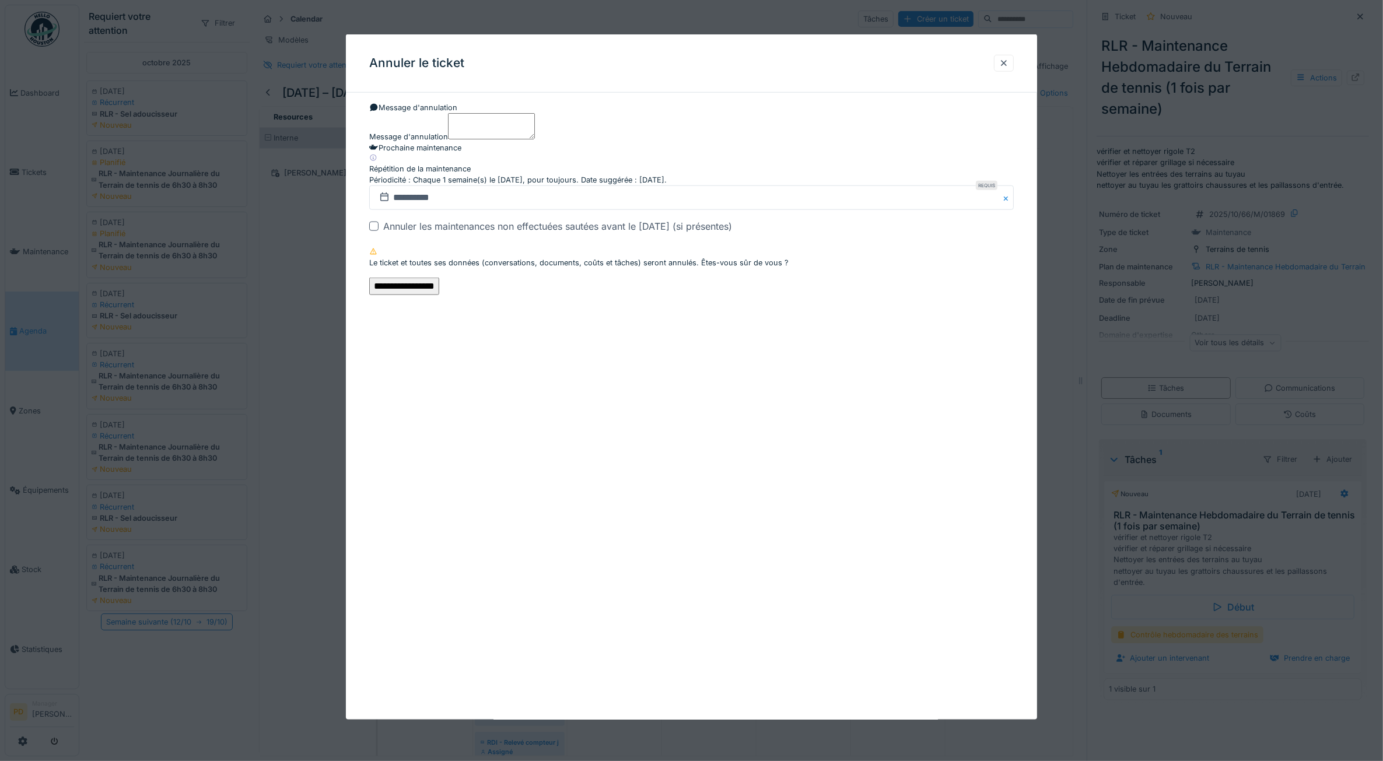
click at [439, 295] on input "**********" at bounding box center [404, 287] width 70 height 18
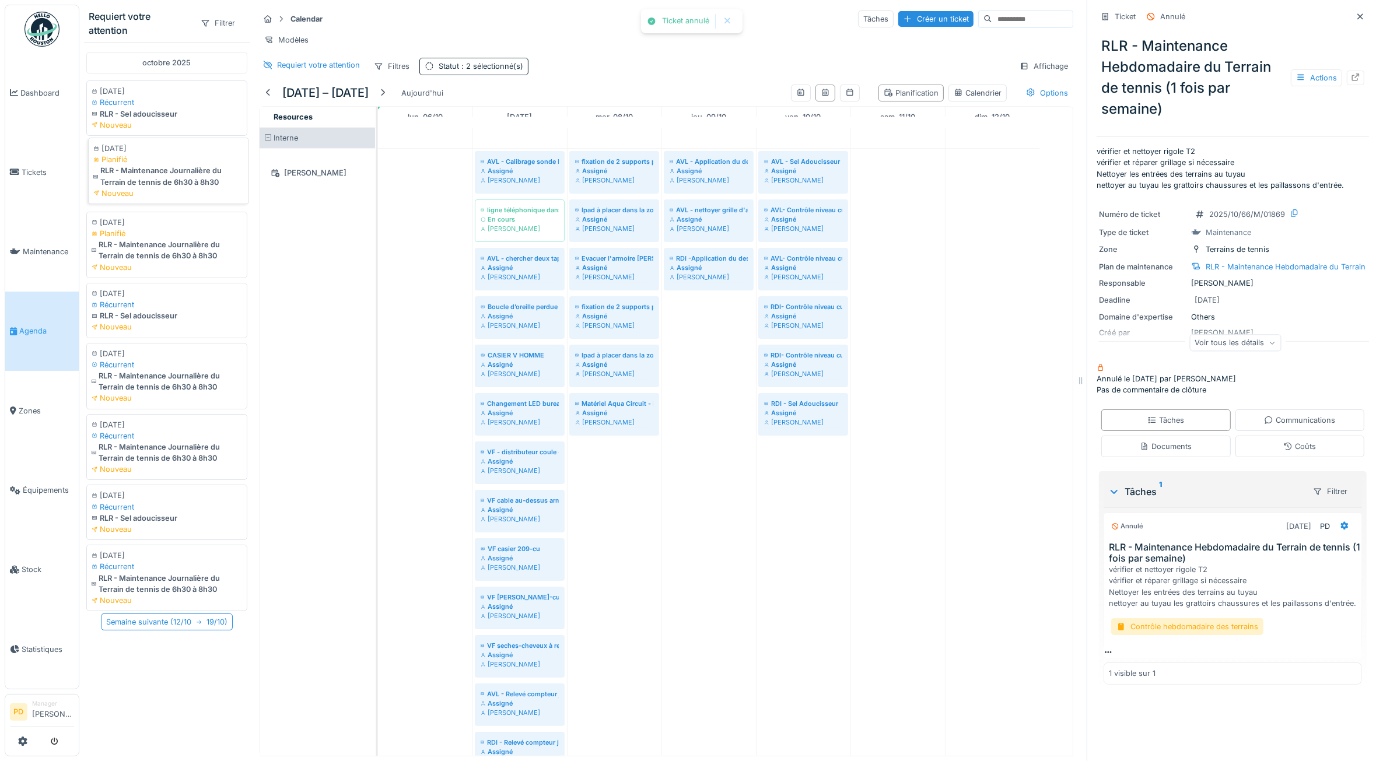
click at [173, 187] on div "RLR - Maintenance Journalière du Terrain de tennis de 6h30 à 8h30" at bounding box center [168, 176] width 151 height 22
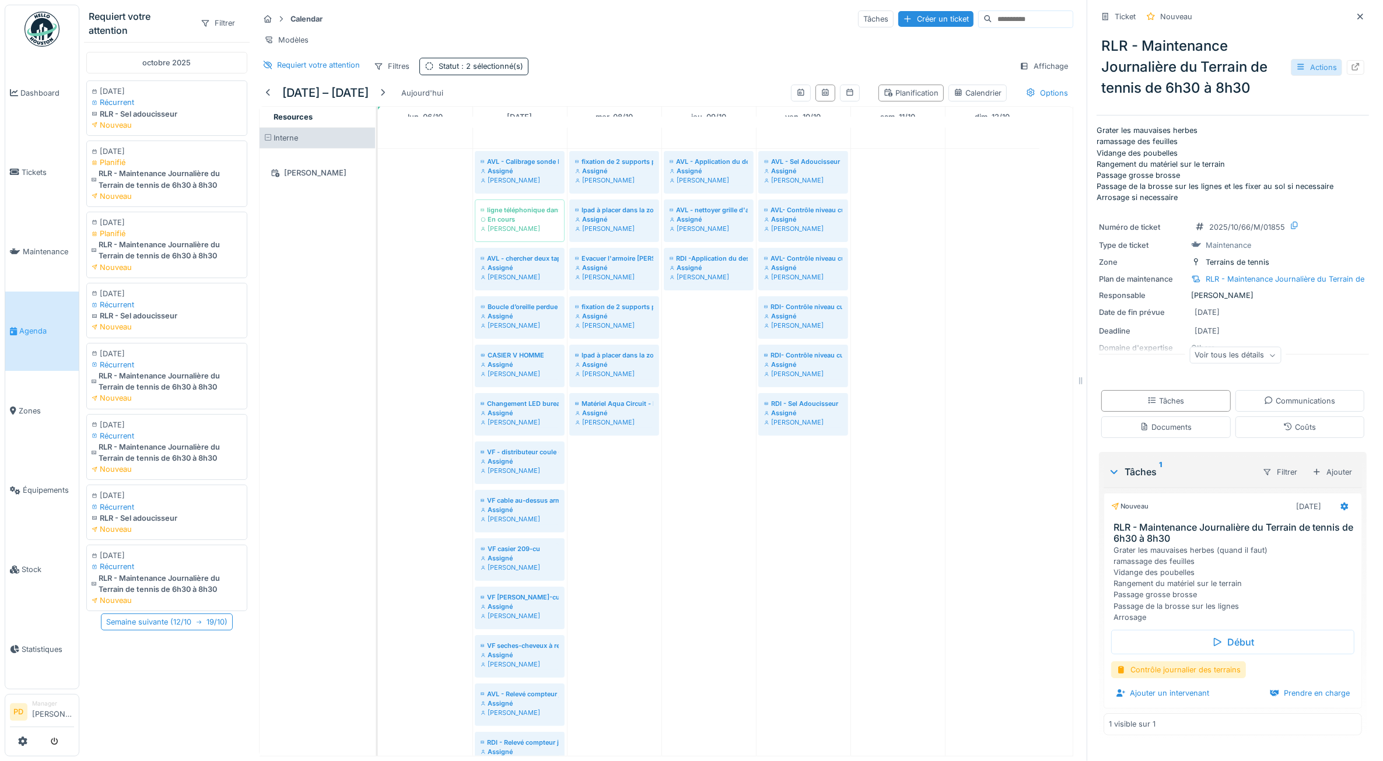
click at [1291, 61] on div "Actions" at bounding box center [1316, 67] width 51 height 17
click at [1192, 239] on div "Annuler le ticket" at bounding box center [1217, 250] width 114 height 22
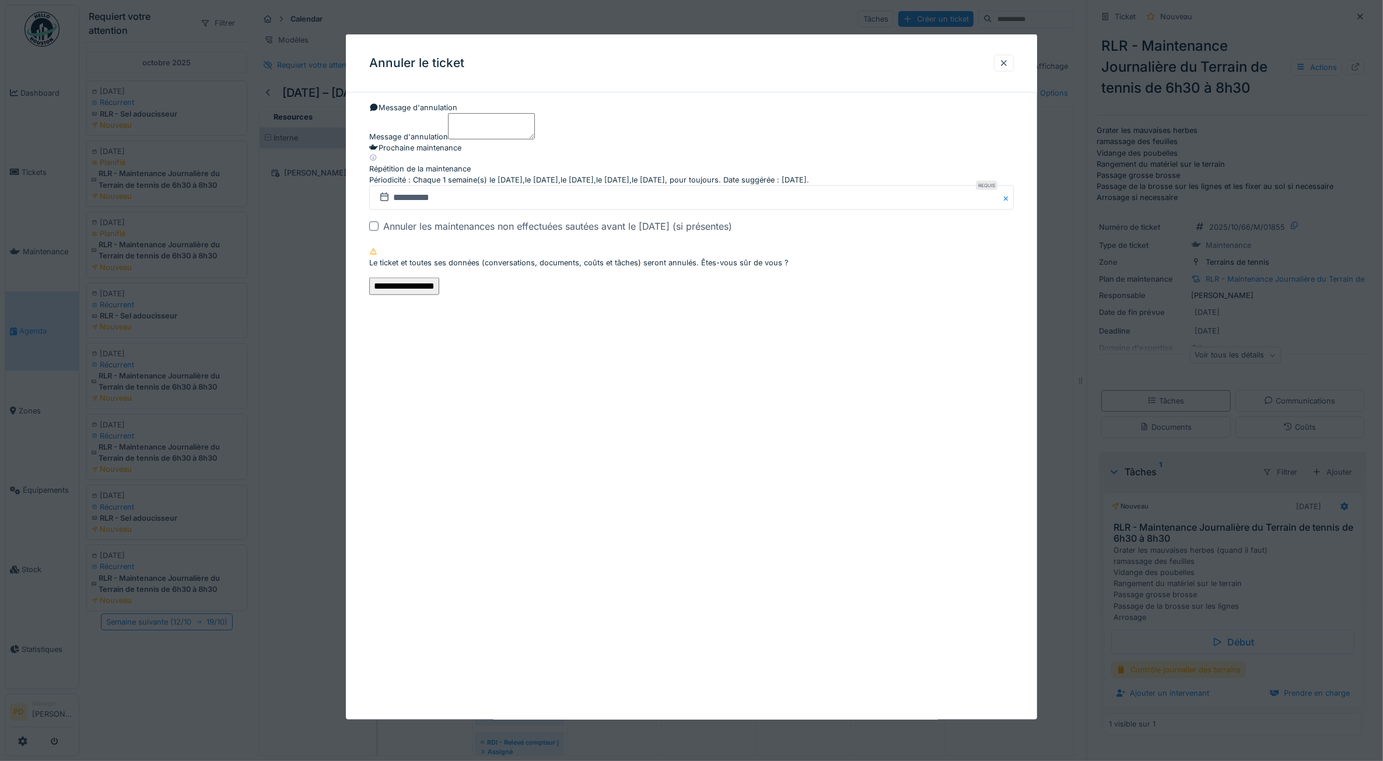
click at [439, 295] on input "**********" at bounding box center [404, 287] width 70 height 18
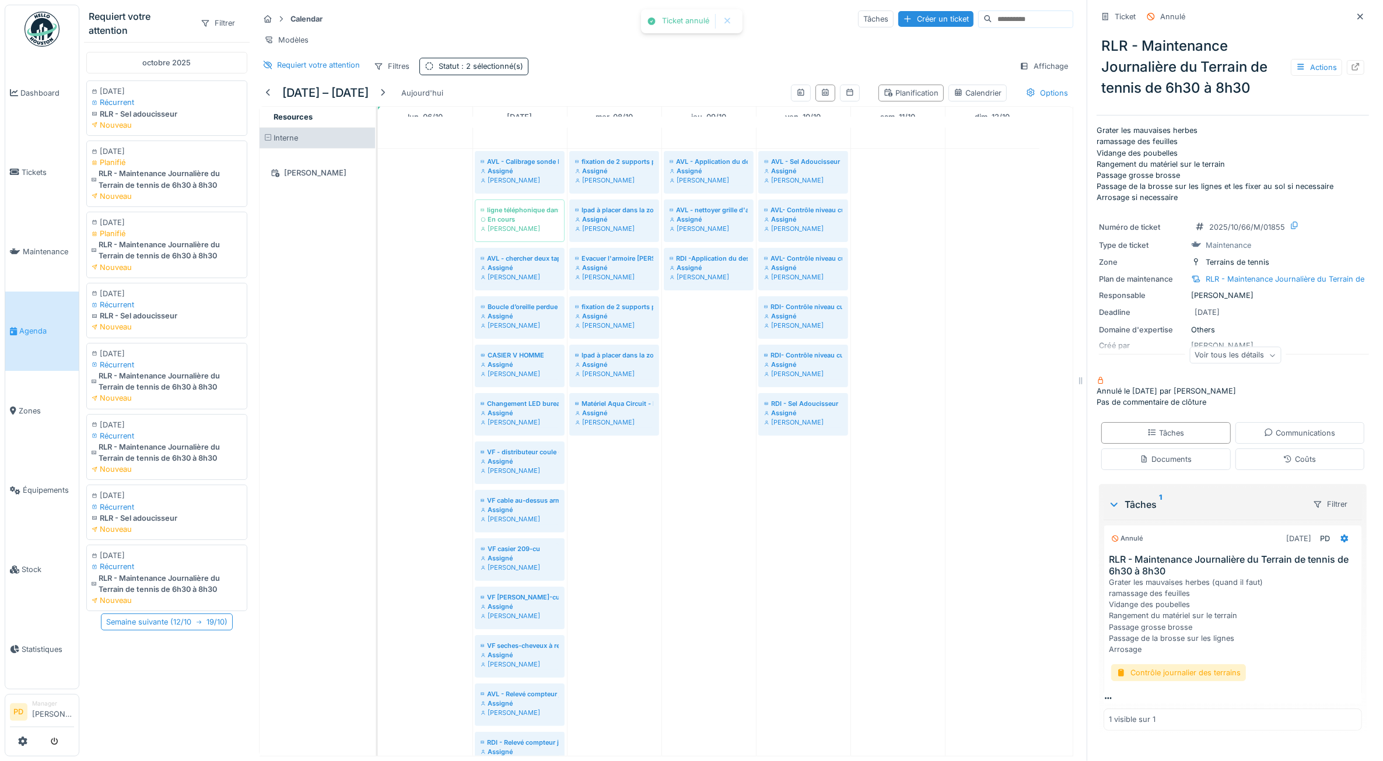
click at [165, 261] on div "RLR - Maintenance Journalière du Terrain de tennis de 6h30 à 8h30" at bounding box center [167, 250] width 151 height 22
click at [1297, 66] on div "Actions" at bounding box center [1316, 67] width 51 height 17
click at [158, 319] on div "RLR - Sel adoucisseur" at bounding box center [168, 312] width 151 height 11
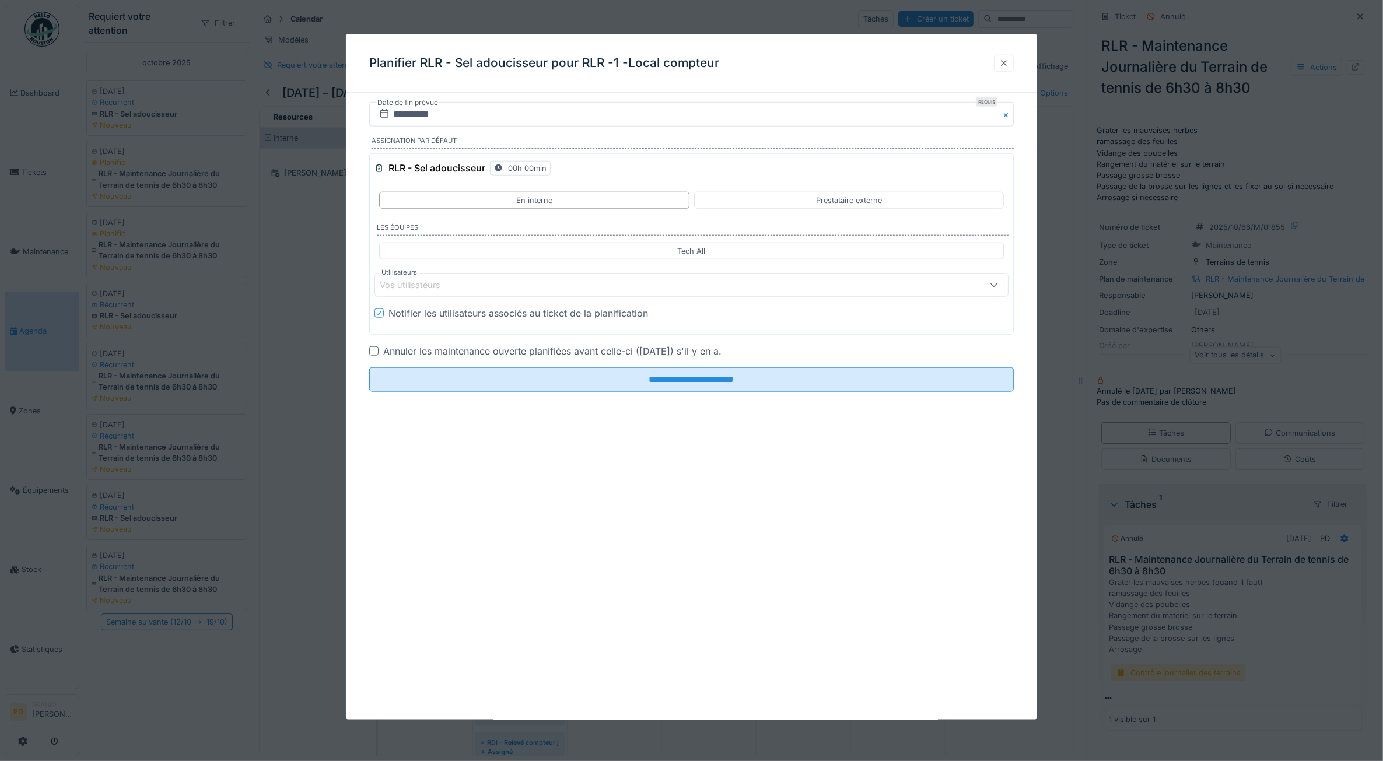
click at [1009, 65] on div at bounding box center [1004, 63] width 9 height 11
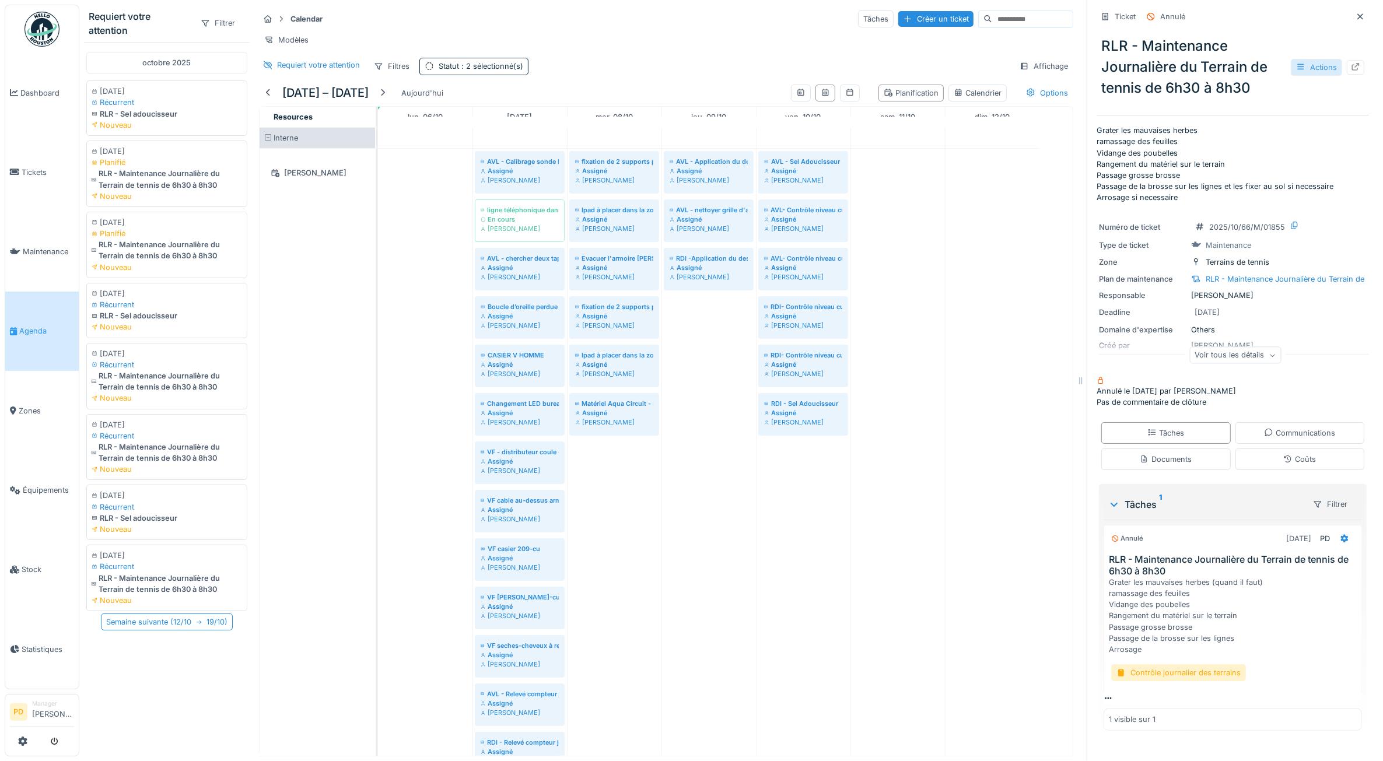
click at [1294, 70] on div "Actions" at bounding box center [1316, 67] width 51 height 17
click at [38, 326] on span "Agenda" at bounding box center [46, 331] width 55 height 11
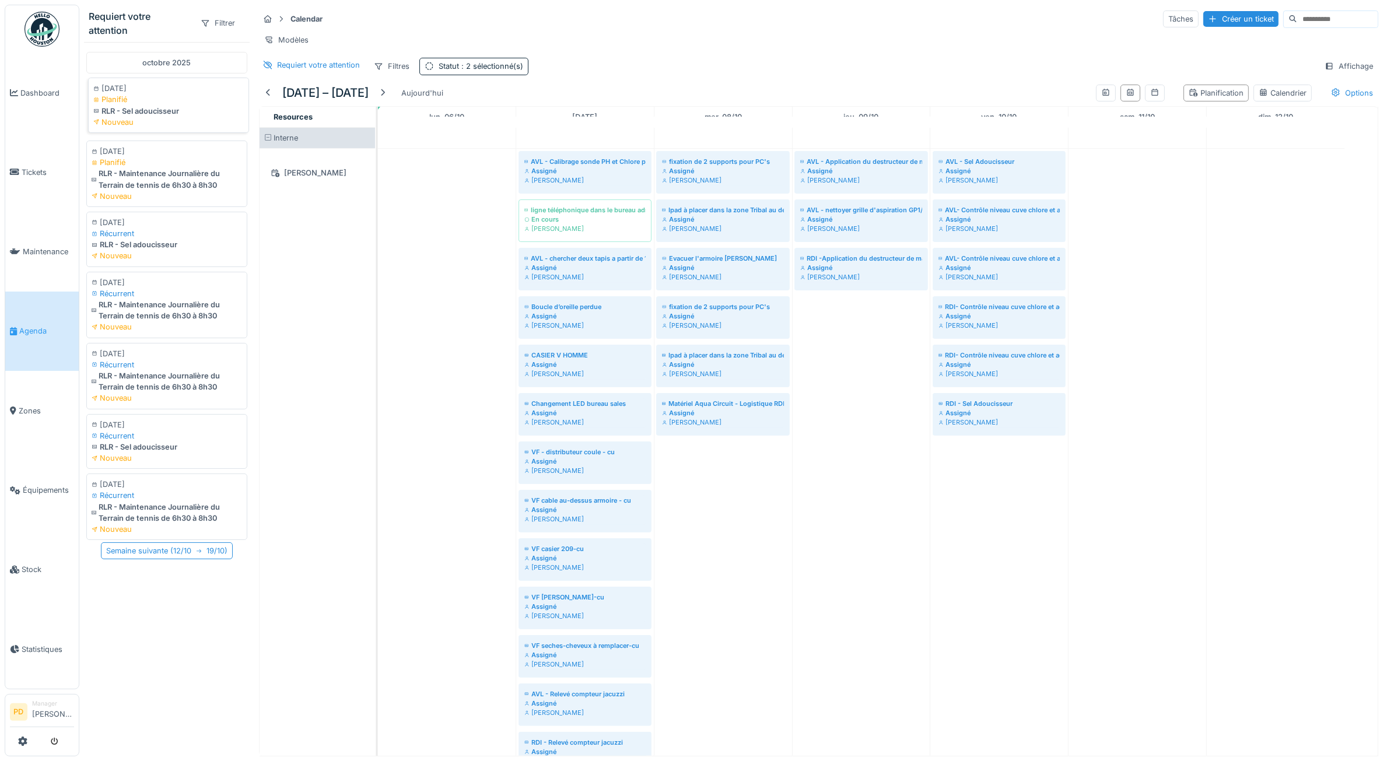
click at [167, 118] on div "Nouveau" at bounding box center [168, 122] width 151 height 11
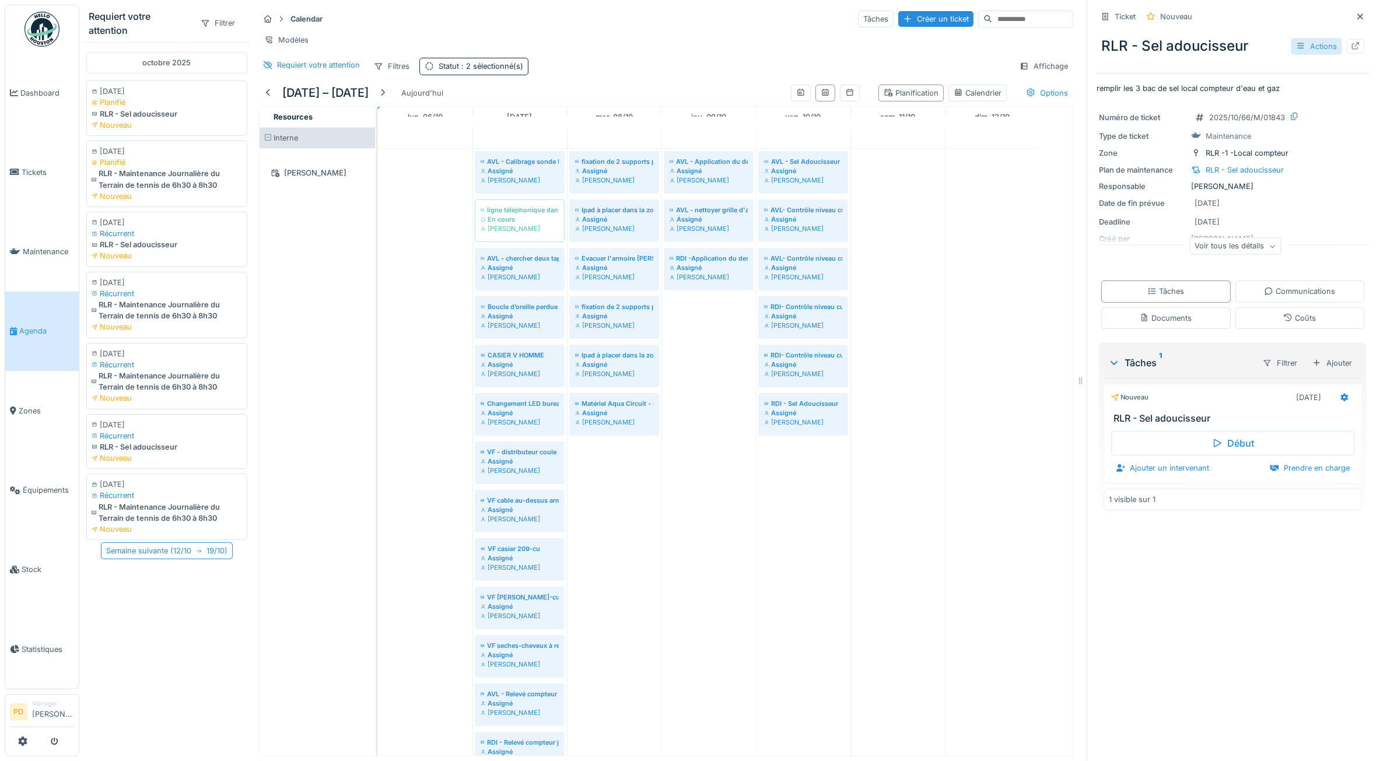
click at [1296, 45] on div "Actions" at bounding box center [1316, 46] width 51 height 17
click at [1201, 193] on div "Annuler le ticket" at bounding box center [1235, 194] width 144 height 18
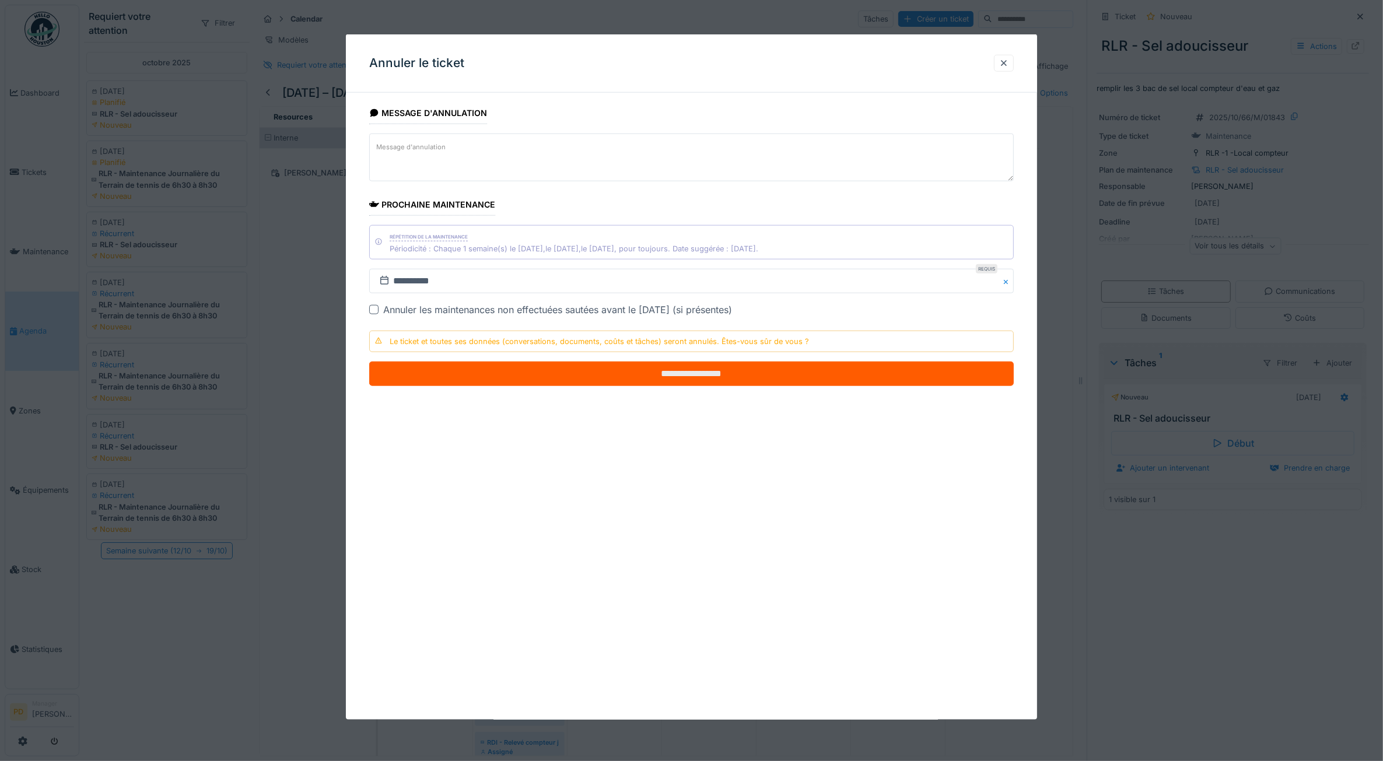
click at [788, 377] on input "**********" at bounding box center [691, 374] width 645 height 25
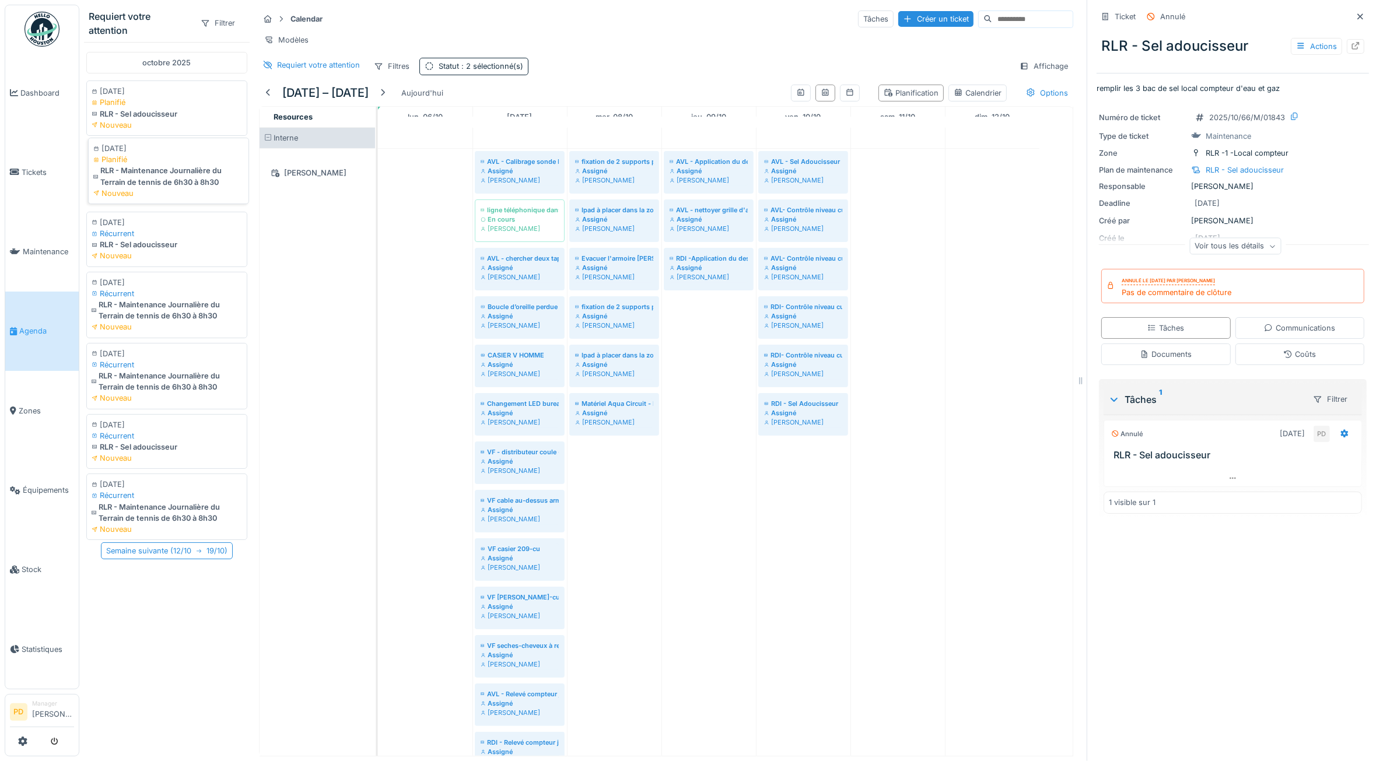
click at [184, 185] on div "RLR - Maintenance Journalière du Terrain de tennis de 6h30 à 8h30" at bounding box center [168, 176] width 151 height 22
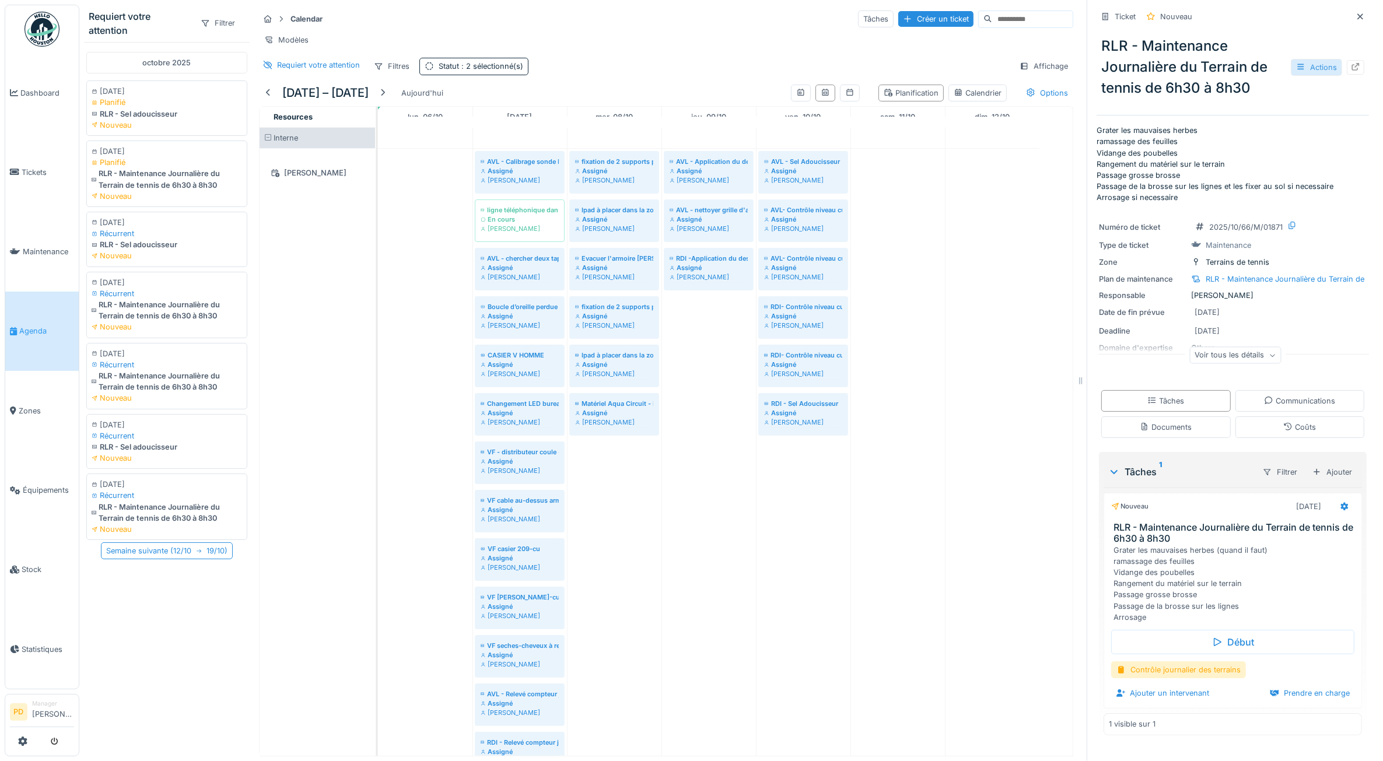
click at [1299, 66] on div "Actions" at bounding box center [1316, 67] width 51 height 17
click at [1209, 215] on div "Annuler le ticket" at bounding box center [1235, 215] width 144 height 18
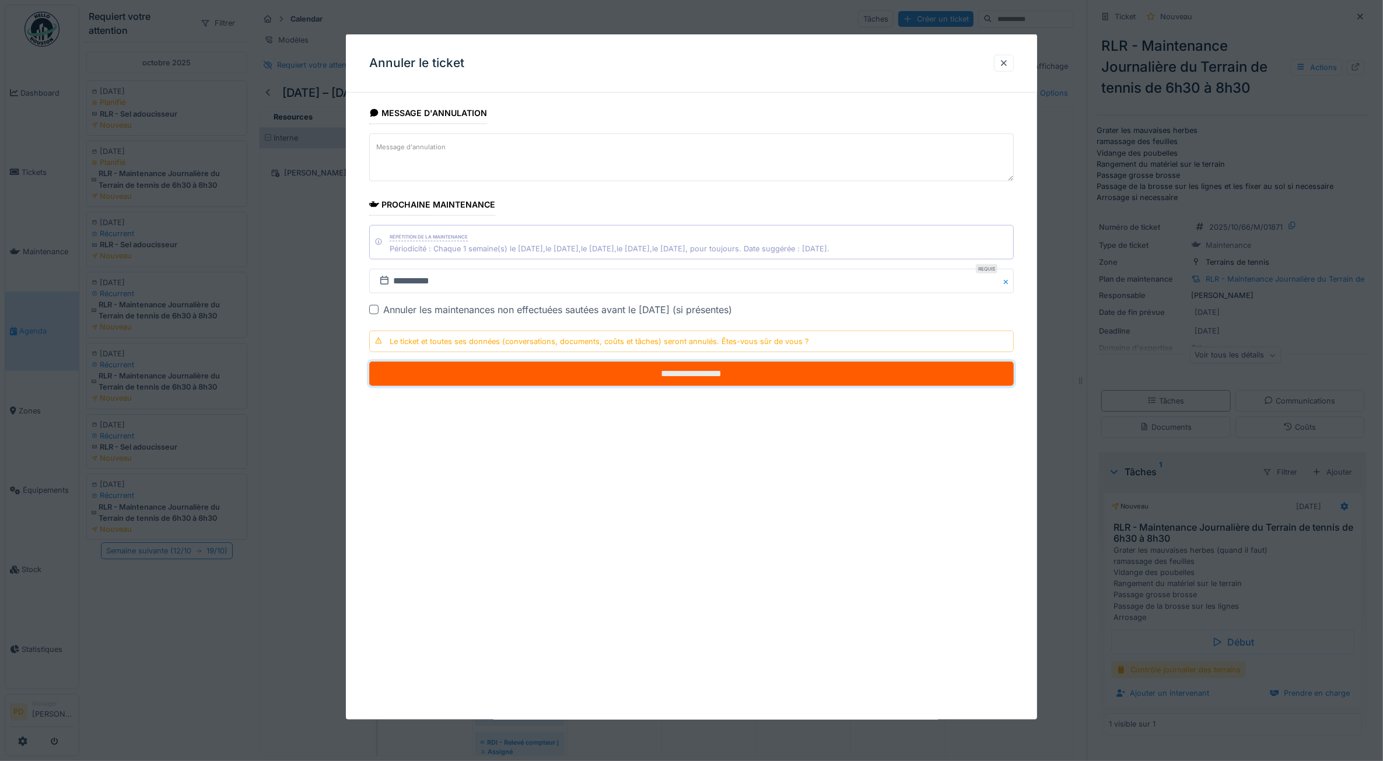
click at [813, 375] on input "**********" at bounding box center [691, 374] width 645 height 25
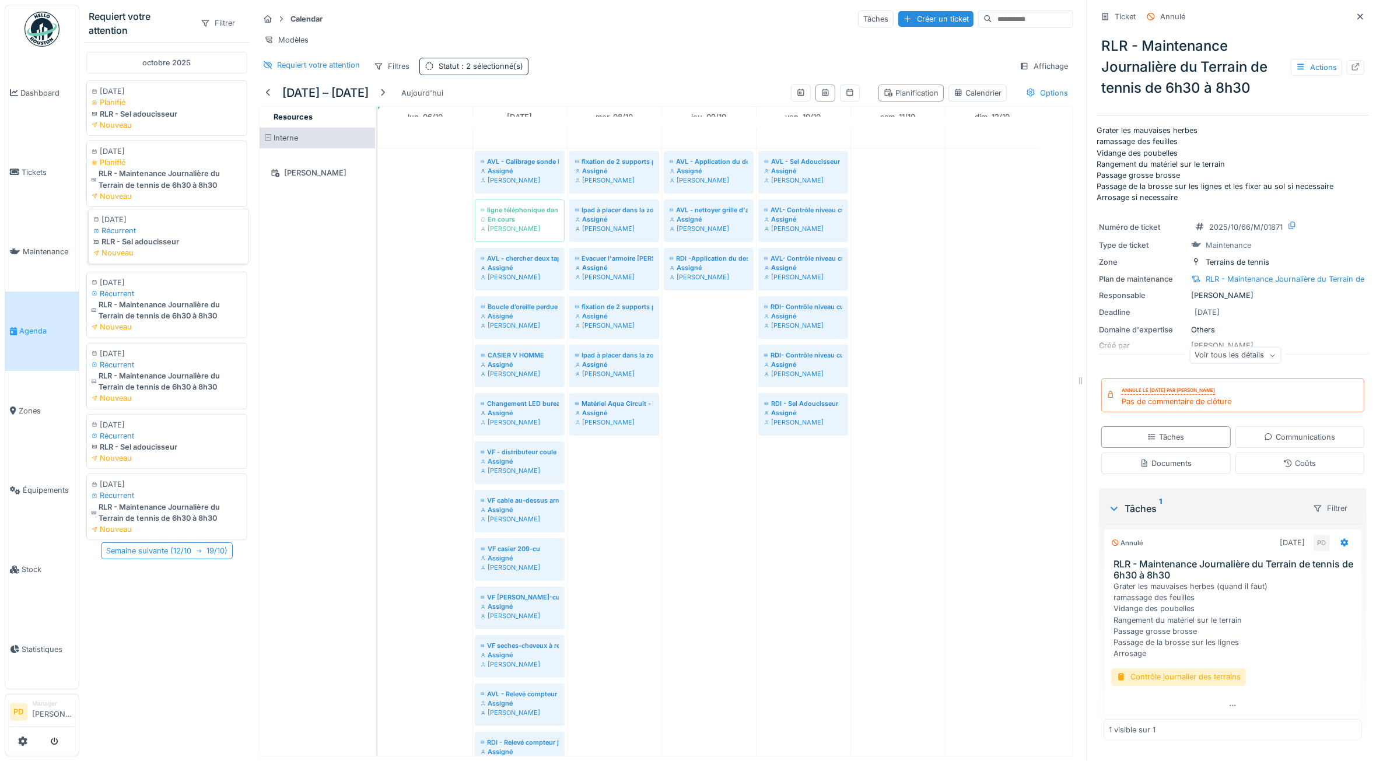
click at [145, 258] on div "Nouveau" at bounding box center [168, 252] width 151 height 11
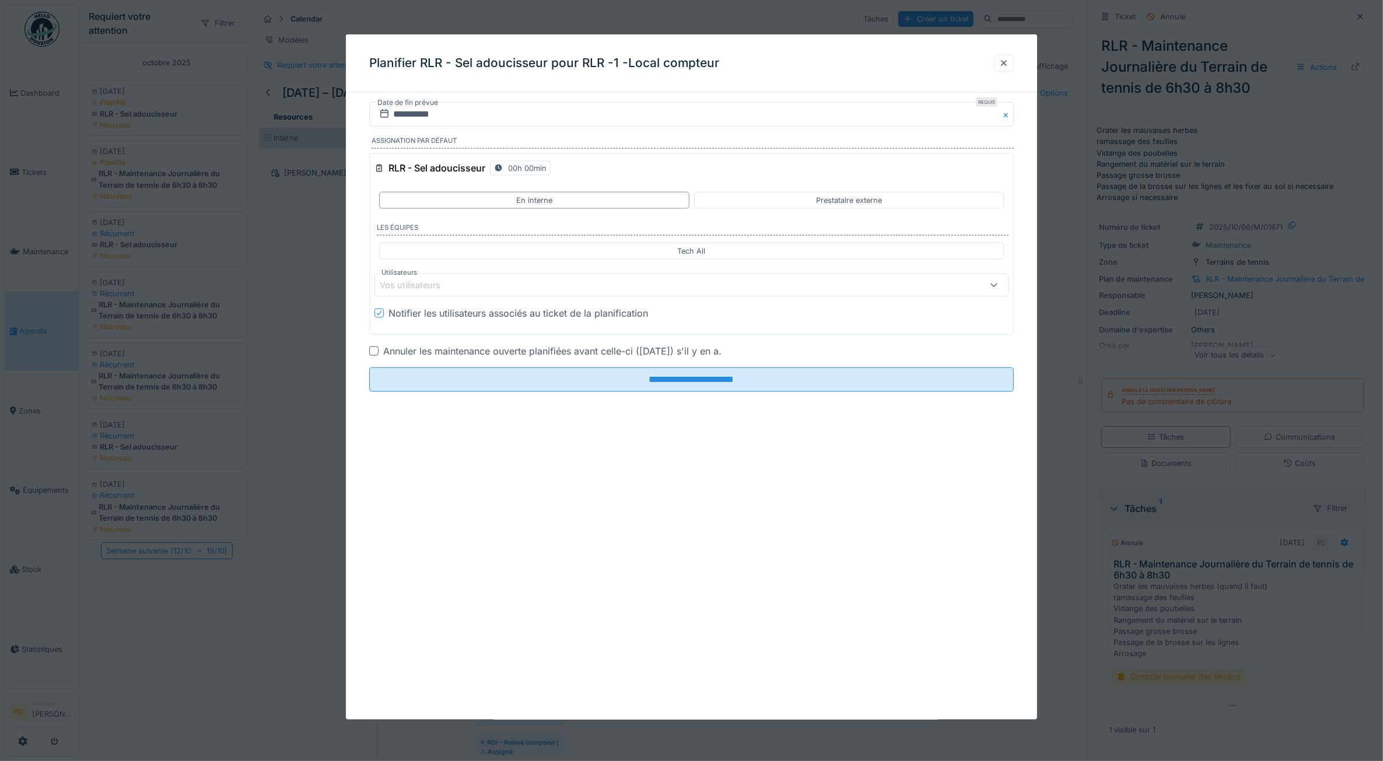
click at [491, 286] on div "Vos utilisateurs" at bounding box center [656, 285] width 553 height 13
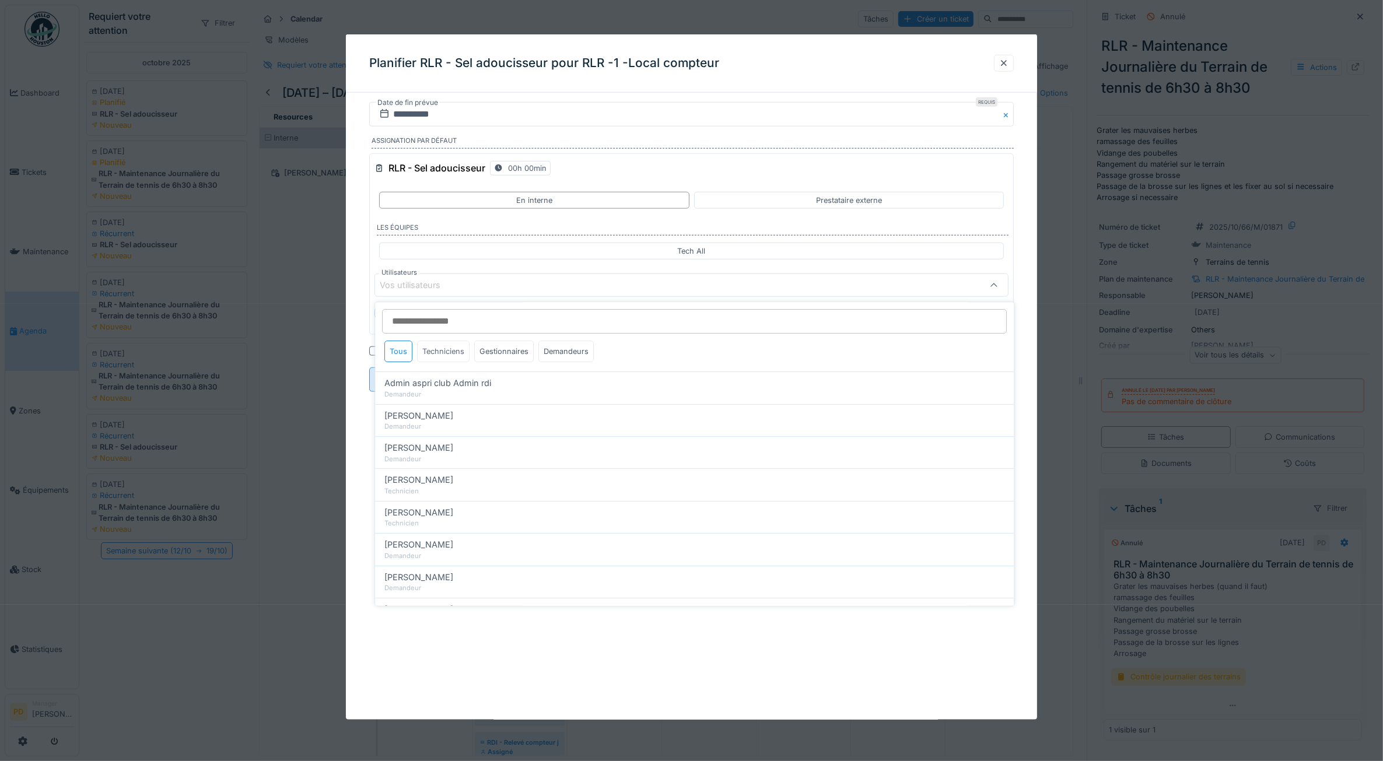
click at [457, 354] on div "Techniciens" at bounding box center [444, 352] width 53 height 22
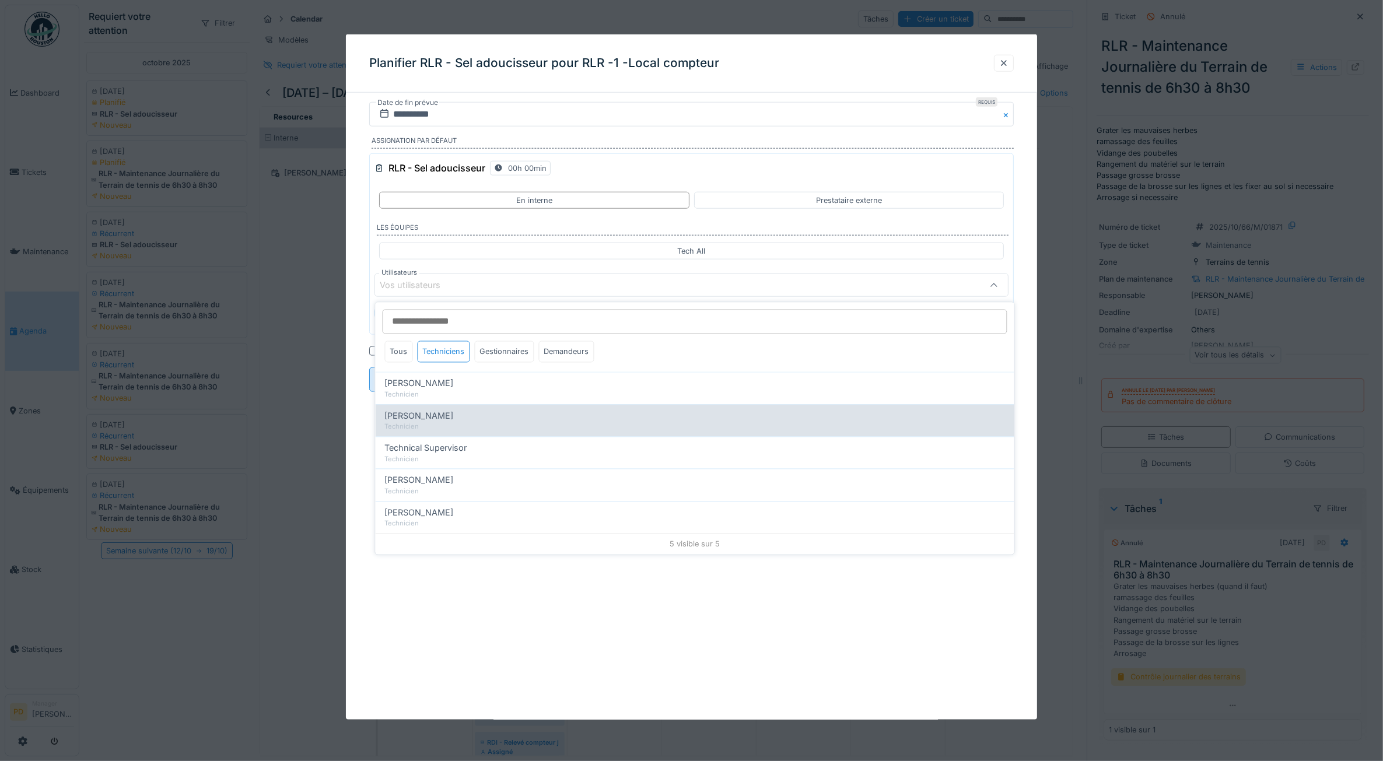
click at [434, 414] on span "Alexsander Batista" at bounding box center [419, 416] width 69 height 13
type input "*****"
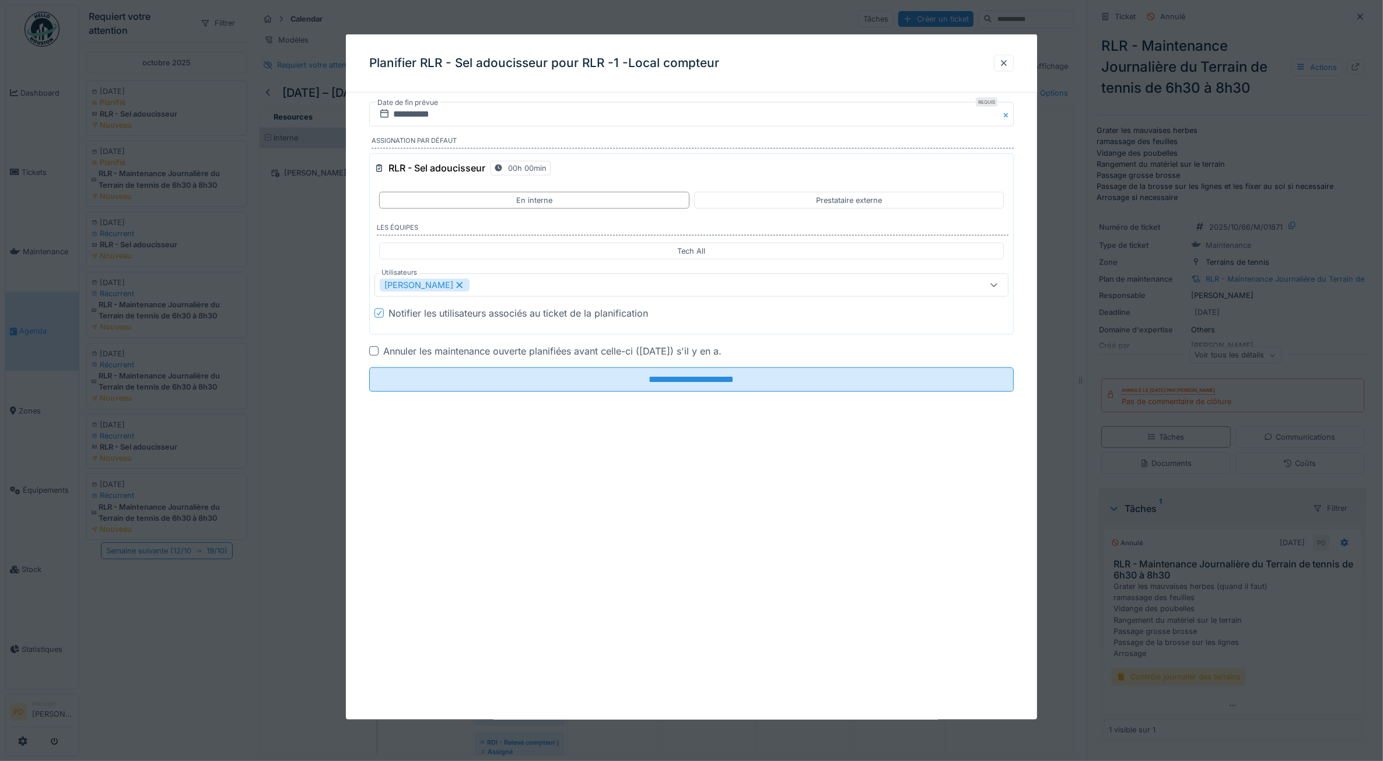
click at [357, 439] on div "**********" at bounding box center [692, 377] width 692 height 686
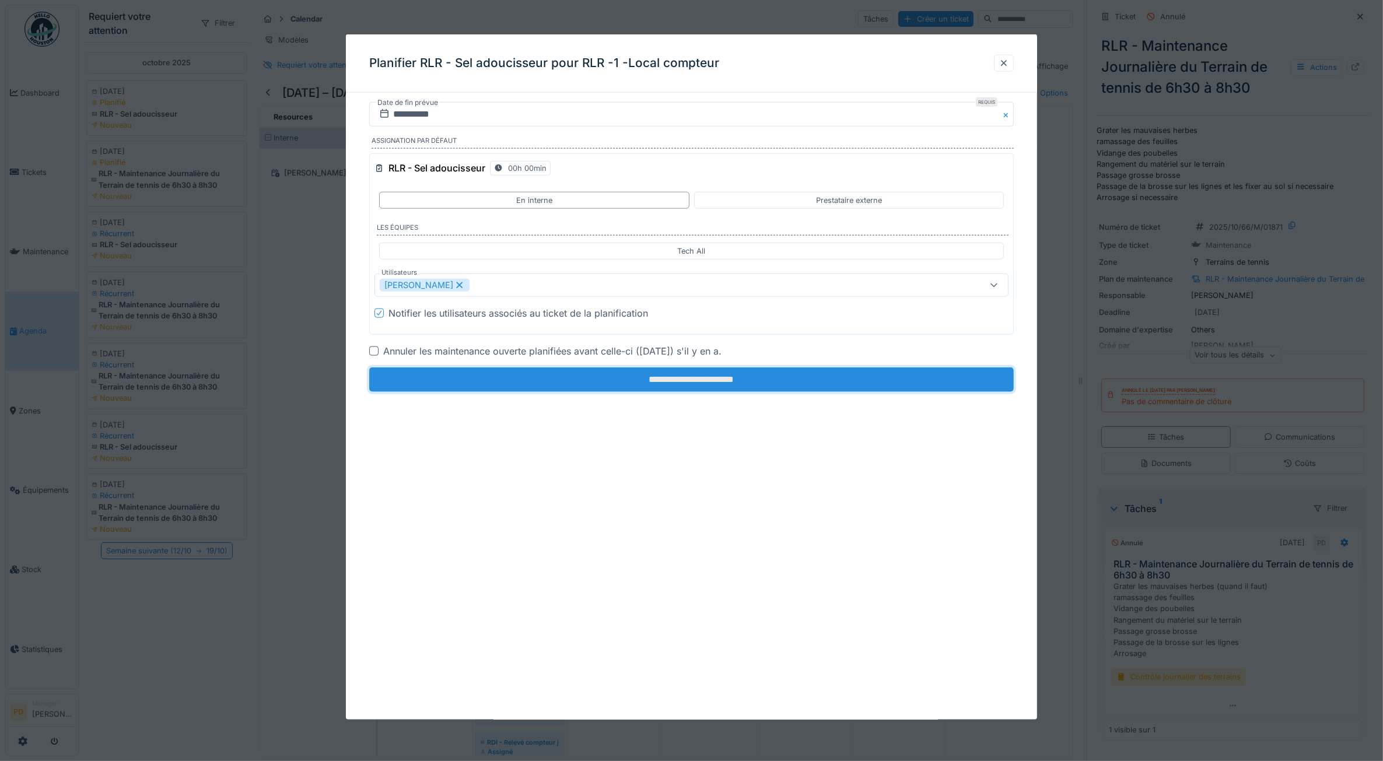
click at [451, 383] on input "**********" at bounding box center [691, 380] width 645 height 25
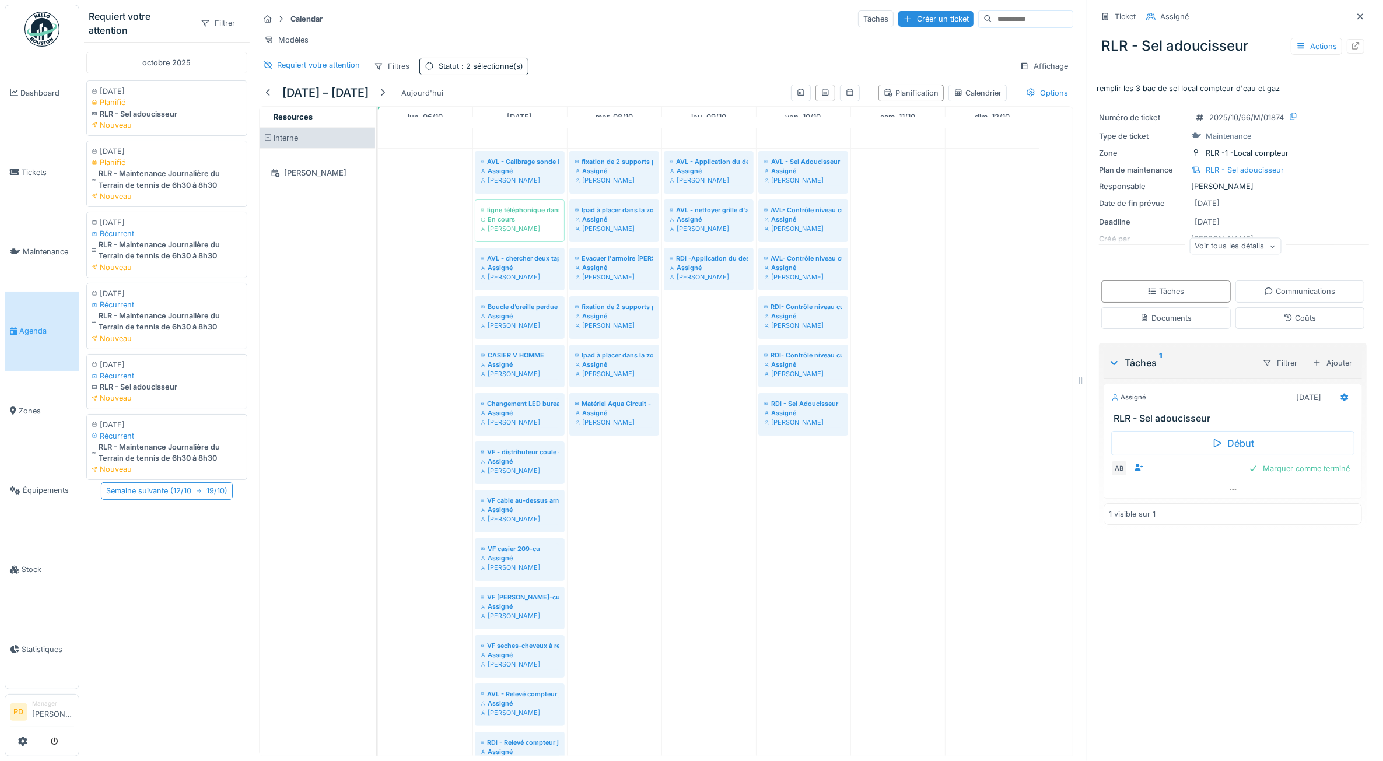
click at [32, 326] on span "Agenda" at bounding box center [46, 331] width 55 height 11
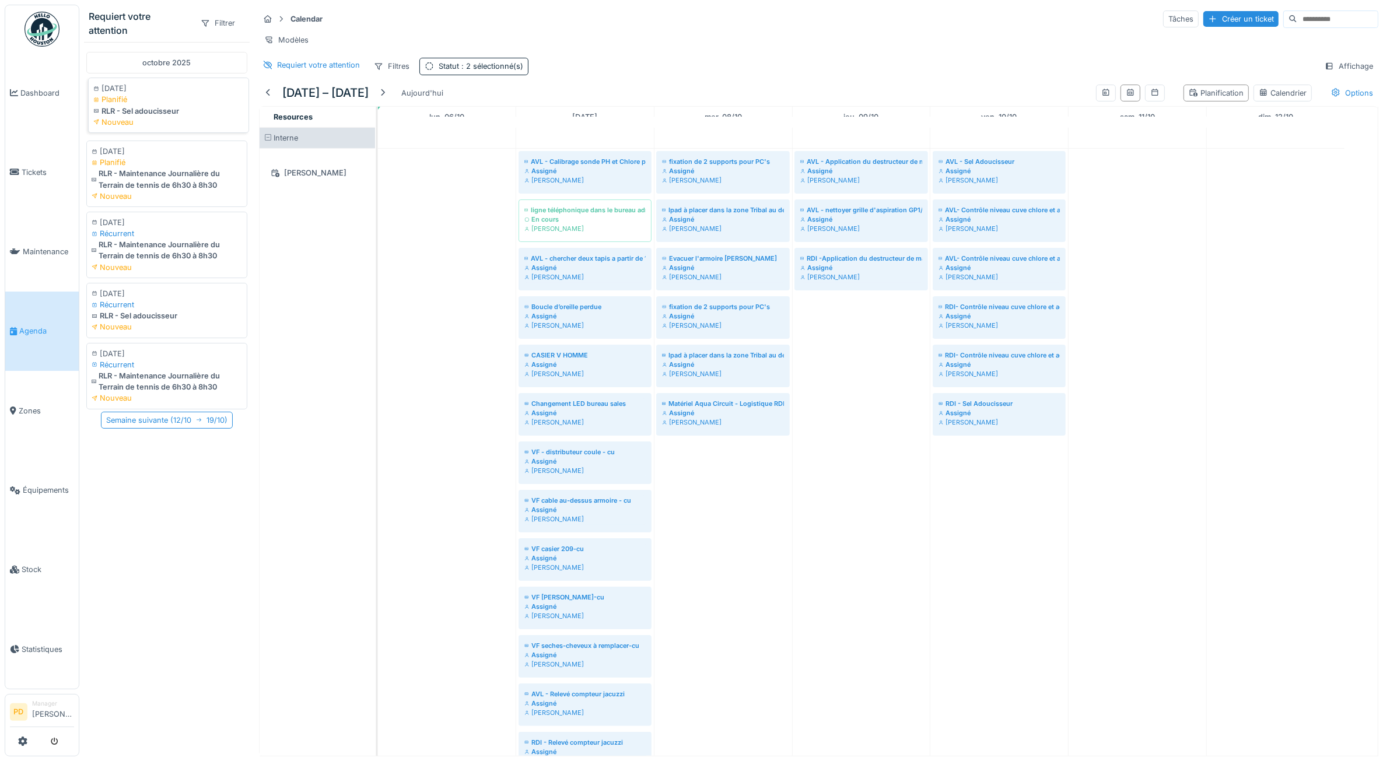
click at [160, 121] on div "Nouveau" at bounding box center [168, 122] width 151 height 11
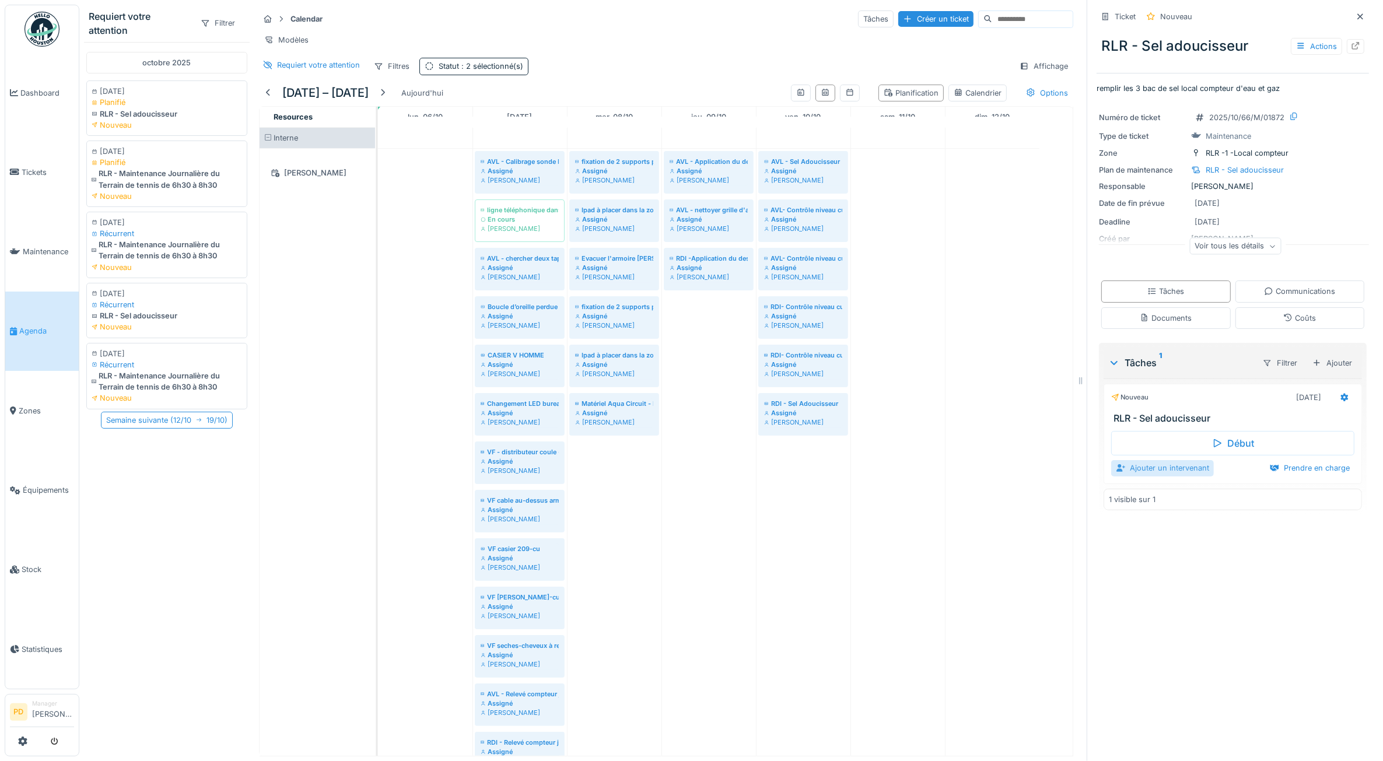
click at [1172, 468] on div "Ajouter un intervenant" at bounding box center [1163, 468] width 103 height 16
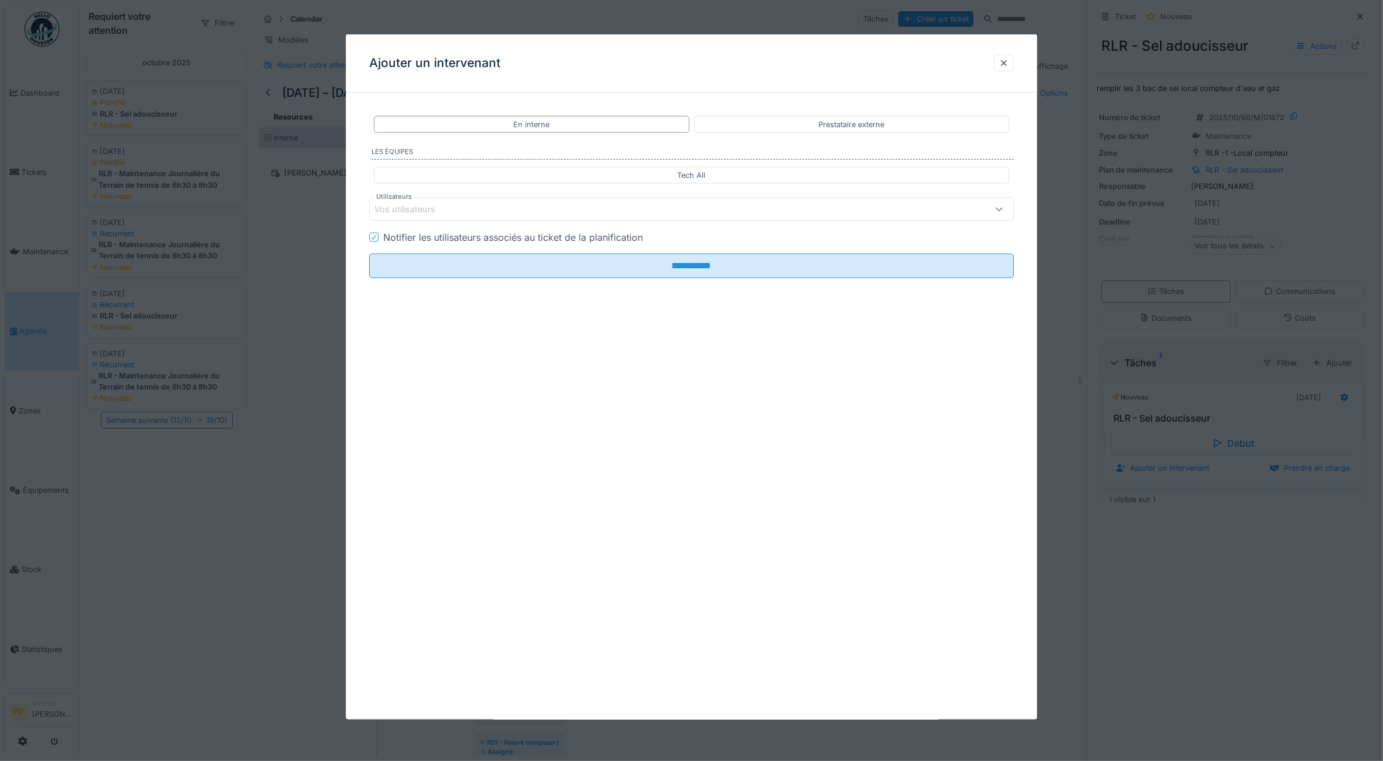
click at [459, 209] on div "Vos utilisateurs" at bounding box center [656, 209] width 562 height 13
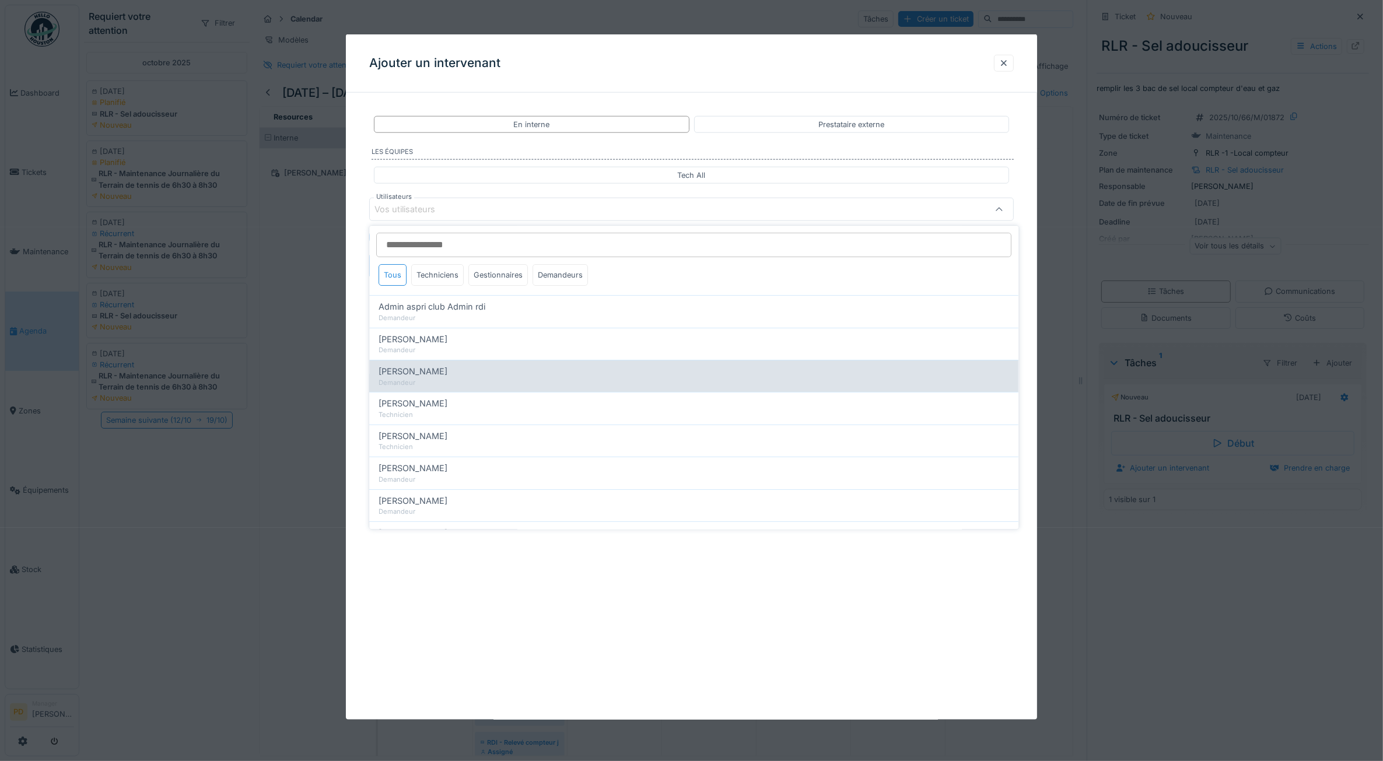
click at [441, 383] on div "Demandeur" at bounding box center [694, 383] width 631 height 10
type input "****"
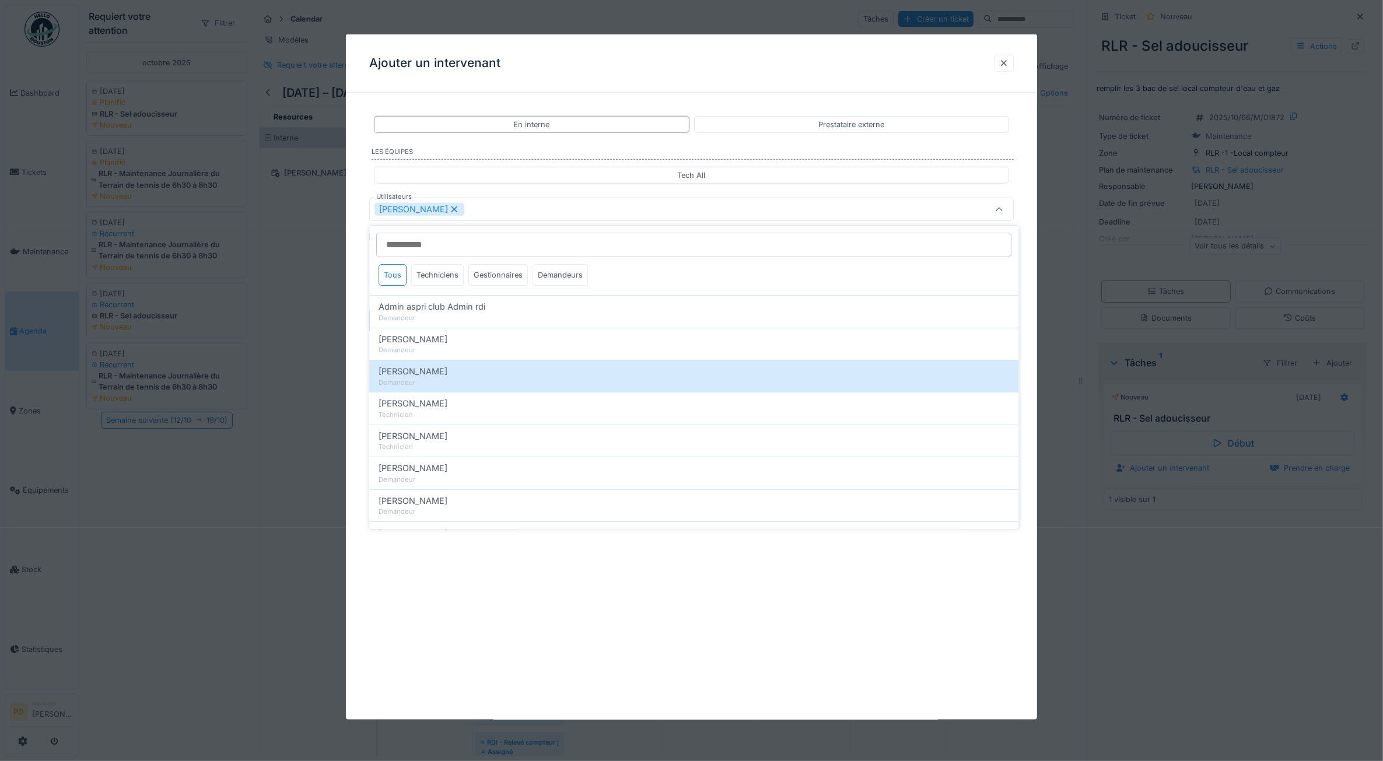
click at [460, 213] on icon at bounding box center [454, 209] width 11 height 8
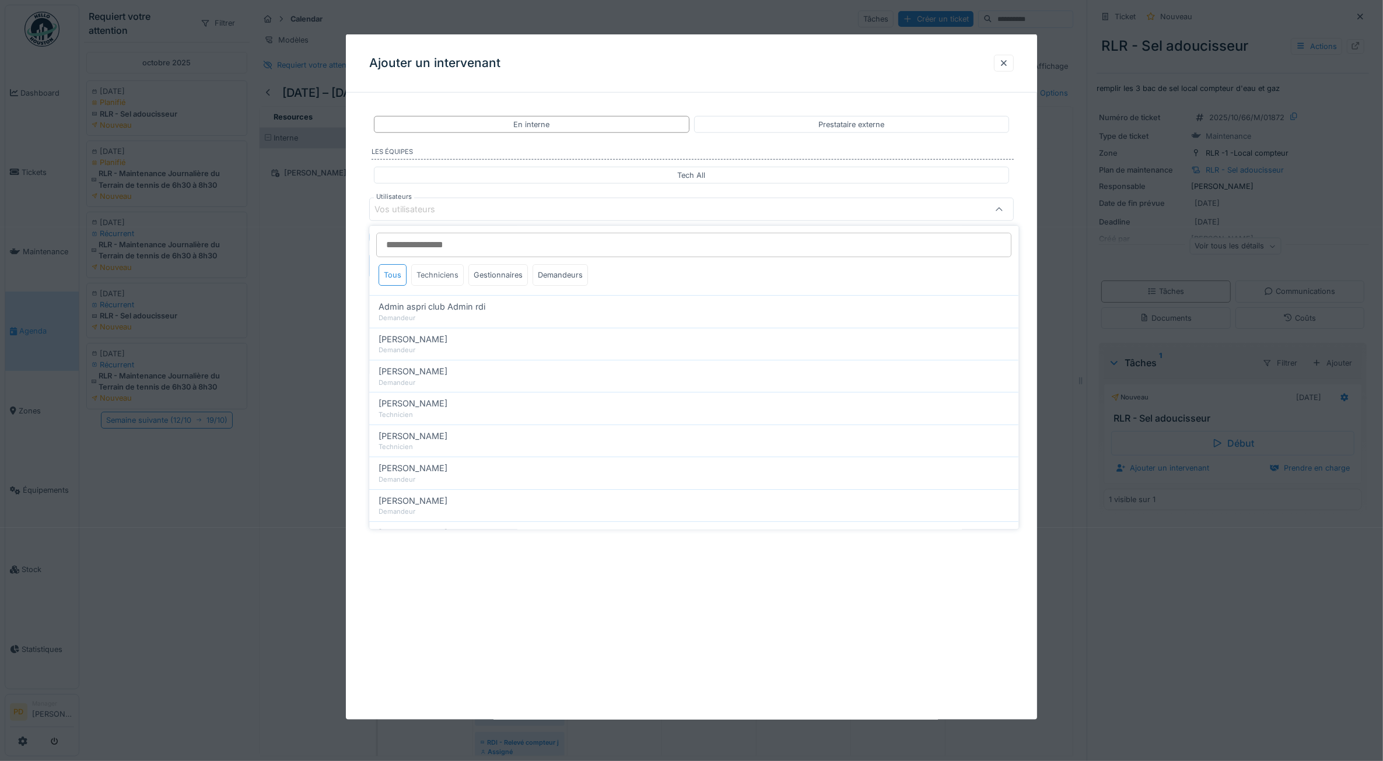
click at [447, 277] on div "Techniciens" at bounding box center [438, 275] width 53 height 22
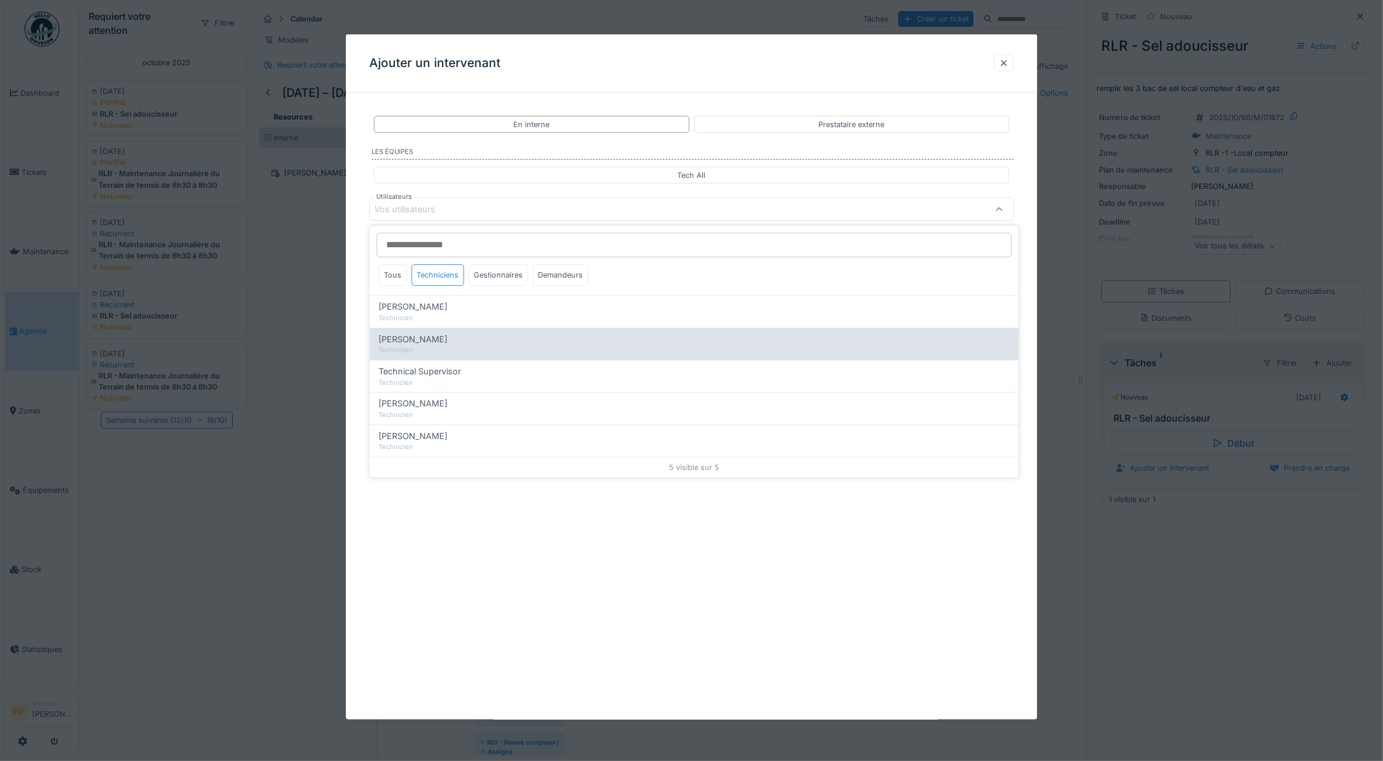
click at [432, 340] on span "[PERSON_NAME]" at bounding box center [413, 339] width 69 height 13
type input "*****"
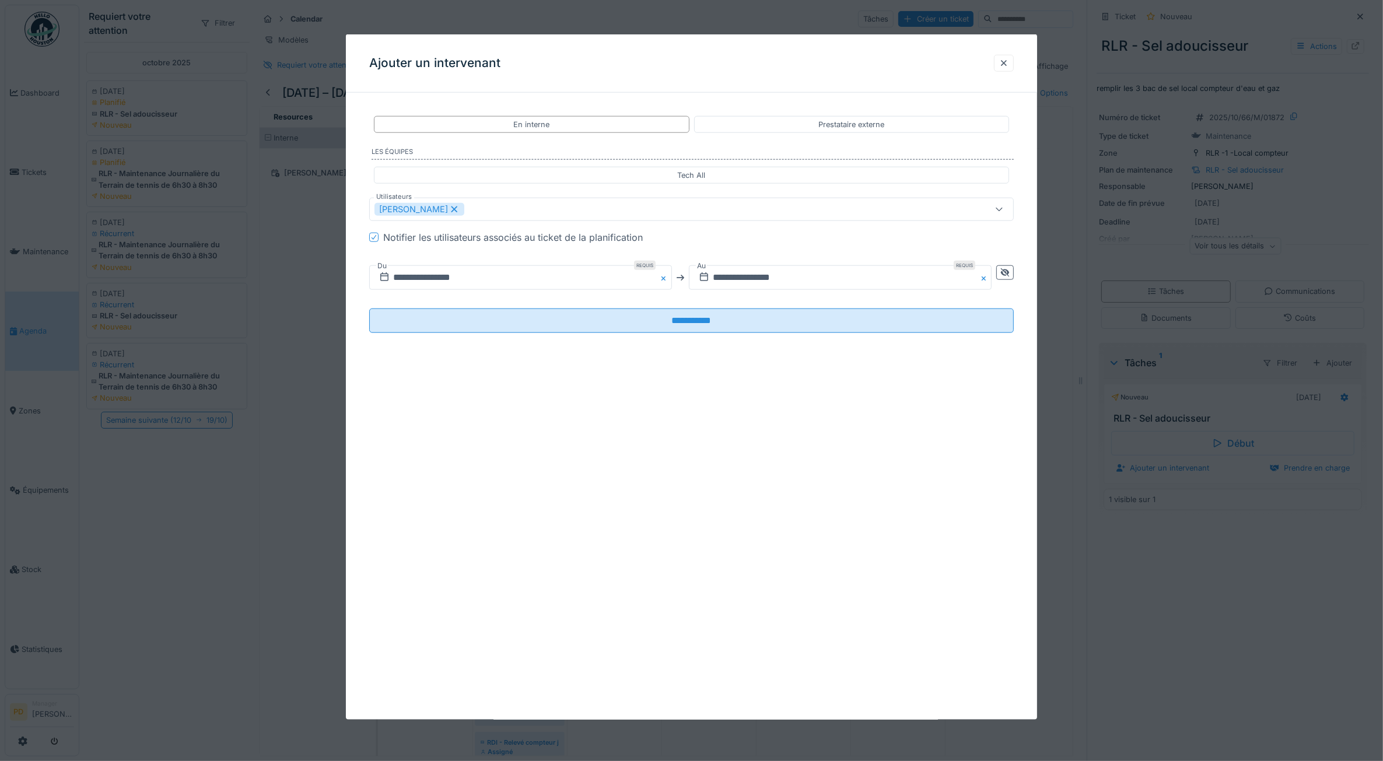
click at [490, 554] on div "**********" at bounding box center [692, 377] width 692 height 686
click at [492, 210] on div "[PERSON_NAME]" at bounding box center [656, 209] width 562 height 13
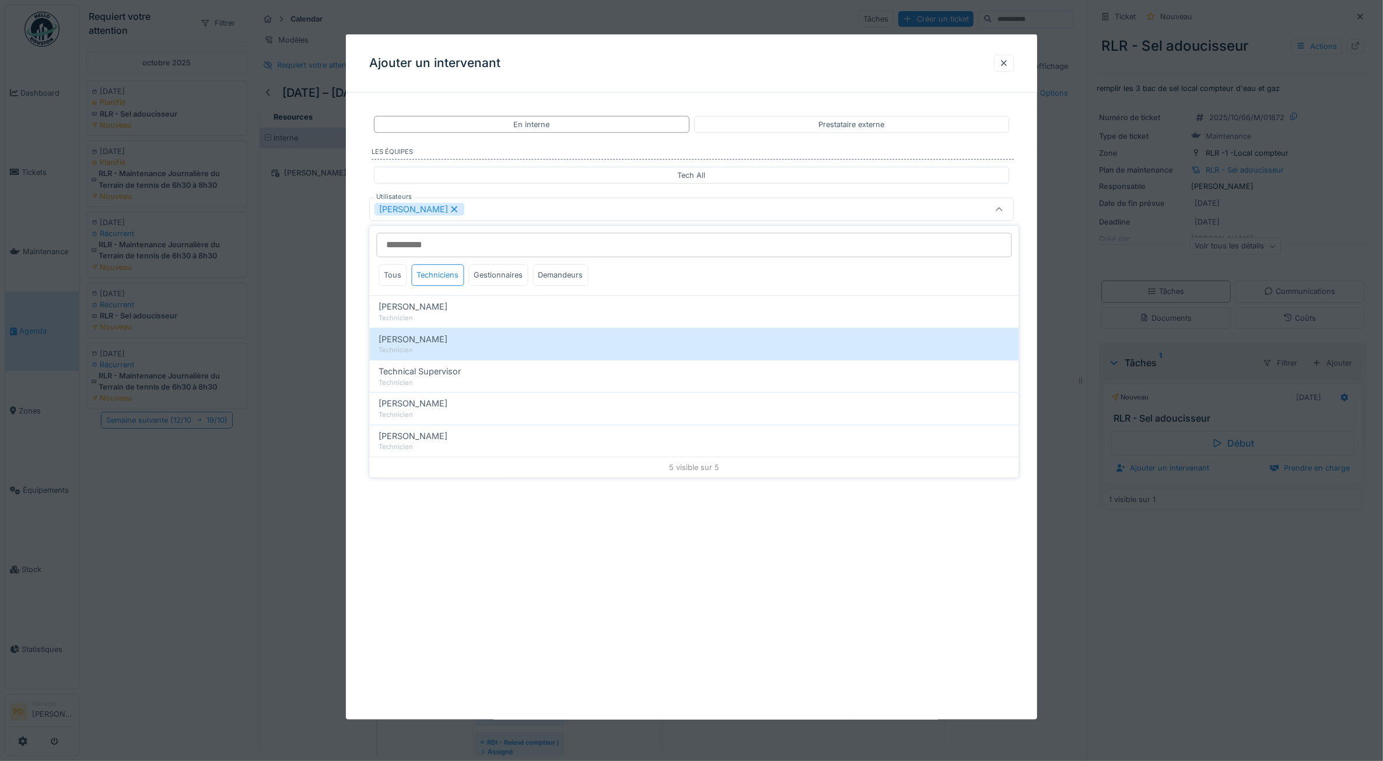
click at [477, 245] on input "Utilisateurs" at bounding box center [694, 245] width 635 height 25
click at [668, 746] on div at bounding box center [691, 380] width 1383 height 761
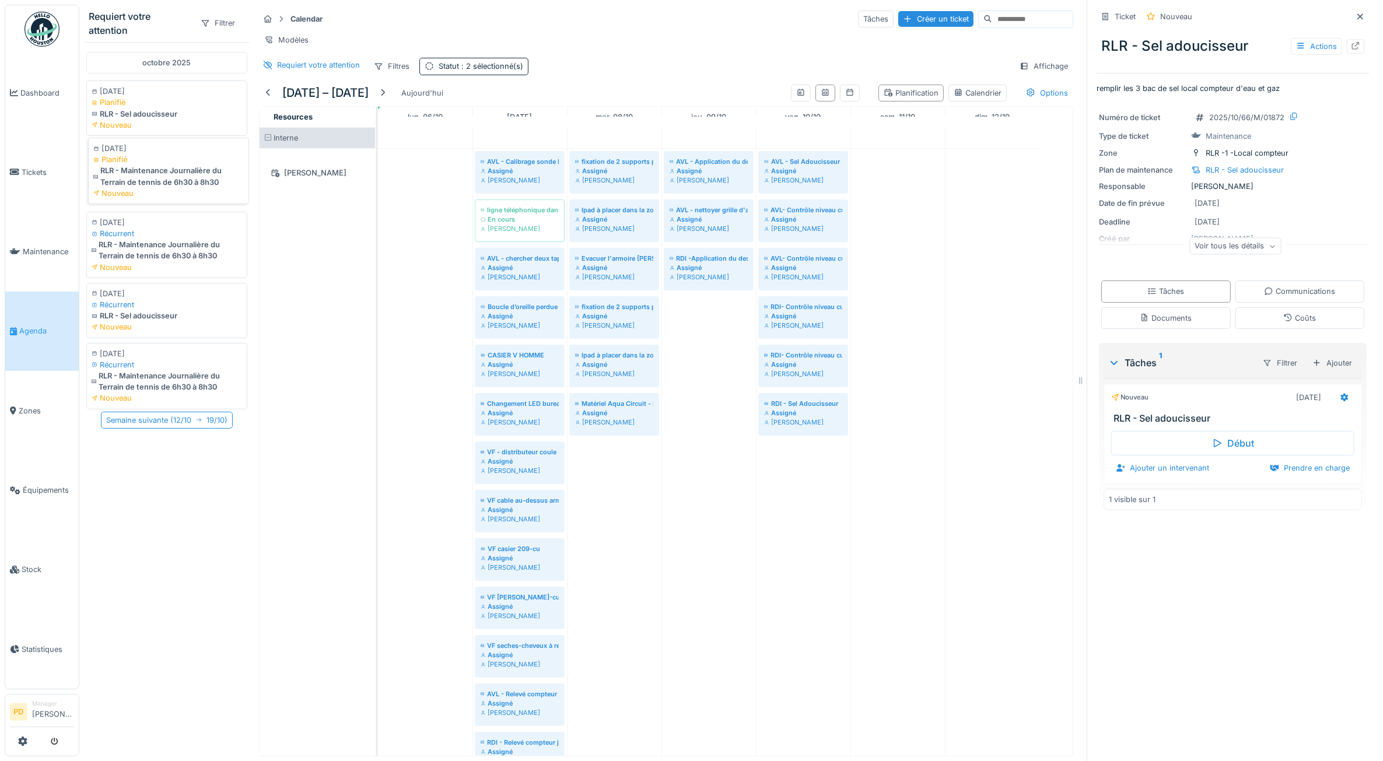
click at [147, 187] on div "RLR - Maintenance Journalière du Terrain de tennis de 6h30 à 8h30" at bounding box center [168, 176] width 151 height 22
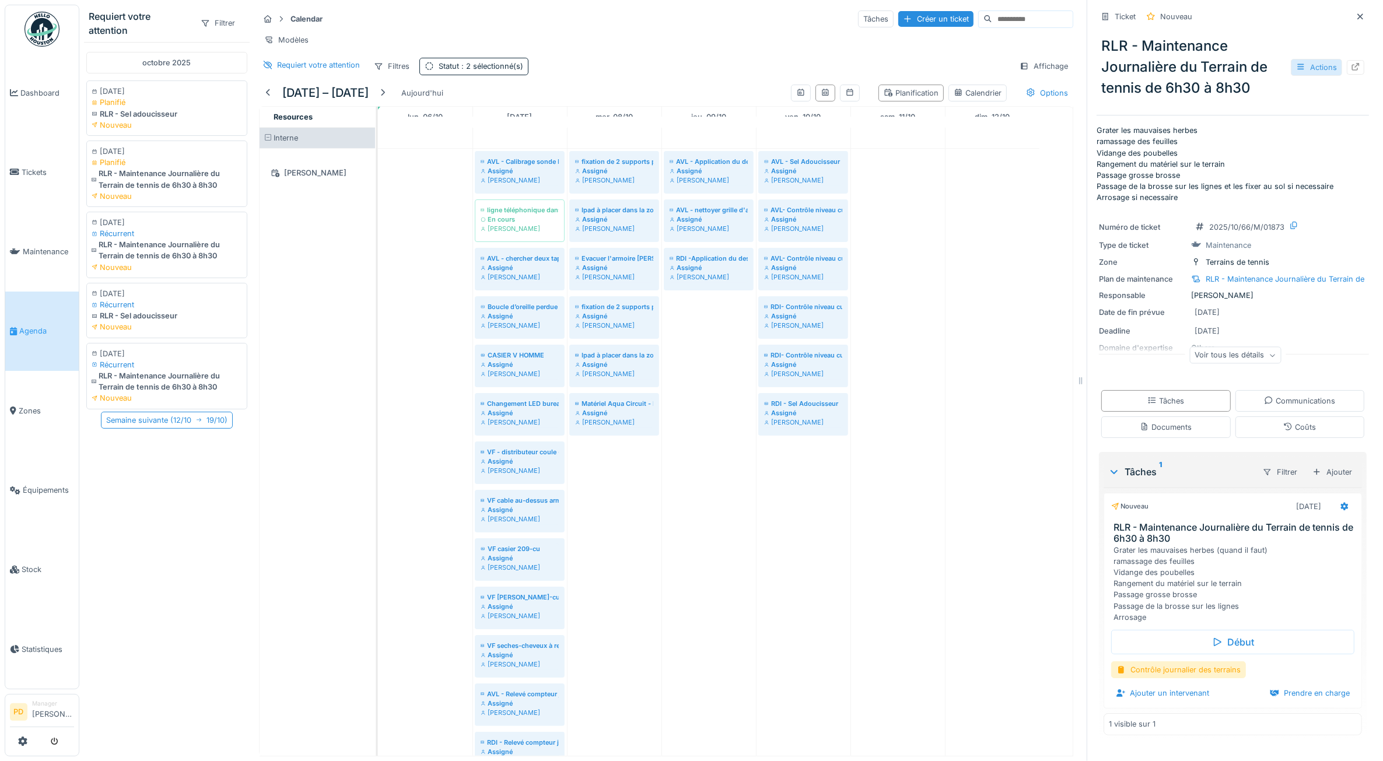
click at [1295, 71] on div "Actions" at bounding box center [1316, 67] width 51 height 17
click at [1229, 211] on div "Annuler le ticket" at bounding box center [1235, 215] width 144 height 18
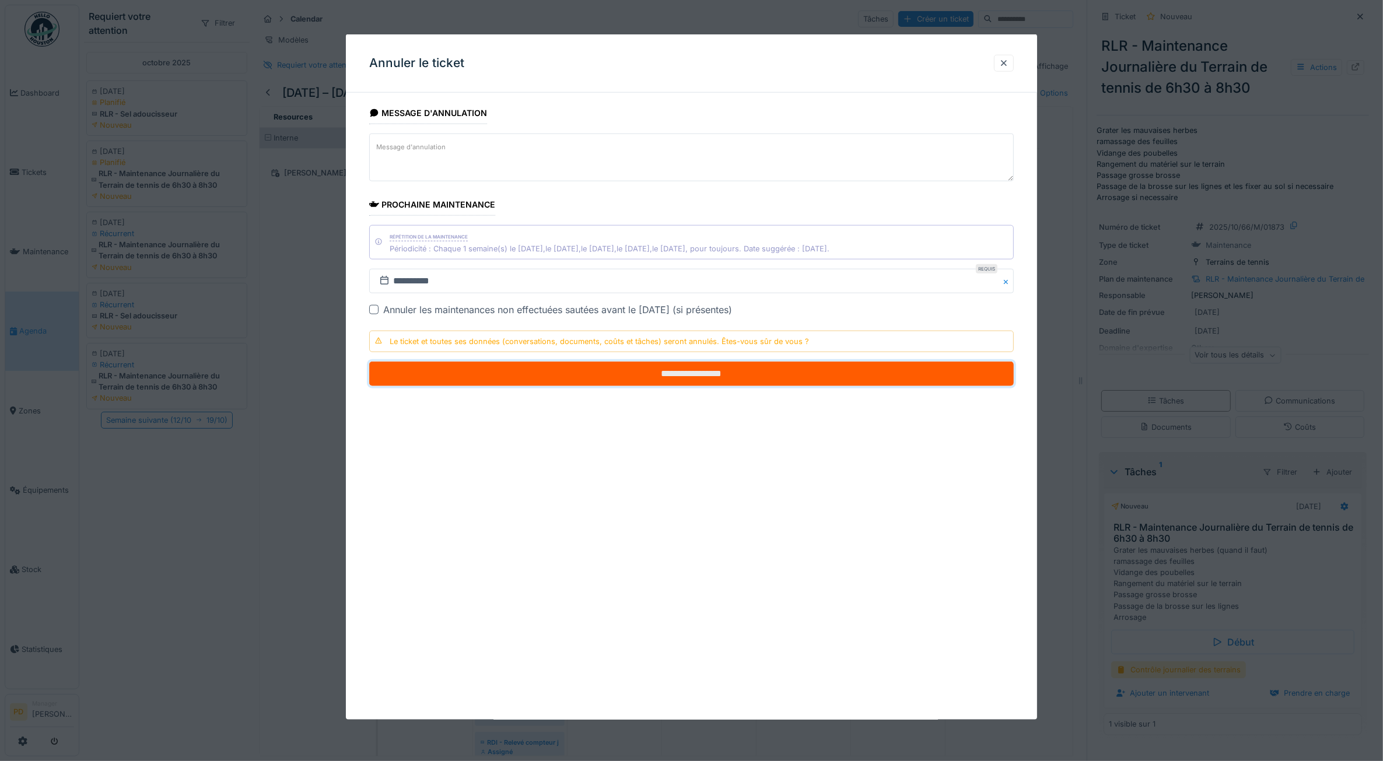
click at [835, 380] on input "**********" at bounding box center [691, 374] width 645 height 25
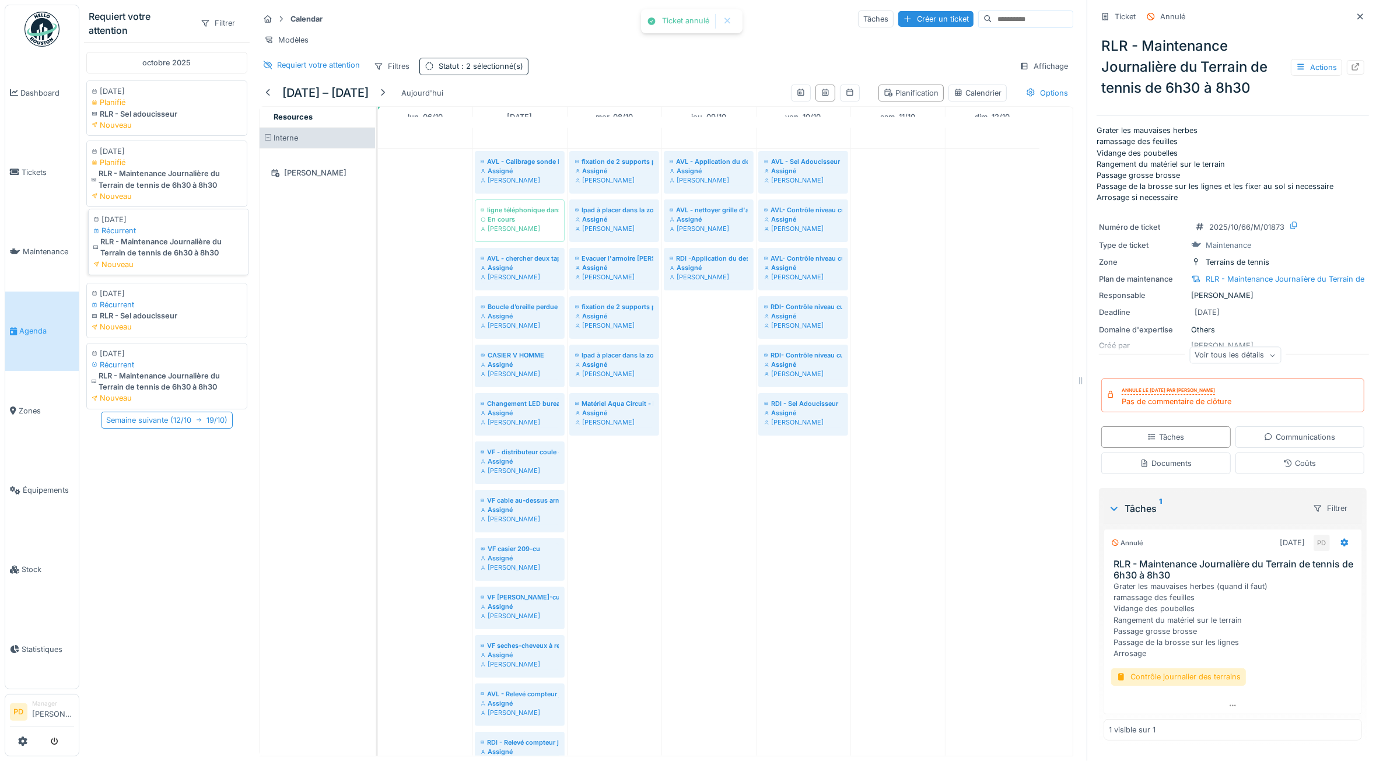
click at [194, 258] on div "RLR - Maintenance Journalière du Terrain de tennis de 6h30 à 8h30" at bounding box center [168, 247] width 151 height 22
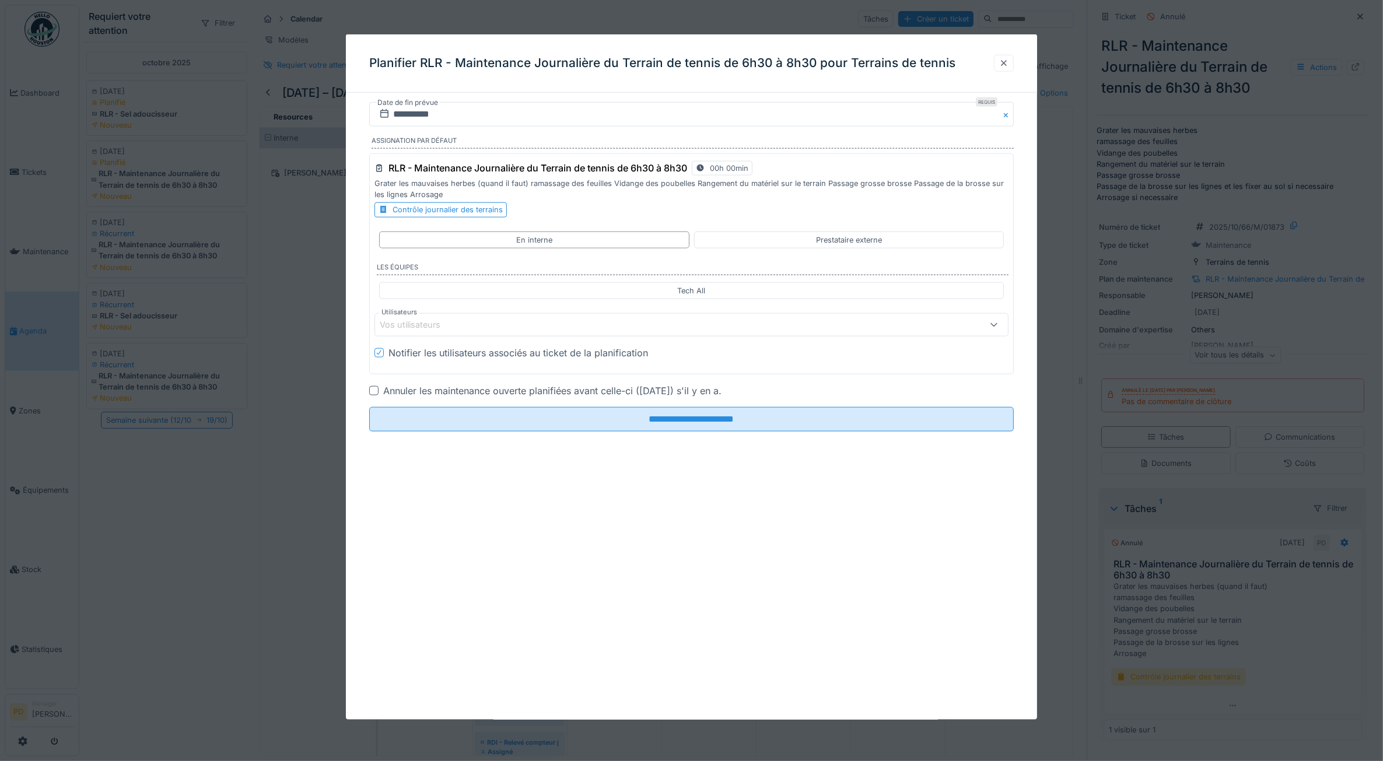
click at [1008, 68] on div at bounding box center [1004, 63] width 9 height 11
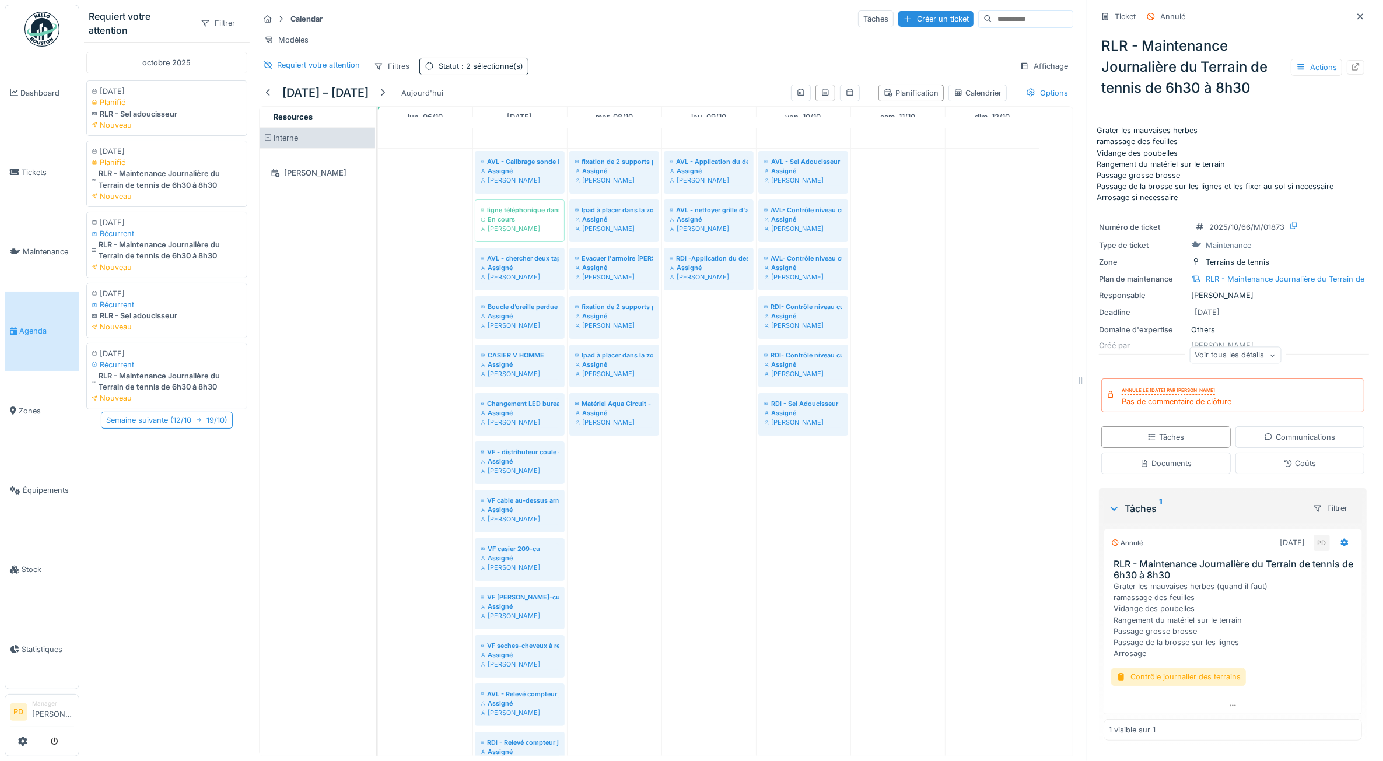
click at [35, 326] on span "Agenda" at bounding box center [46, 331] width 55 height 11
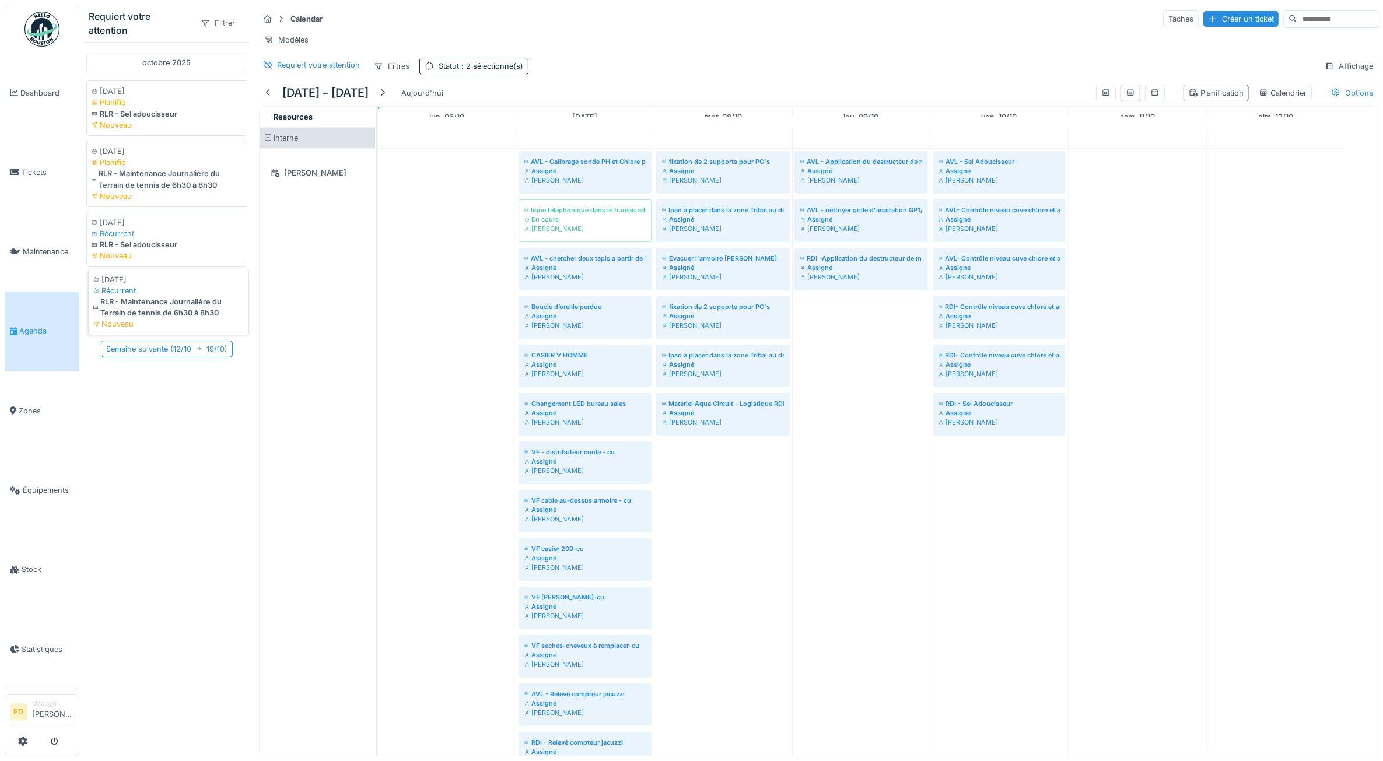
click at [177, 317] on div "RLR - Maintenance Journalière du Terrain de tennis de 6h30 à 8h30" at bounding box center [168, 307] width 151 height 22
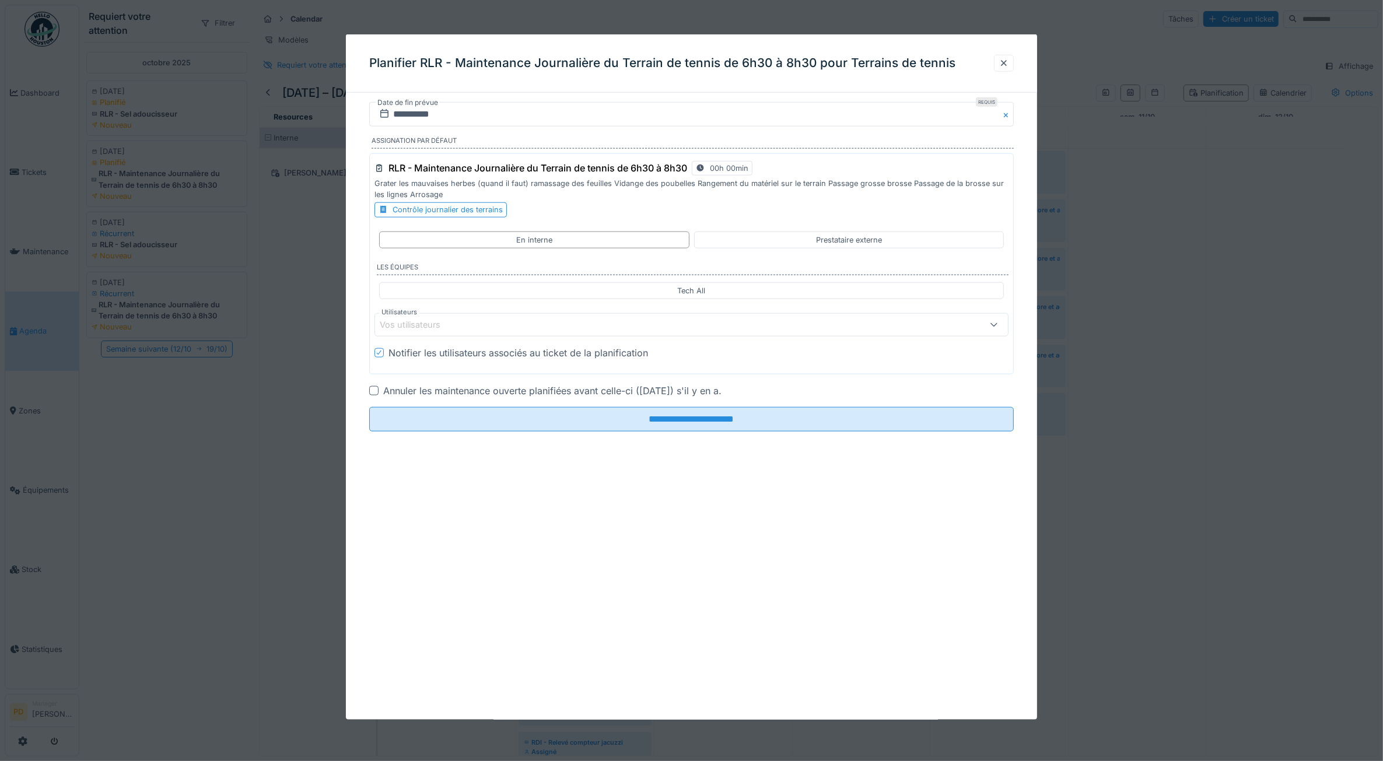
click at [380, 392] on div "Annuler les maintenance ouverte planifiées avant celle-ci ([DATE]) s'il y en a." at bounding box center [691, 390] width 645 height 14
click at [374, 394] on div at bounding box center [373, 390] width 9 height 9
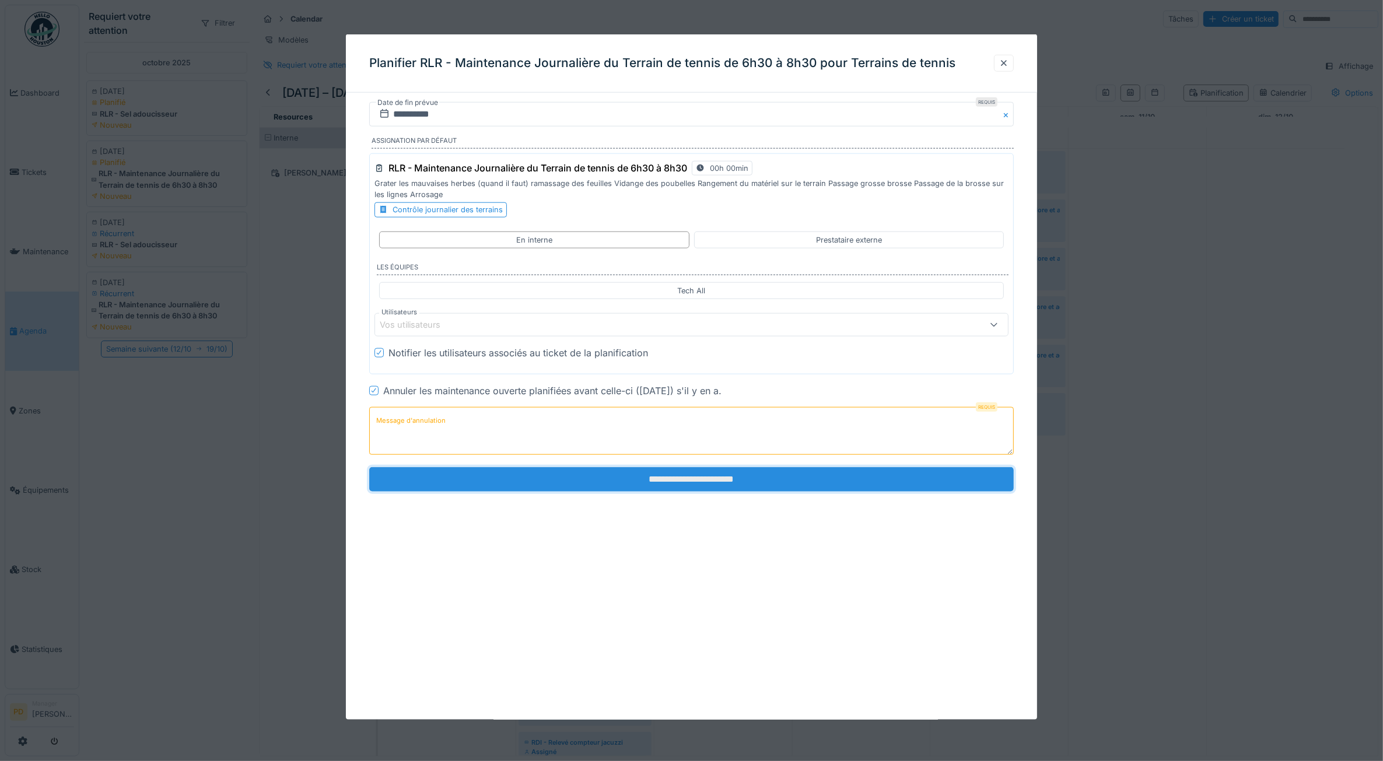
click at [571, 474] on input "**********" at bounding box center [691, 479] width 645 height 25
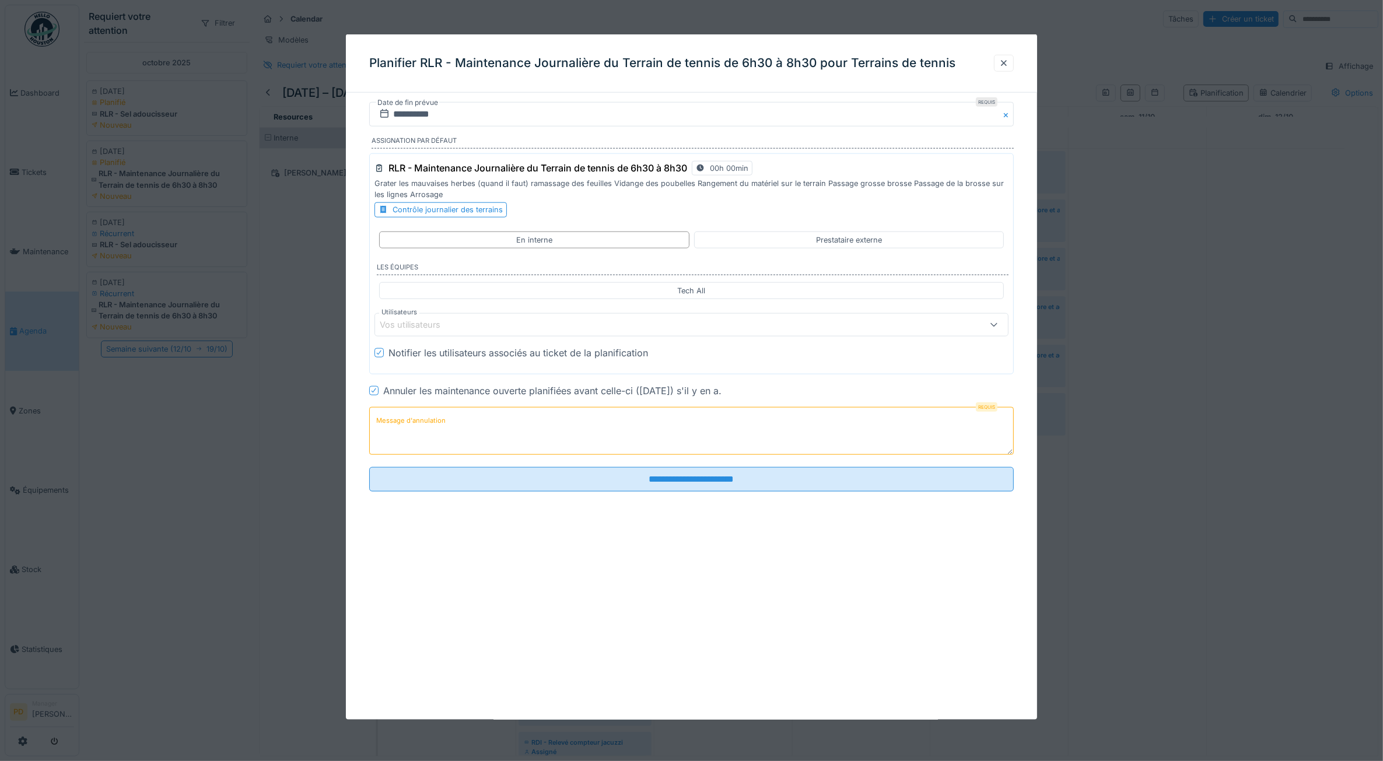
click at [567, 448] on textarea "Message d'annulation" at bounding box center [691, 431] width 645 height 48
type textarea "*"
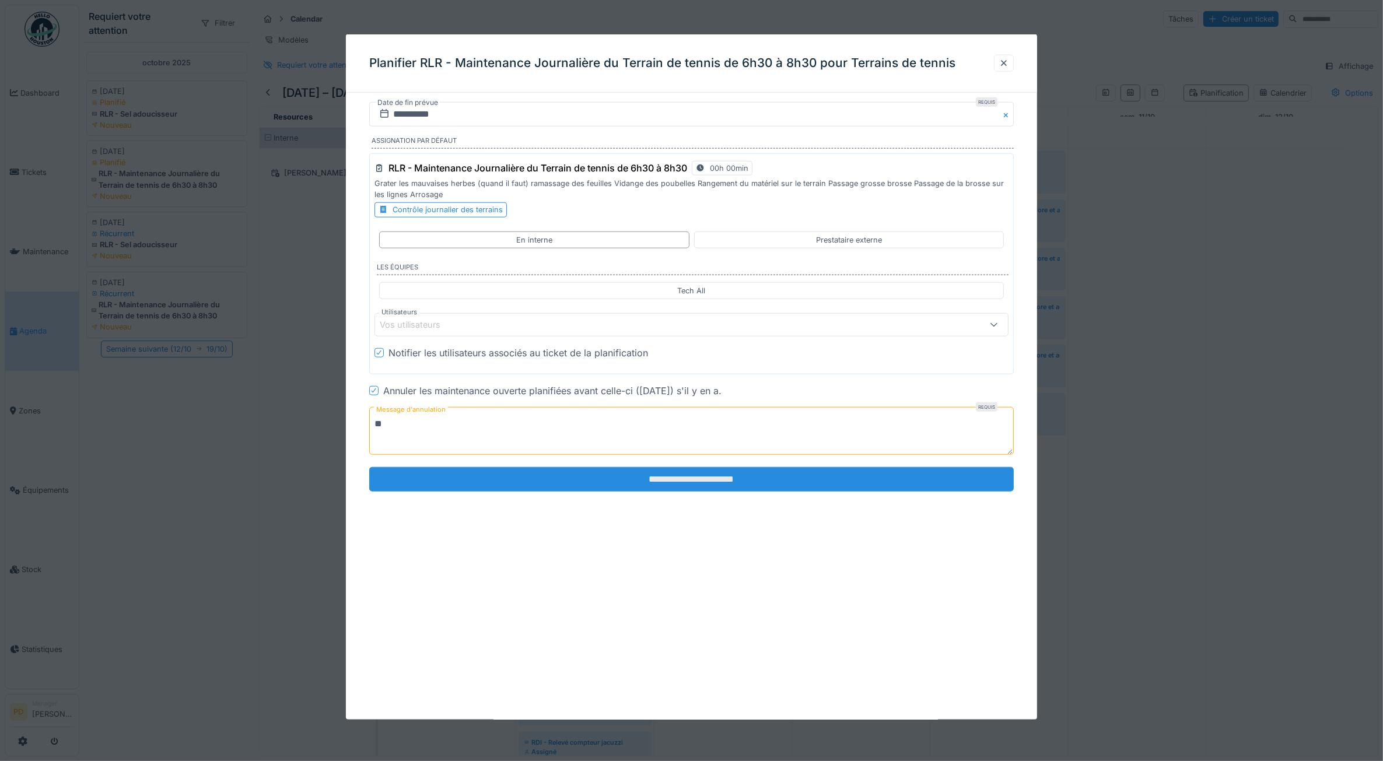
type textarea "**"
click at [630, 477] on input "**********" at bounding box center [691, 479] width 645 height 25
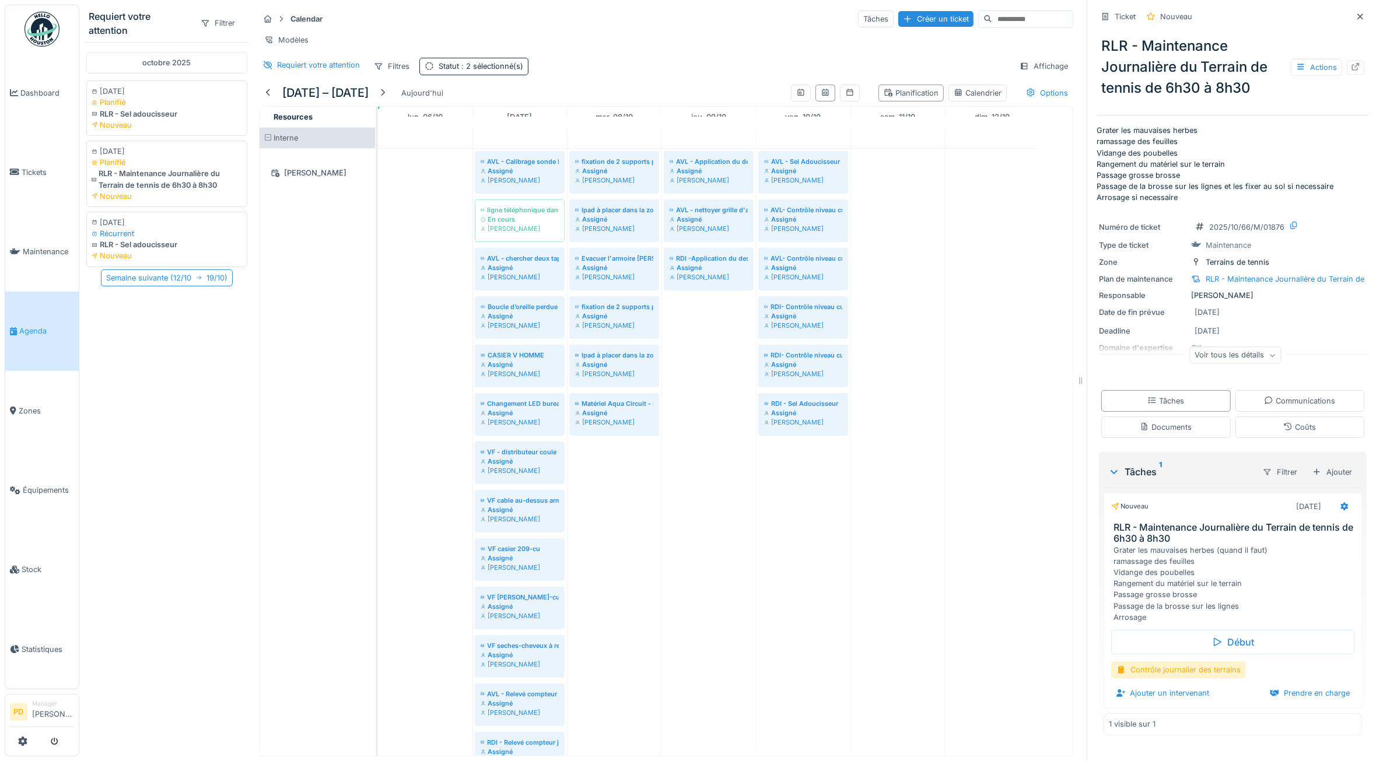
click at [42, 330] on span "Agenda" at bounding box center [46, 331] width 55 height 11
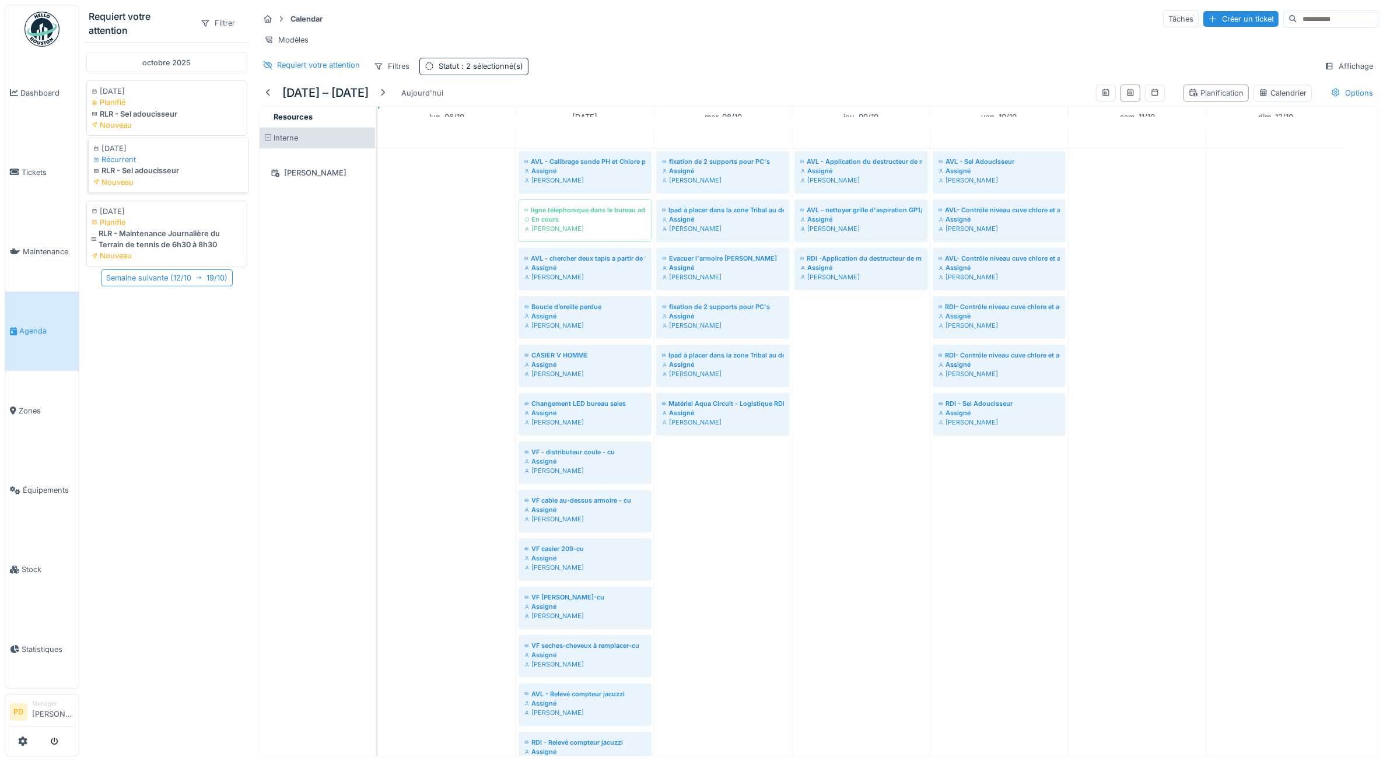
click at [169, 177] on div "Nouveau" at bounding box center [168, 182] width 151 height 11
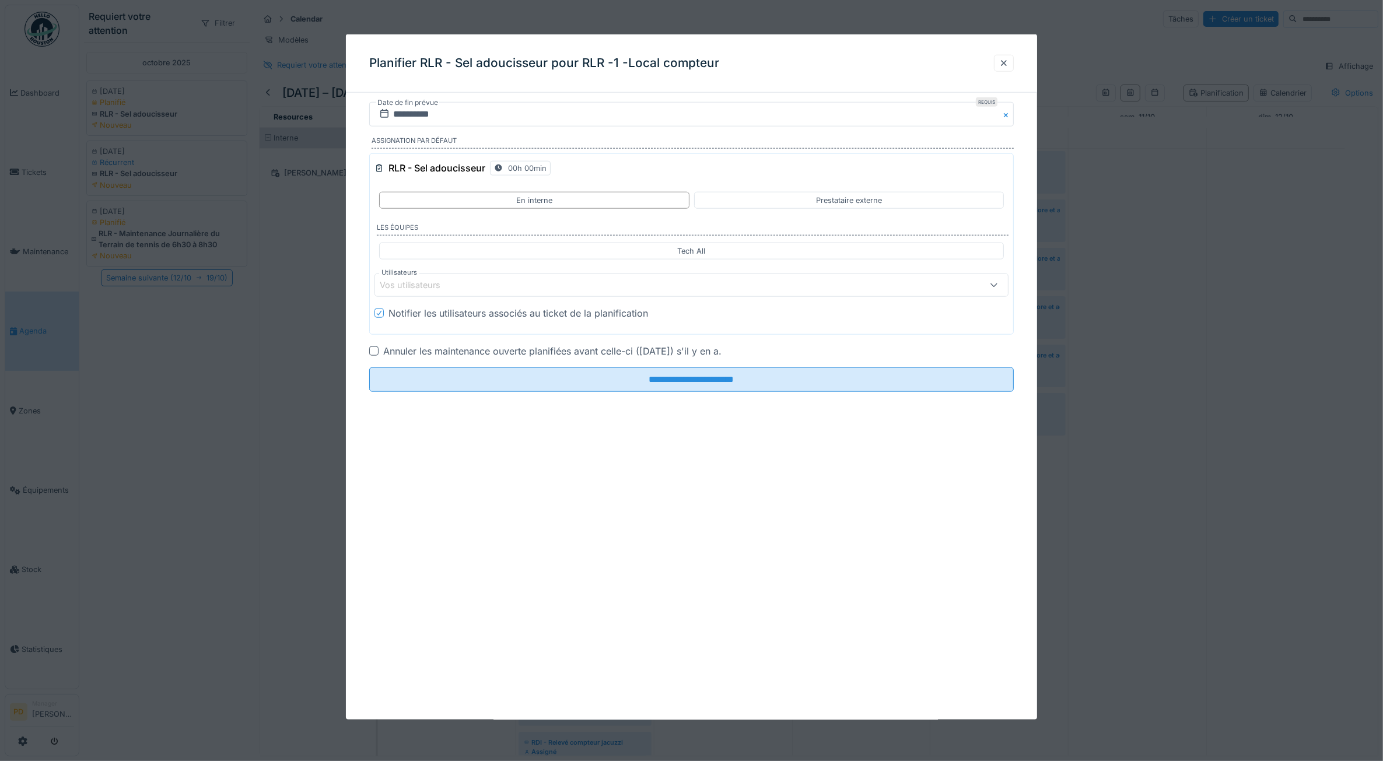
click at [436, 286] on div "Vos utilisateurs" at bounding box center [418, 285] width 77 height 13
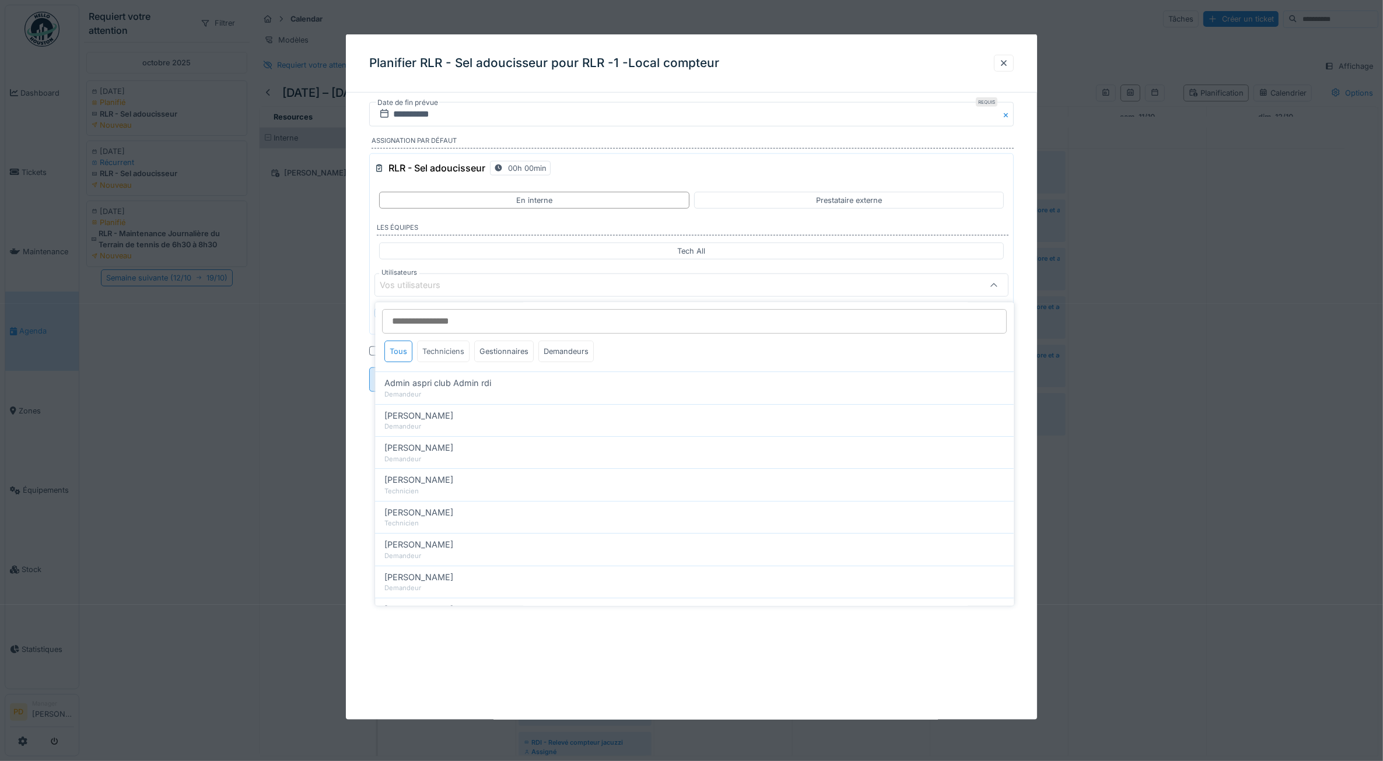
click at [447, 357] on div "Techniciens" at bounding box center [444, 352] width 53 height 22
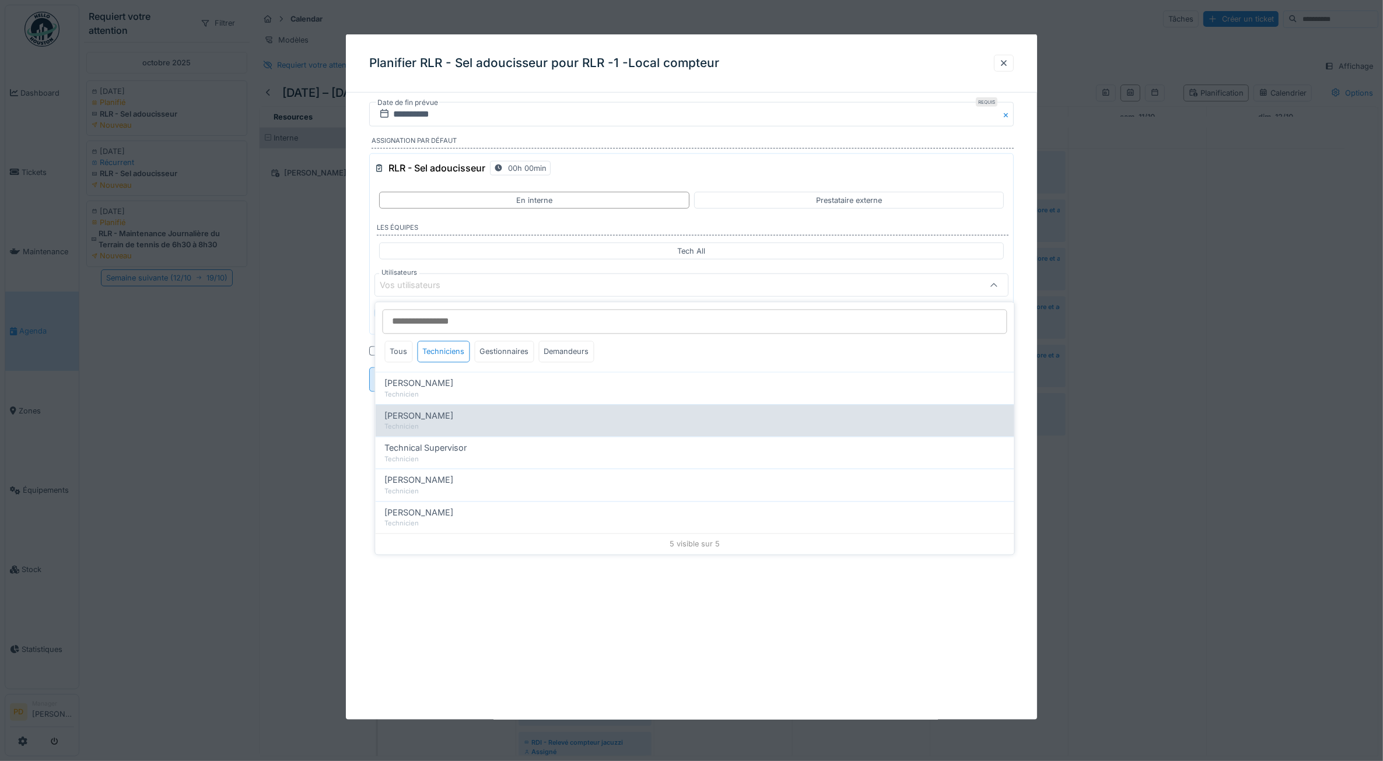
click at [441, 418] on span "[PERSON_NAME]" at bounding box center [419, 416] width 69 height 13
type input "*****"
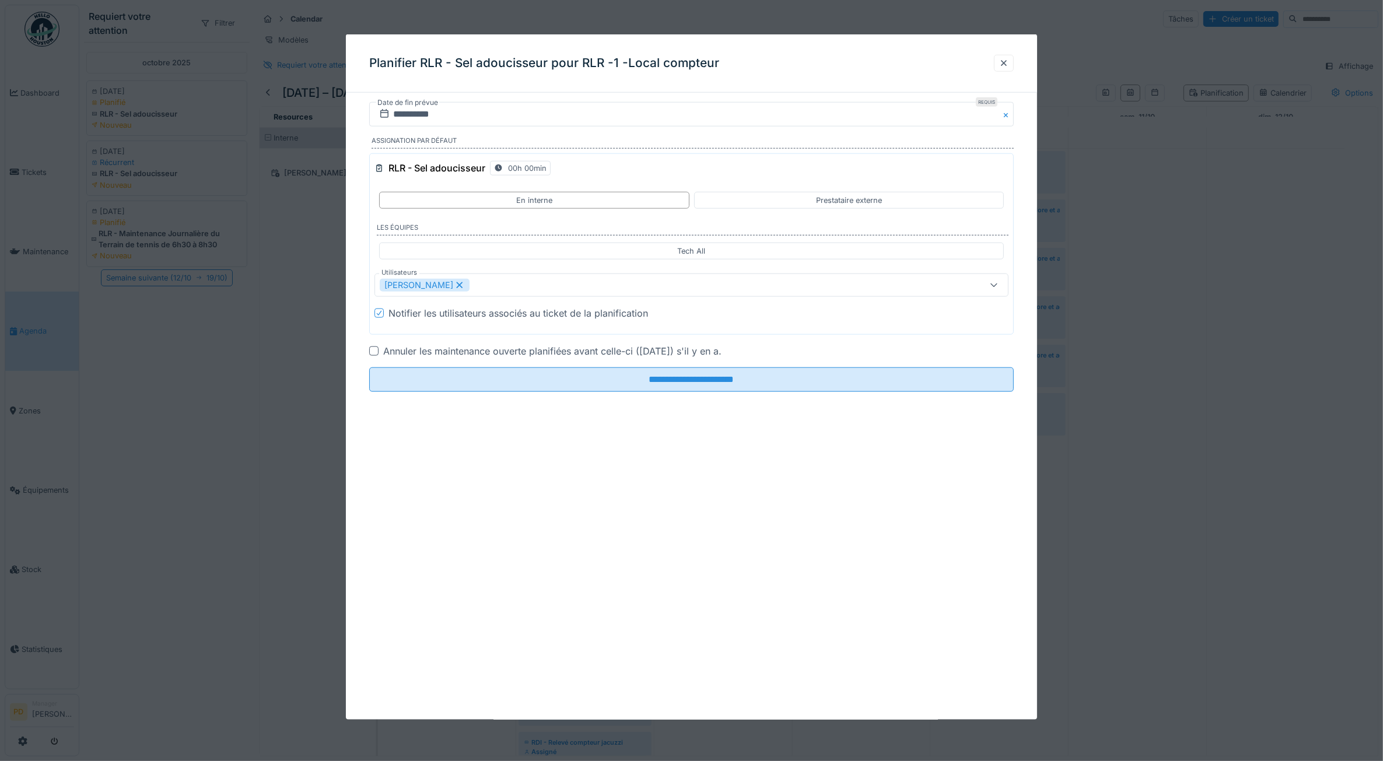
click at [355, 358] on div "**********" at bounding box center [692, 263] width 692 height 323
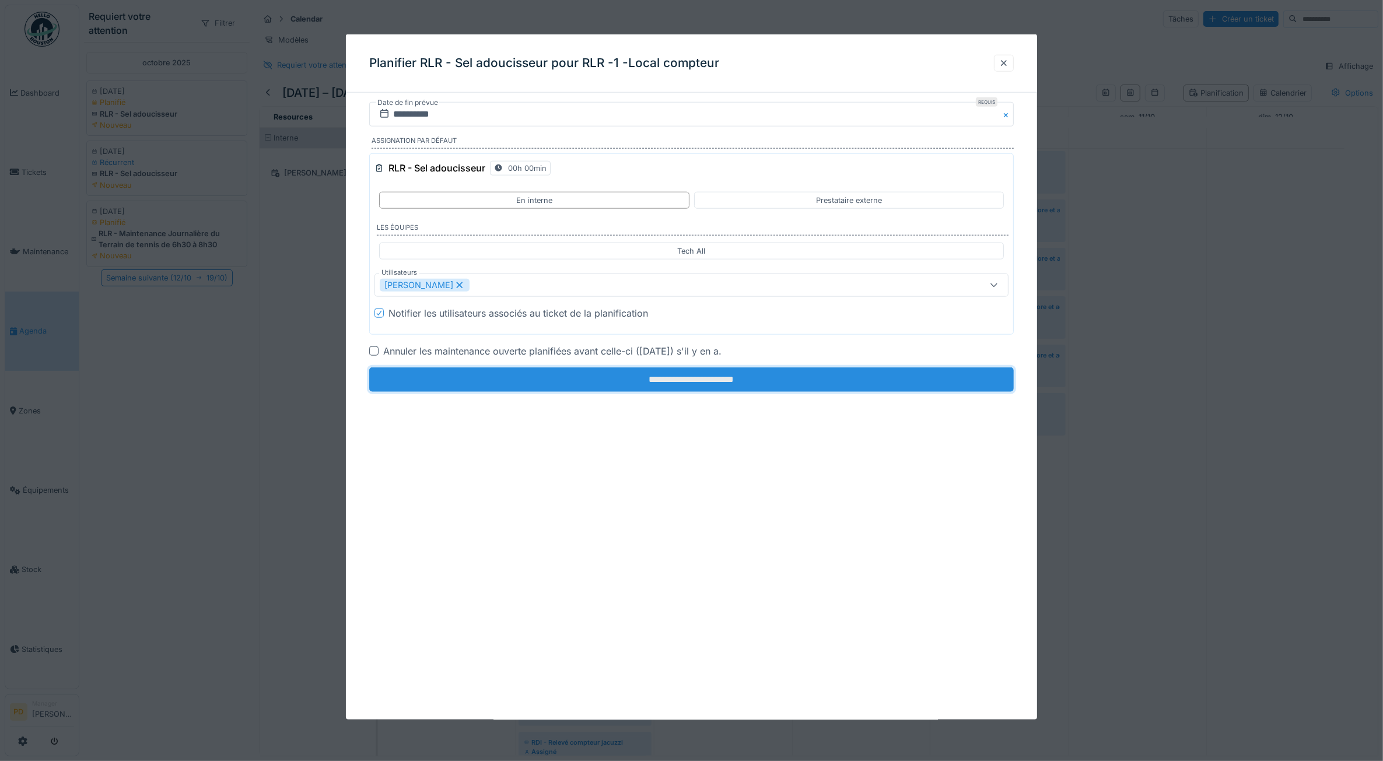
click at [509, 386] on input "**********" at bounding box center [691, 380] width 645 height 25
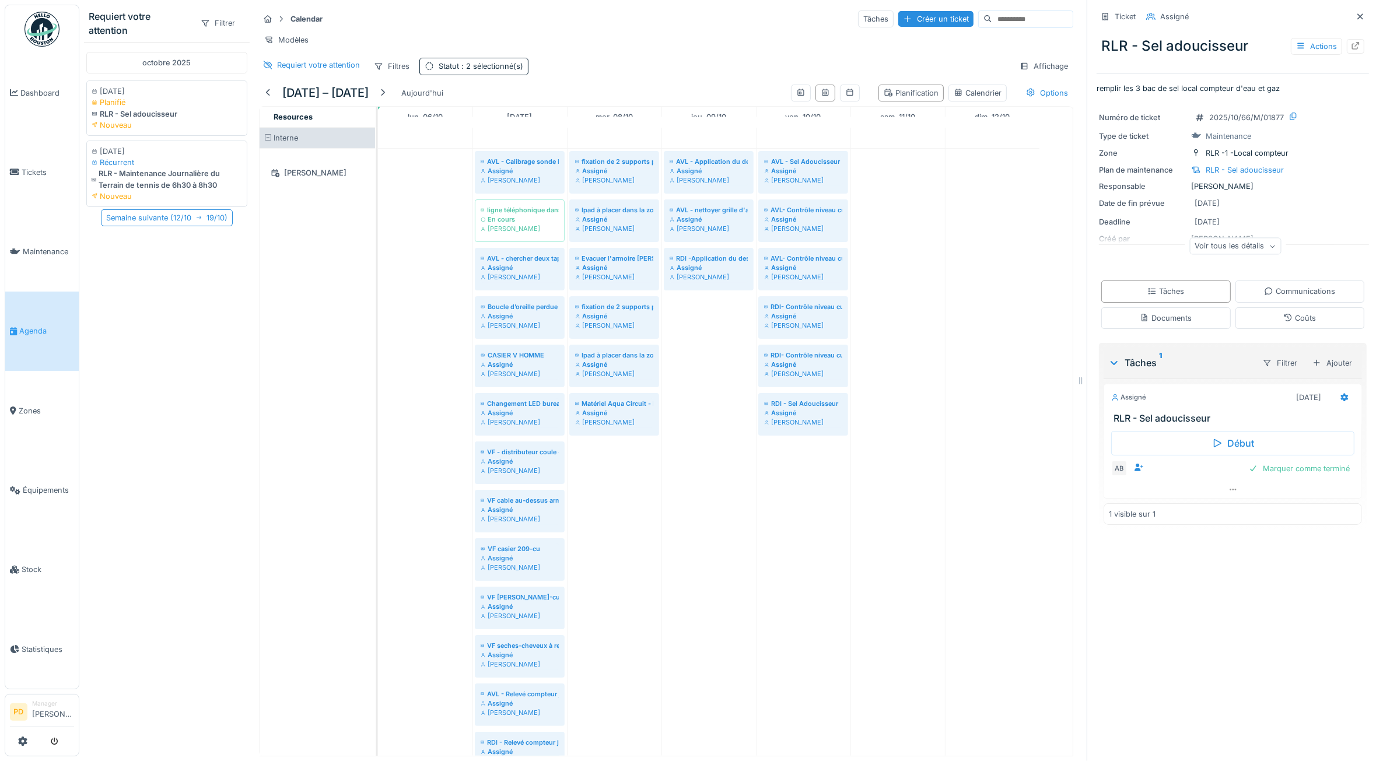
click at [36, 328] on span "Agenda" at bounding box center [46, 331] width 55 height 11
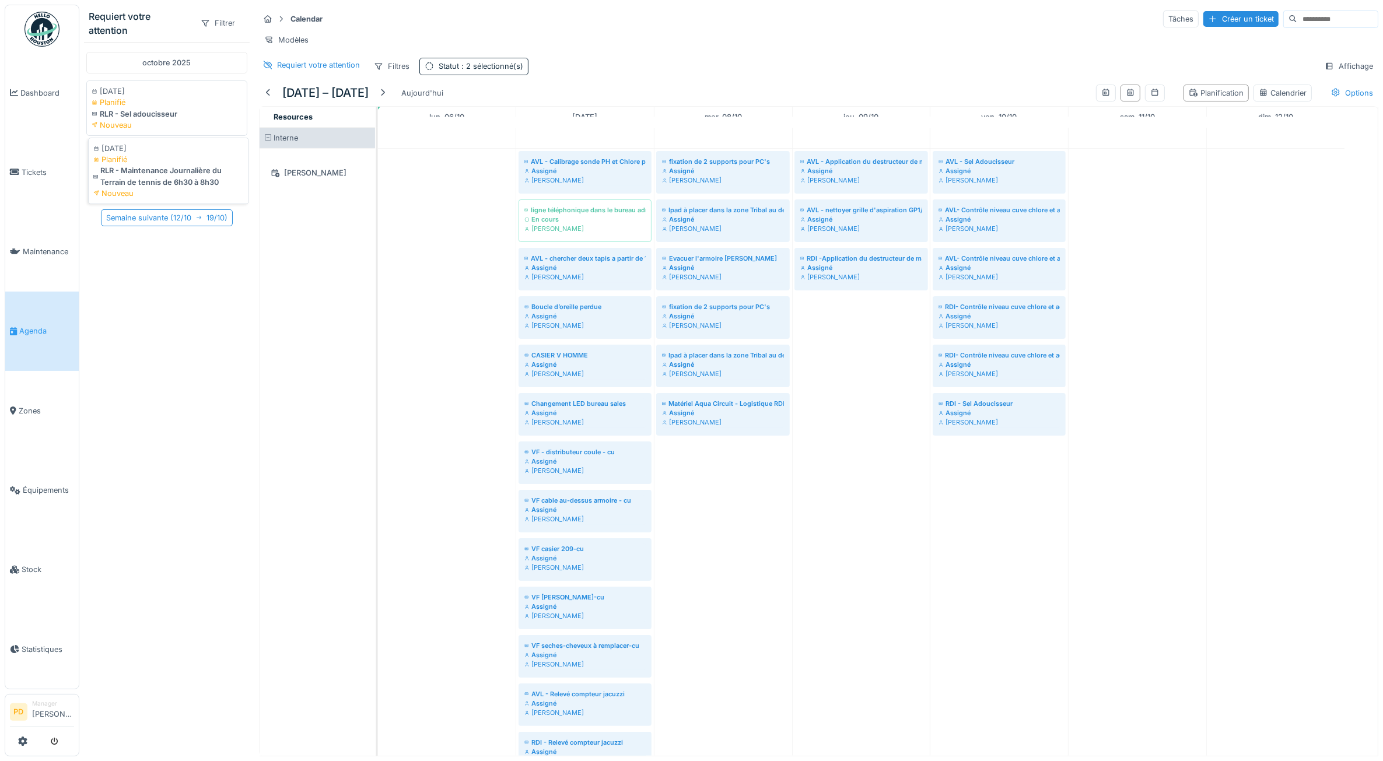
click at [141, 182] on div "RLR - Maintenance Journalière du Terrain de tennis de 6h30 à 8h30" at bounding box center [168, 176] width 151 height 22
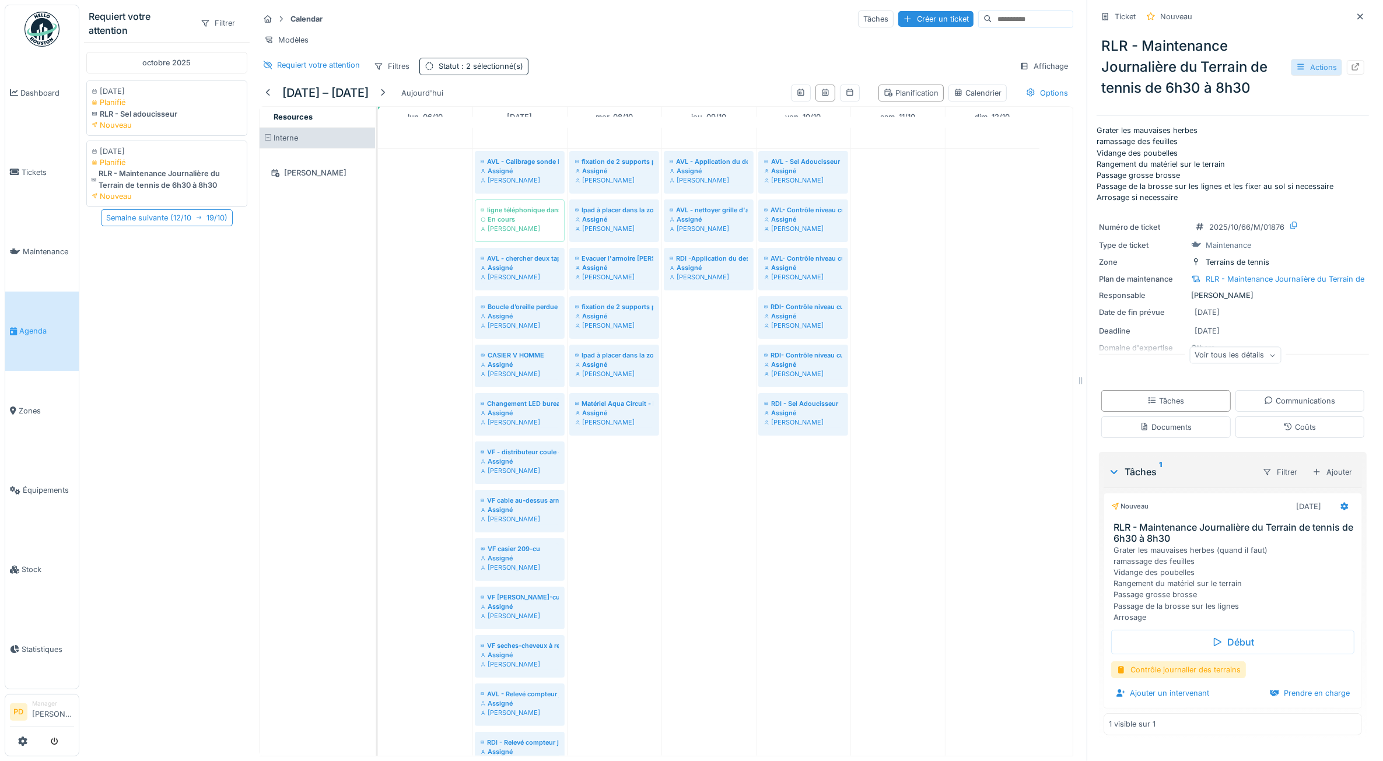
click at [1300, 65] on div "Actions" at bounding box center [1316, 67] width 51 height 17
click at [1200, 210] on div "Annuler le ticket" at bounding box center [1235, 215] width 144 height 18
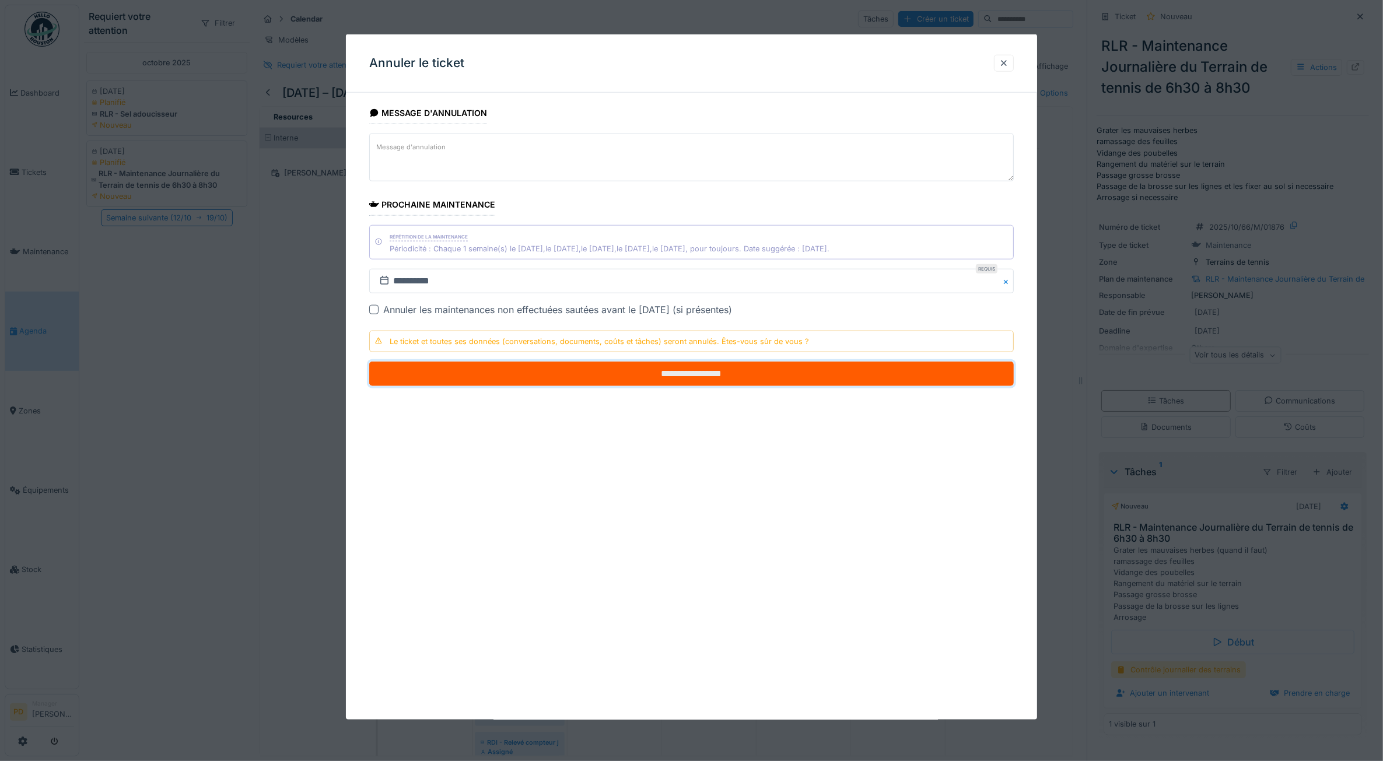
click at [773, 376] on input "**********" at bounding box center [691, 374] width 645 height 25
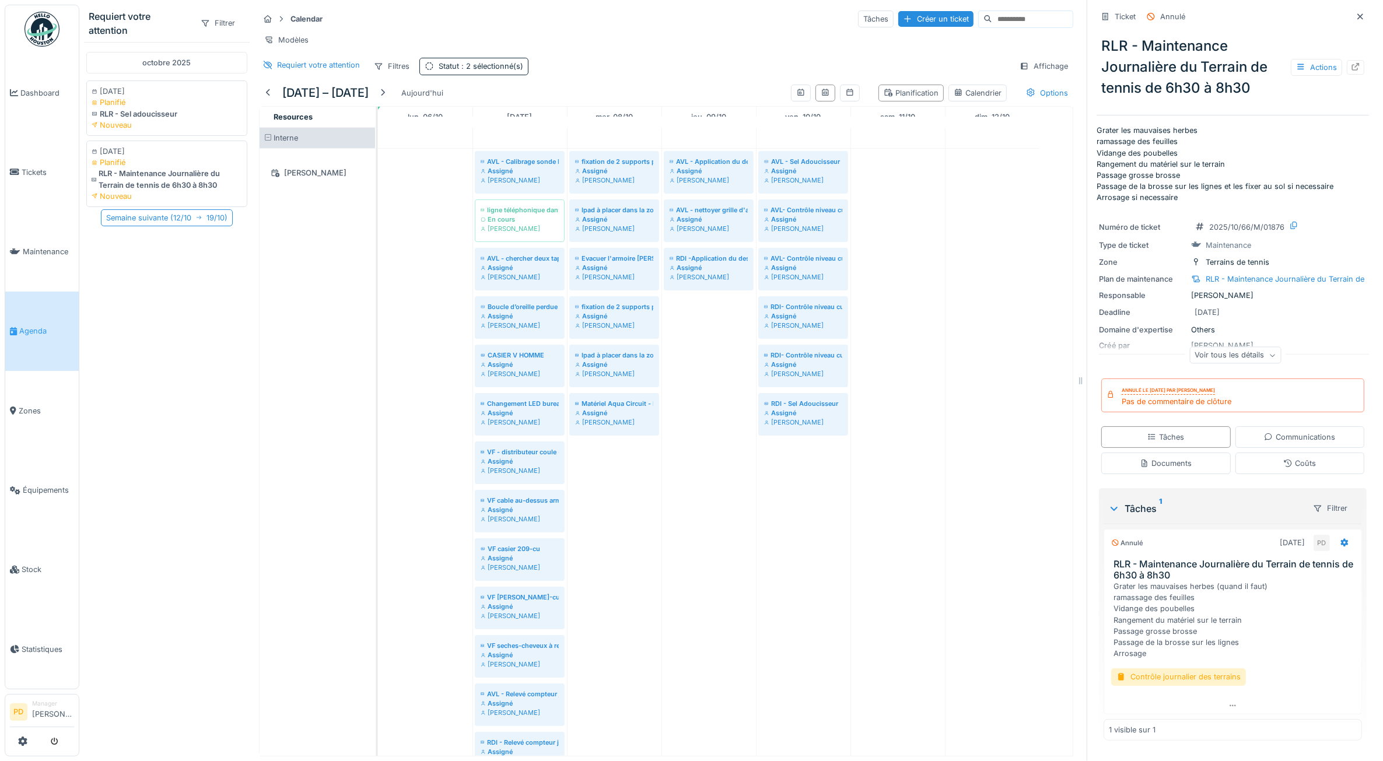
click at [44, 327] on span "Agenda" at bounding box center [46, 331] width 55 height 11
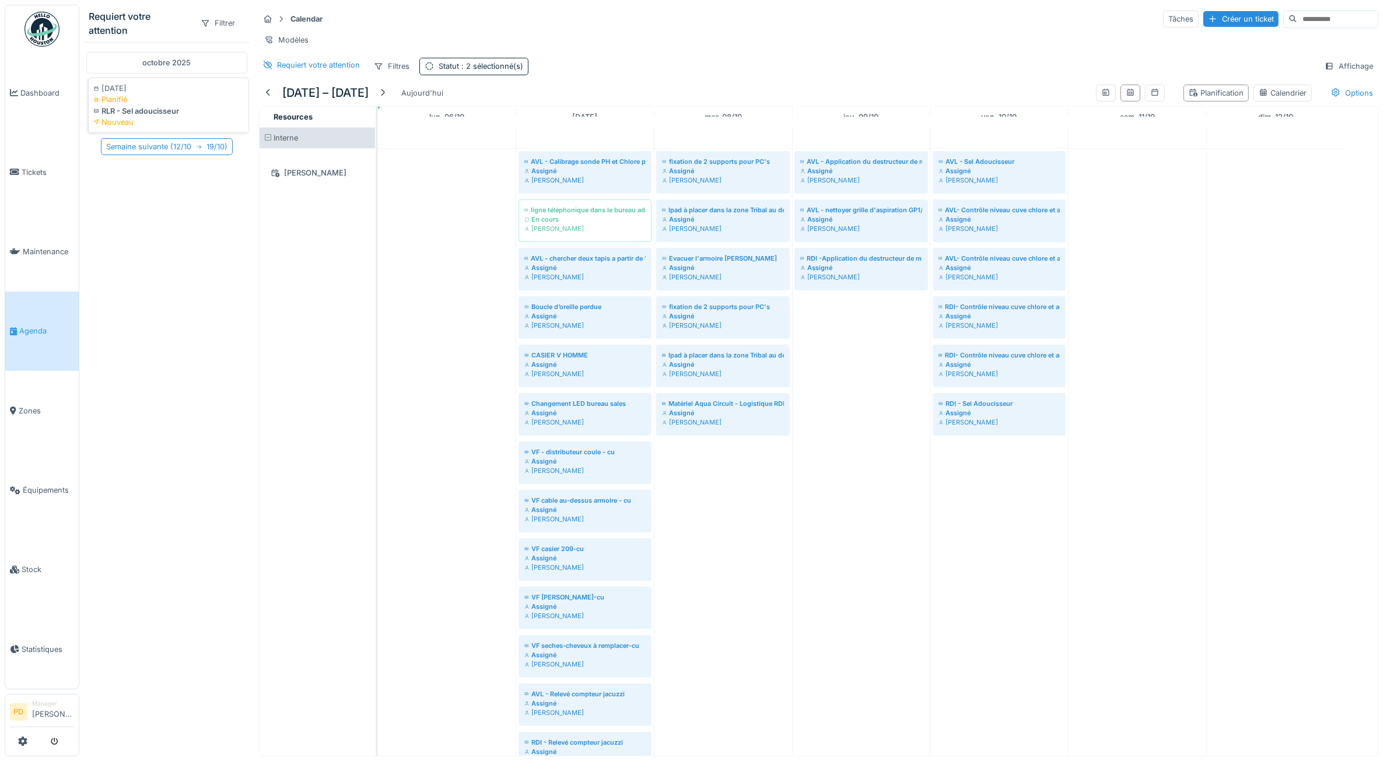
click at [127, 123] on div "Nouveau" at bounding box center [168, 122] width 151 height 11
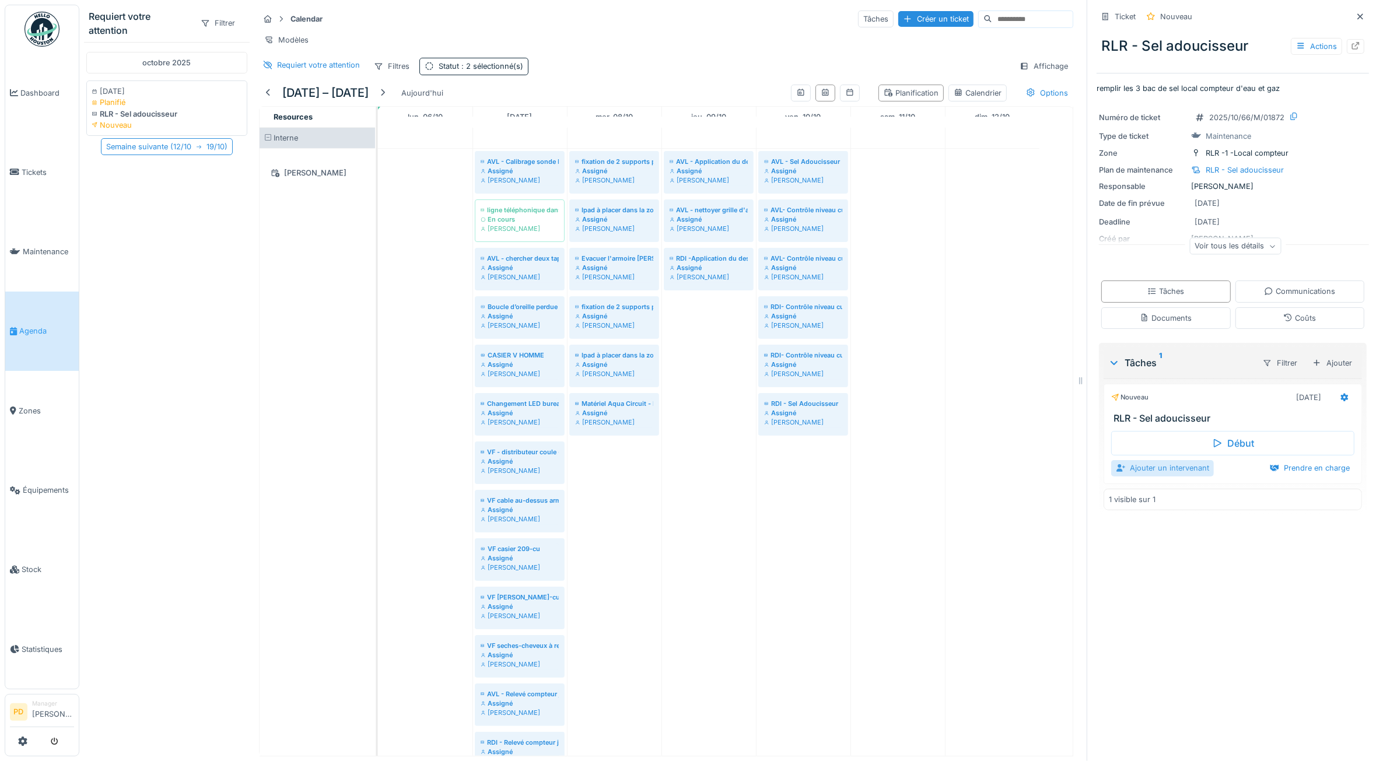
click at [1150, 469] on div "Ajouter un intervenant" at bounding box center [1163, 468] width 103 height 16
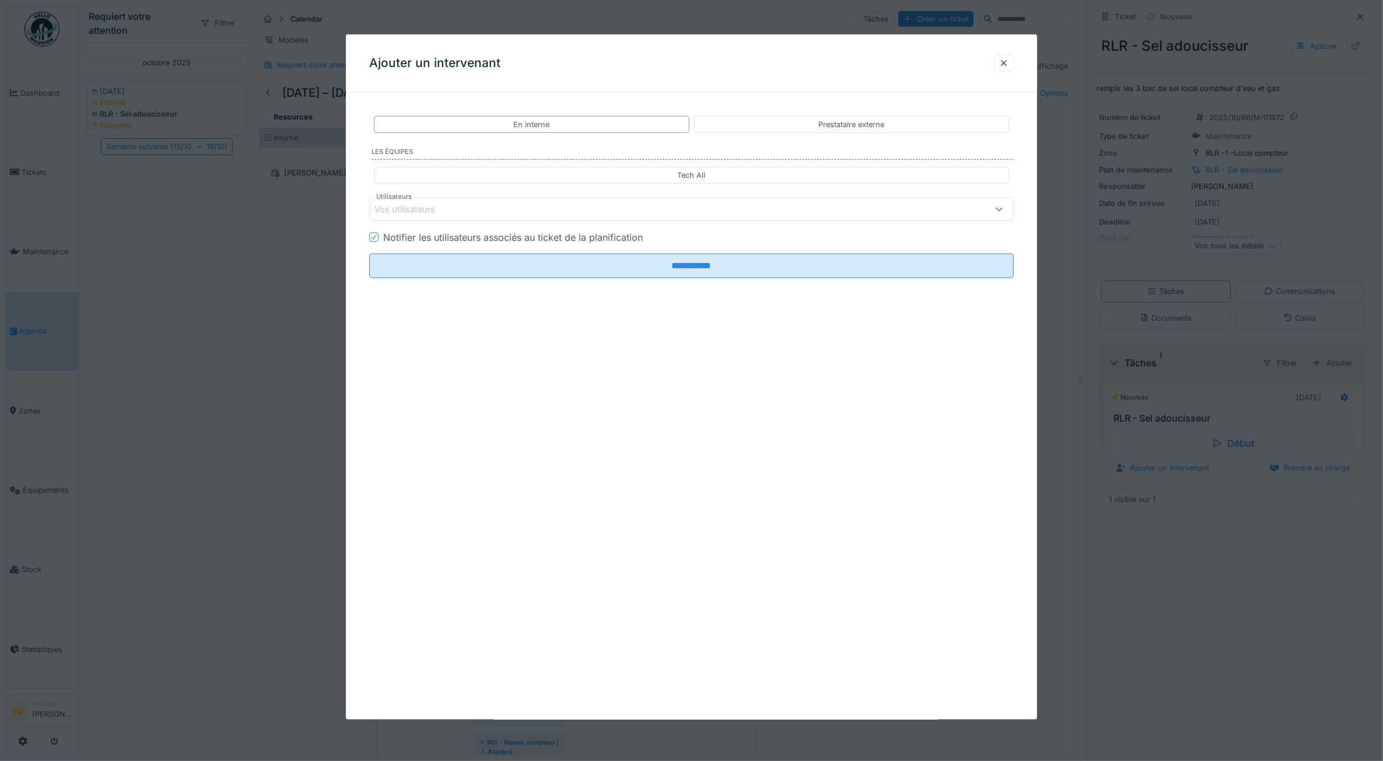
click at [480, 204] on div "Vos utilisateurs" at bounding box center [656, 209] width 562 height 13
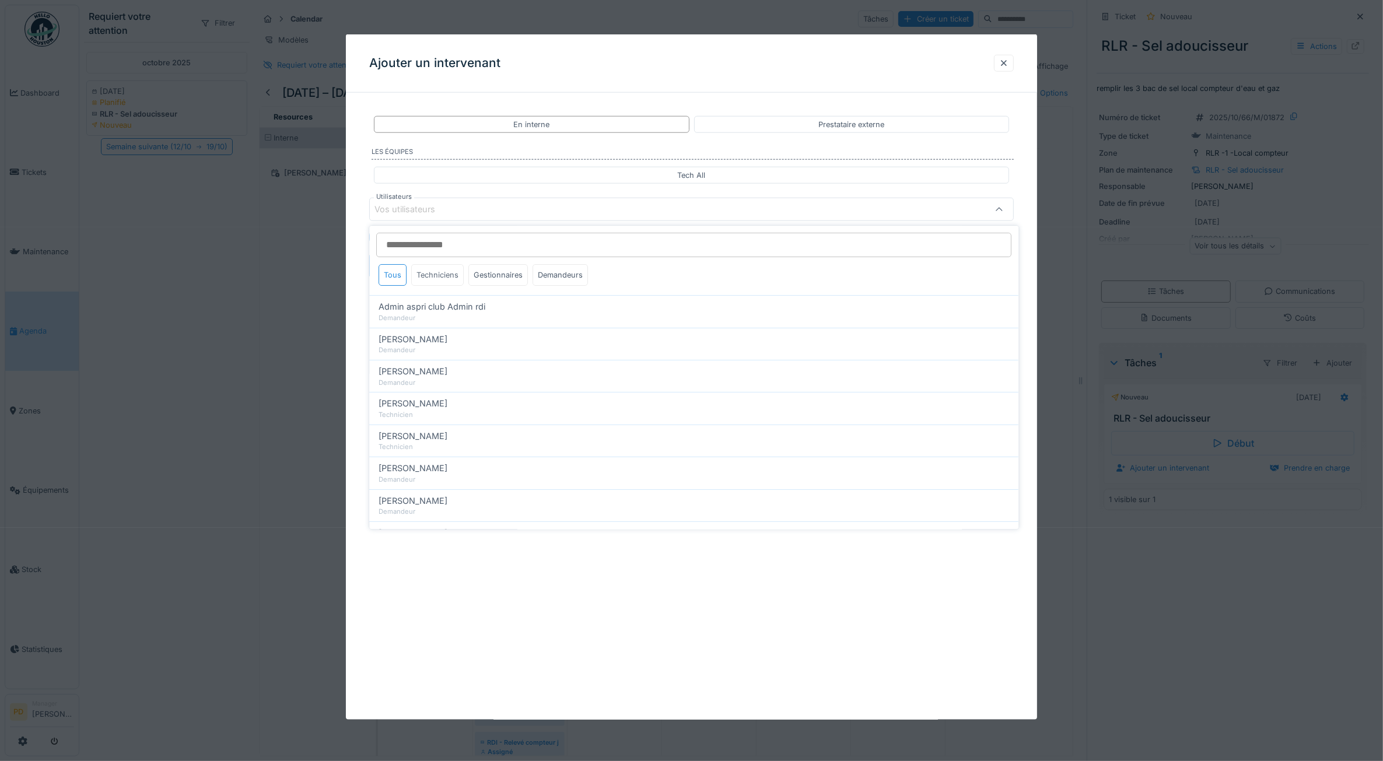
click at [445, 284] on div "Techniciens" at bounding box center [438, 275] width 53 height 22
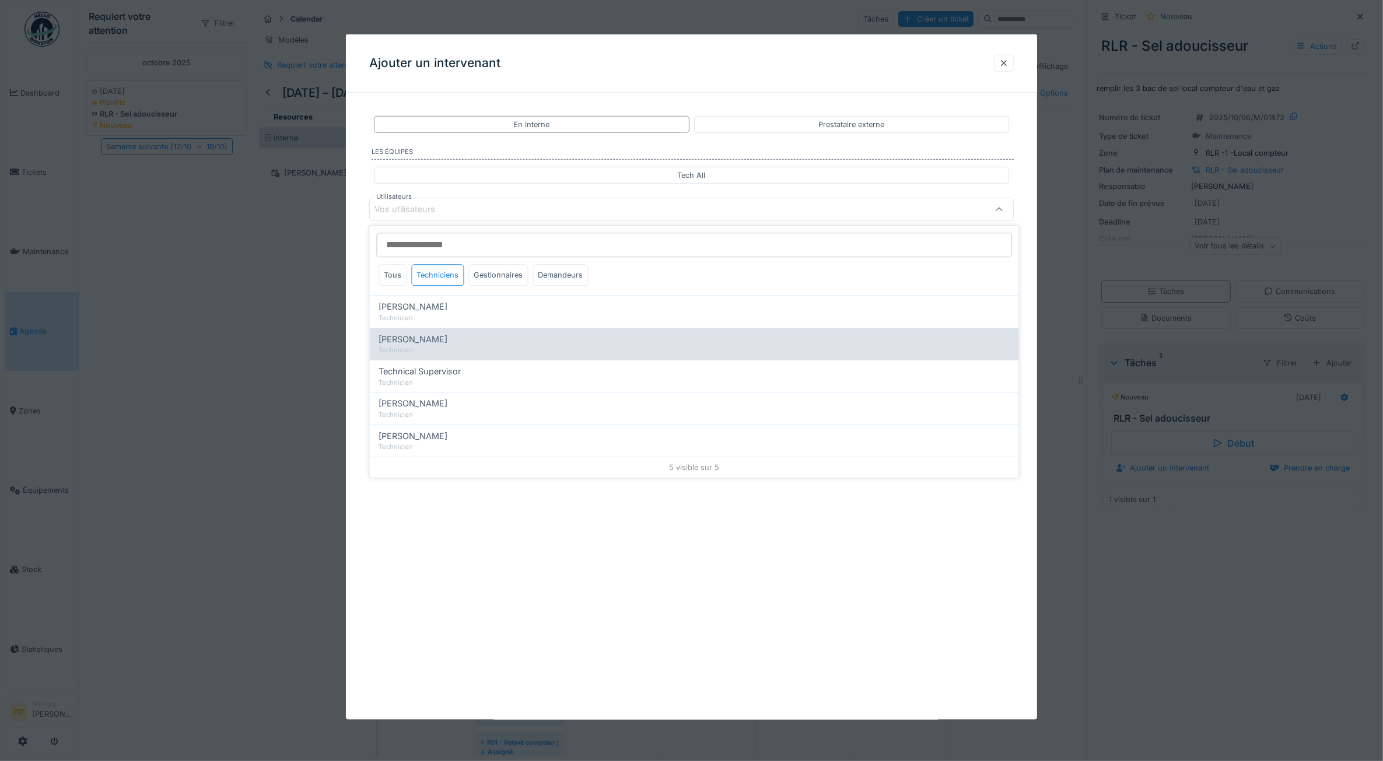
click at [434, 342] on span "[PERSON_NAME]" at bounding box center [413, 339] width 69 height 13
type input "*****"
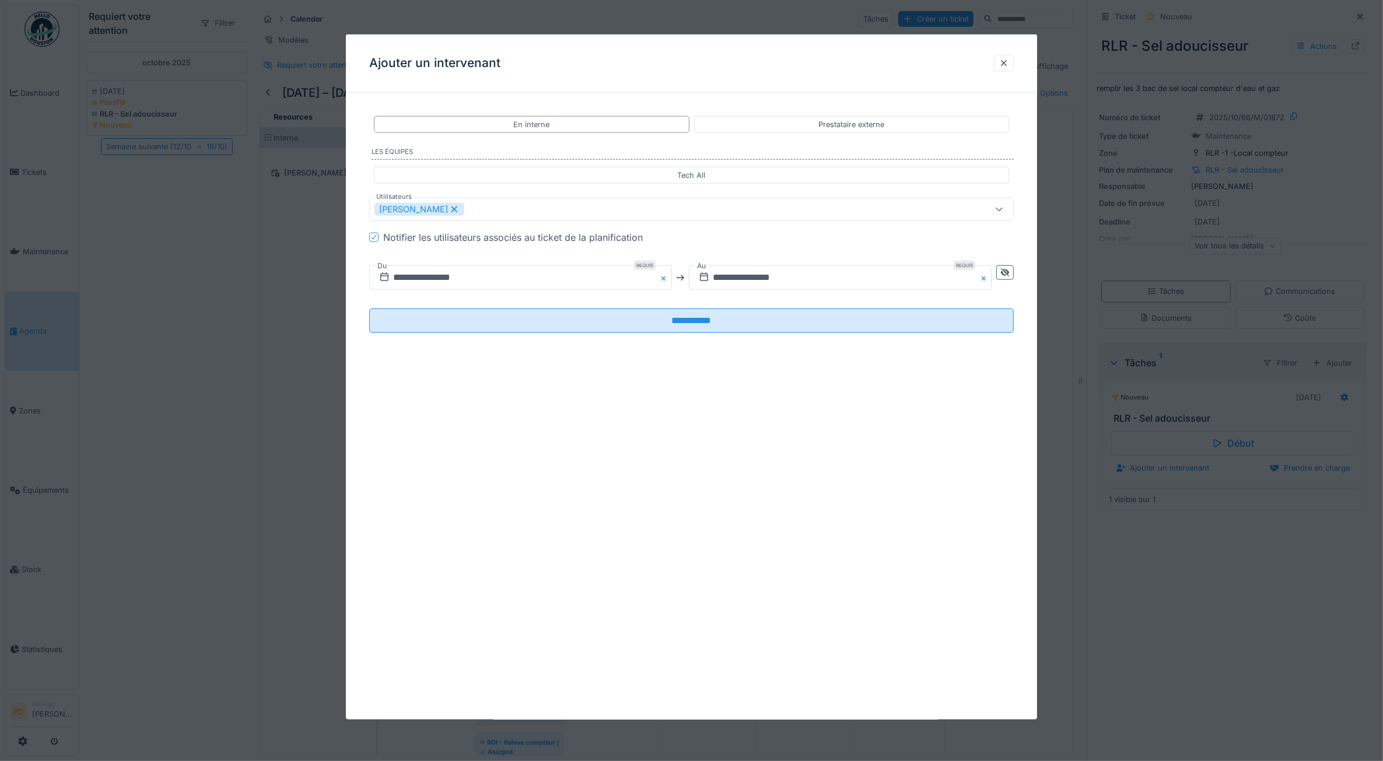
click at [492, 519] on div "**********" at bounding box center [692, 377] width 692 height 686
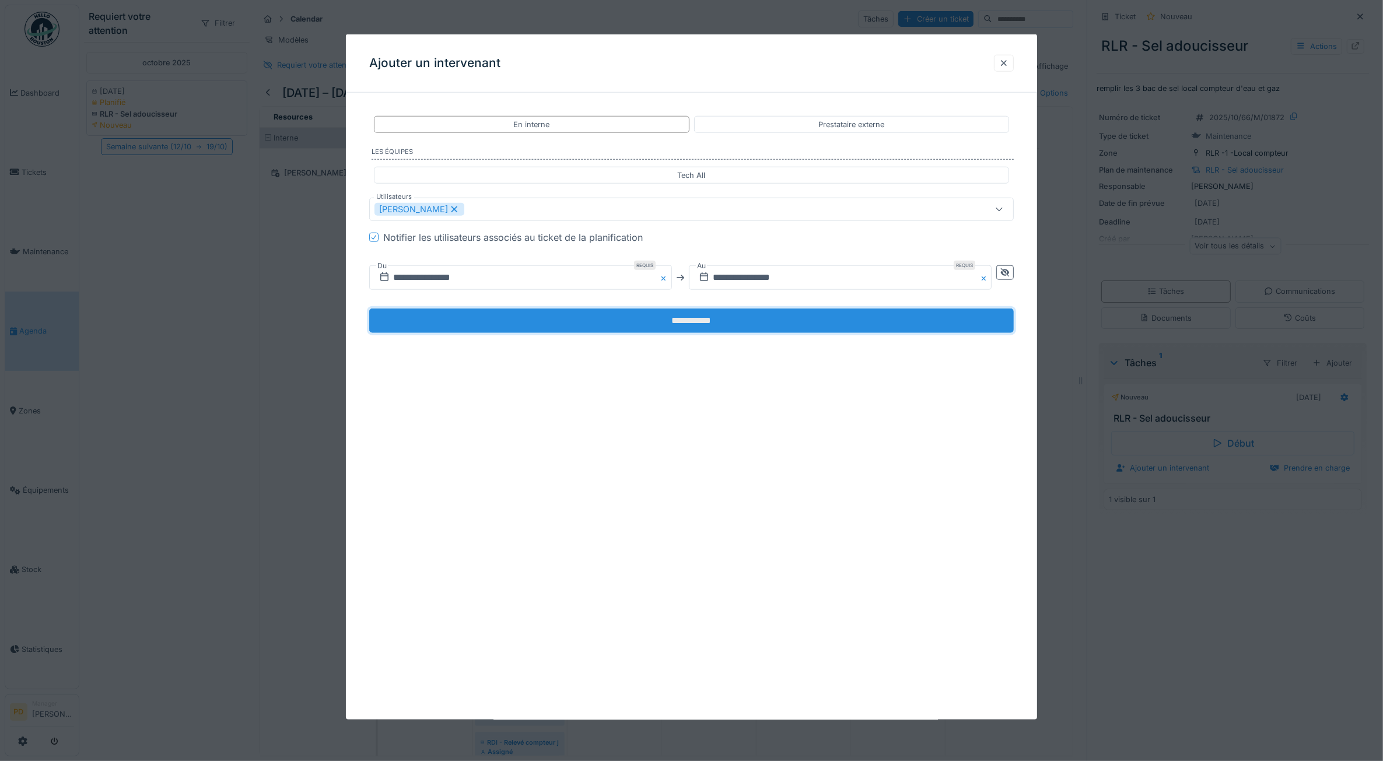
click at [680, 317] on input "**********" at bounding box center [691, 321] width 645 height 25
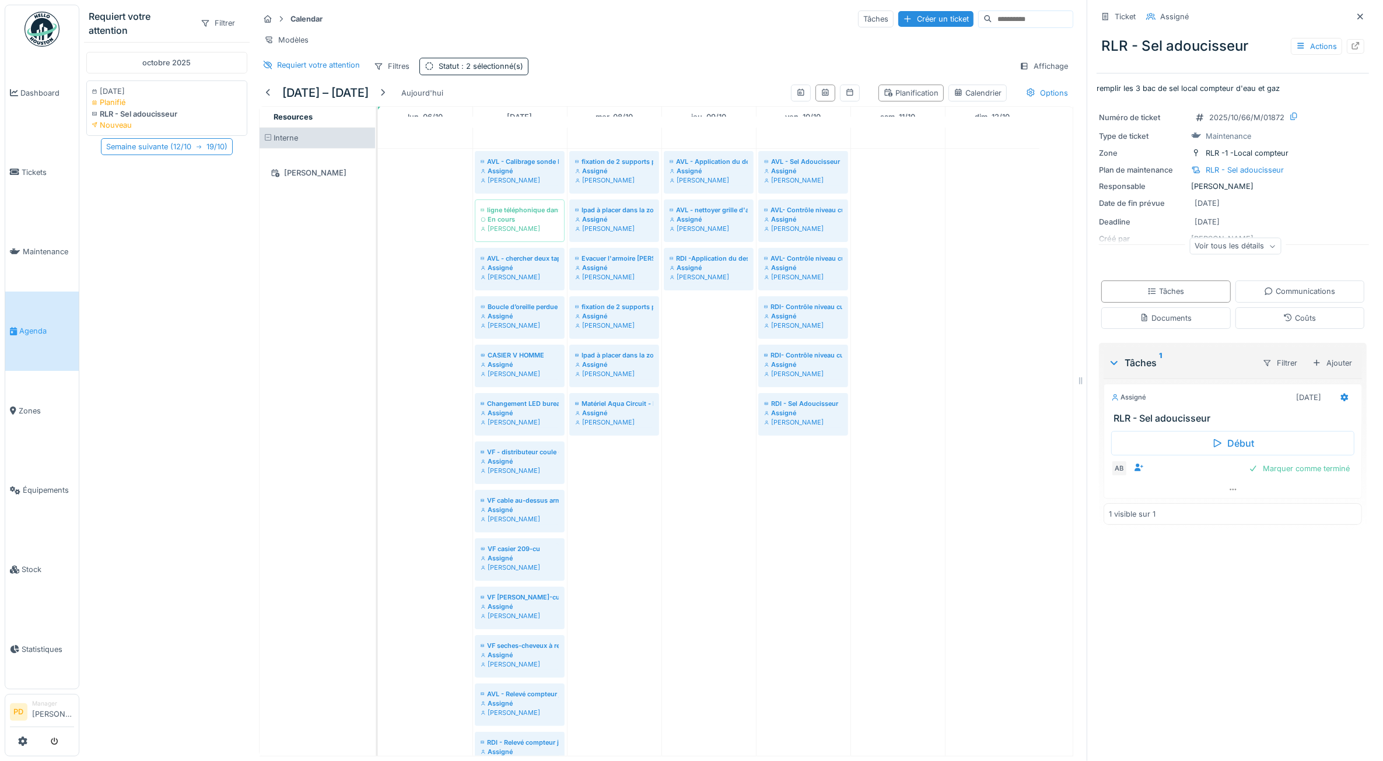
click at [27, 326] on span "Agenda" at bounding box center [46, 331] width 55 height 11
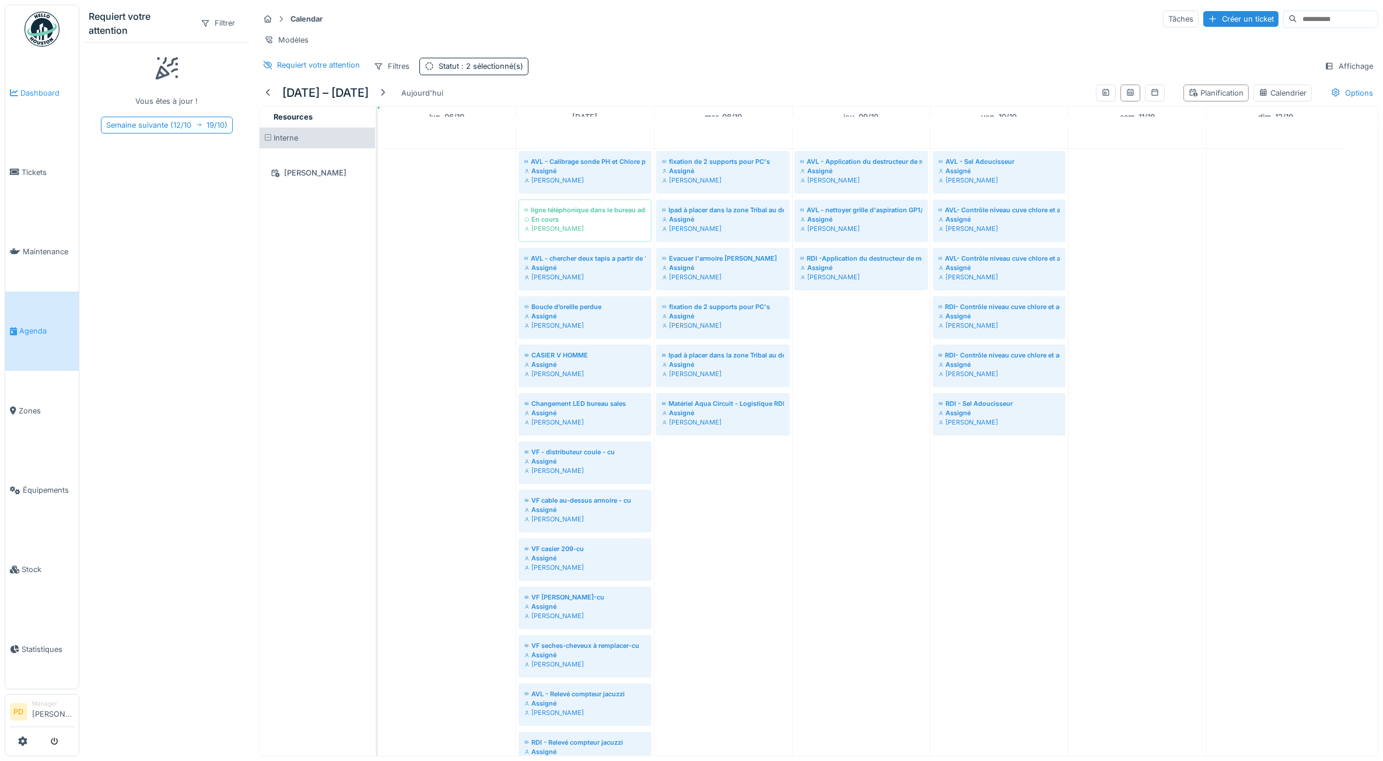
click at [36, 88] on span "Dashboard" at bounding box center [47, 93] width 54 height 11
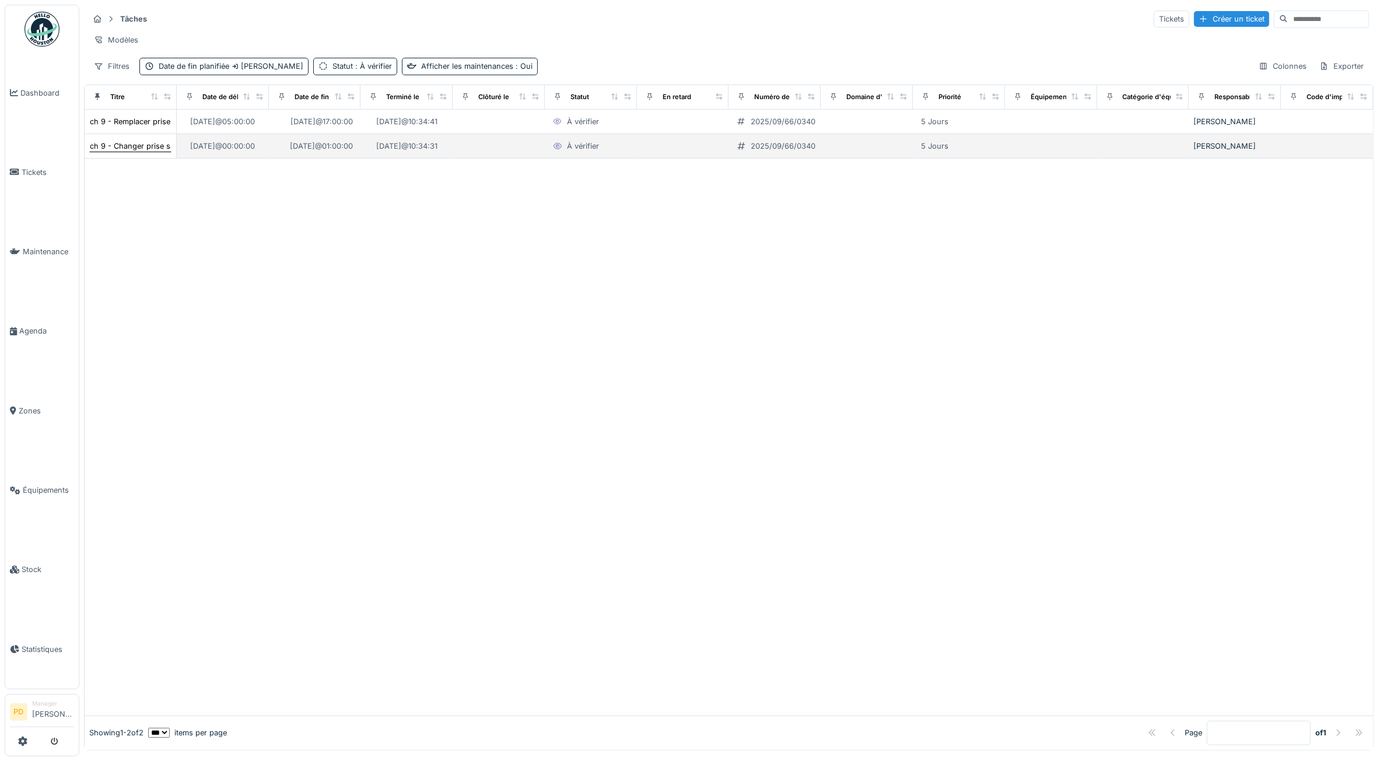
click at [121, 152] on div "ch 9 - Changer prise salle de bain" at bounding box center [150, 146] width 121 height 11
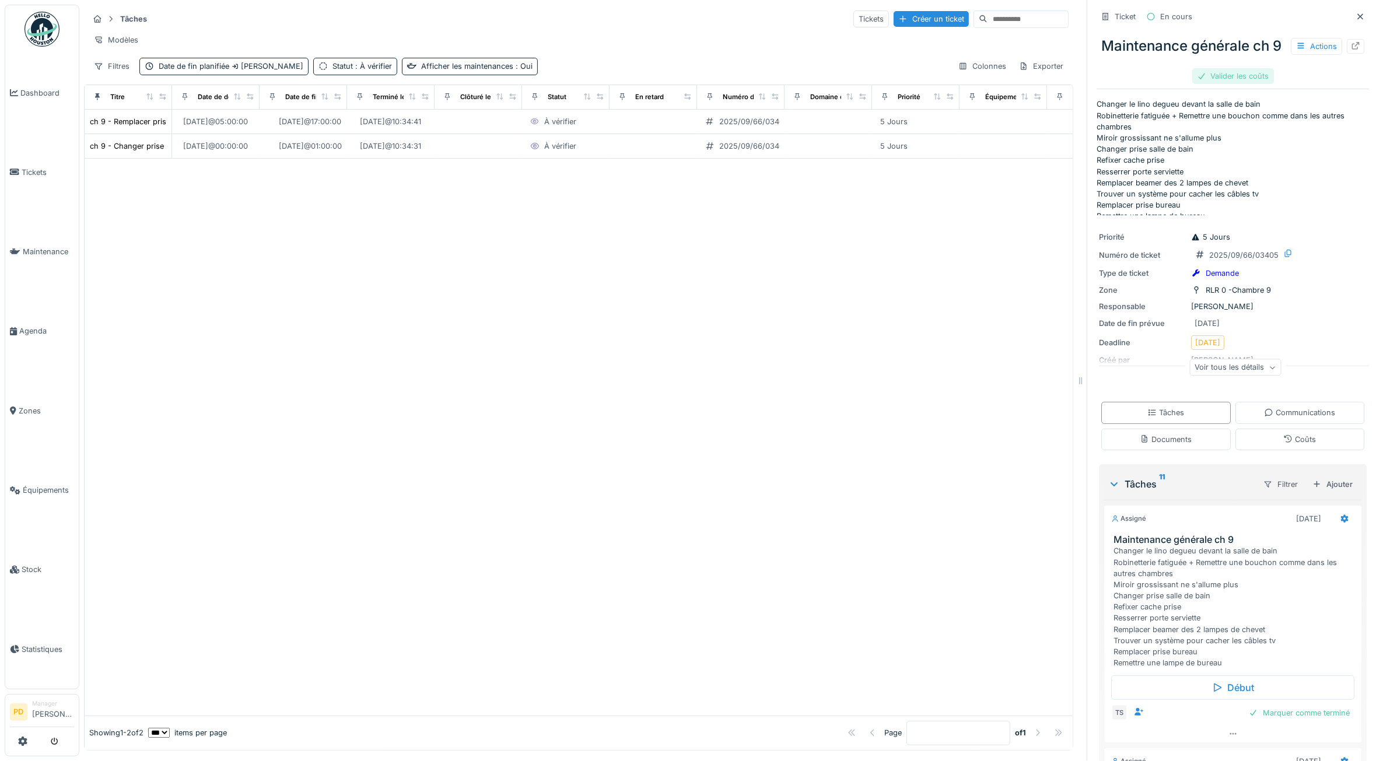
click at [1242, 84] on div "Valider les coûts" at bounding box center [1234, 76] width 82 height 16
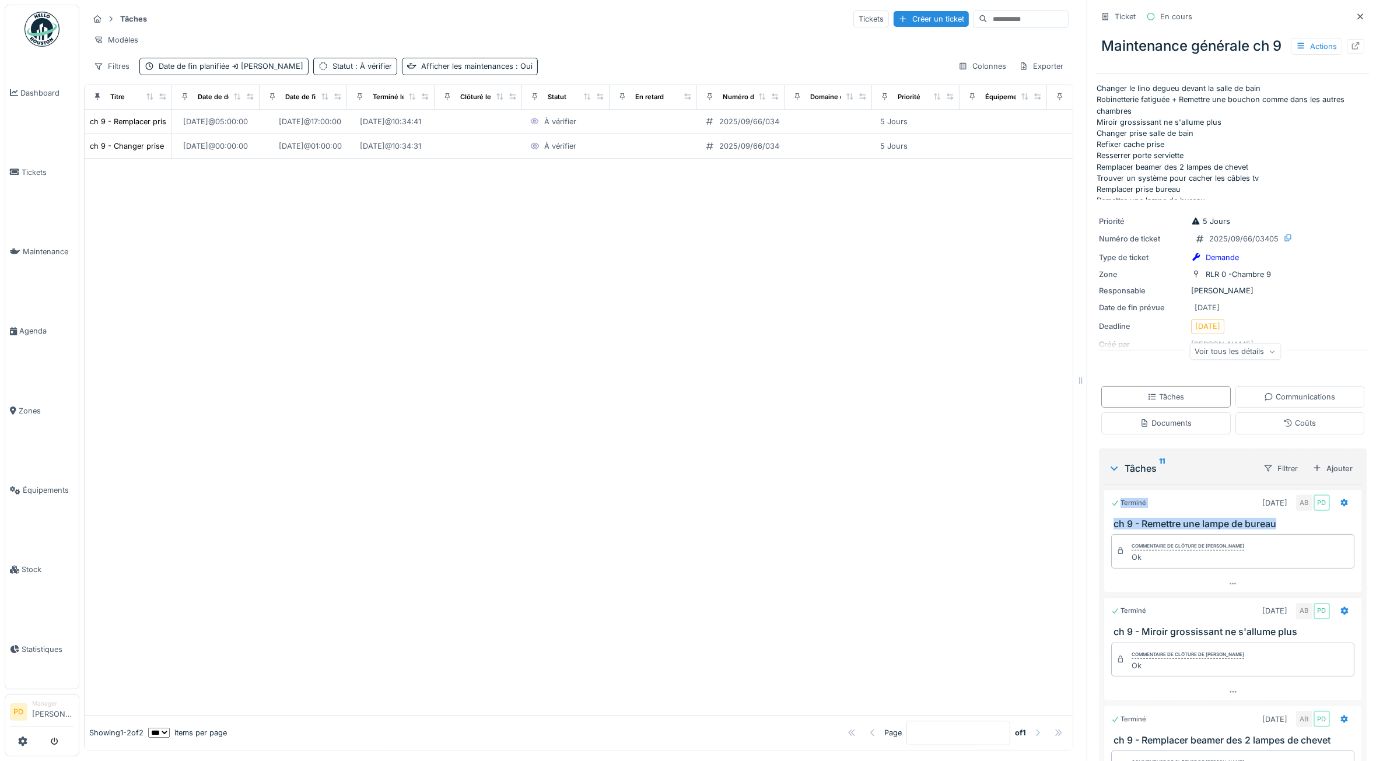
drag, startPoint x: 1369, startPoint y: 397, endPoint x: 1370, endPoint y: 544, distance: 147.6
click at [1370, 544] on div "Tâches Tickets Créer un ticket Modèles Filtres Date de fin planifiée Semaine pr…" at bounding box center [731, 380] width 1304 height 761
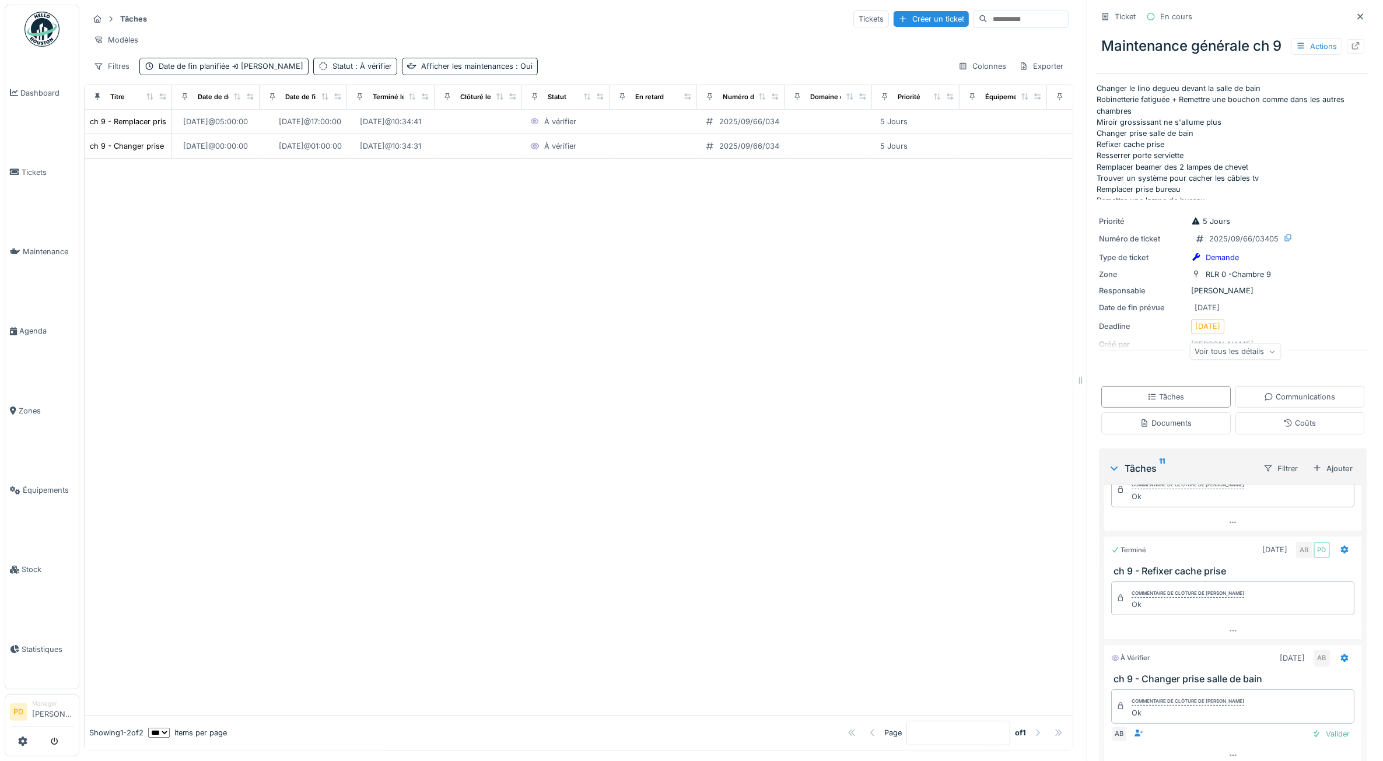
scroll to position [500, 0]
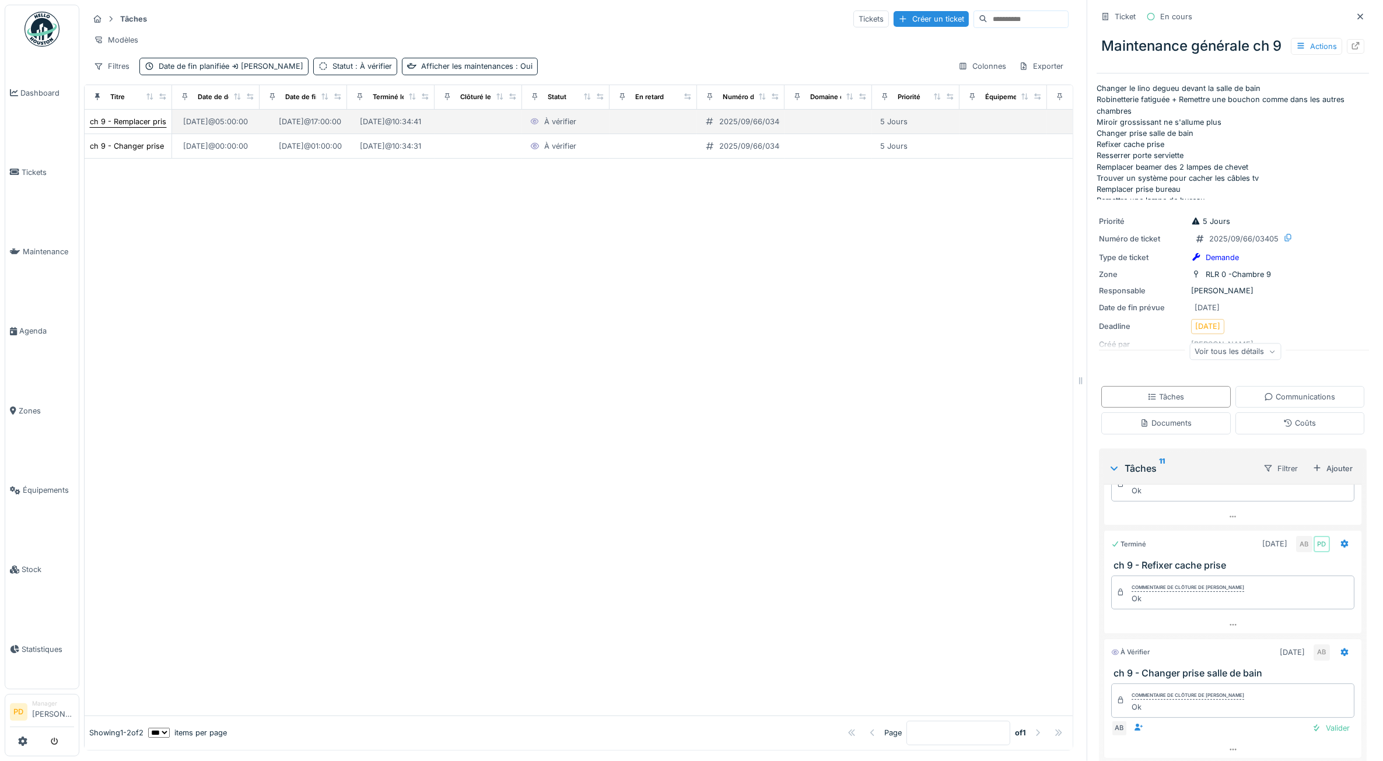
click at [136, 128] on div "ch 9 - Remplacer prise bureau" at bounding box center [128, 122] width 78 height 12
click at [34, 90] on span "Dashboard" at bounding box center [47, 93] width 54 height 11
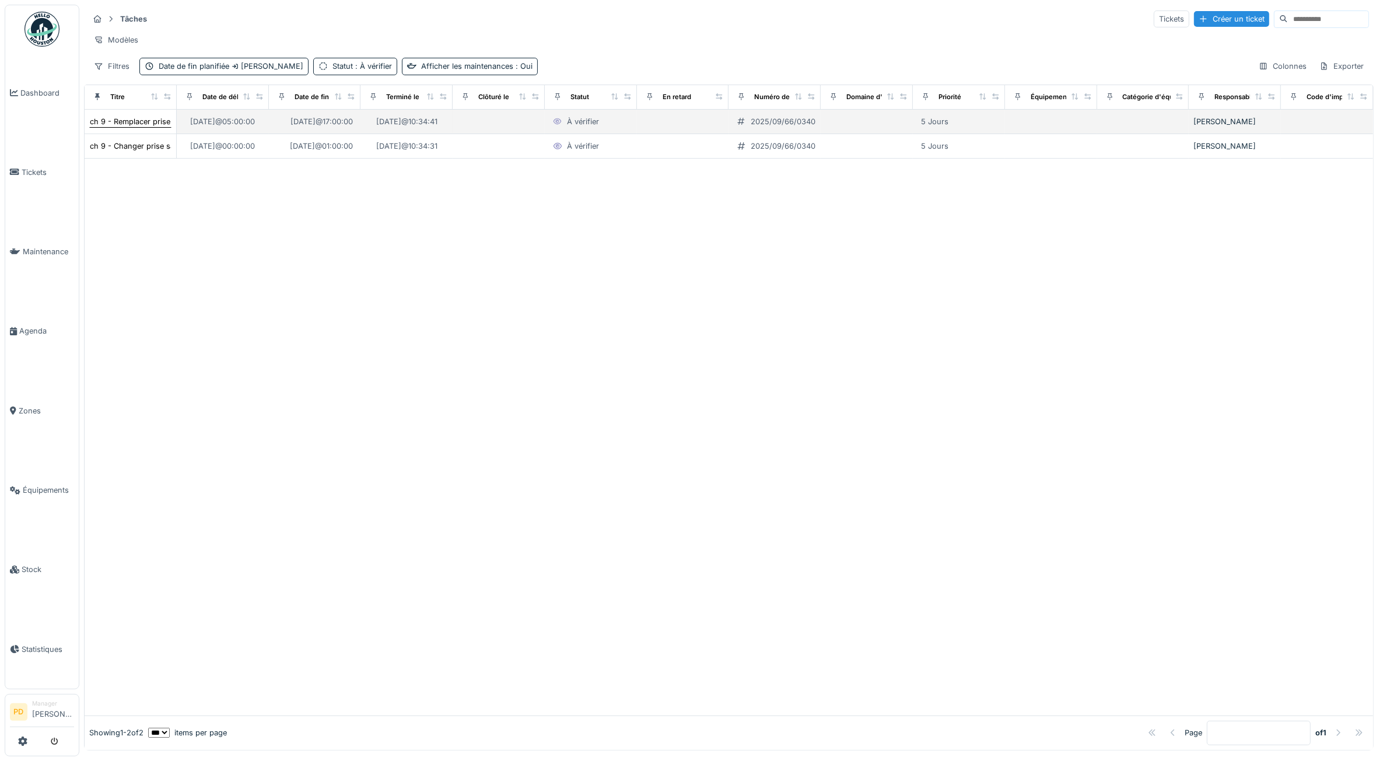
click at [148, 127] on div "ch 9 - Remplacer prise bureau" at bounding box center [144, 121] width 108 height 11
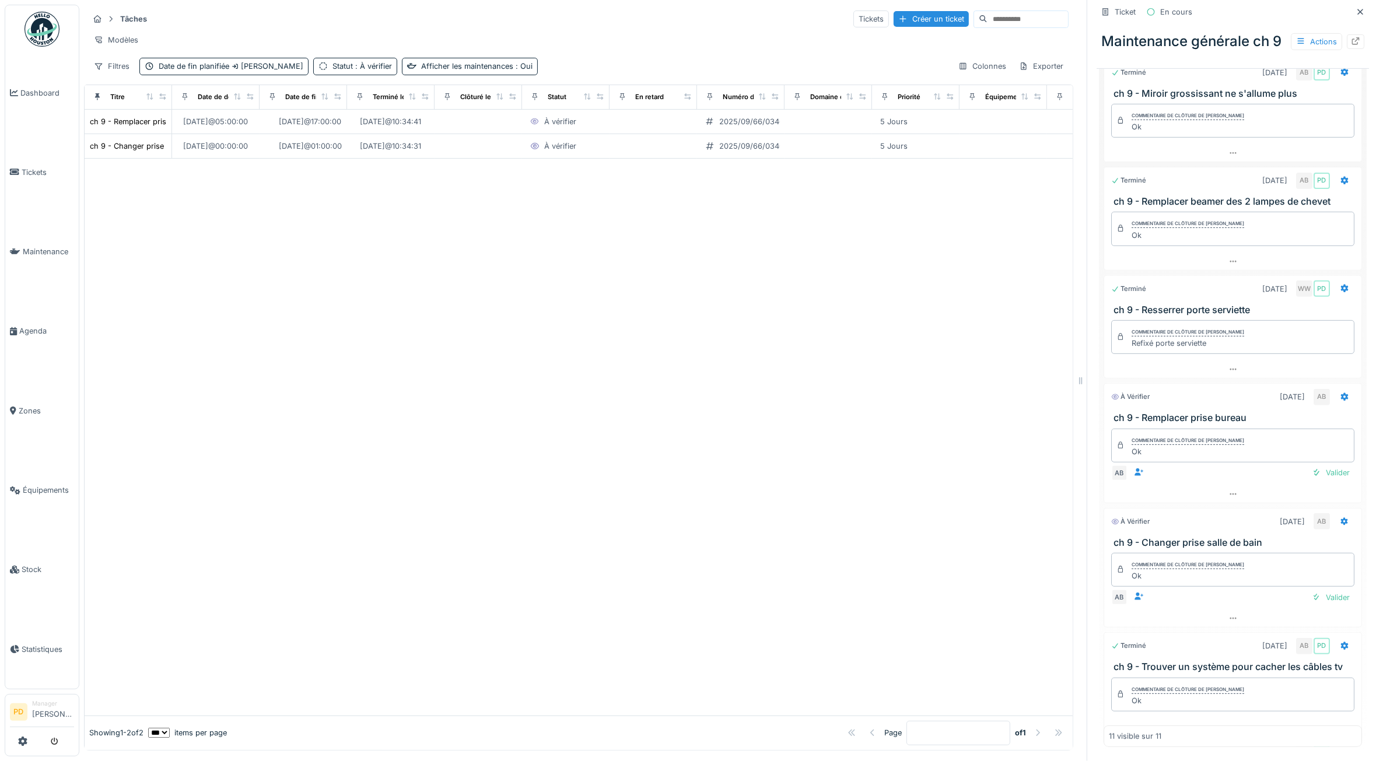
scroll to position [427, 0]
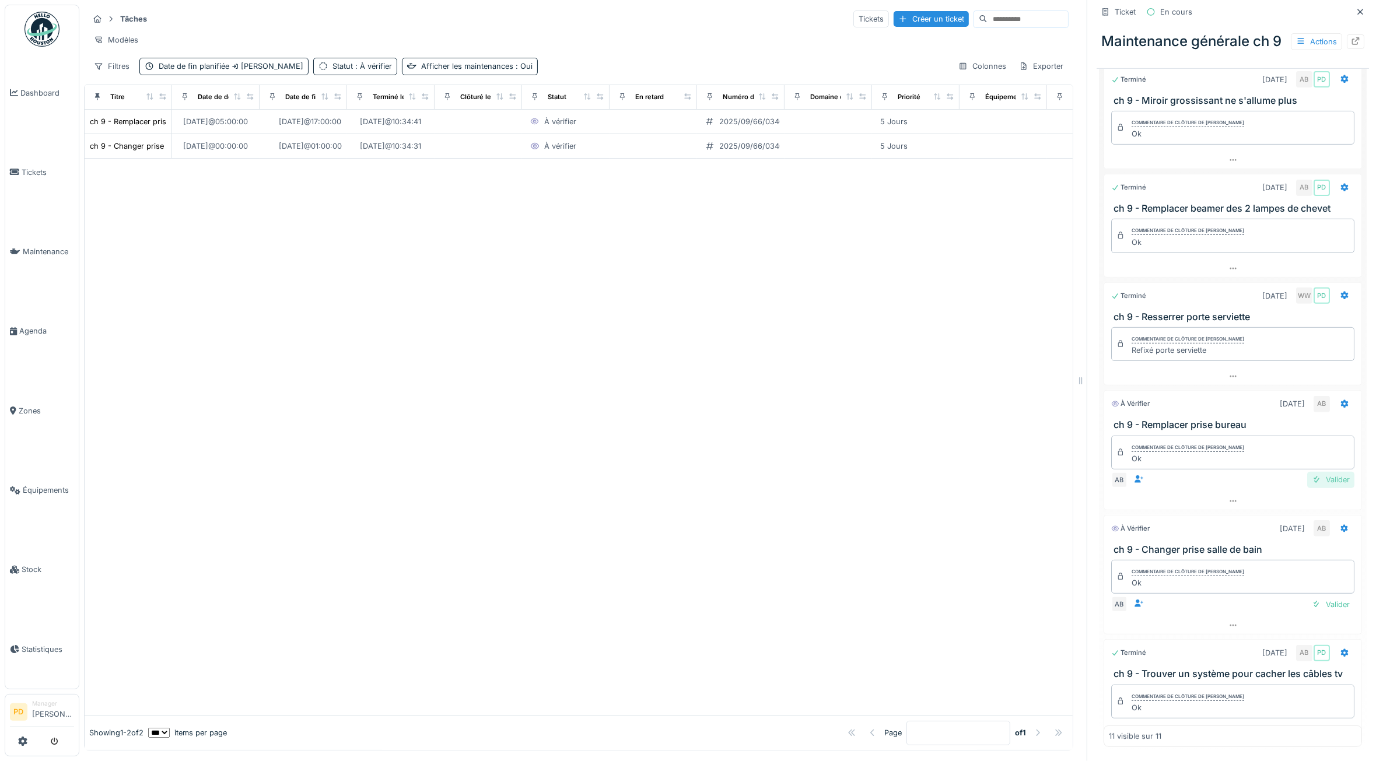
click at [1310, 487] on div "Valider" at bounding box center [1331, 480] width 47 height 16
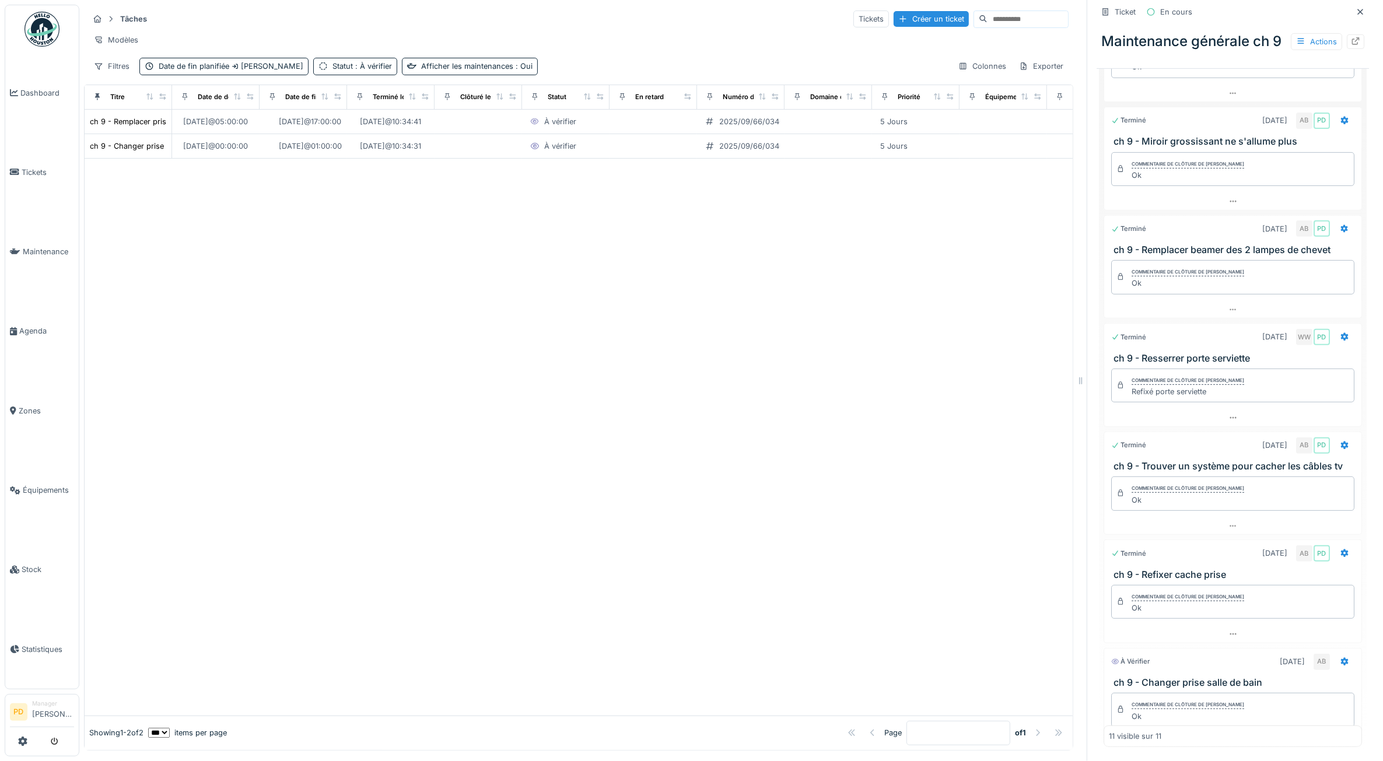
scroll to position [514, 0]
click at [53, 91] on span "Dashboard" at bounding box center [47, 93] width 54 height 11
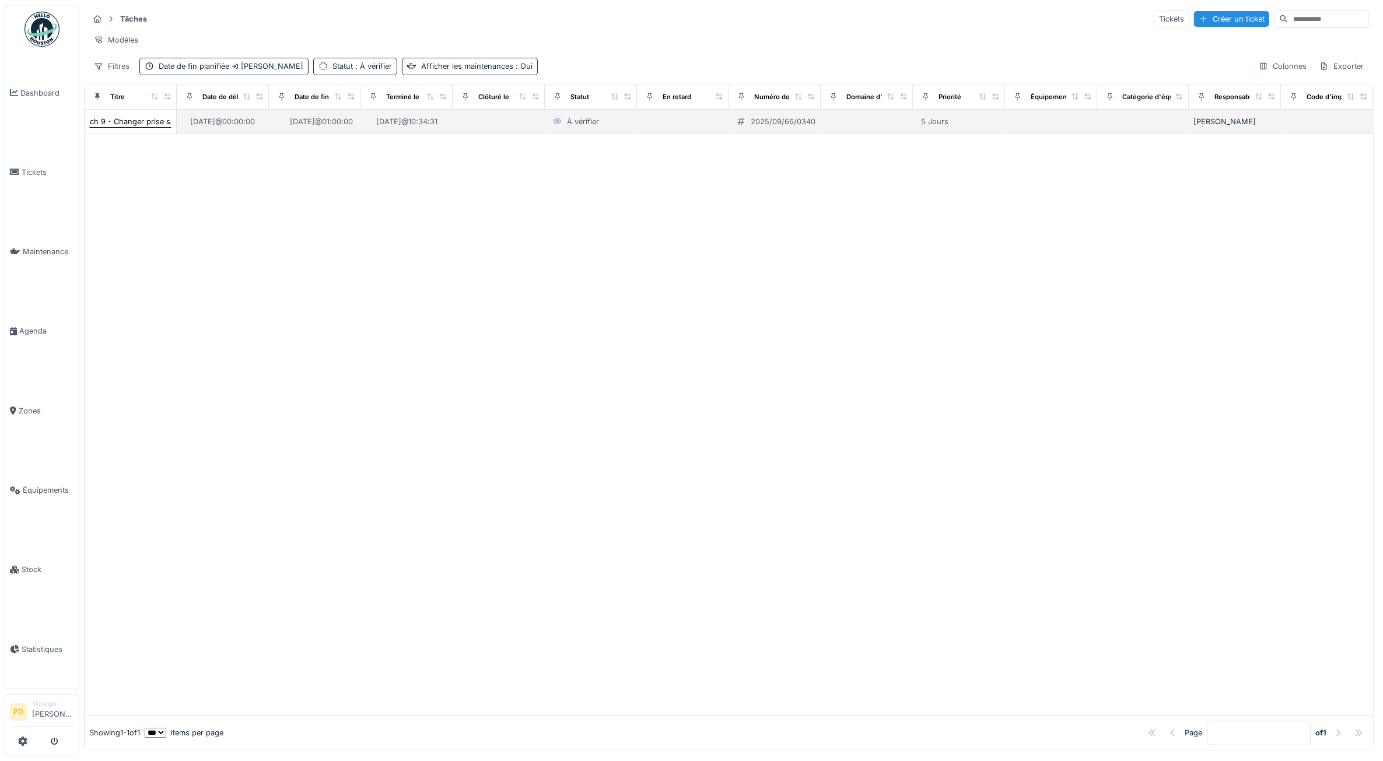
click at [147, 127] on div "ch 9 - Changer prise salle de bain" at bounding box center [150, 121] width 121 height 11
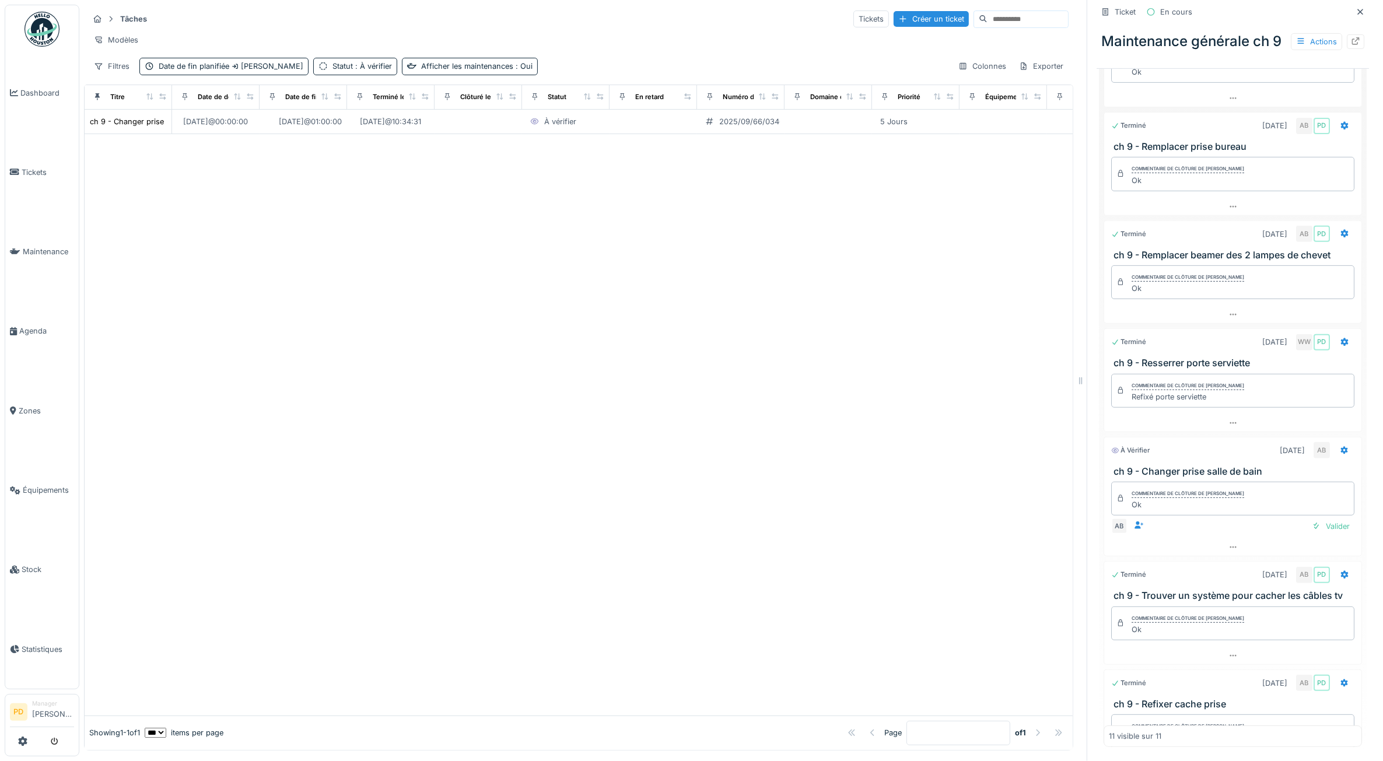
scroll to position [494, 0]
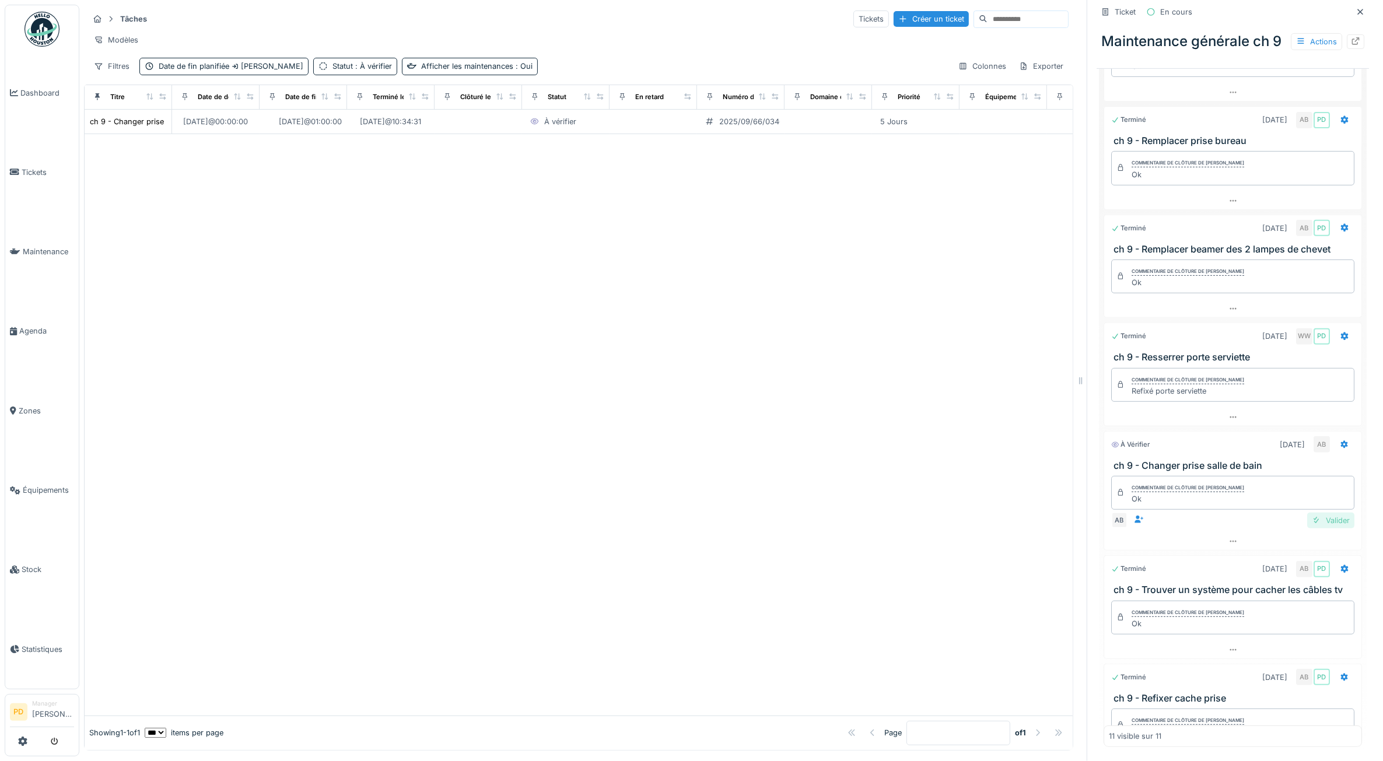
click at [1308, 529] on div "Valider" at bounding box center [1331, 521] width 47 height 16
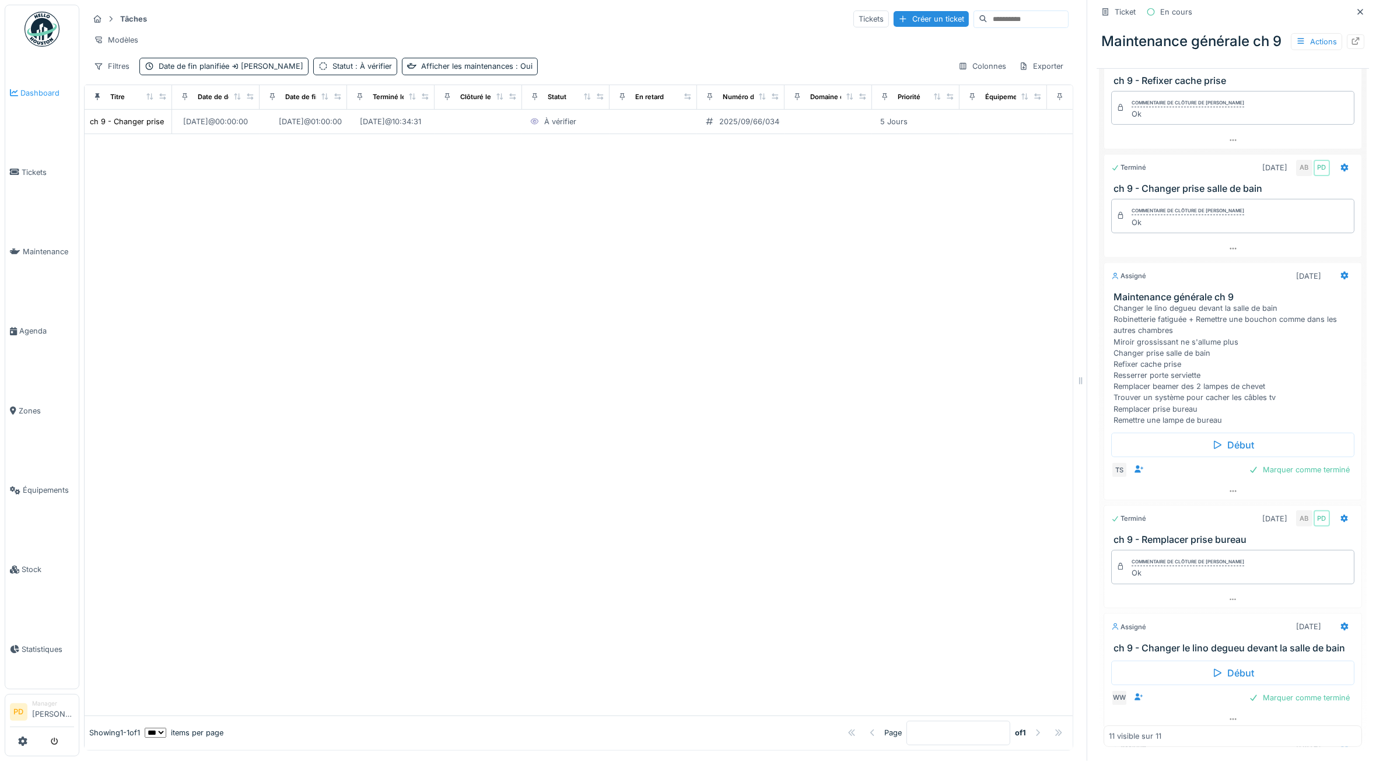
click at [47, 91] on span "Dashboard" at bounding box center [47, 93] width 54 height 11
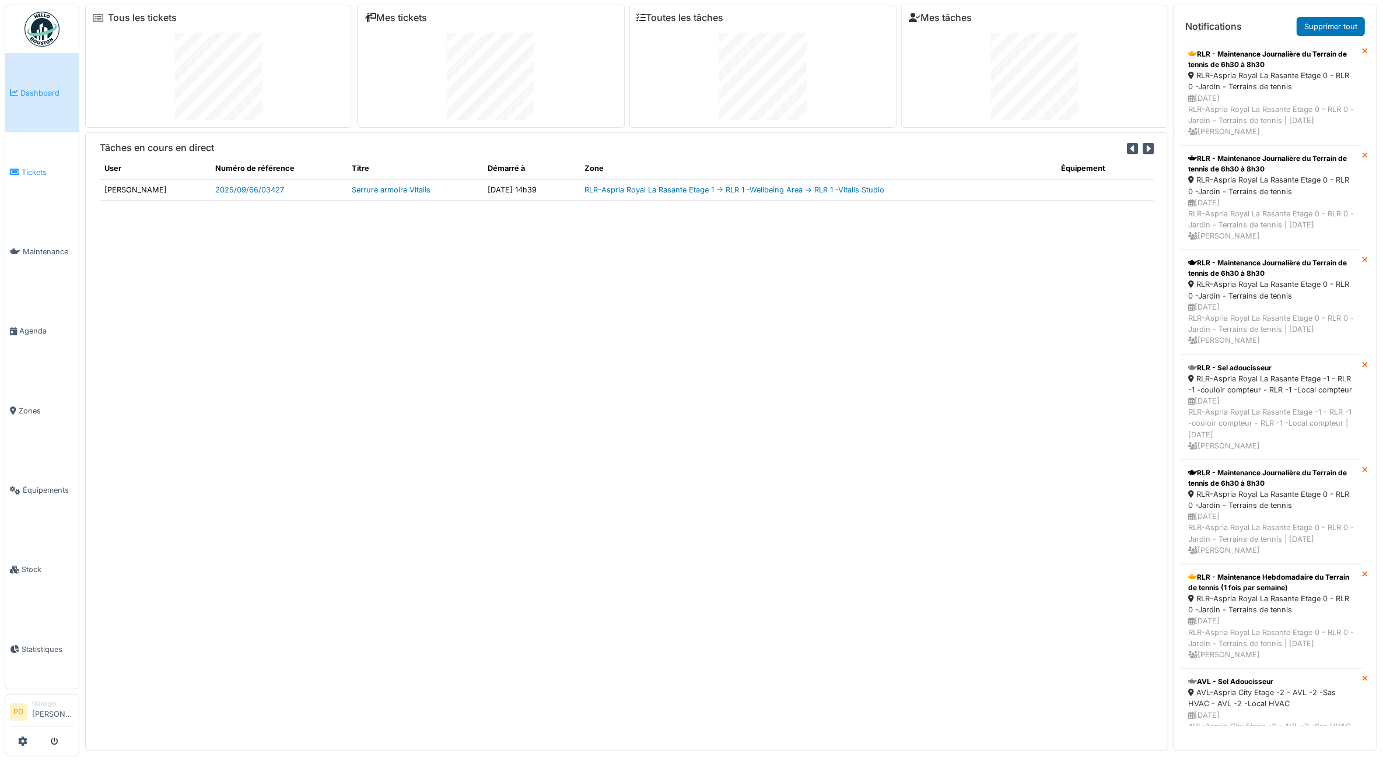
click at [46, 167] on span "Tickets" at bounding box center [48, 172] width 53 height 11
click at [38, 88] on span "Dashboard" at bounding box center [47, 93] width 54 height 11
click at [1309, 22] on link "Supprimer tout" at bounding box center [1331, 26] width 68 height 19
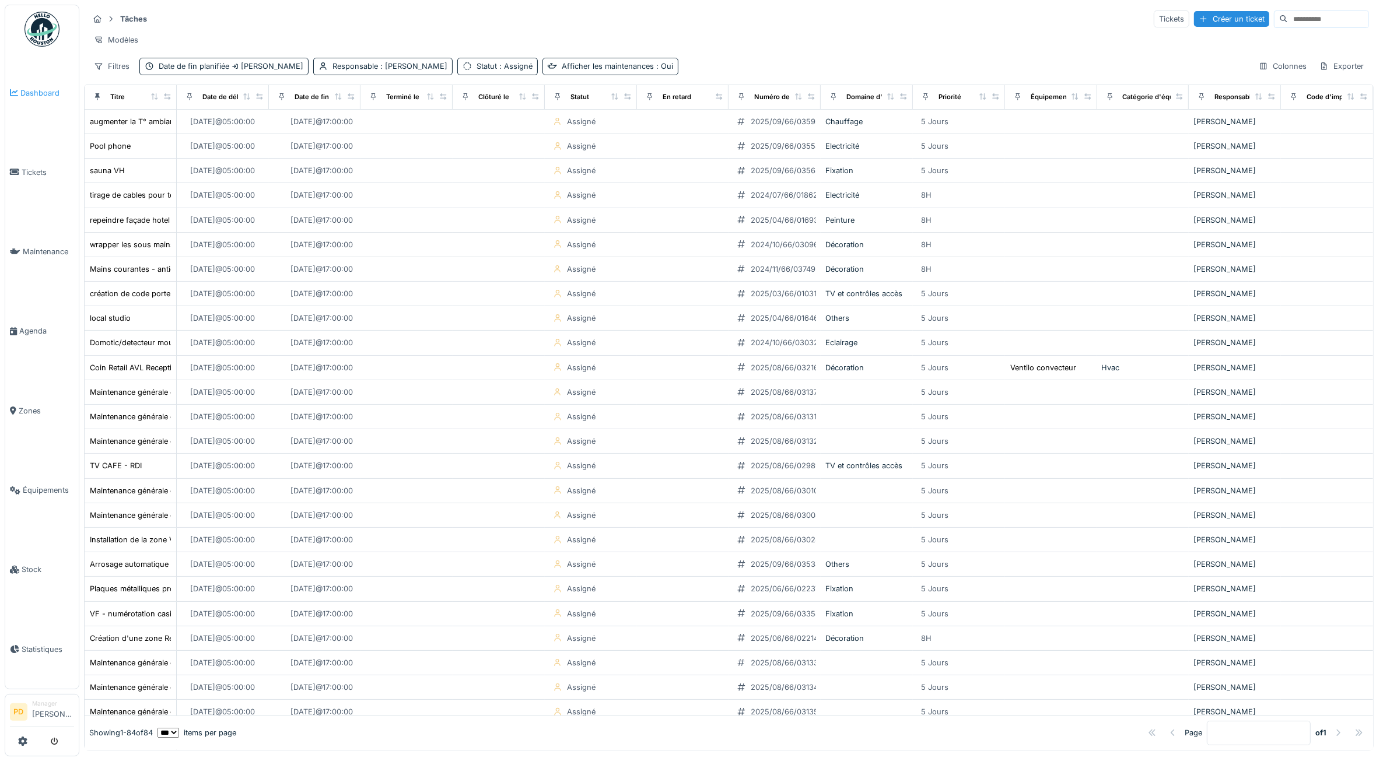
click at [44, 103] on link "Dashboard" at bounding box center [42, 92] width 74 height 79
click at [33, 92] on span "Dashboard" at bounding box center [47, 93] width 54 height 11
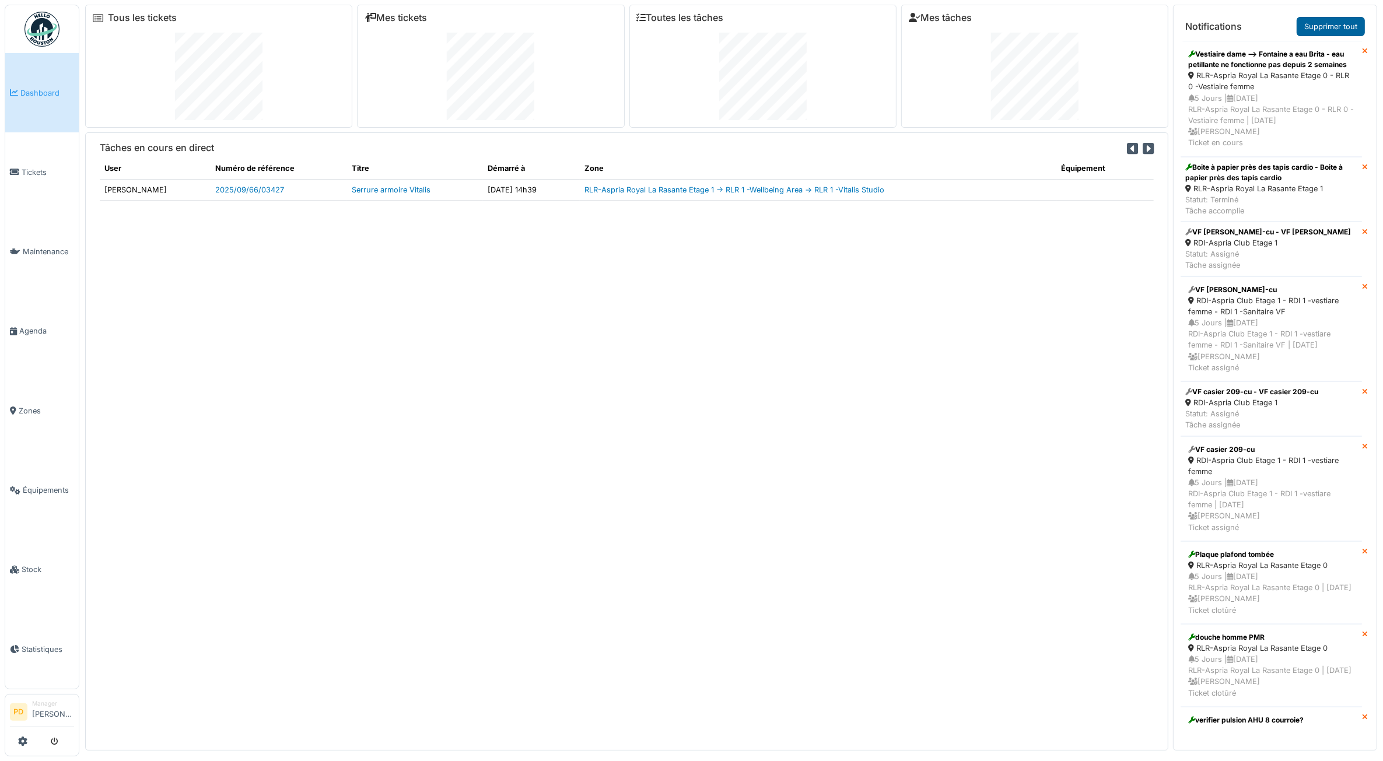
click at [1329, 24] on link "Supprimer tout" at bounding box center [1331, 26] width 68 height 19
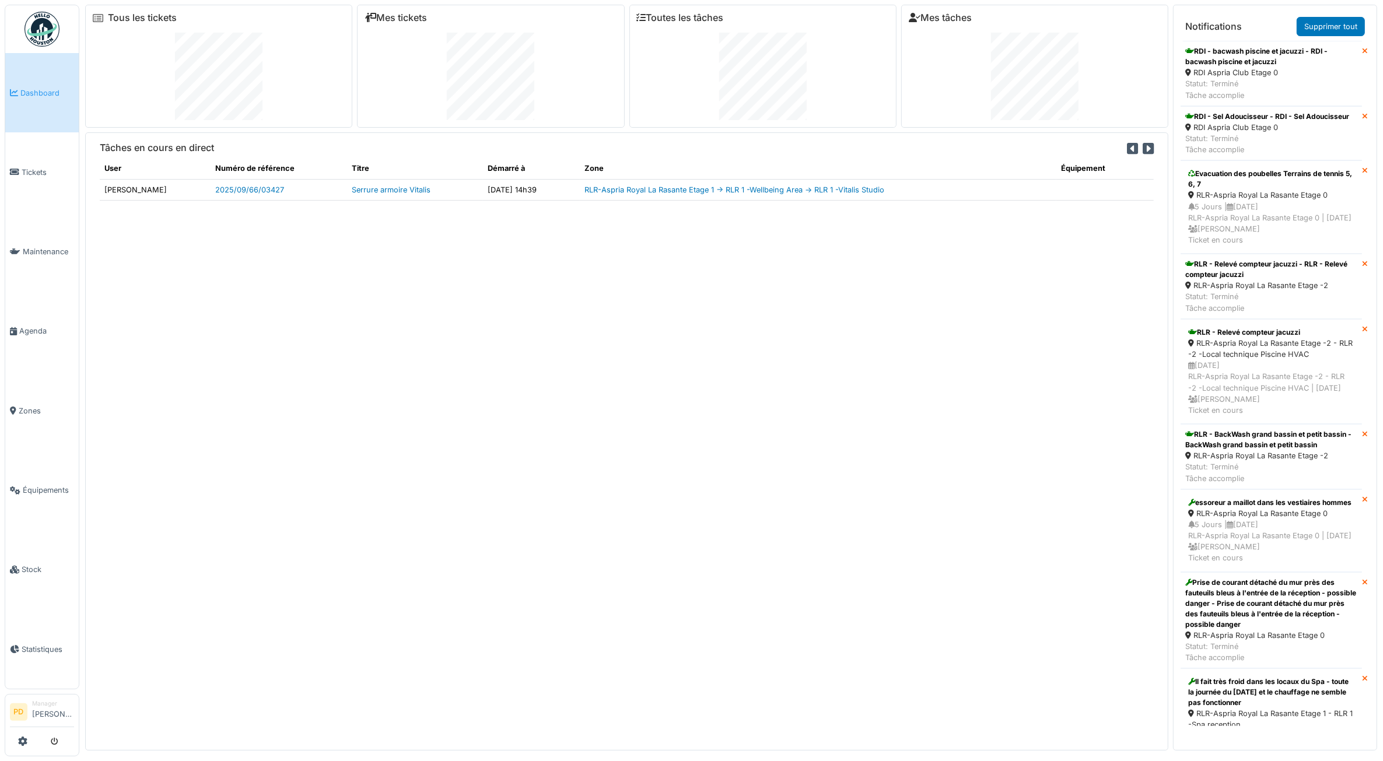
click at [1329, 24] on link "Supprimer tout" at bounding box center [1331, 26] width 68 height 19
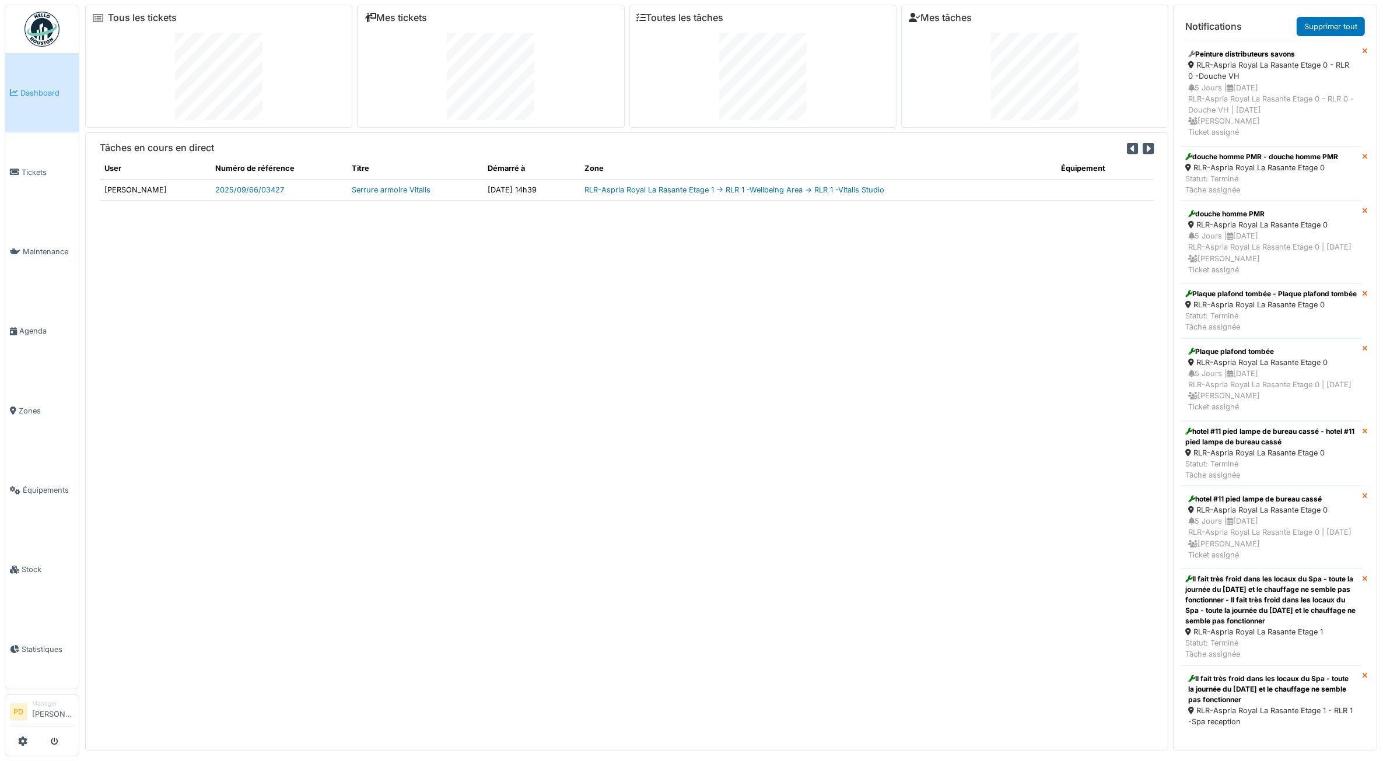
click at [1329, 24] on link "Supprimer tout" at bounding box center [1331, 26] width 68 height 19
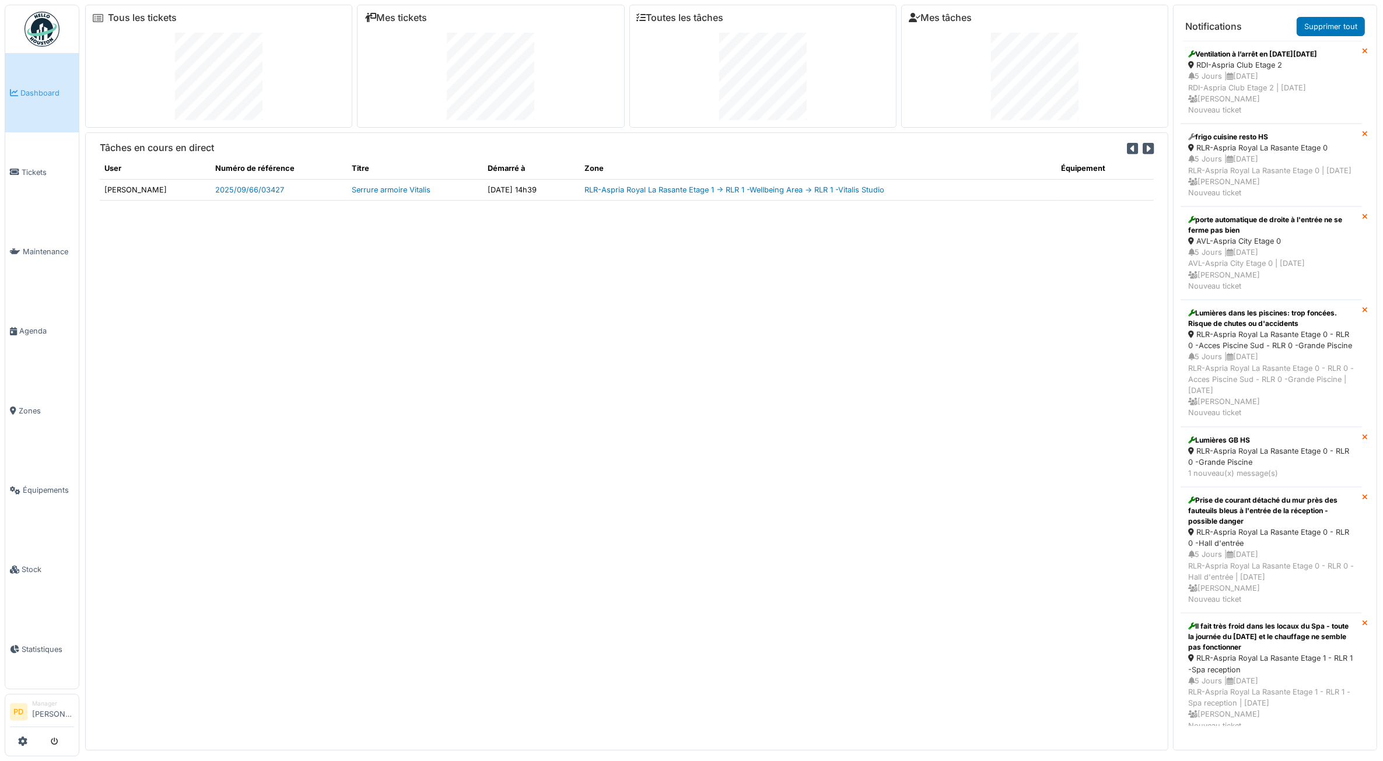
click at [1329, 24] on link "Supprimer tout" at bounding box center [1331, 26] width 68 height 19
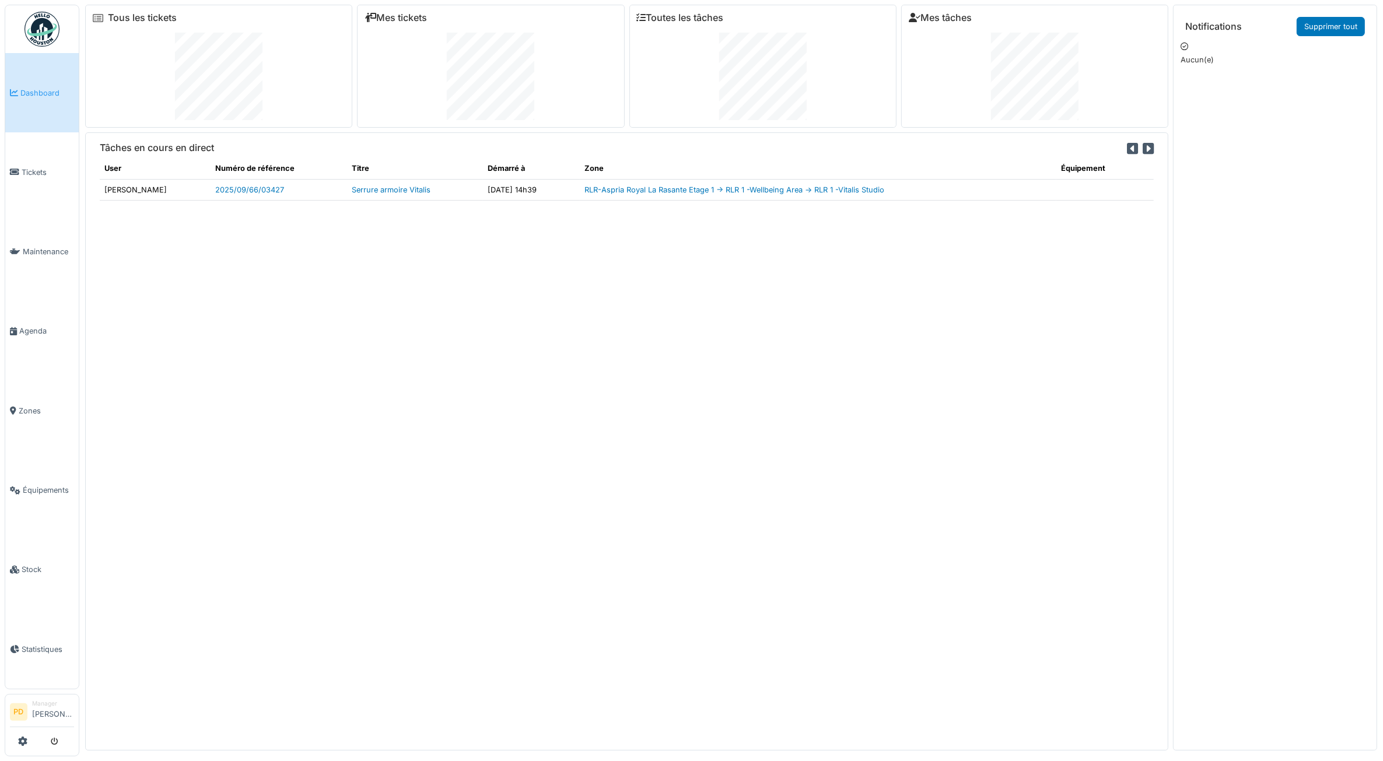
click at [33, 89] on span "Dashboard" at bounding box center [47, 93] width 54 height 11
